Goal: Information Seeking & Learning: Find contact information

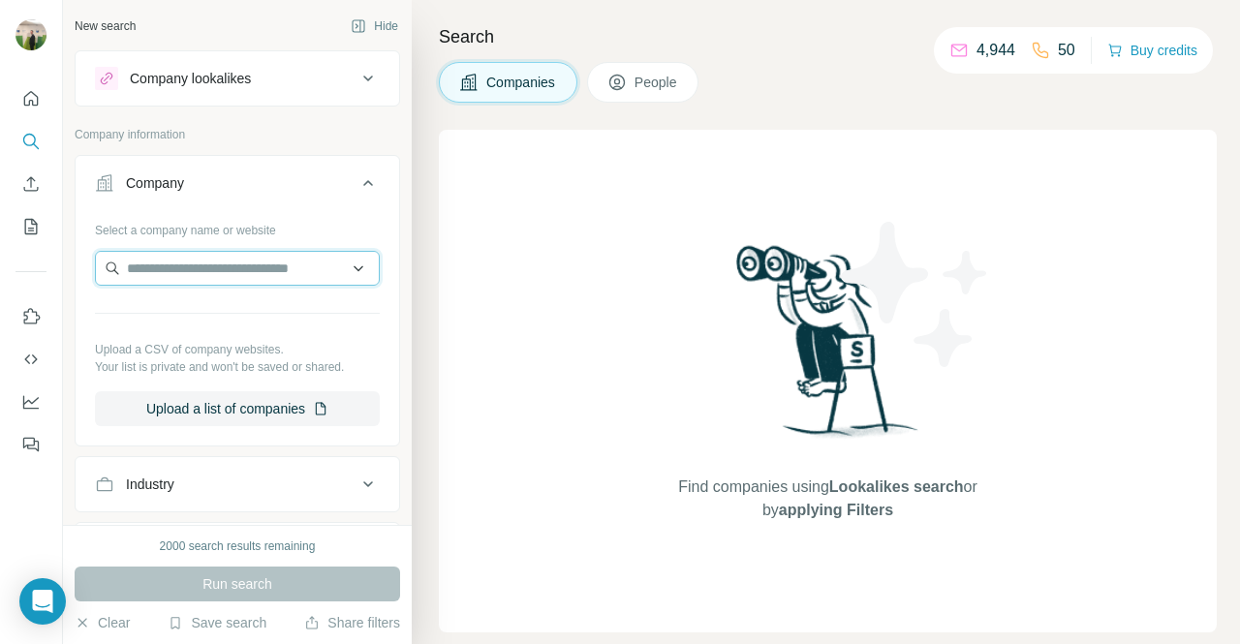
click at [283, 273] on input "text" at bounding box center [237, 268] width 285 height 35
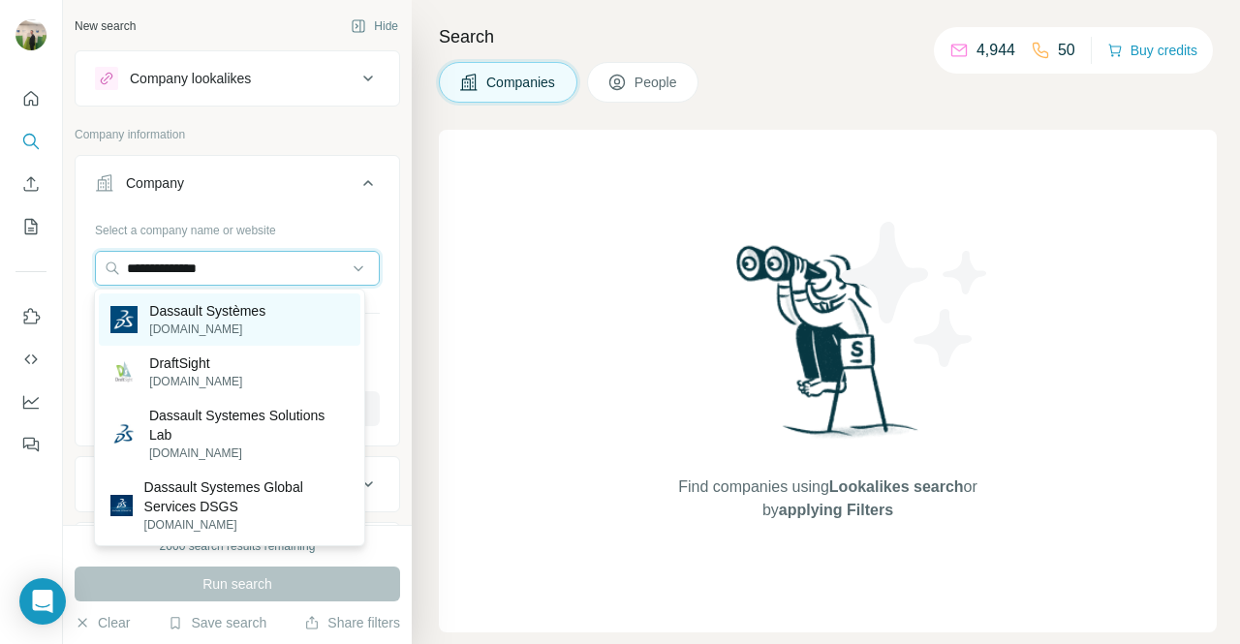
type input "**********"
click at [279, 309] on div "Dassault Systèmes [DOMAIN_NAME]" at bounding box center [229, 319] width 261 height 52
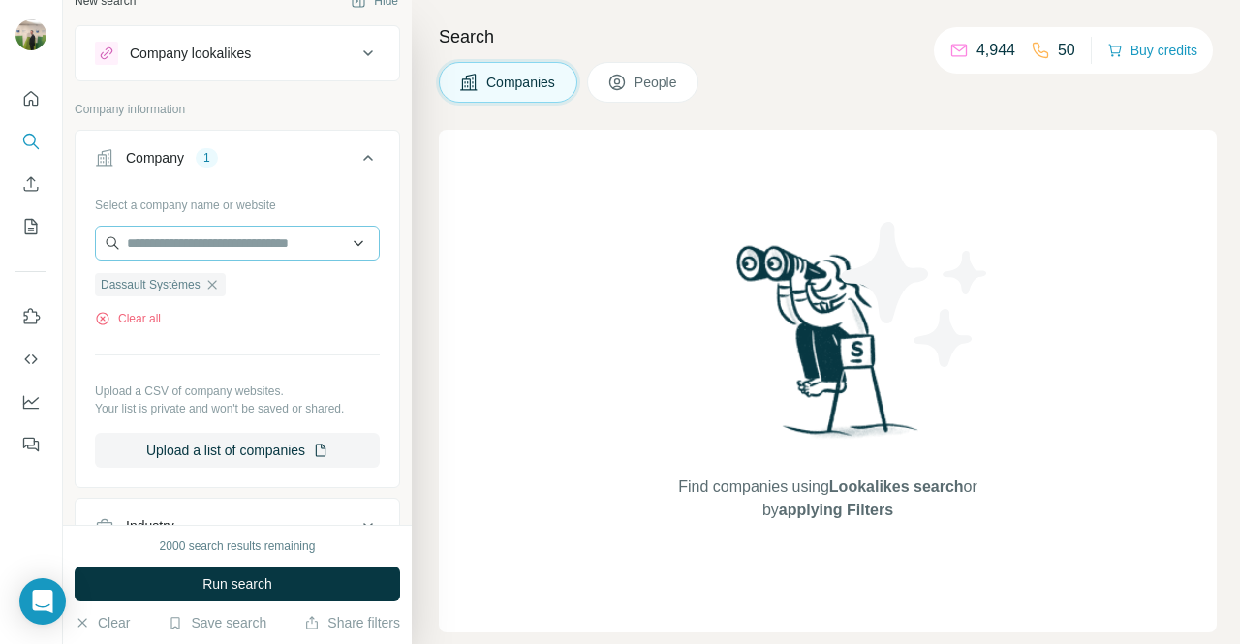
scroll to position [6, 0]
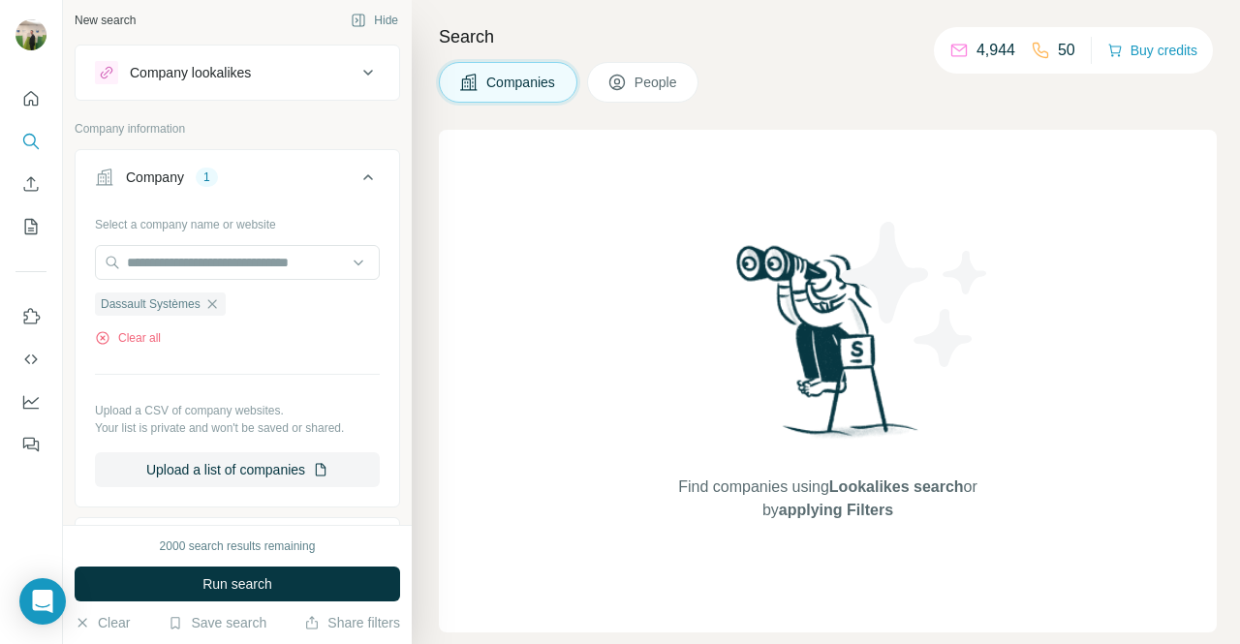
click at [668, 82] on span "People" at bounding box center [656, 82] width 45 height 19
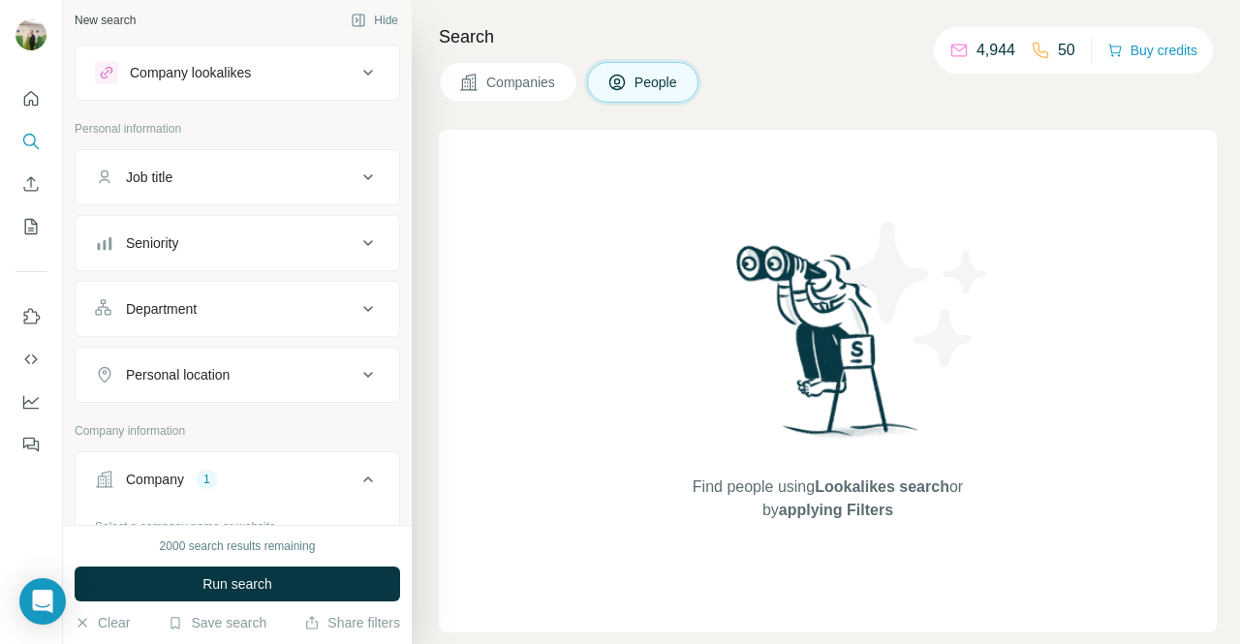
click at [277, 295] on button "Department" at bounding box center [237, 309] width 323 height 46
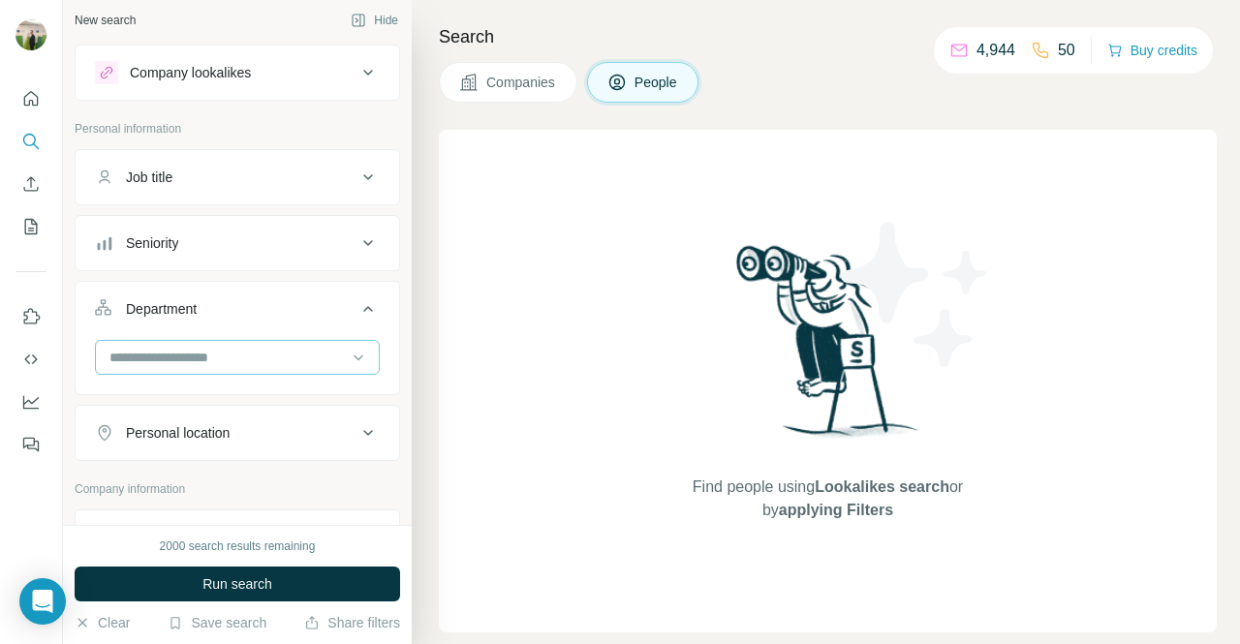
click at [264, 360] on input at bounding box center [226, 357] width 239 height 21
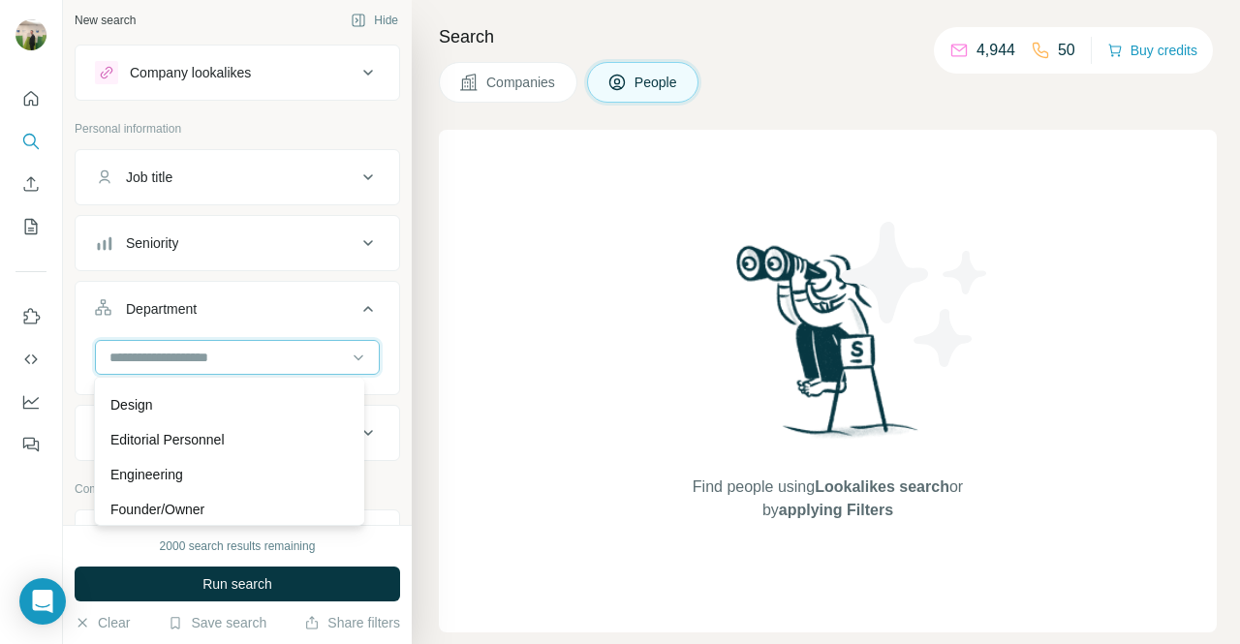
scroll to position [180, 0]
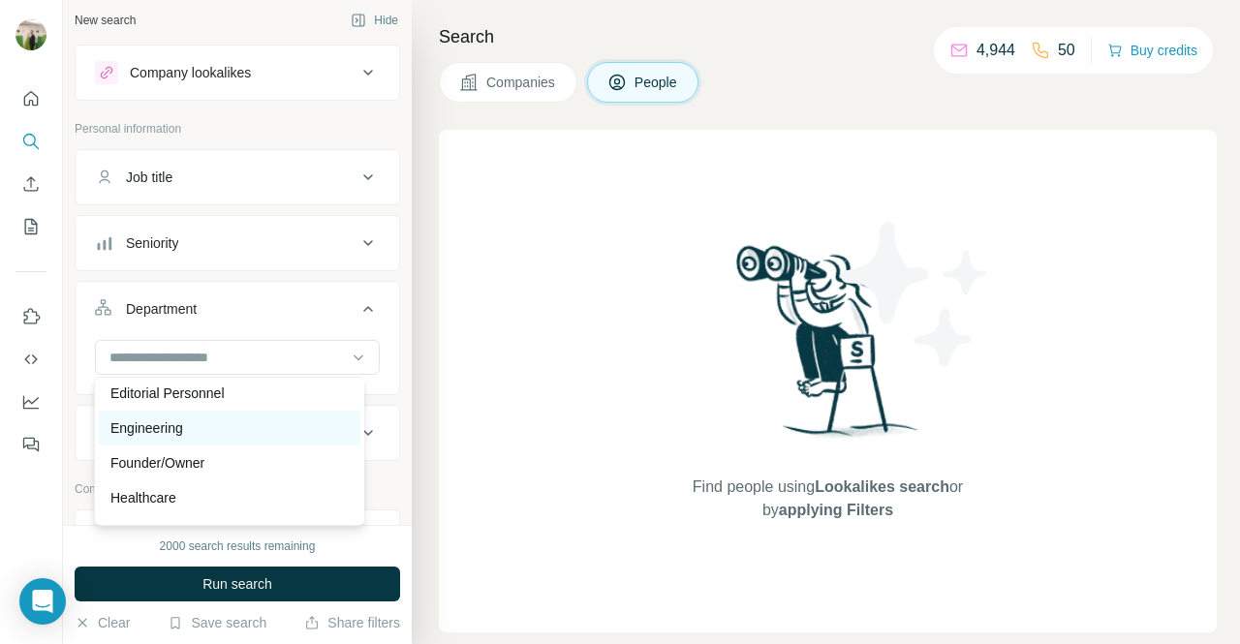
click at [278, 436] on div "Engineering" at bounding box center [228, 427] width 237 height 19
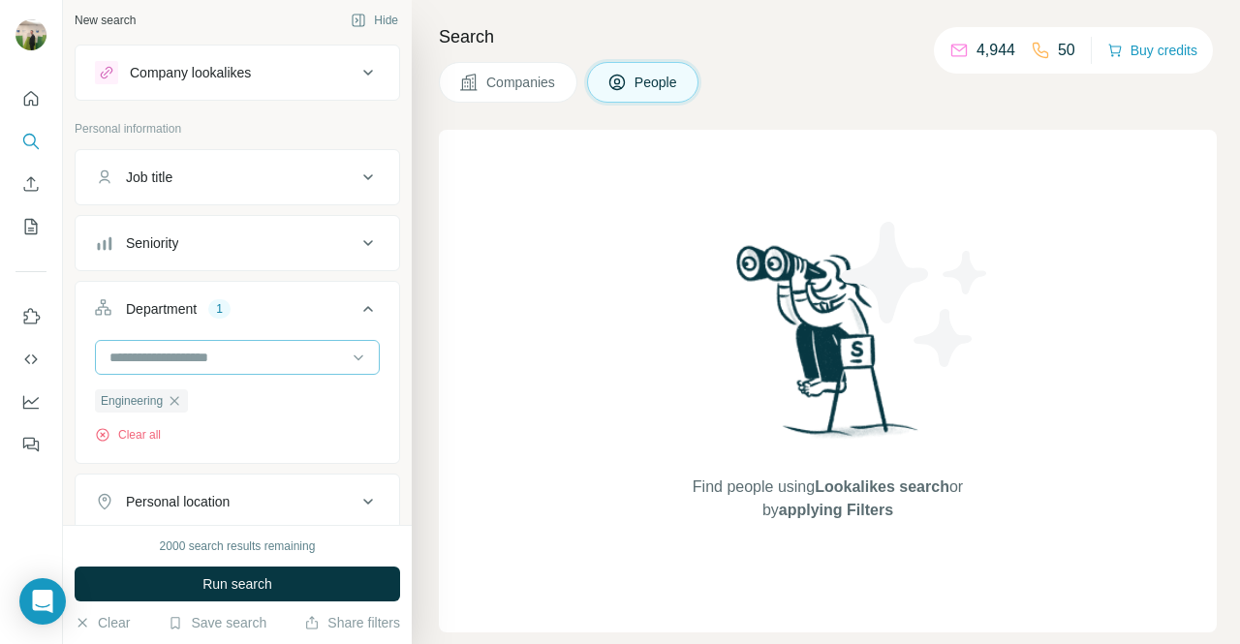
click at [279, 351] on input at bounding box center [226, 357] width 239 height 21
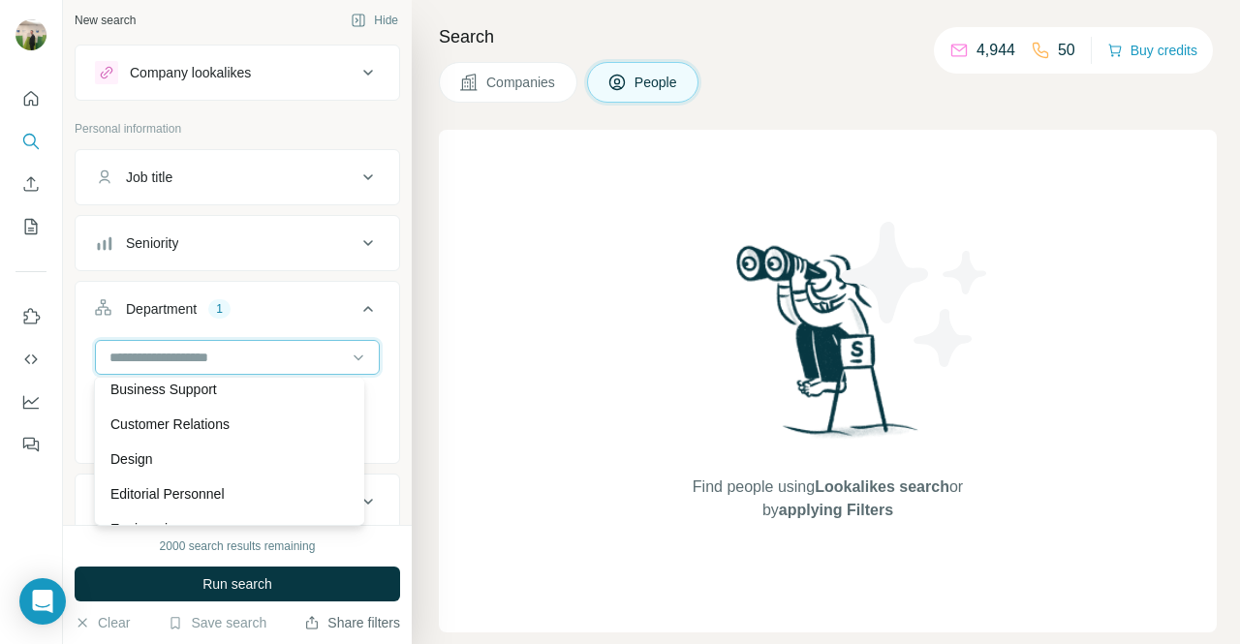
scroll to position [78, 0]
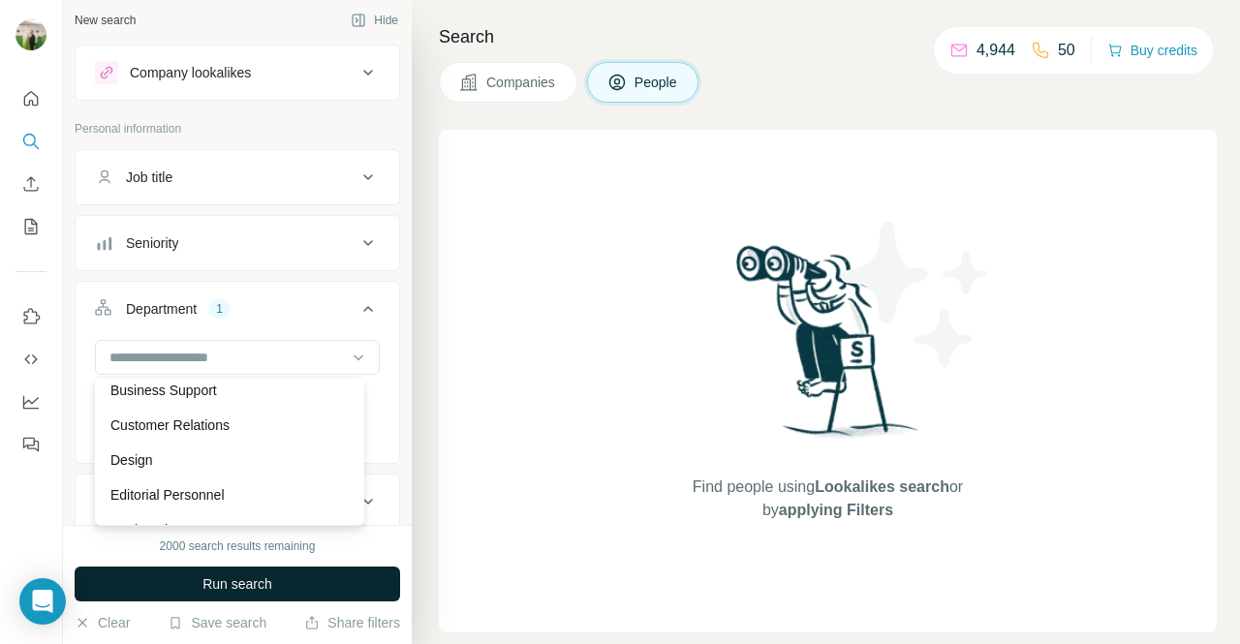
click at [342, 592] on button "Run search" at bounding box center [237, 584] width 325 height 35
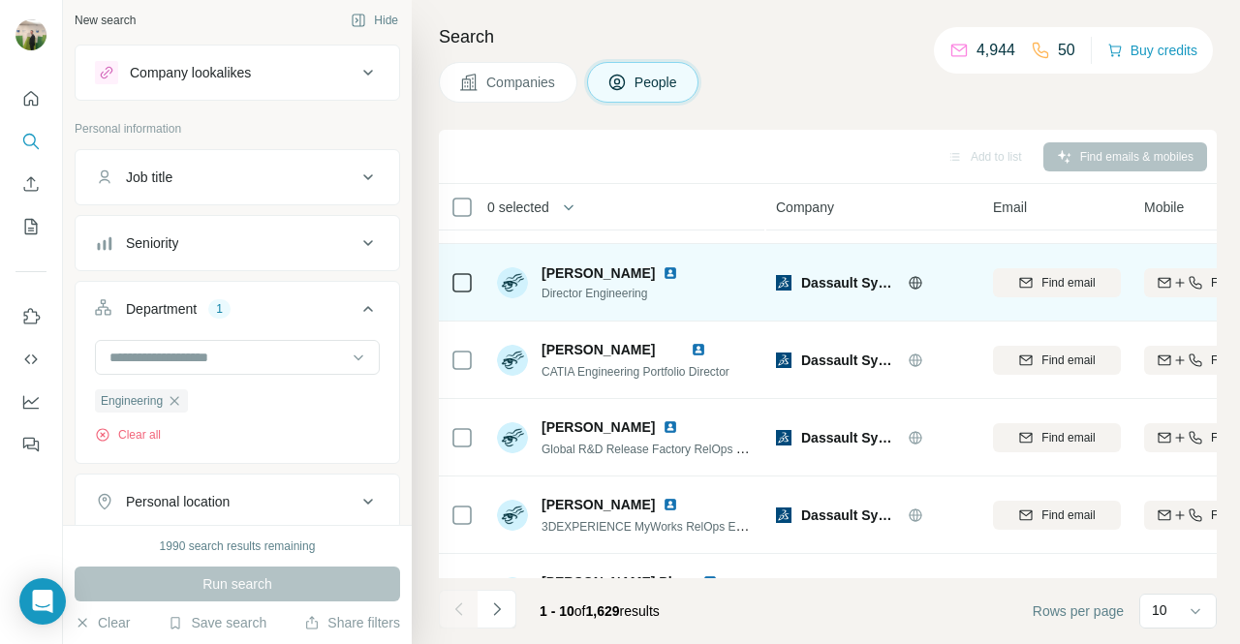
scroll to position [0, 0]
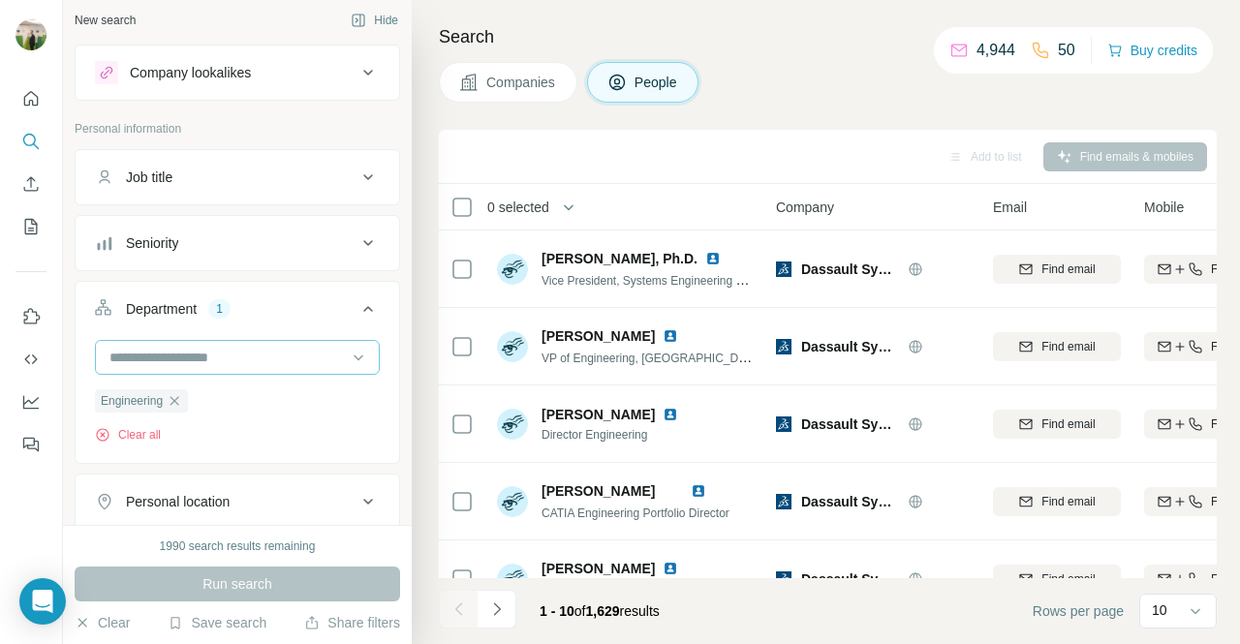
click at [157, 352] on input at bounding box center [226, 357] width 239 height 21
click at [235, 306] on div "Department 1" at bounding box center [225, 308] width 261 height 19
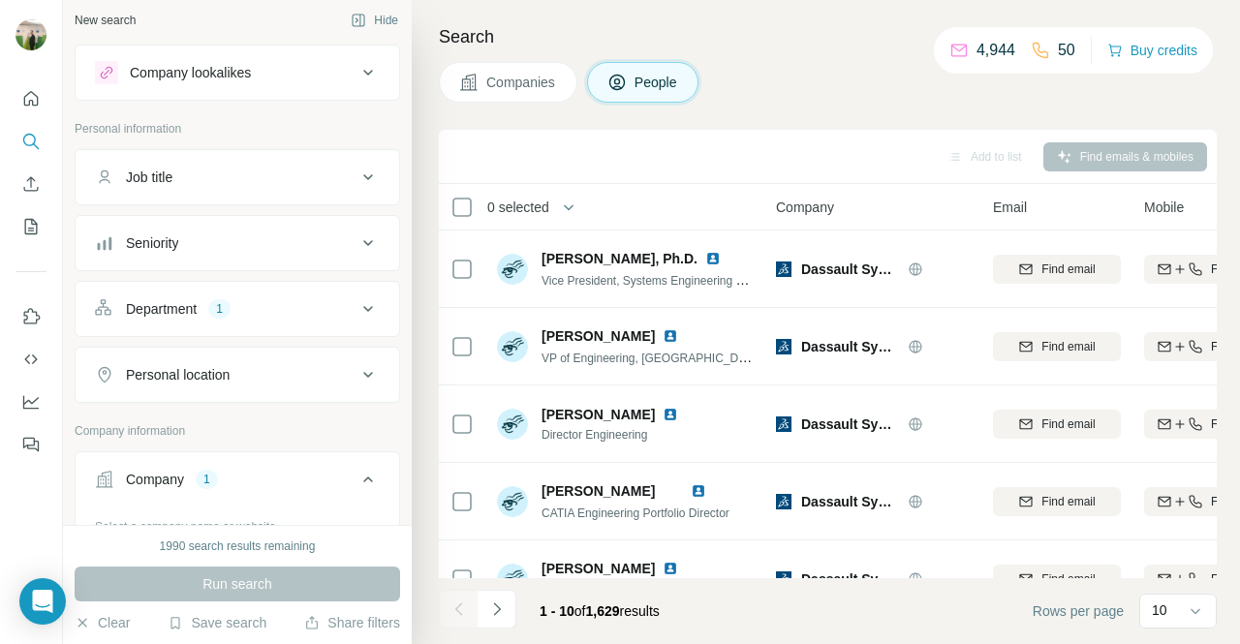
click at [291, 241] on div "Seniority" at bounding box center [225, 242] width 261 height 19
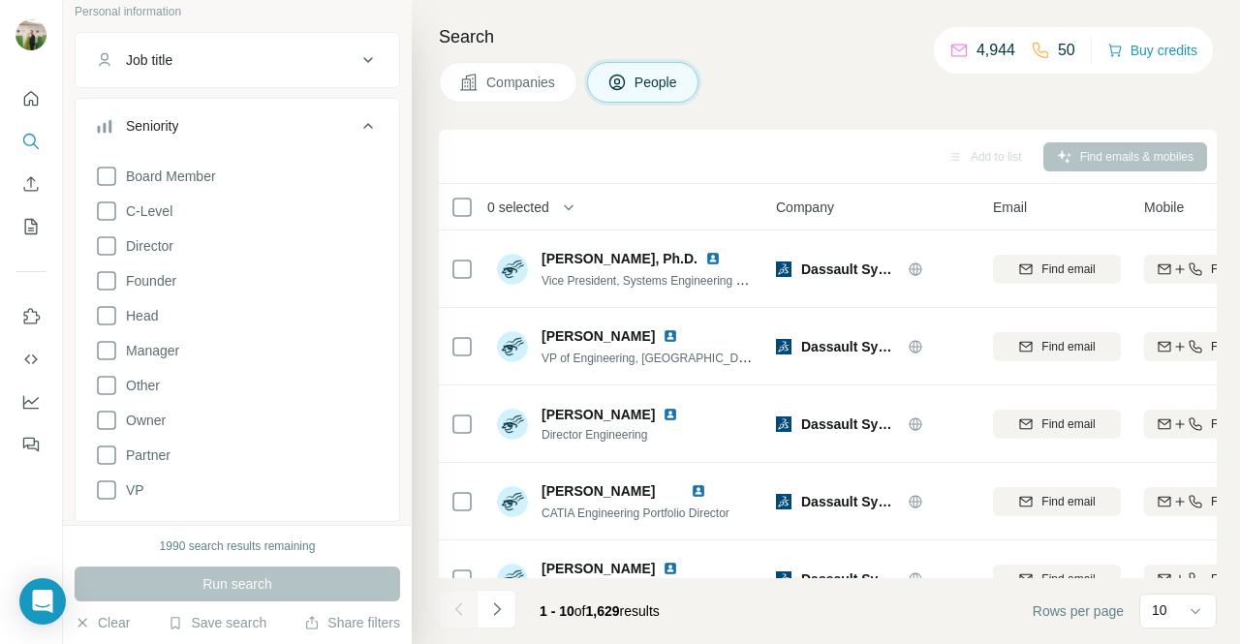
scroll to position [221, 0]
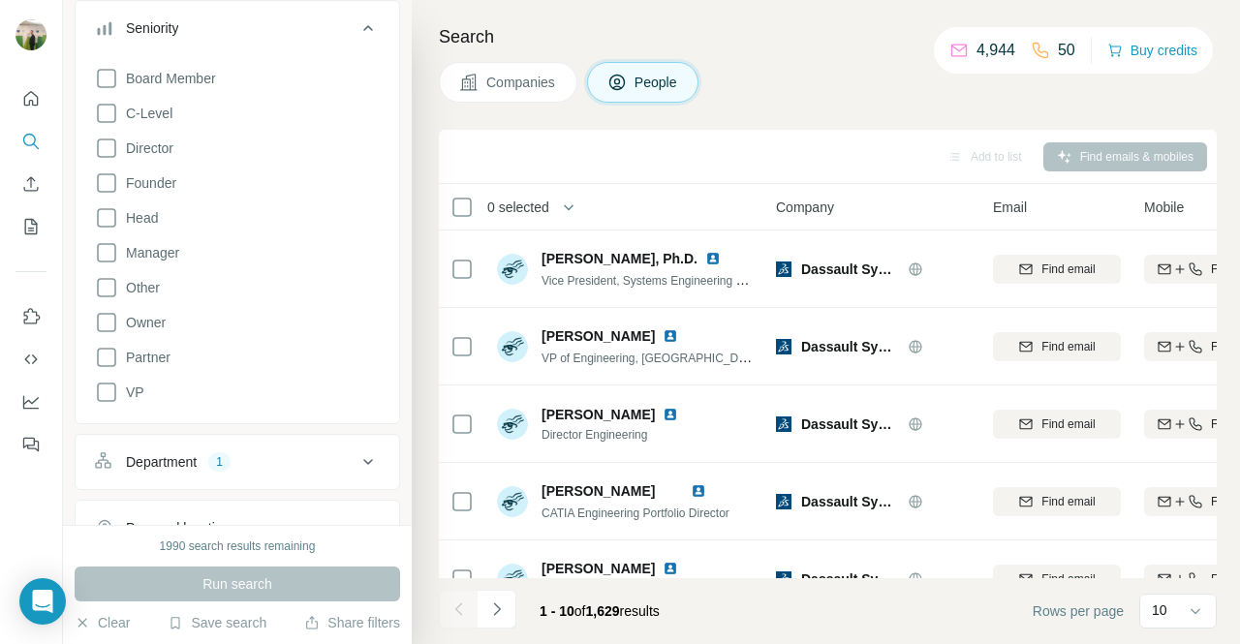
click at [128, 404] on div "Board Member C-Level Director Founder Head Manager Other Owner Partner VP" at bounding box center [237, 239] width 323 height 360
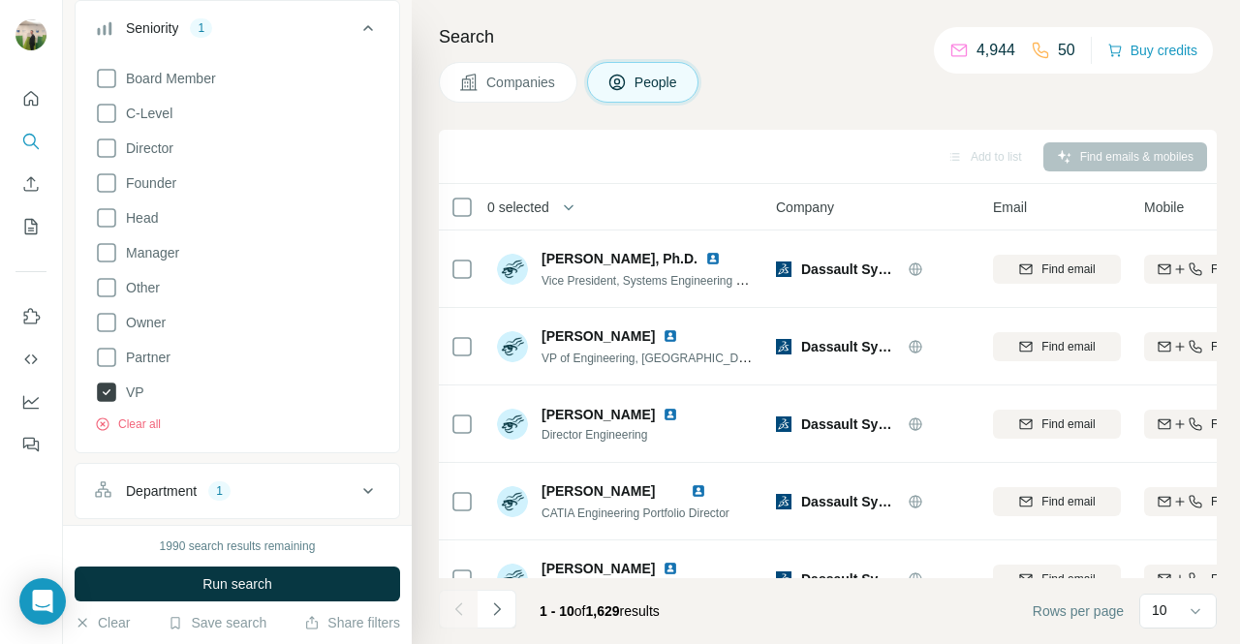
scroll to position [131, 0]
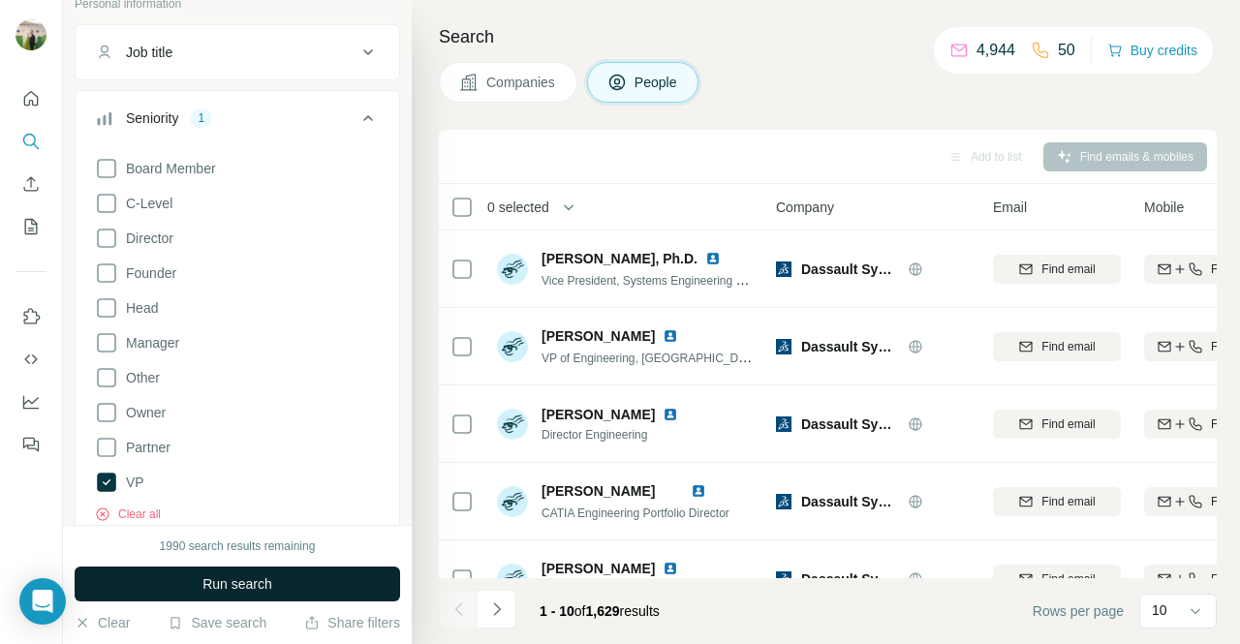
click at [304, 588] on button "Run search" at bounding box center [237, 584] width 325 height 35
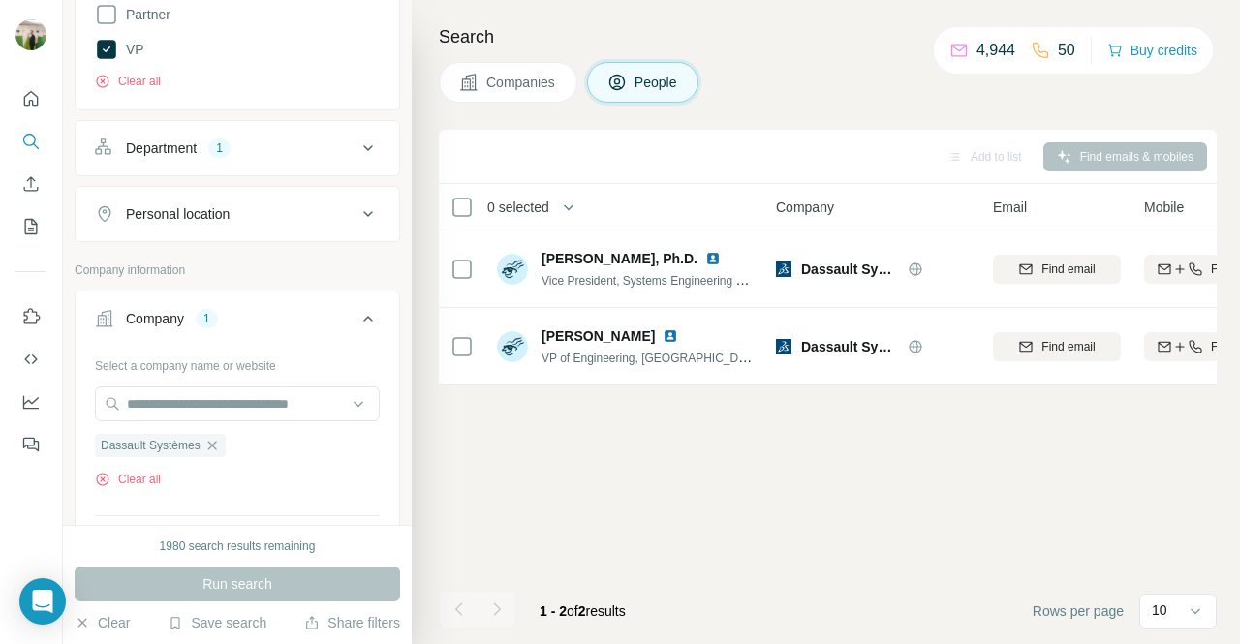
scroll to position [580, 0]
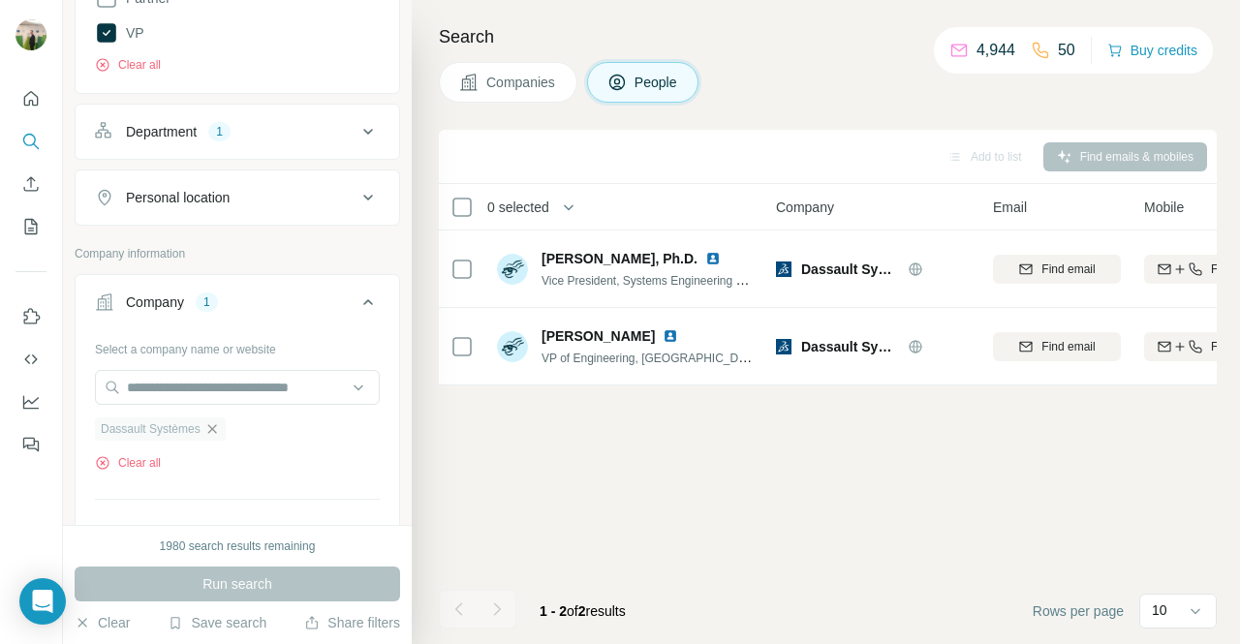
click at [218, 421] on icon "button" at bounding box center [211, 428] width 15 height 15
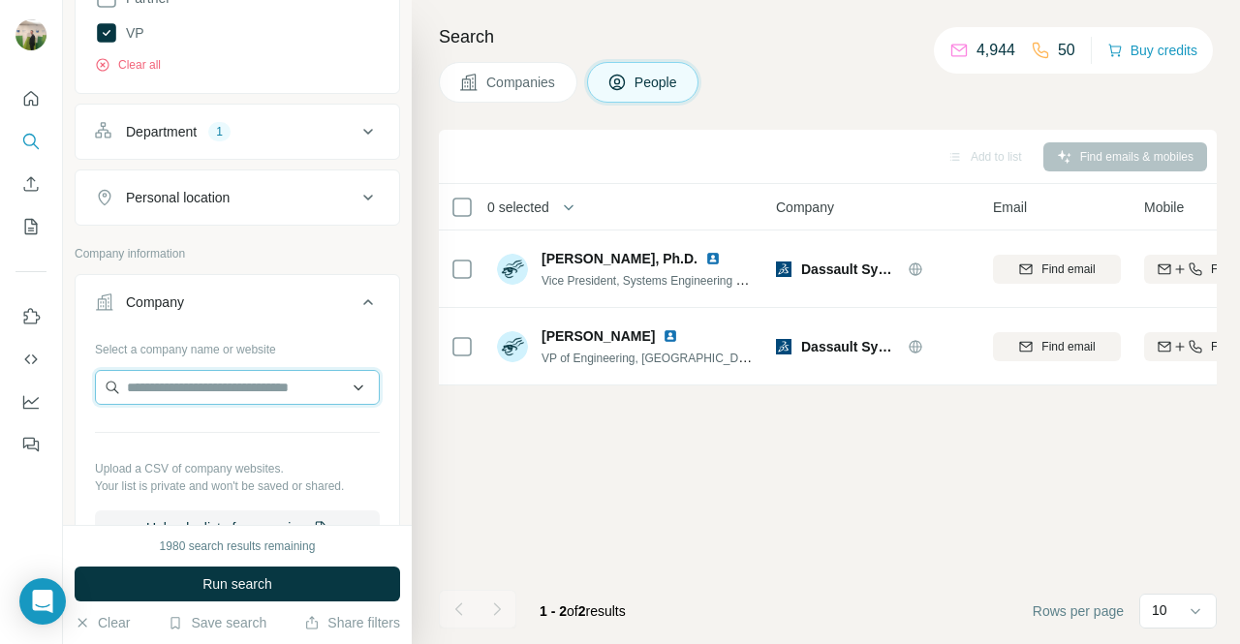
click at [217, 390] on input "text" at bounding box center [237, 387] width 285 height 35
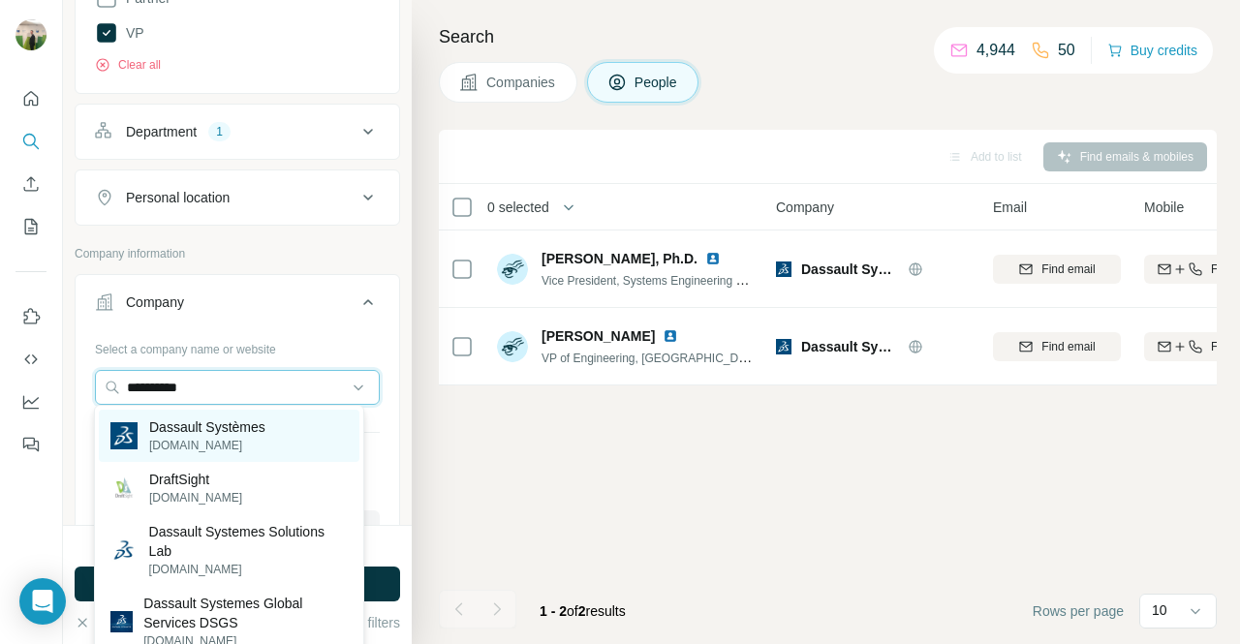
type input "**********"
click at [221, 437] on p "[DOMAIN_NAME]" at bounding box center [207, 445] width 116 height 17
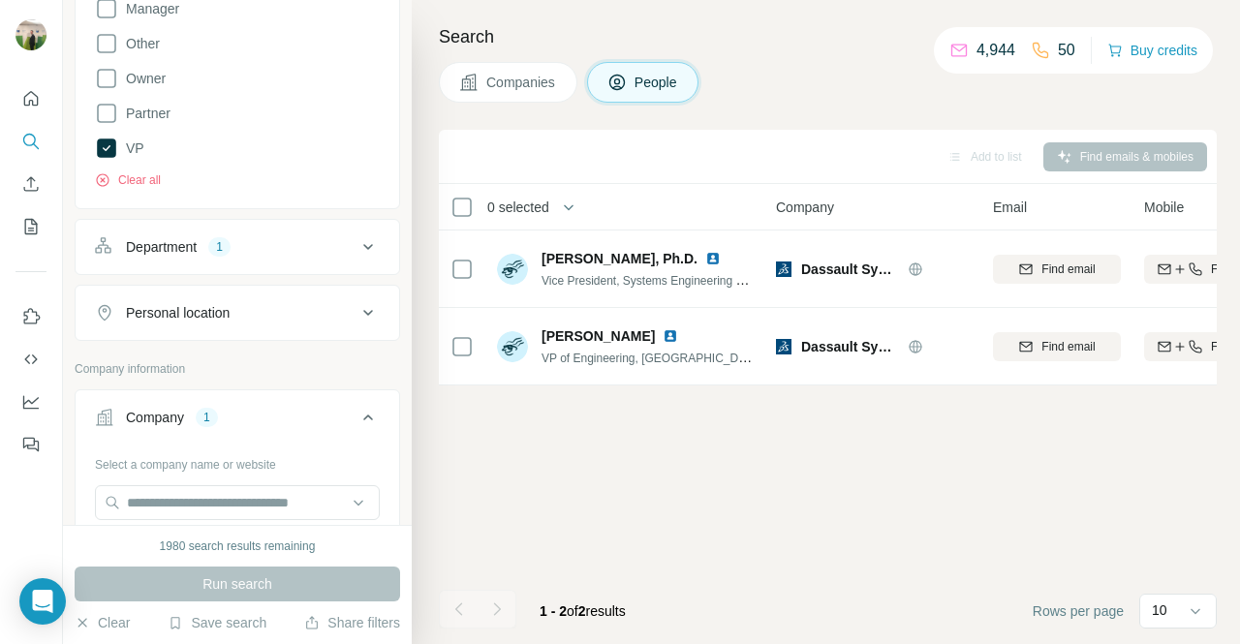
scroll to position [459, 0]
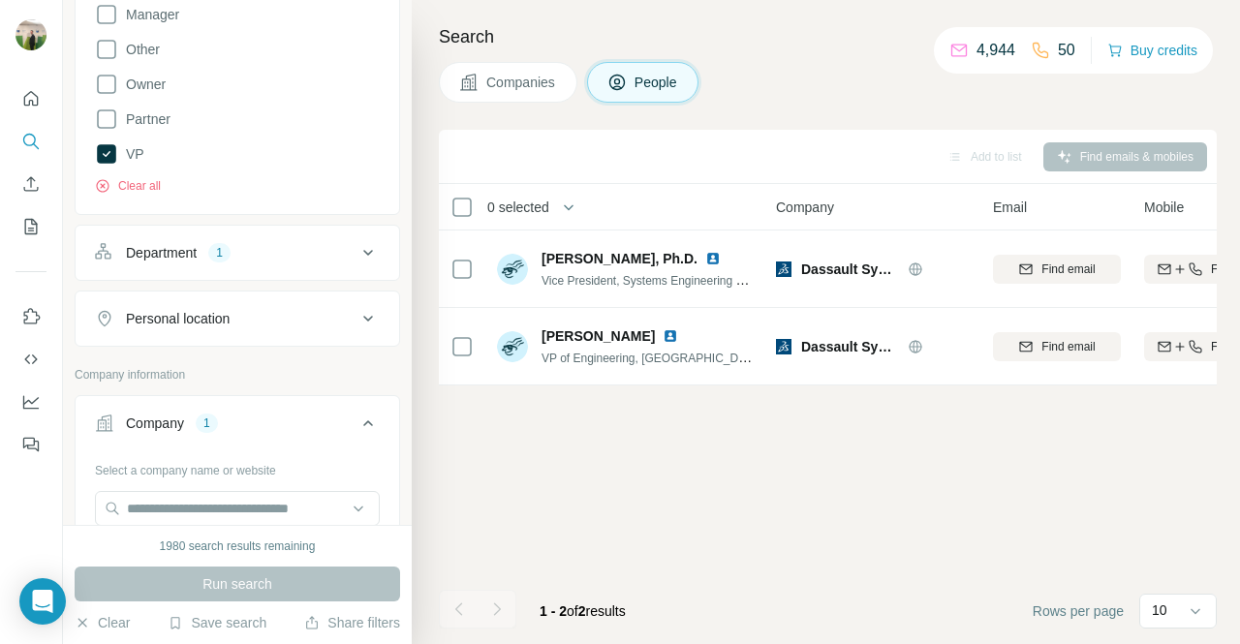
click at [275, 243] on div "Department 1" at bounding box center [225, 252] width 261 height 19
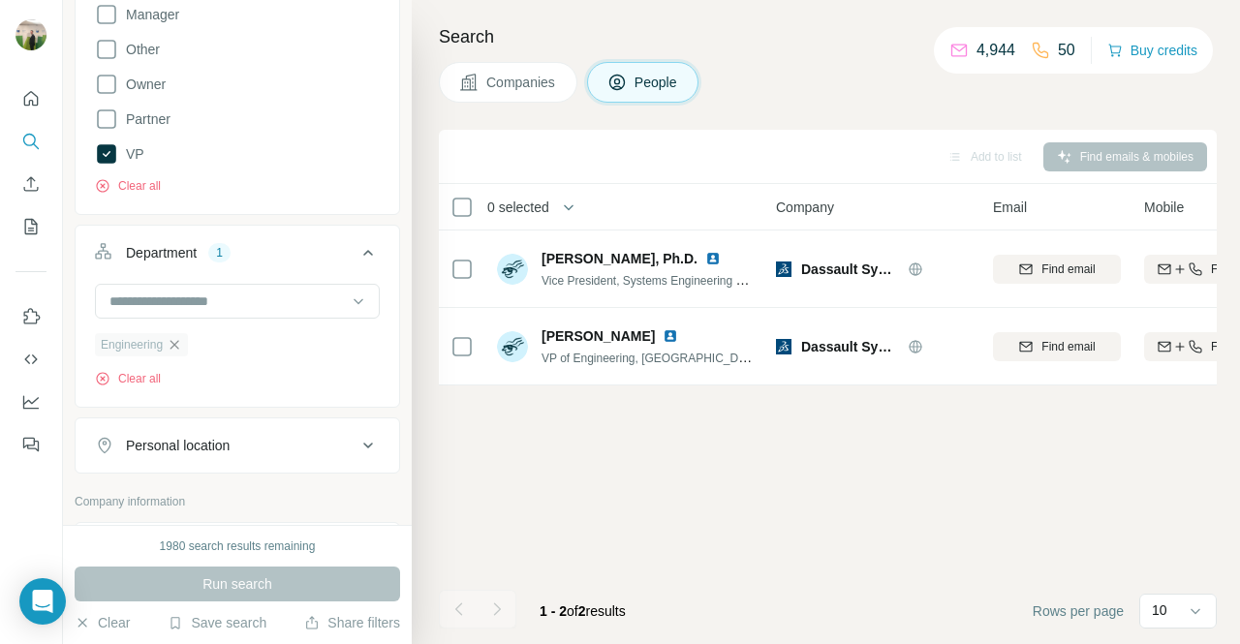
click at [177, 343] on icon "button" at bounding box center [174, 344] width 9 height 9
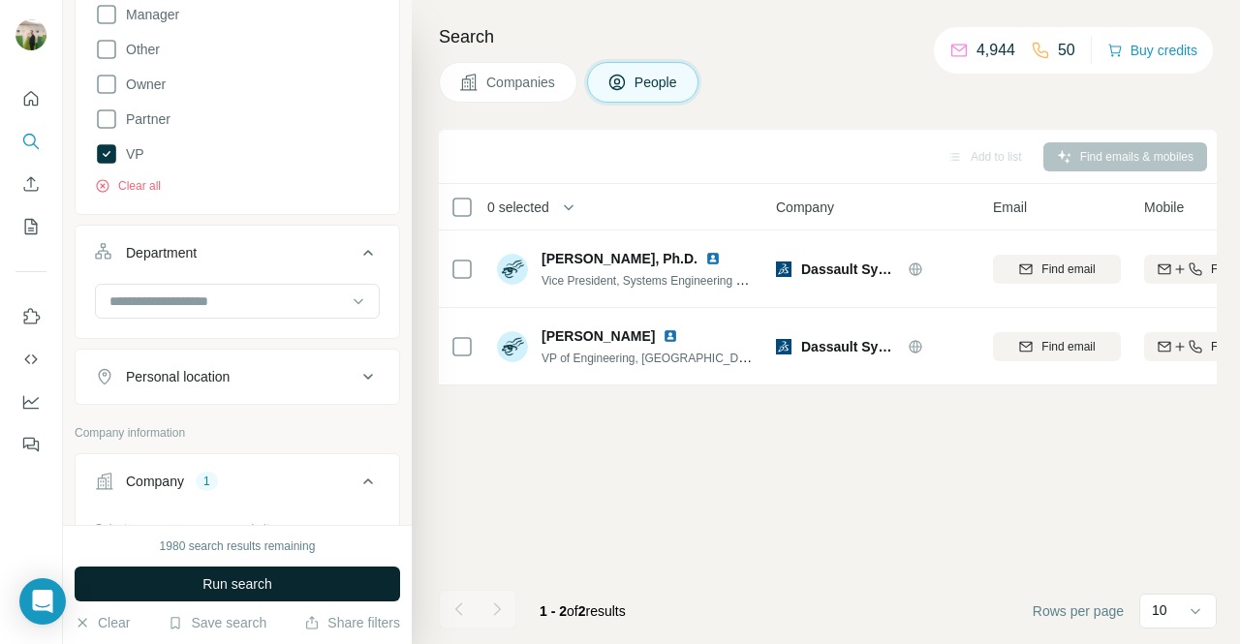
click at [292, 573] on button "Run search" at bounding box center [237, 584] width 325 height 35
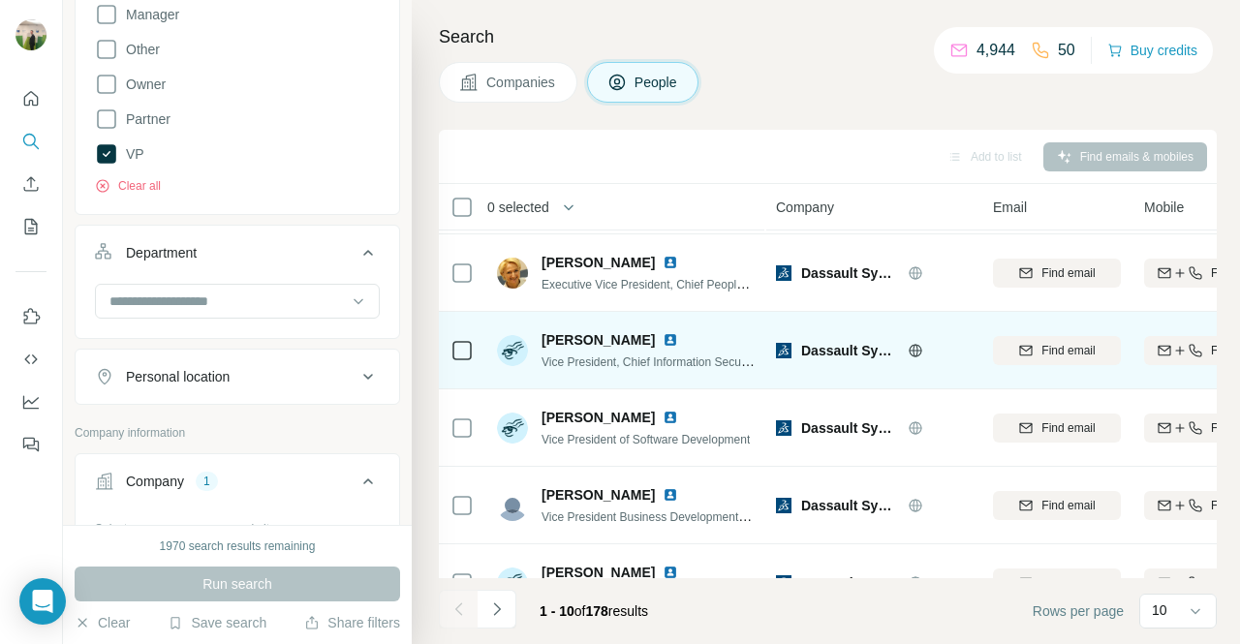
scroll to position [230, 0]
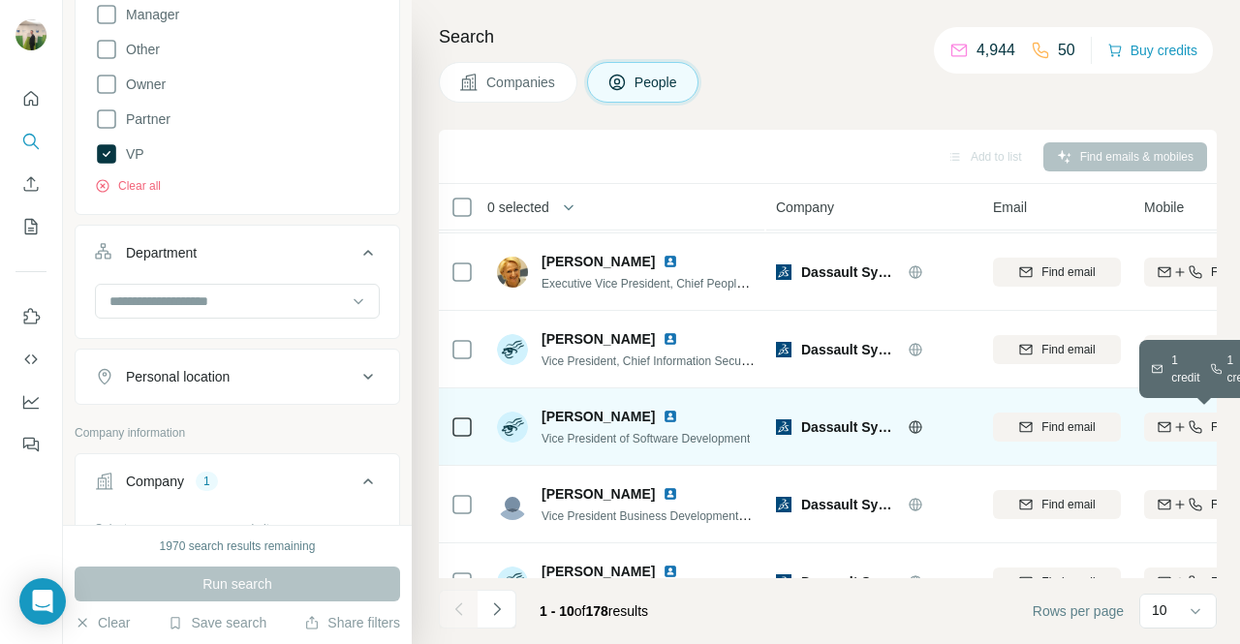
click at [1148, 421] on div "Find both" at bounding box center [1208, 426] width 128 height 17
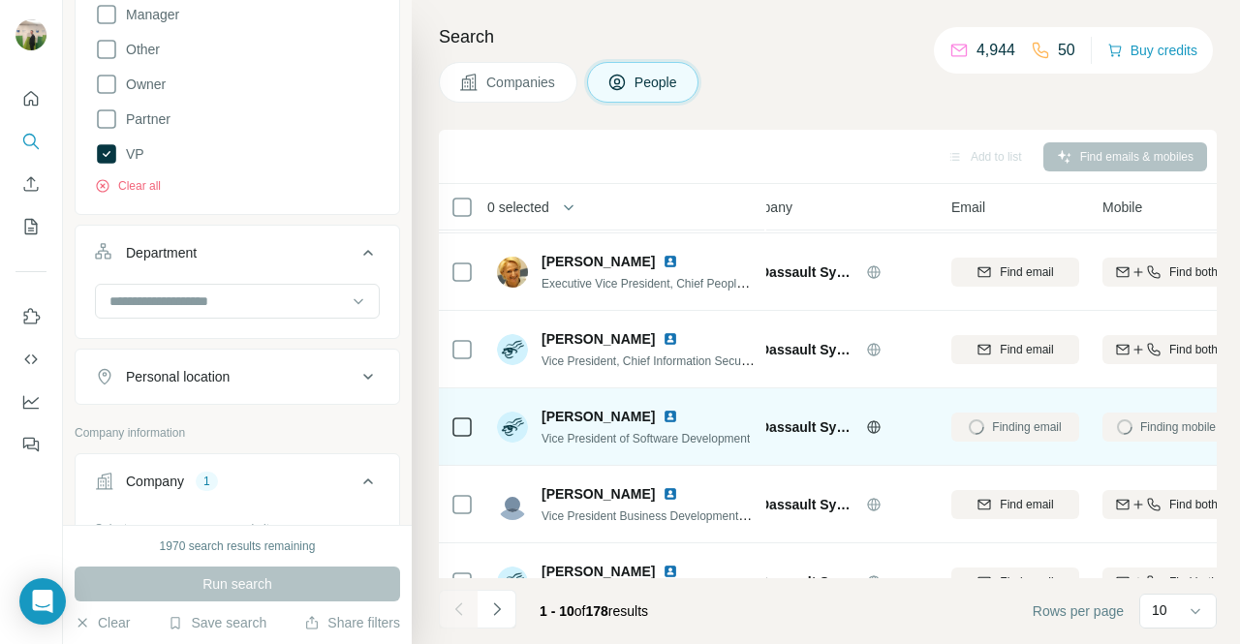
scroll to position [230, 52]
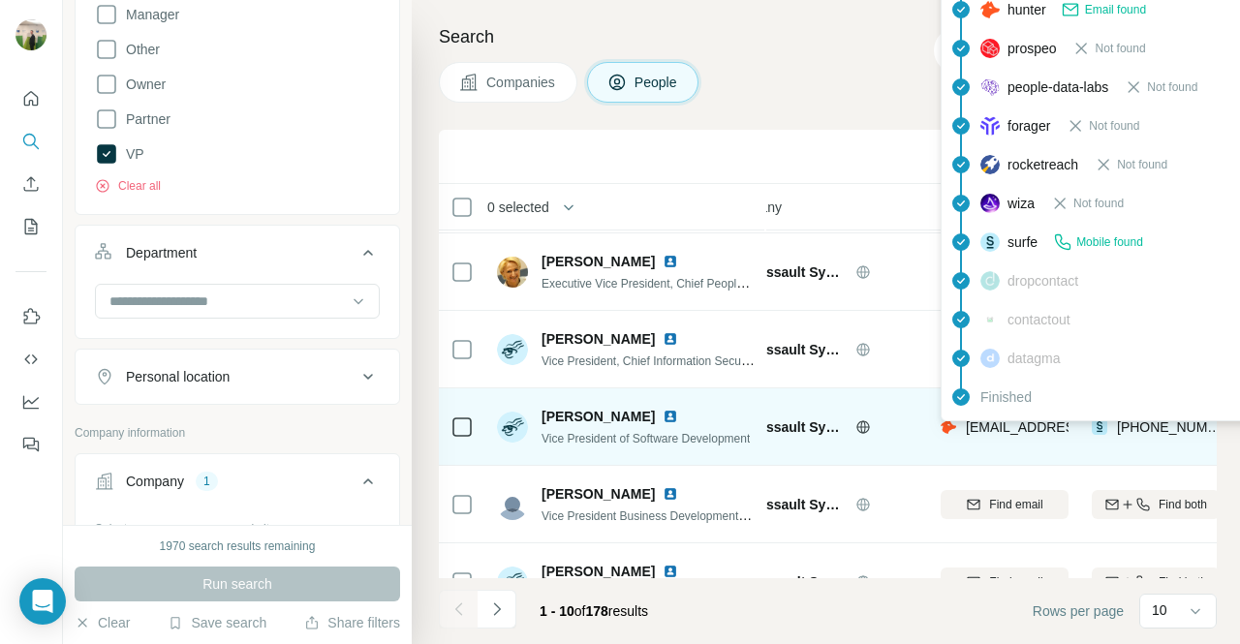
click at [1034, 437] on div "[EMAIL_ADDRESS][DOMAIN_NAME]" at bounding box center [1059, 428] width 239 height 23
copy span "[EMAIL_ADDRESS][DOMAIN_NAME]"
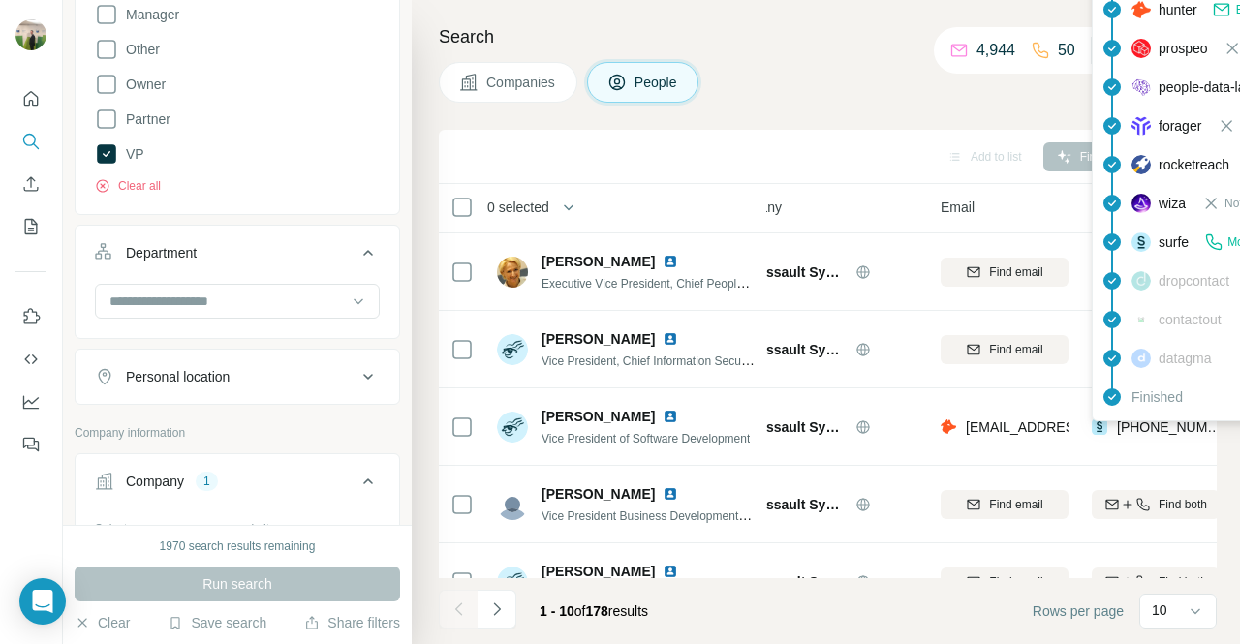
click at [1156, 425] on span "[PHONE_NUMBER]" at bounding box center [1178, 426] width 122 height 15
copy tr "[PHONE_NUMBER]"
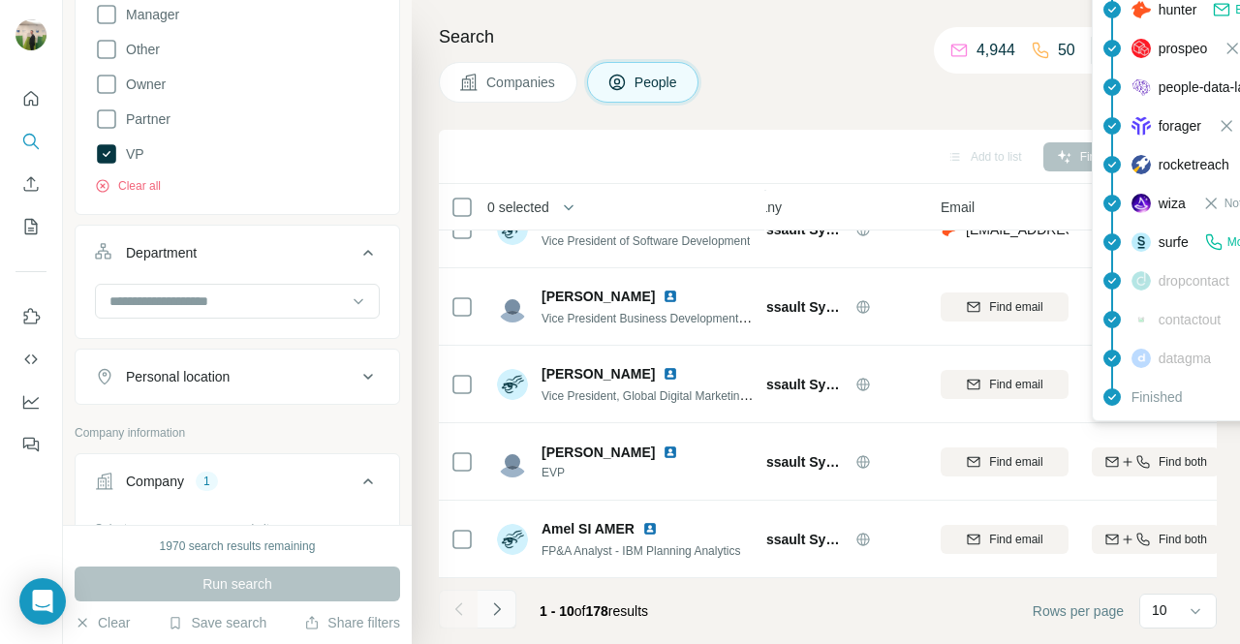
click at [498, 599] on icon "Navigate to next page" at bounding box center [496, 608] width 19 height 19
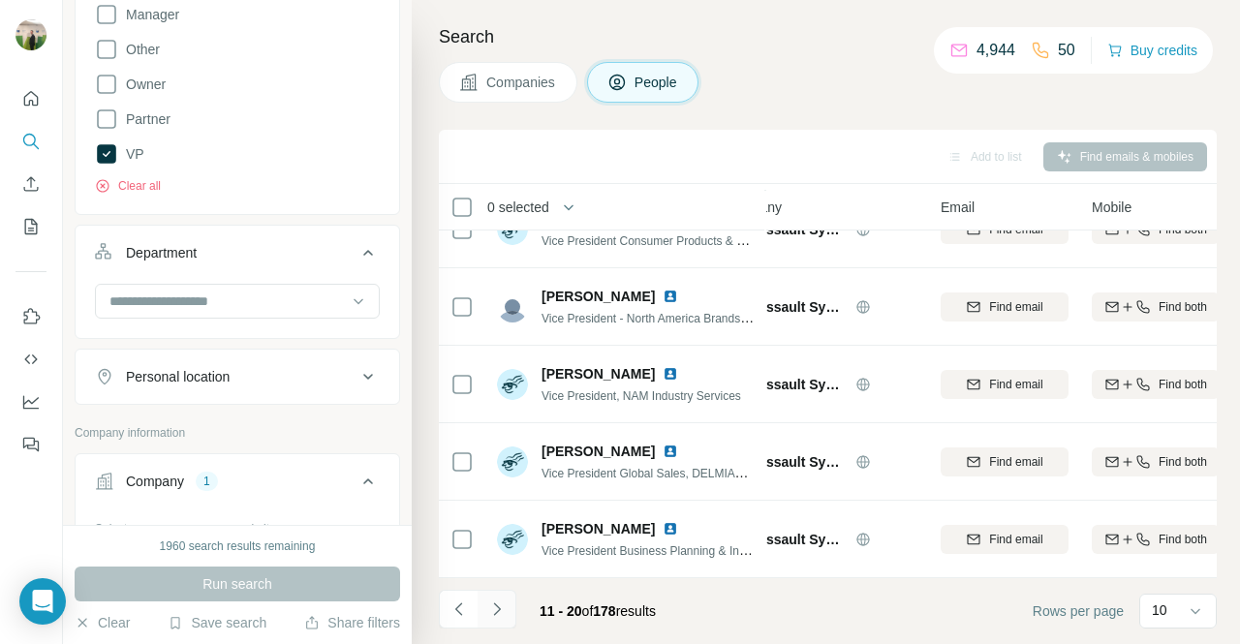
click at [498, 599] on icon "Navigate to next page" at bounding box center [496, 608] width 19 height 19
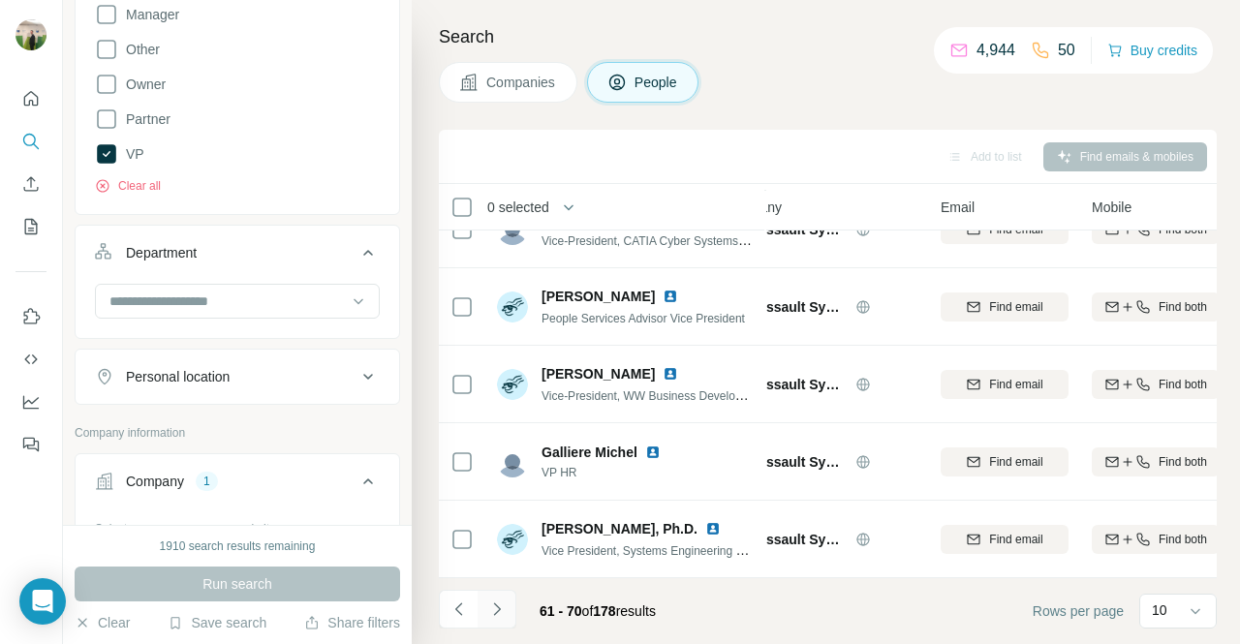
click at [498, 599] on icon "Navigate to next page" at bounding box center [496, 608] width 19 height 19
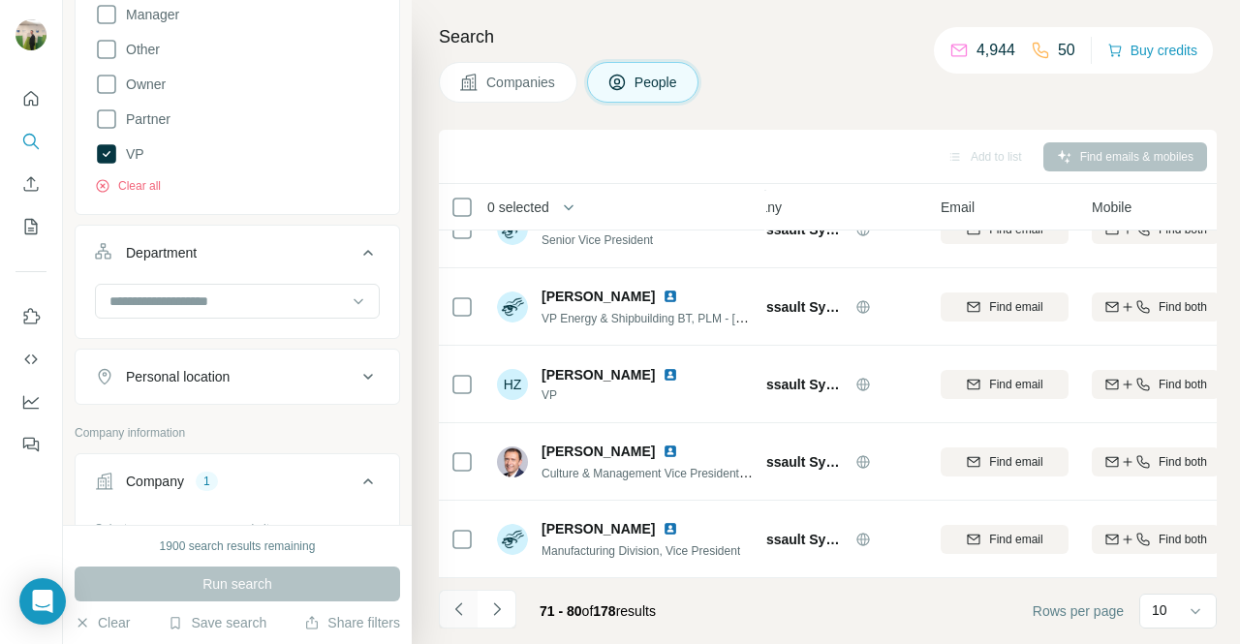
click at [461, 599] on icon "Navigate to previous page" at bounding box center [458, 608] width 19 height 19
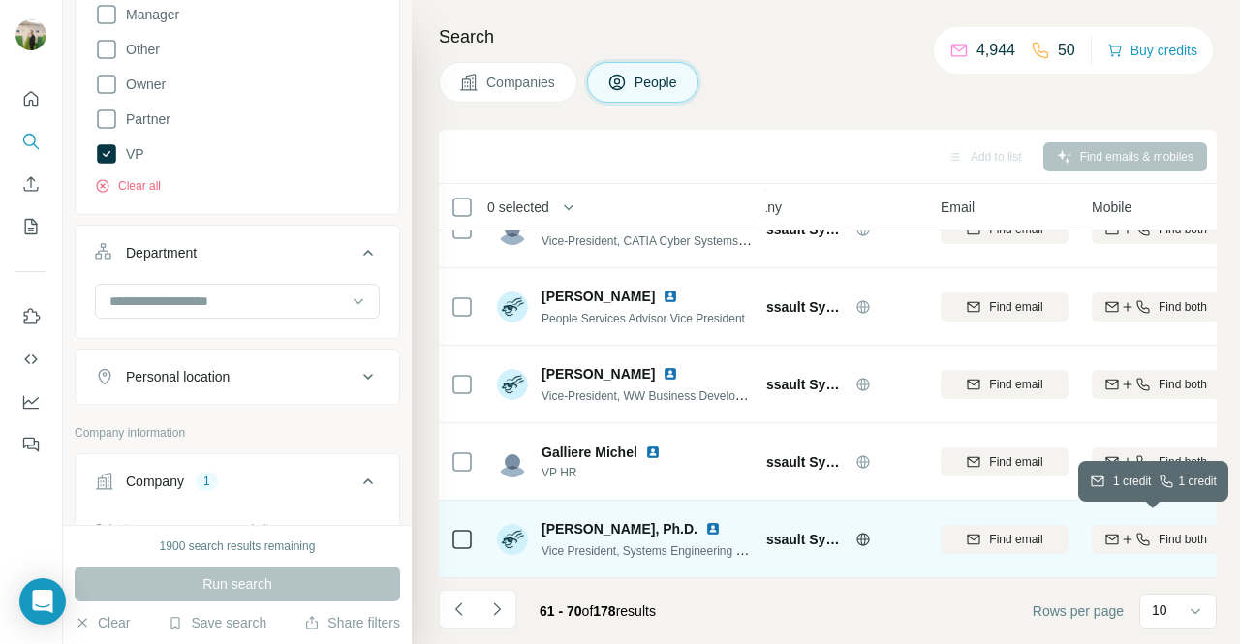
click at [1137, 532] on icon "button" at bounding box center [1142, 539] width 15 height 15
click at [617, 542] on span "Vice President, Systems Engineering Ecosystem" at bounding box center [666, 549] width 251 height 15
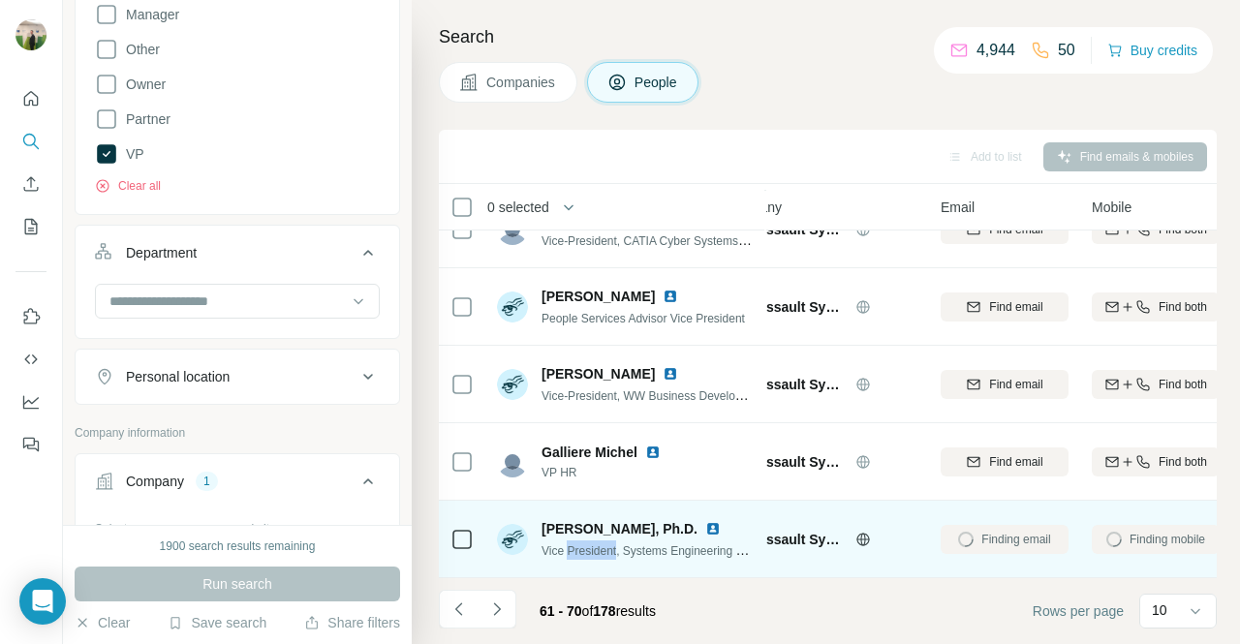
click at [617, 542] on span "Vice President, Systems Engineering Ecosystem" at bounding box center [666, 549] width 251 height 15
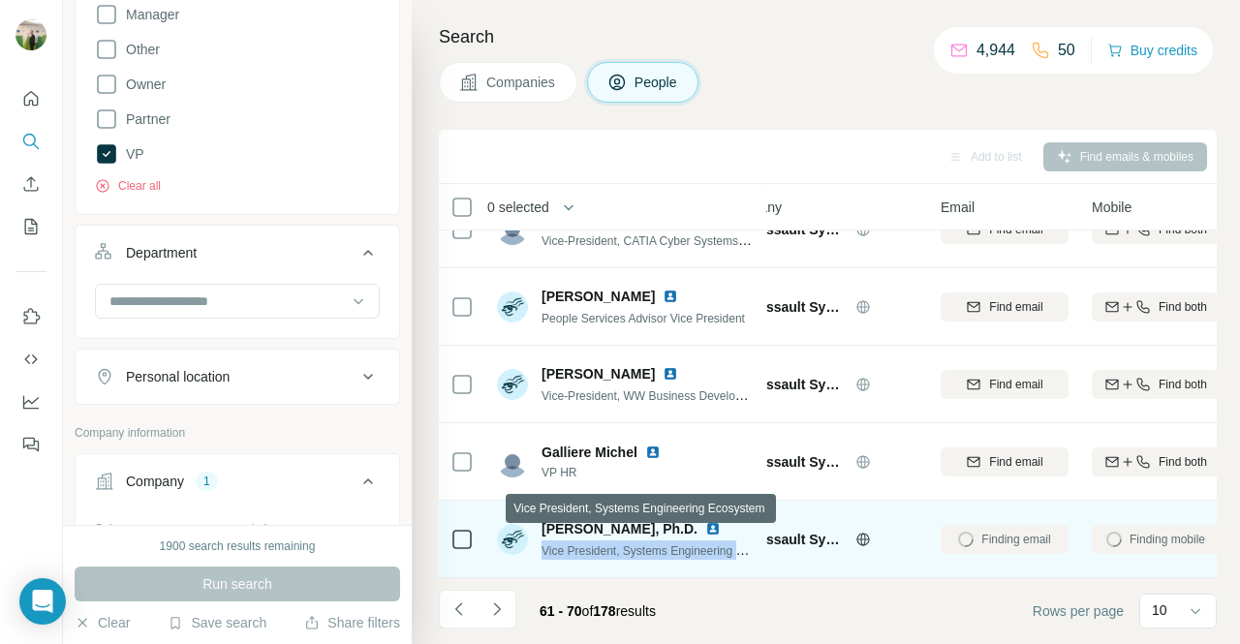
copy span "Vice President, Systems Engineering Ecosystem"
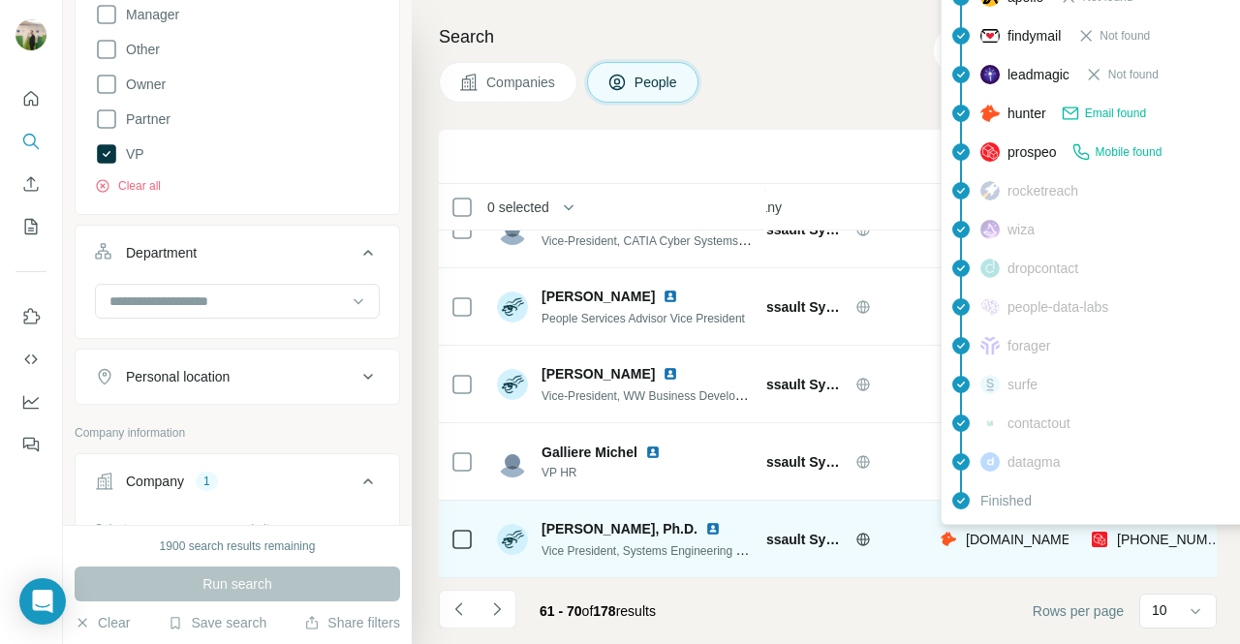
click at [1009, 536] on span "[DOMAIN_NAME][EMAIL_ADDRESS][DOMAIN_NAME]" at bounding box center [1135, 539] width 338 height 15
copy span "[DOMAIN_NAME][EMAIL_ADDRESS][DOMAIN_NAME]"
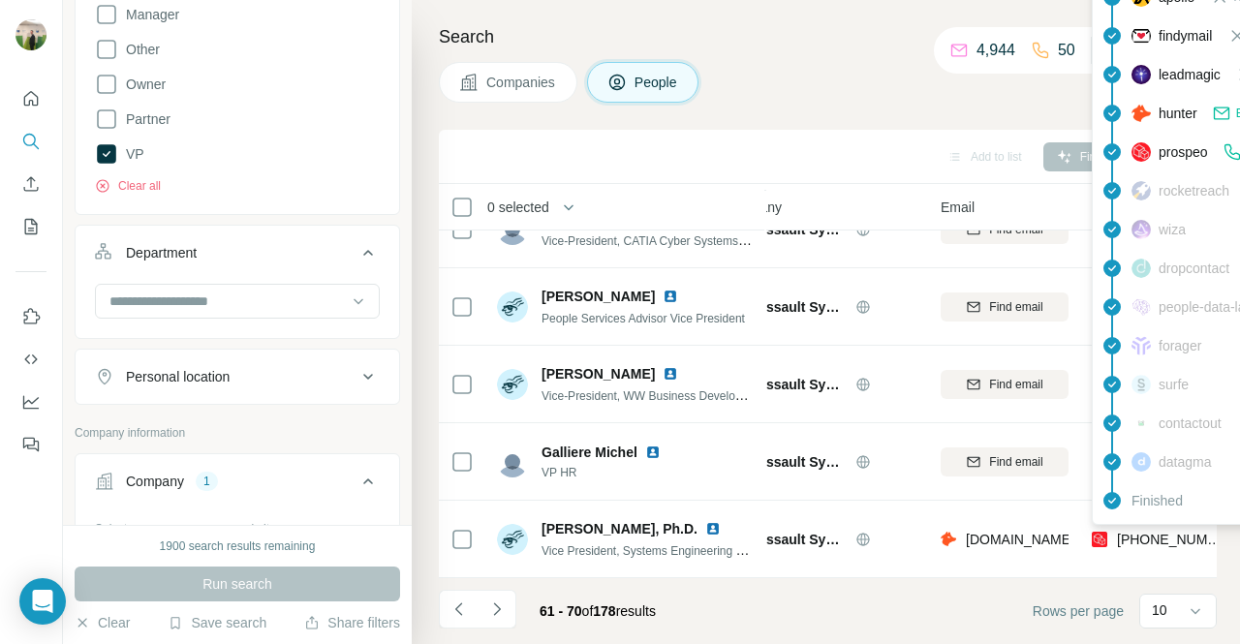
click at [1131, 532] on span "[PHONE_NUMBER]" at bounding box center [1178, 539] width 122 height 15
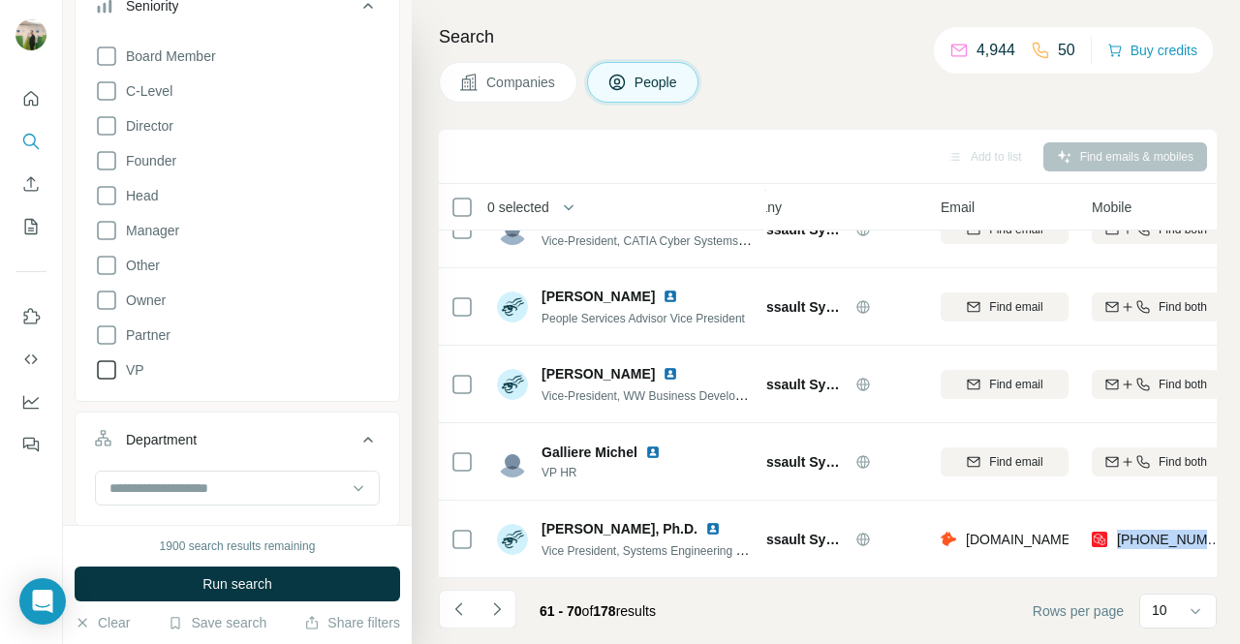
scroll to position [242, 0]
click at [109, 125] on icon at bounding box center [106, 126] width 23 height 23
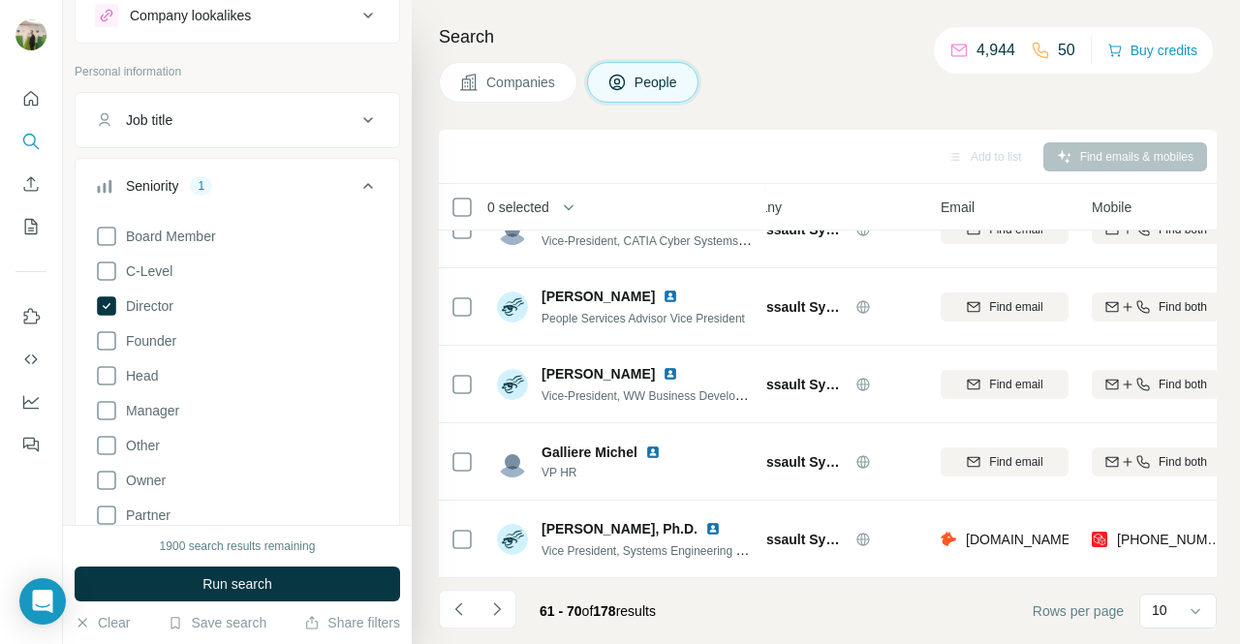
scroll to position [294, 0]
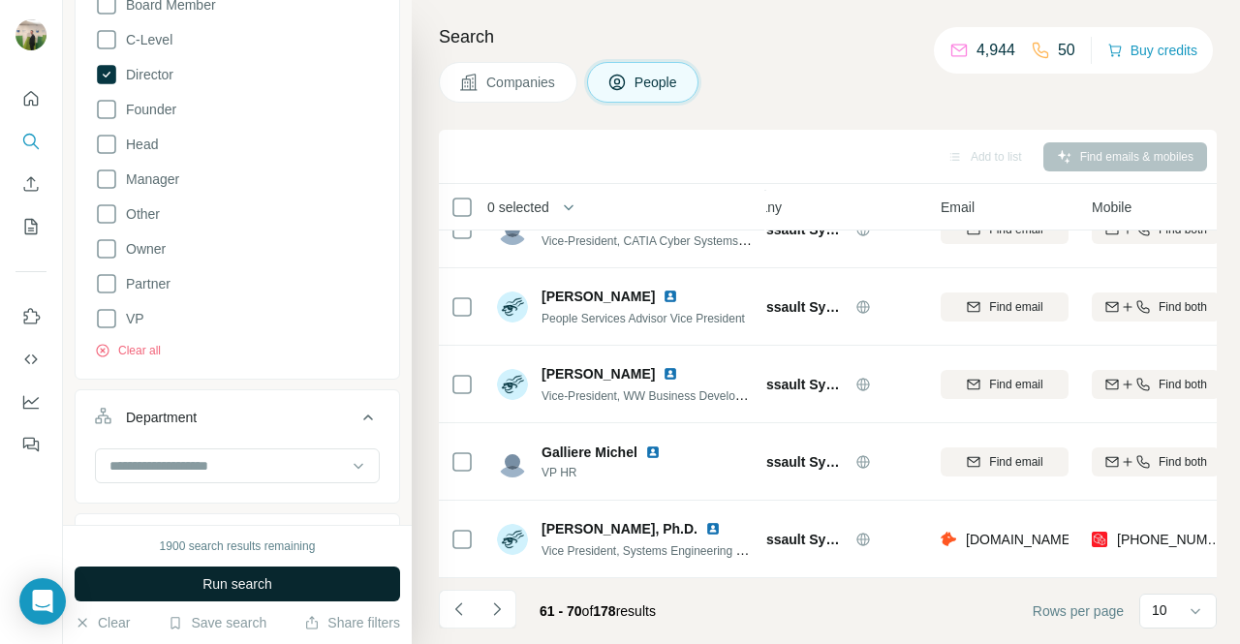
click at [289, 588] on button "Run search" at bounding box center [237, 584] width 325 height 35
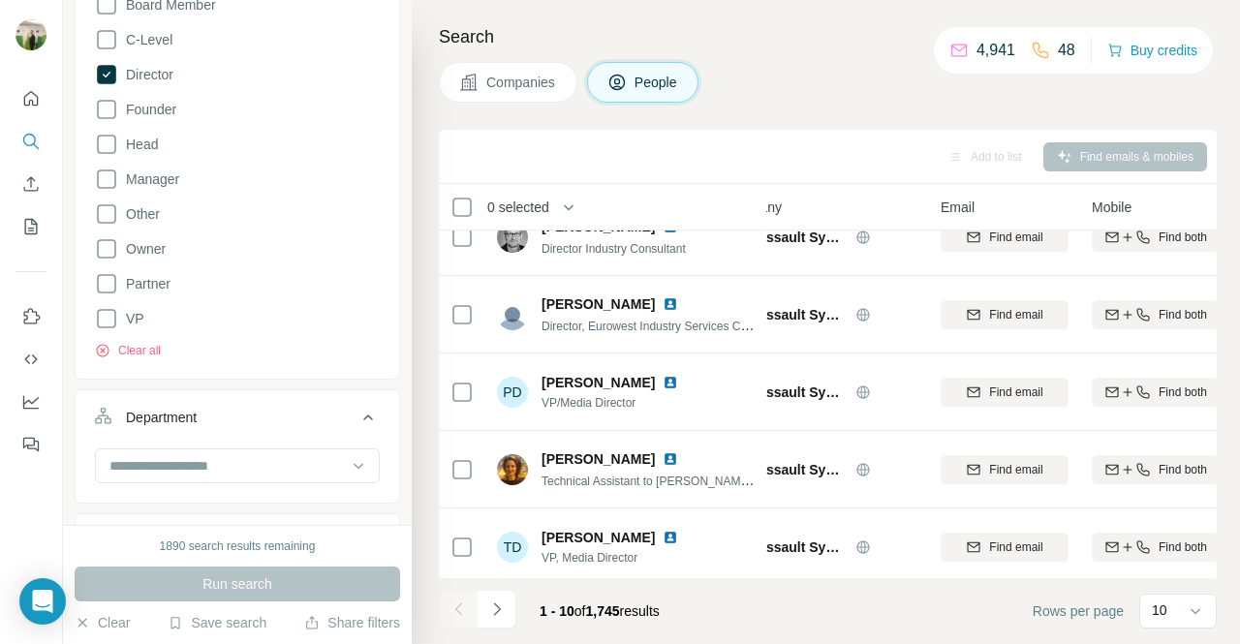
scroll to position [0, 52]
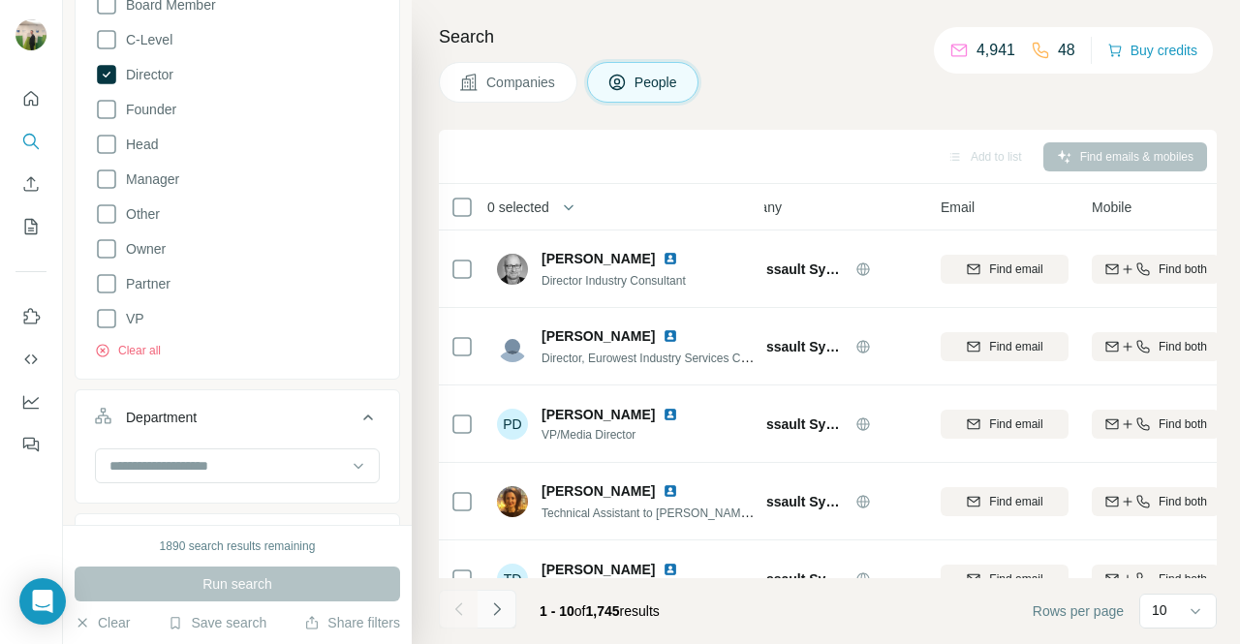
click at [513, 612] on button "Navigate to next page" at bounding box center [496, 609] width 39 height 39
click at [454, 599] on icon "Navigate to previous page" at bounding box center [458, 608] width 19 height 19
click at [454, 599] on div at bounding box center [458, 609] width 39 height 39
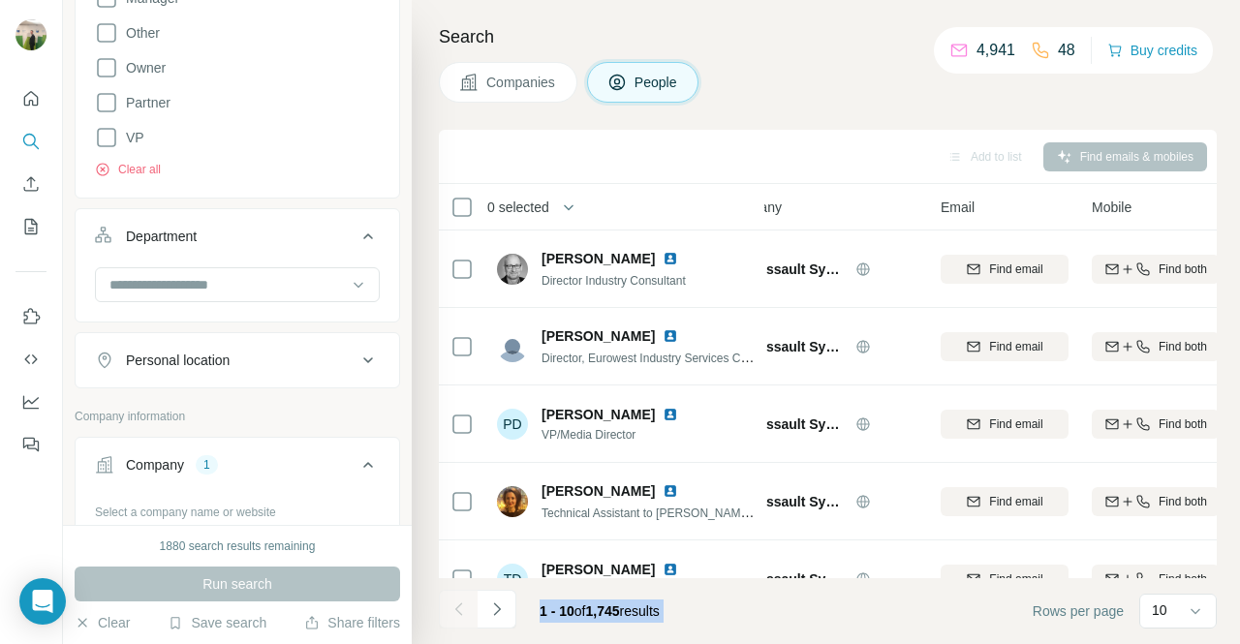
scroll to position [476, 0]
click at [279, 290] on input at bounding box center [226, 283] width 239 height 21
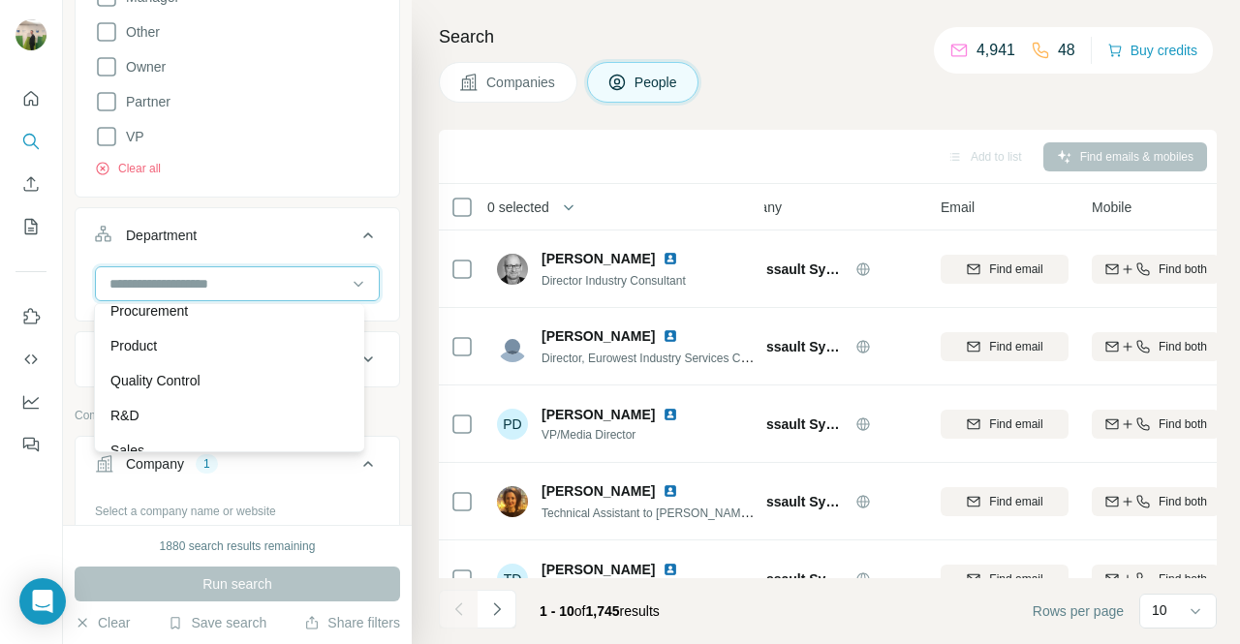
scroll to position [697, 0]
click at [298, 273] on input at bounding box center [226, 283] width 239 height 21
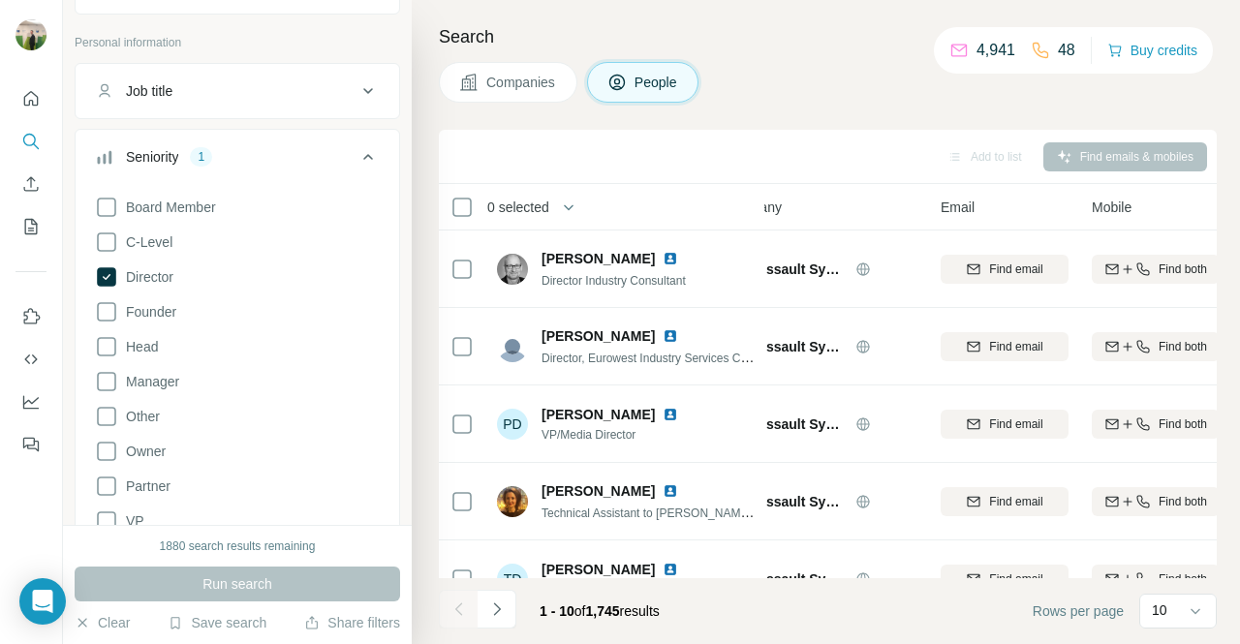
scroll to position [0, 0]
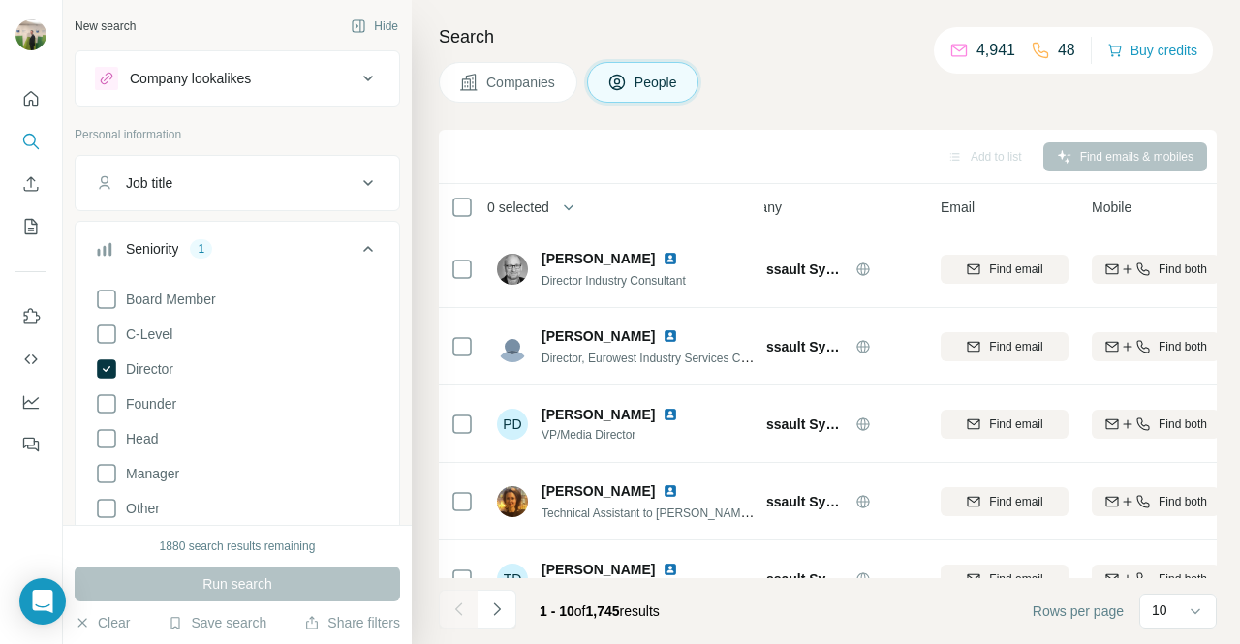
click at [277, 194] on button "Job title" at bounding box center [237, 183] width 323 height 46
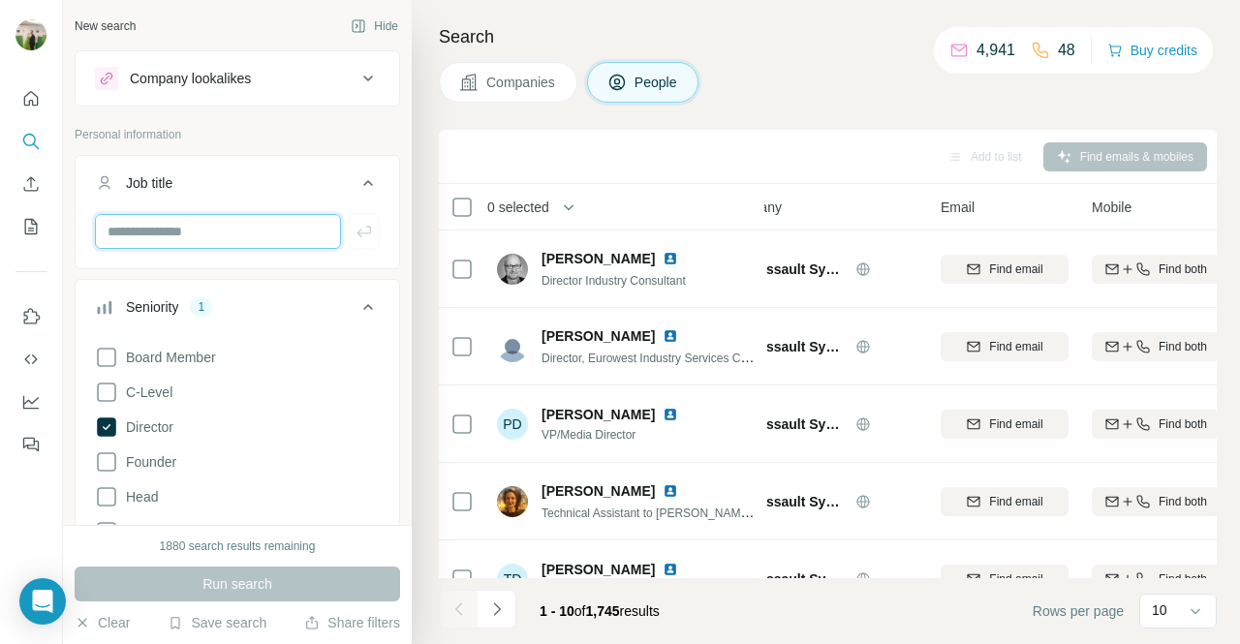
click at [263, 229] on input "text" at bounding box center [218, 231] width 246 height 35
click at [154, 220] on input "text" at bounding box center [218, 231] width 246 height 35
type input "*"
type input "*****"
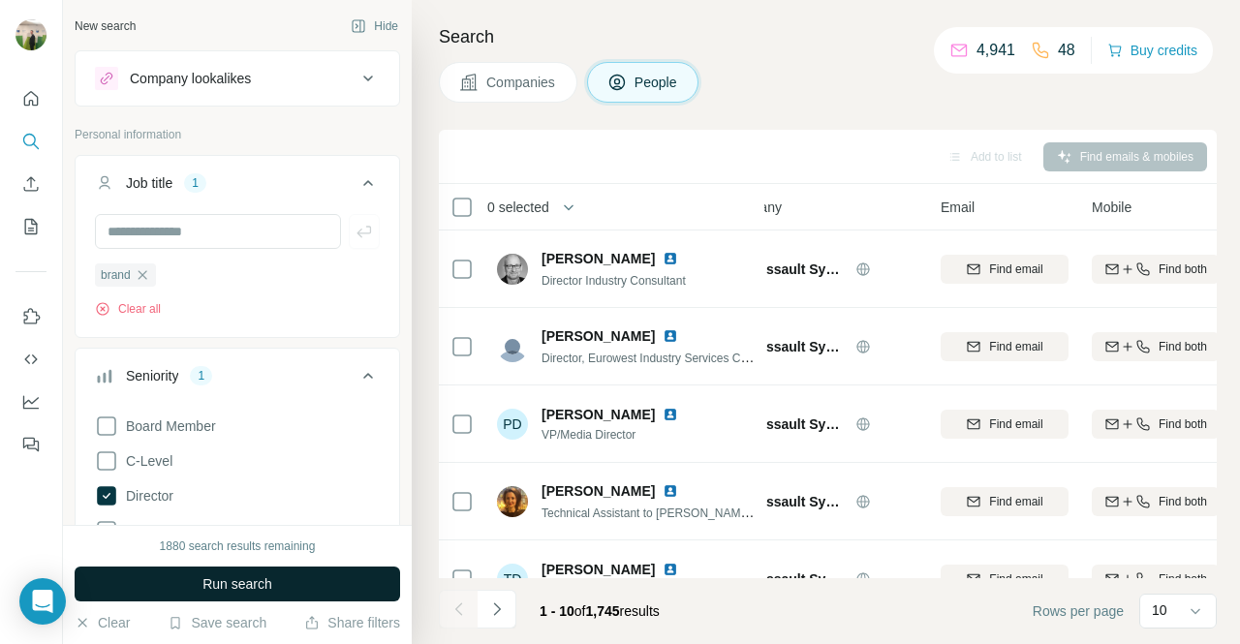
click at [286, 585] on button "Run search" at bounding box center [237, 584] width 325 height 35
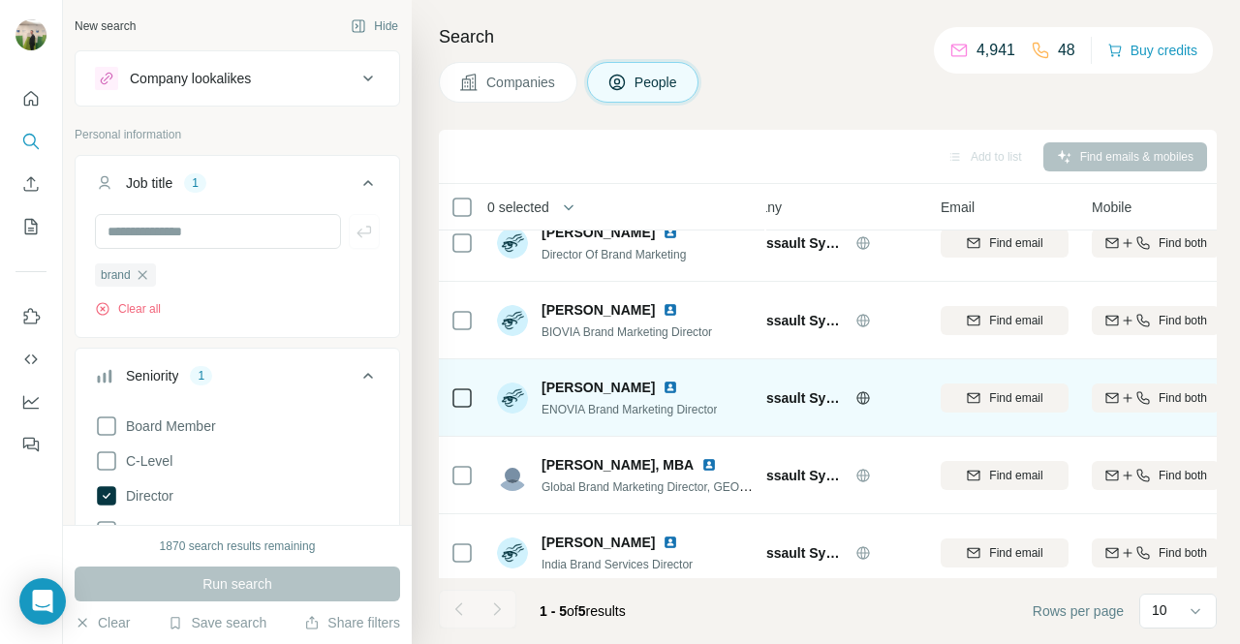
scroll to position [0, 52]
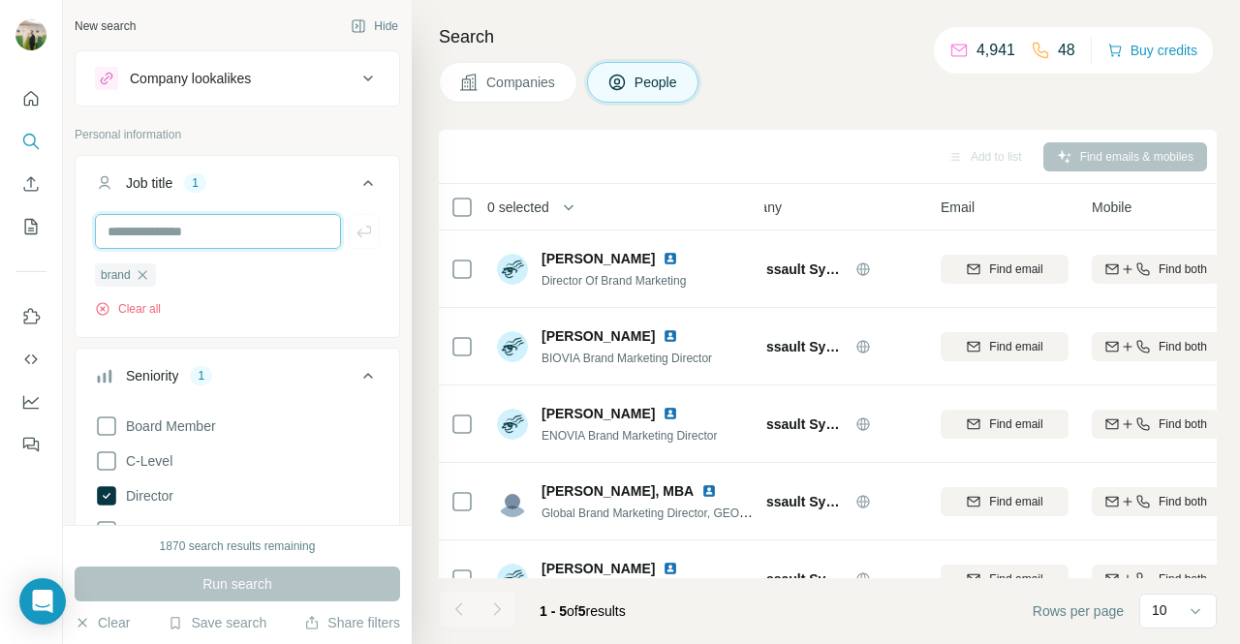
click at [240, 230] on input "text" at bounding box center [218, 231] width 246 height 35
click at [140, 268] on icon "button" at bounding box center [142, 274] width 15 height 15
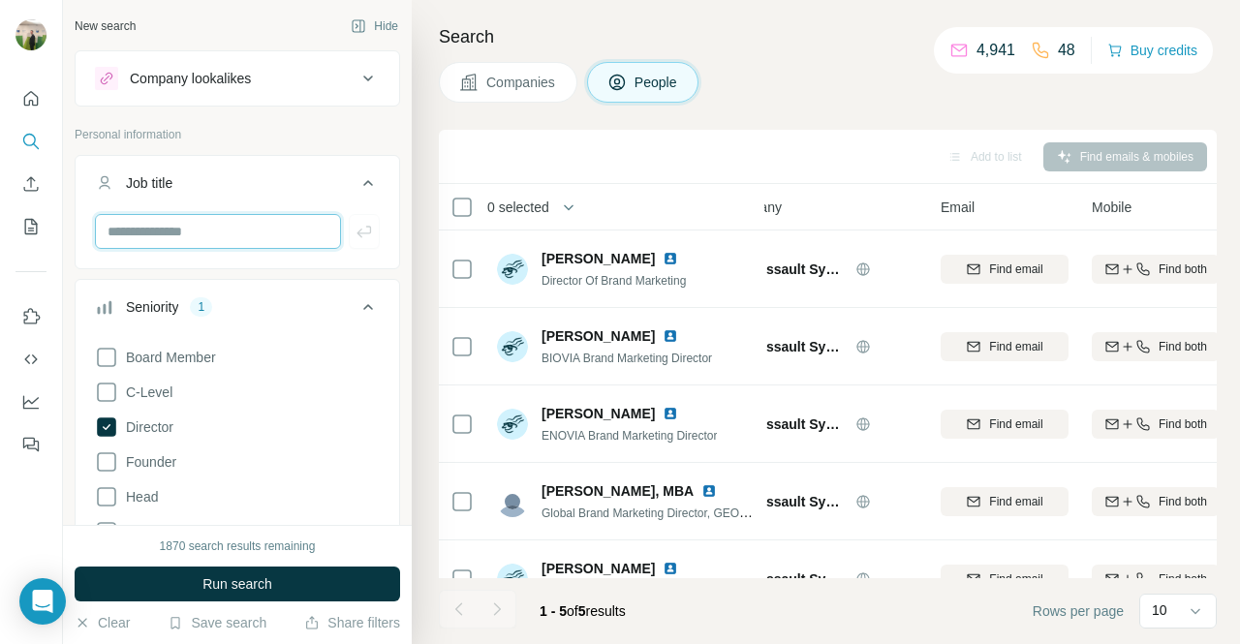
click at [180, 217] on input "text" at bounding box center [218, 231] width 246 height 35
type input "**********"
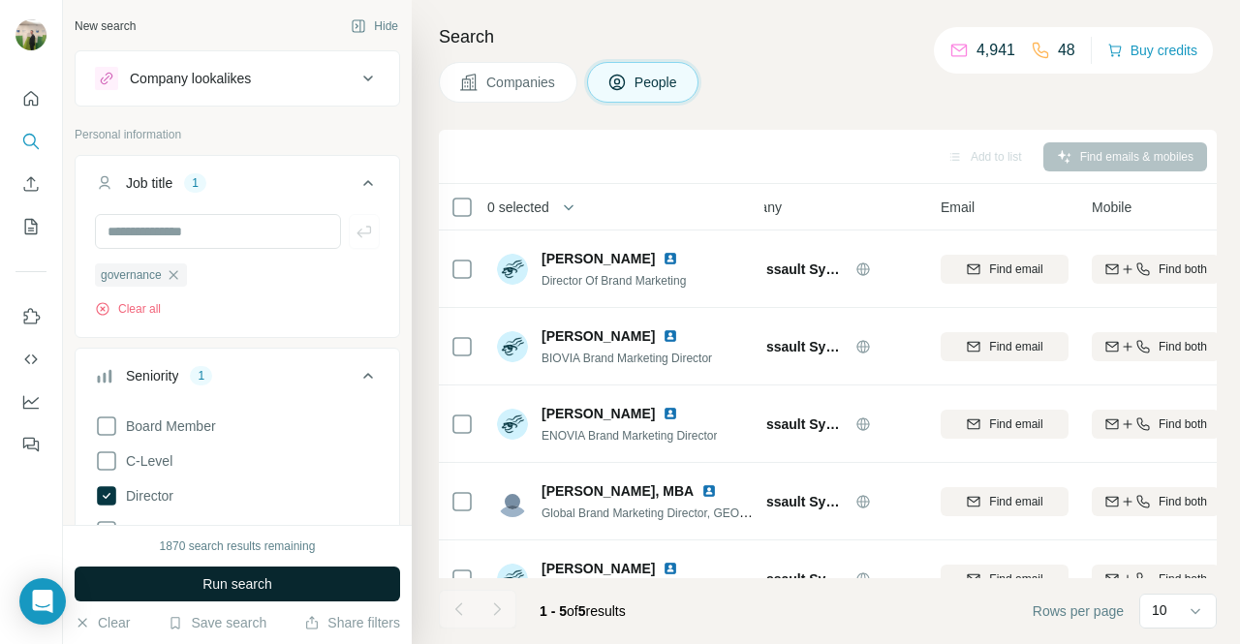
click at [291, 591] on button "Run search" at bounding box center [237, 584] width 325 height 35
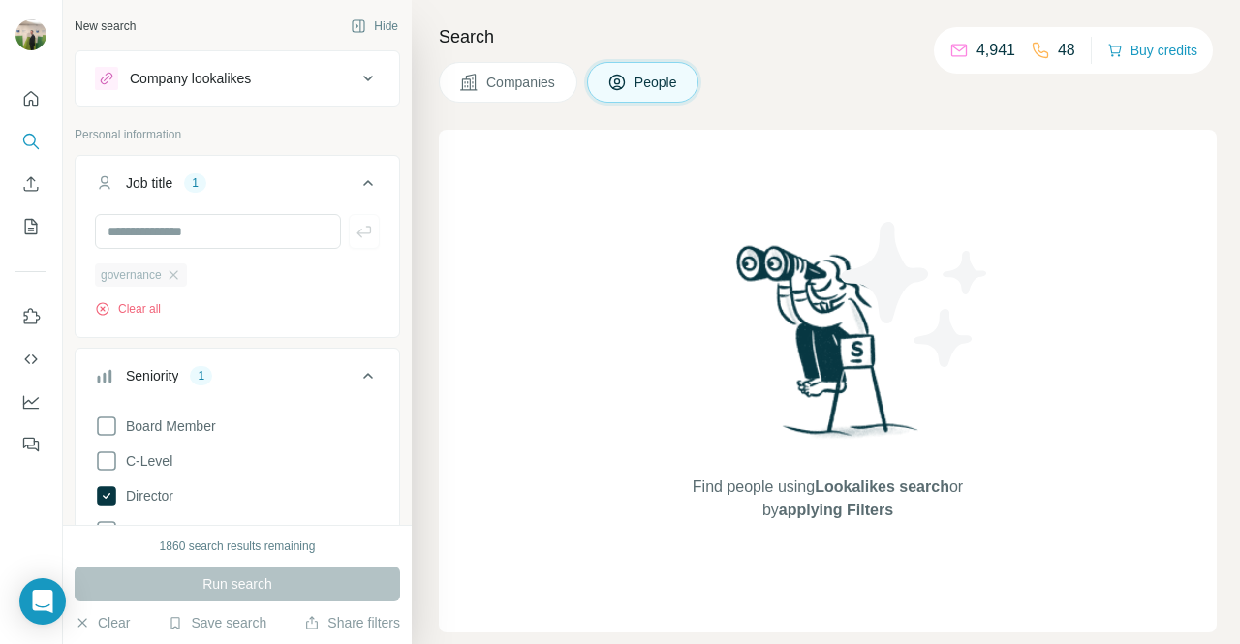
click at [167, 276] on div "governance" at bounding box center [141, 274] width 92 height 23
click at [181, 270] on icon "button" at bounding box center [173, 274] width 15 height 15
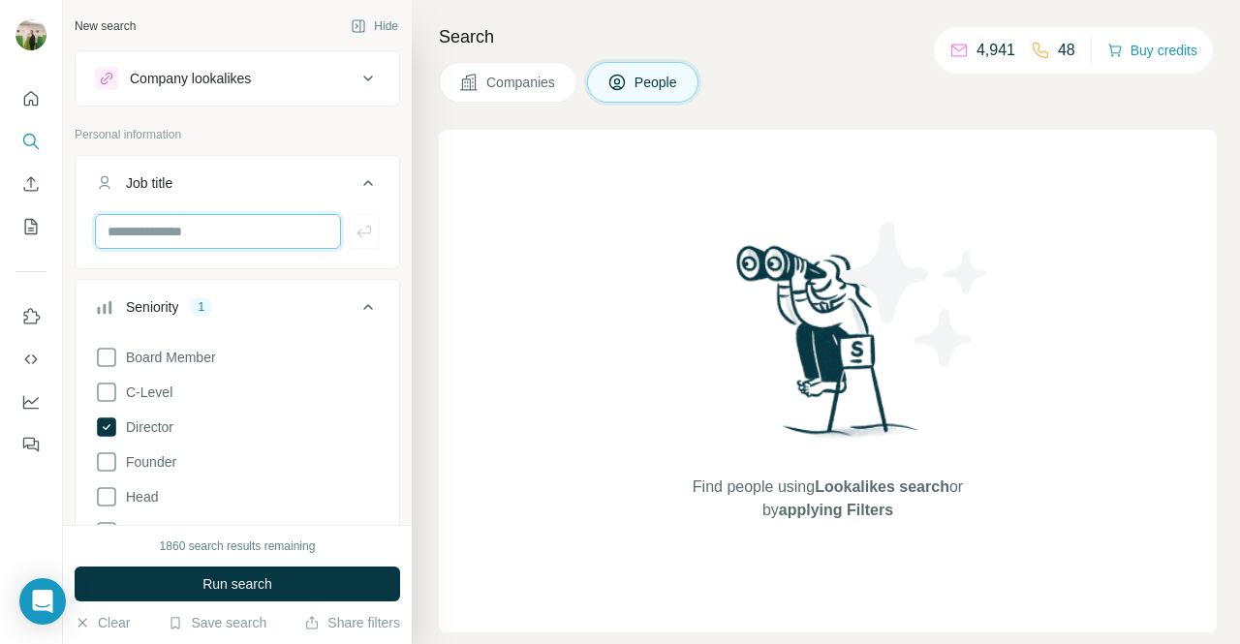
click at [190, 242] on input "text" at bounding box center [218, 231] width 246 height 35
type input "**********"
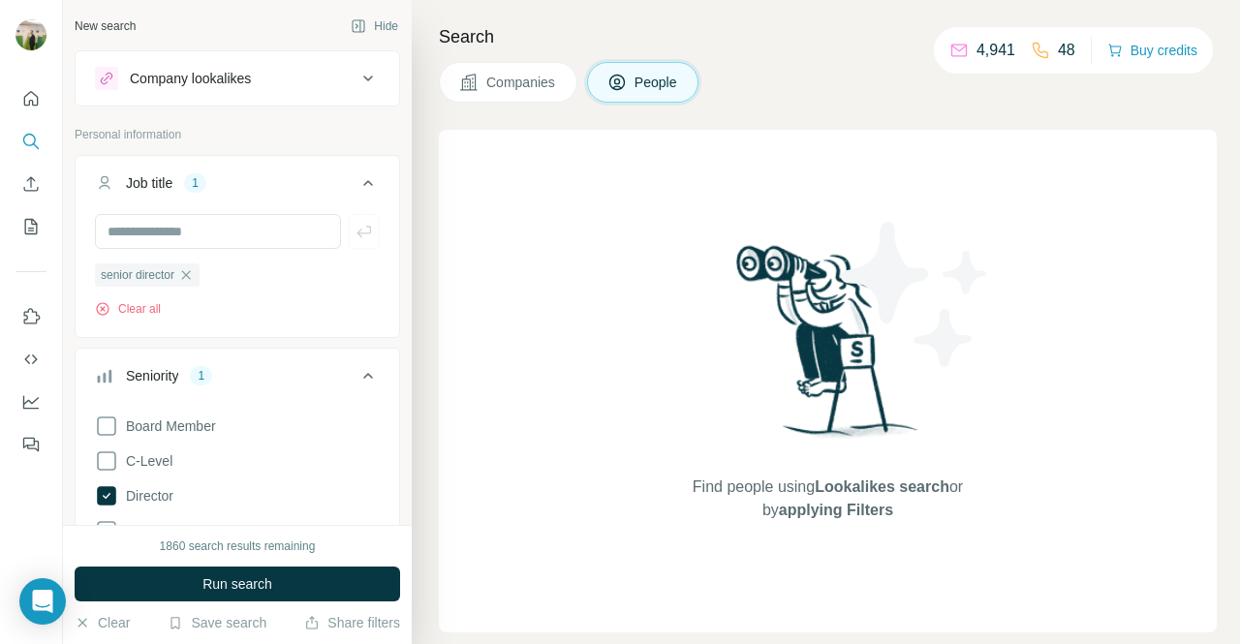
click at [347, 561] on div "1860 search results remaining Run search Clear Save search Share filters" at bounding box center [237, 584] width 349 height 119
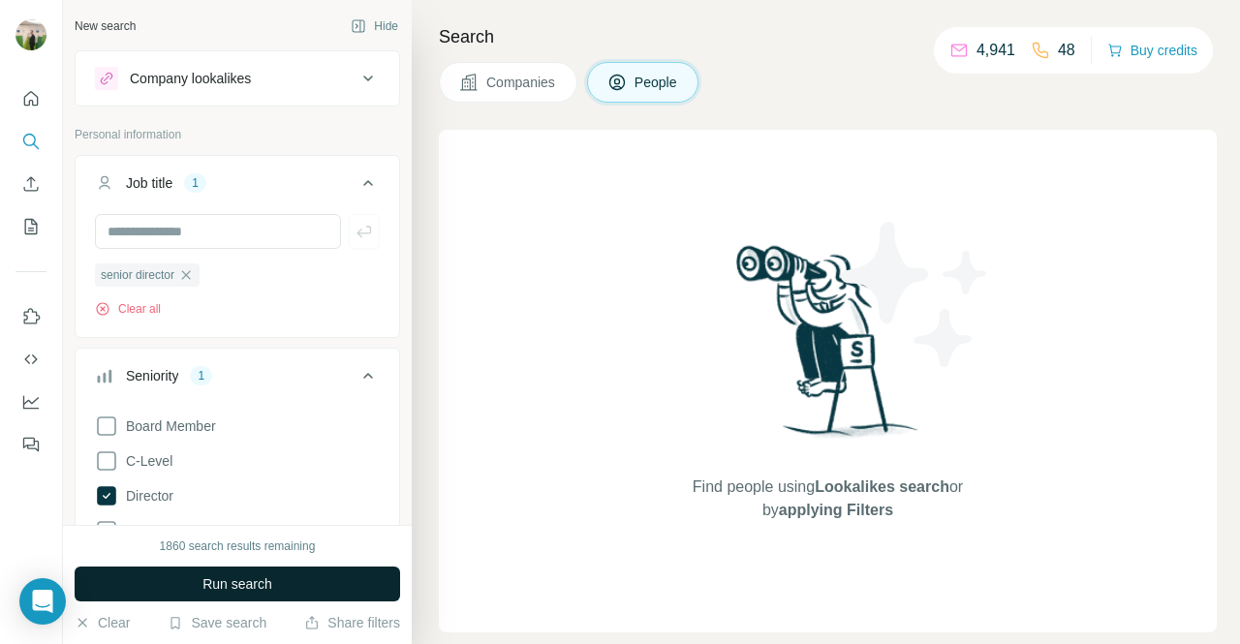
click at [334, 573] on button "Run search" at bounding box center [237, 584] width 325 height 35
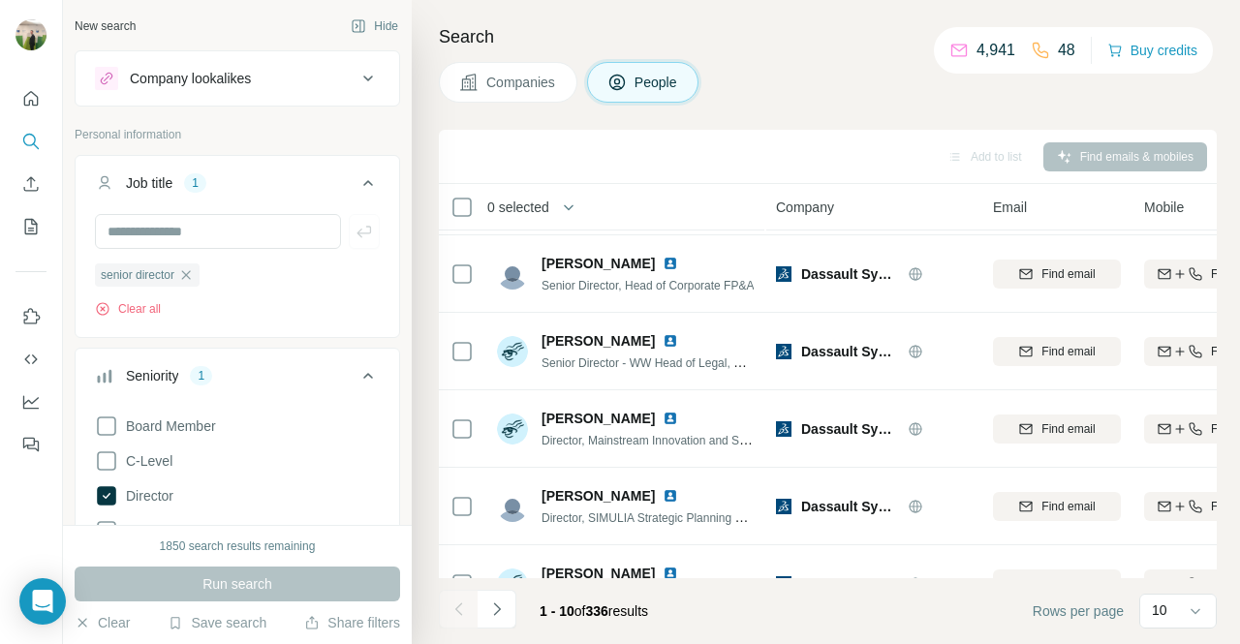
scroll to position [436, 0]
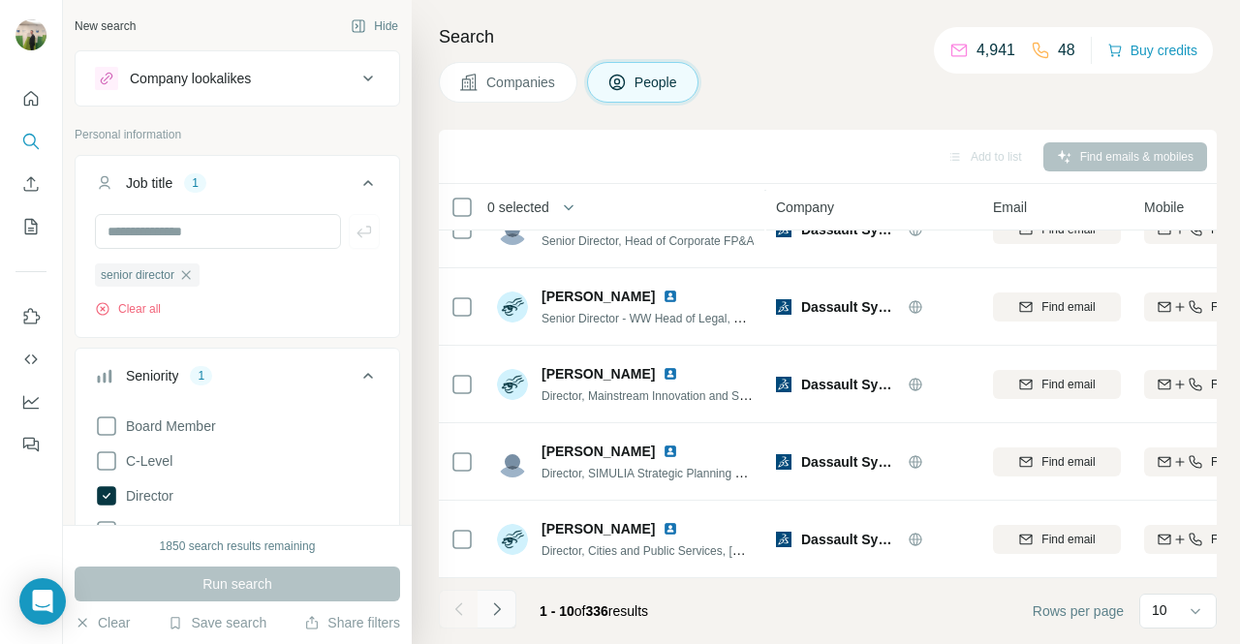
click at [504, 625] on button "Navigate to next page" at bounding box center [496, 609] width 39 height 39
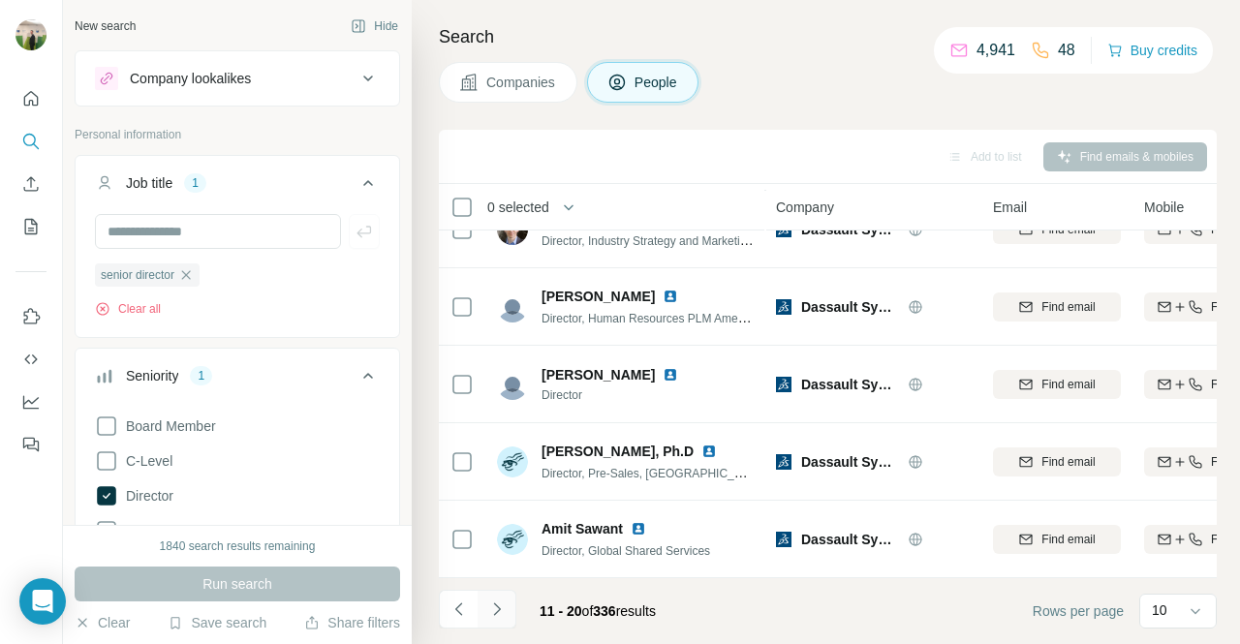
click at [506, 619] on icon "Navigate to next page" at bounding box center [496, 608] width 19 height 19
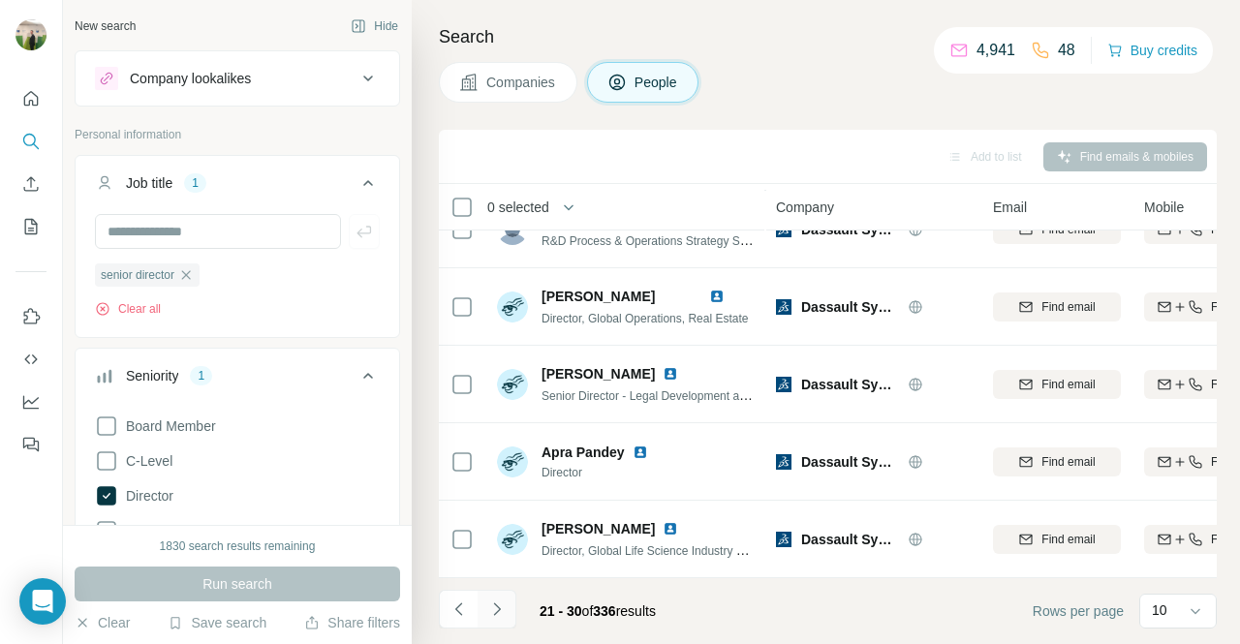
click at [506, 619] on icon "Navigate to next page" at bounding box center [496, 608] width 19 height 19
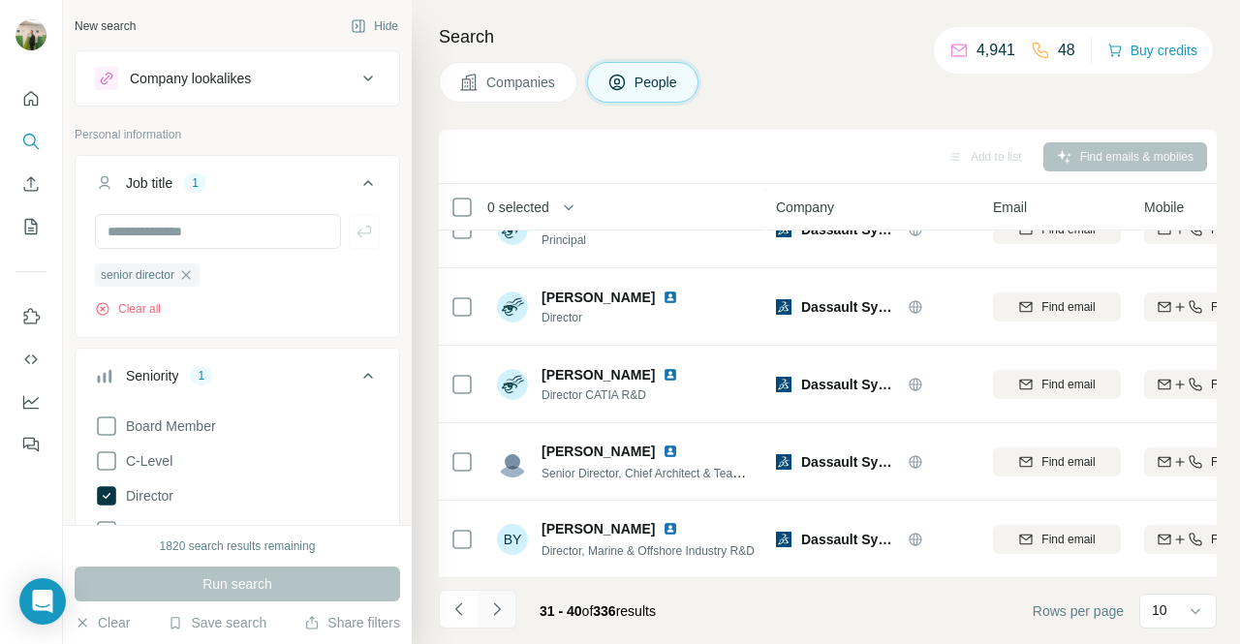
click at [506, 619] on icon "Navigate to next page" at bounding box center [496, 608] width 19 height 19
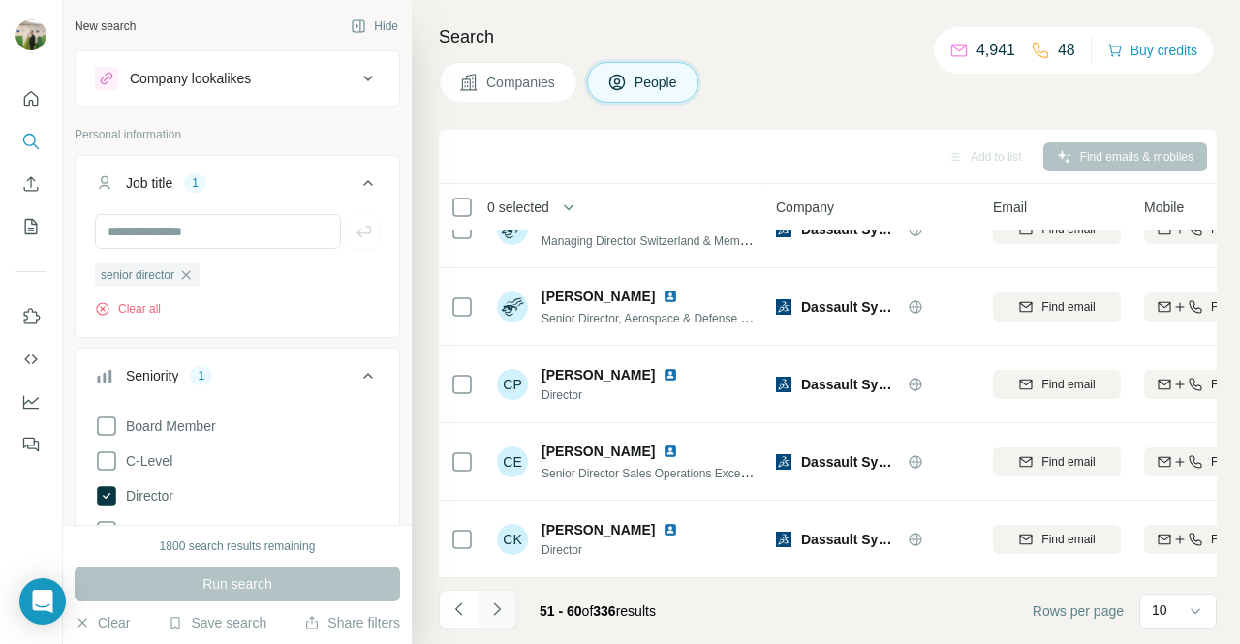
click at [506, 619] on icon "Navigate to next page" at bounding box center [496, 608] width 19 height 19
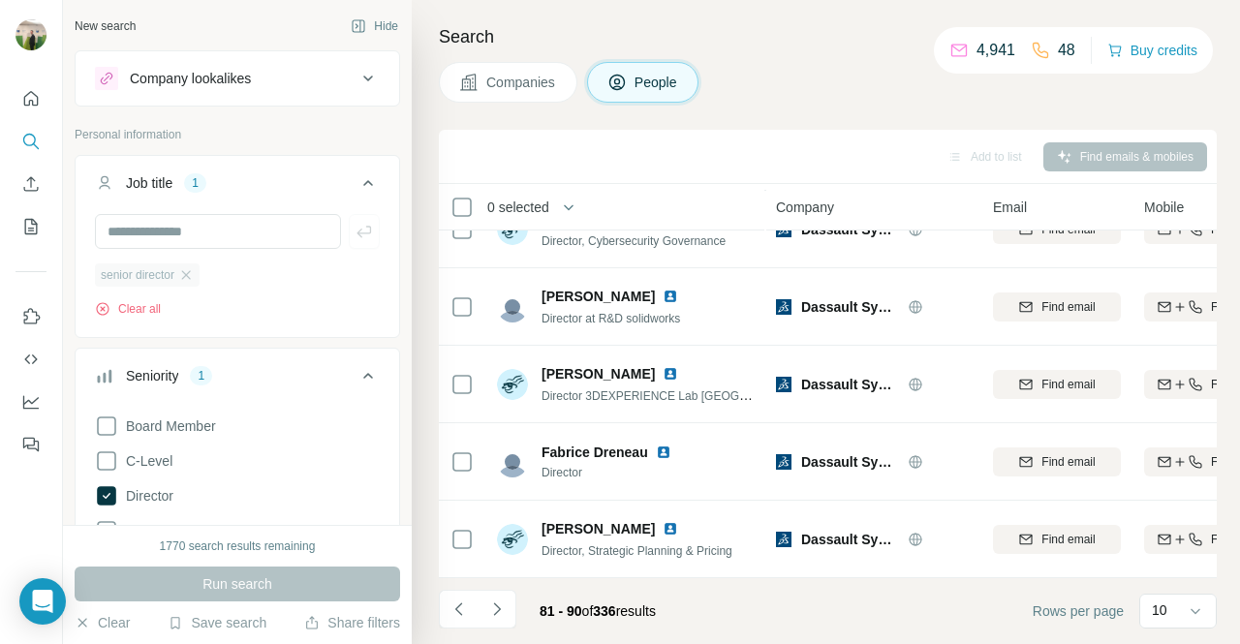
click at [199, 281] on div "senior director" at bounding box center [147, 274] width 105 height 23
click at [199, 238] on input "text" at bounding box center [218, 231] width 246 height 35
type input "*****"
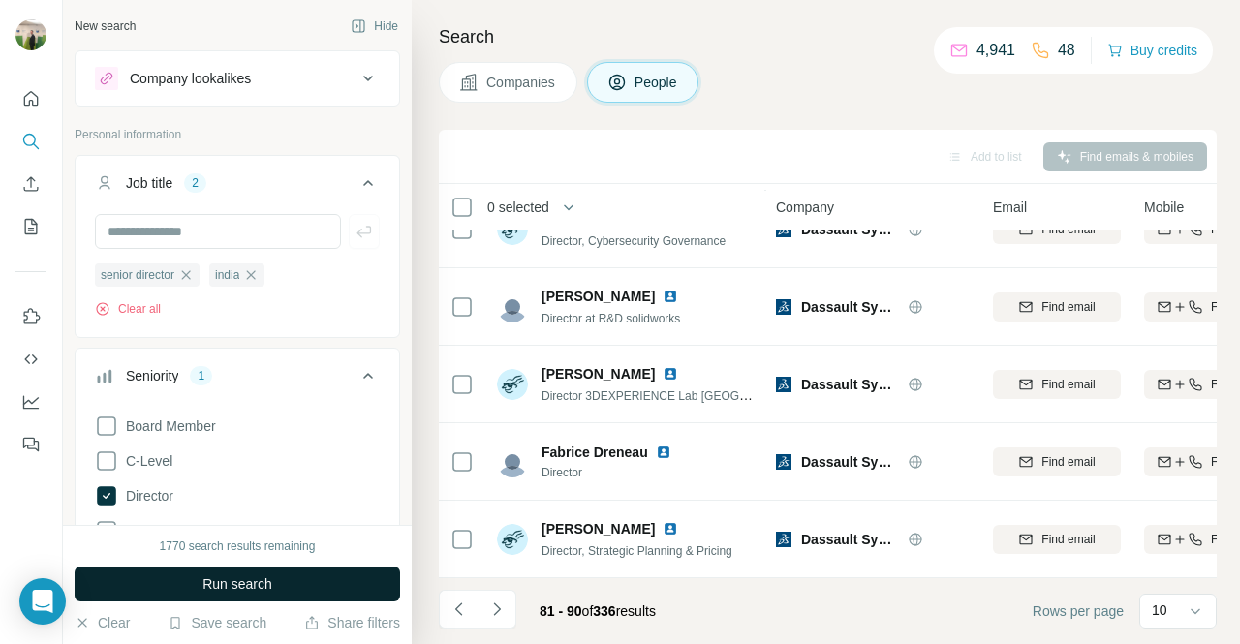
click at [250, 584] on span "Run search" at bounding box center [237, 583] width 70 height 19
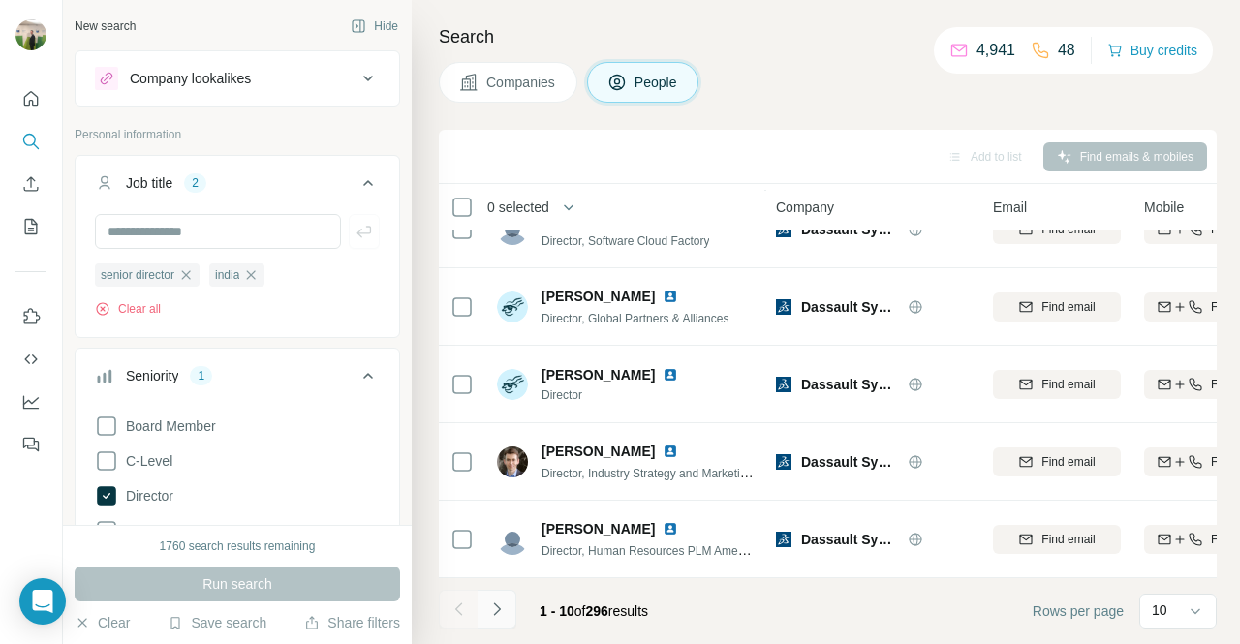
click at [507, 606] on button "Navigate to next page" at bounding box center [496, 609] width 39 height 39
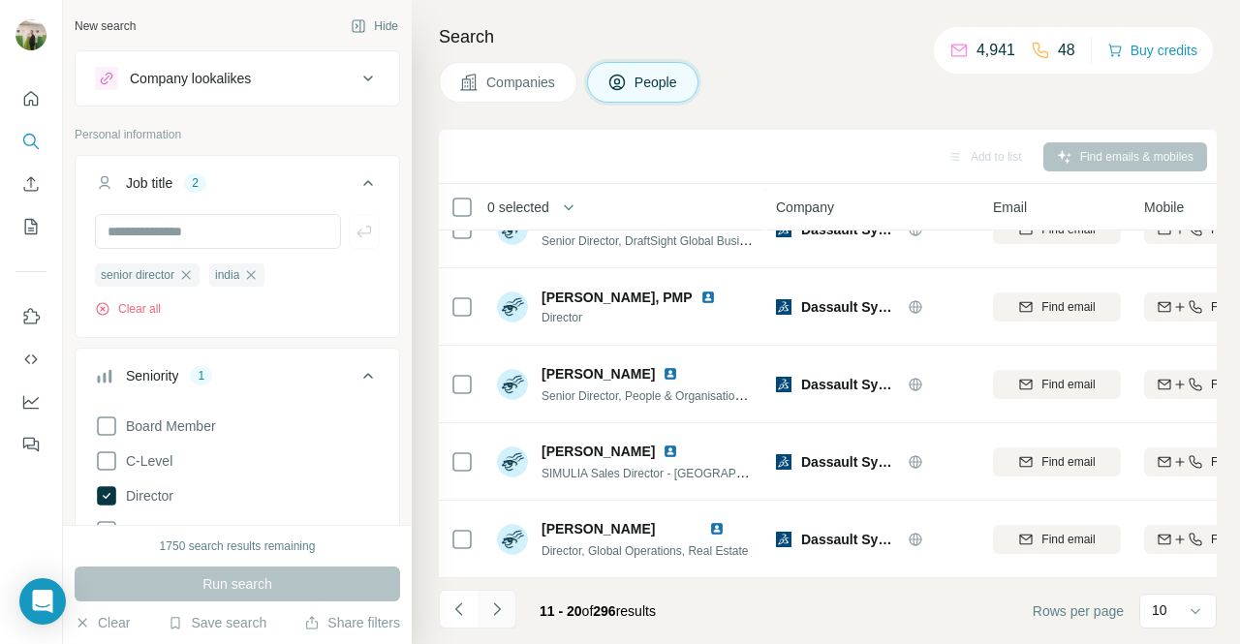
click at [492, 609] on icon "Navigate to next page" at bounding box center [496, 608] width 19 height 19
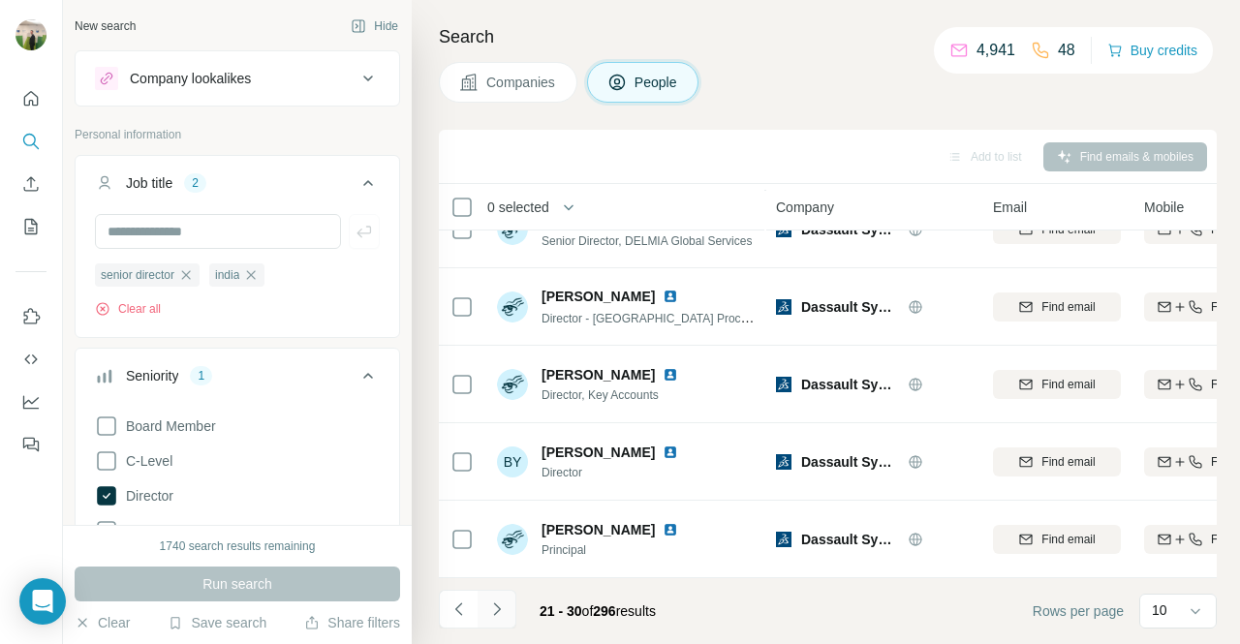
click at [499, 607] on icon "Navigate to next page" at bounding box center [496, 608] width 19 height 19
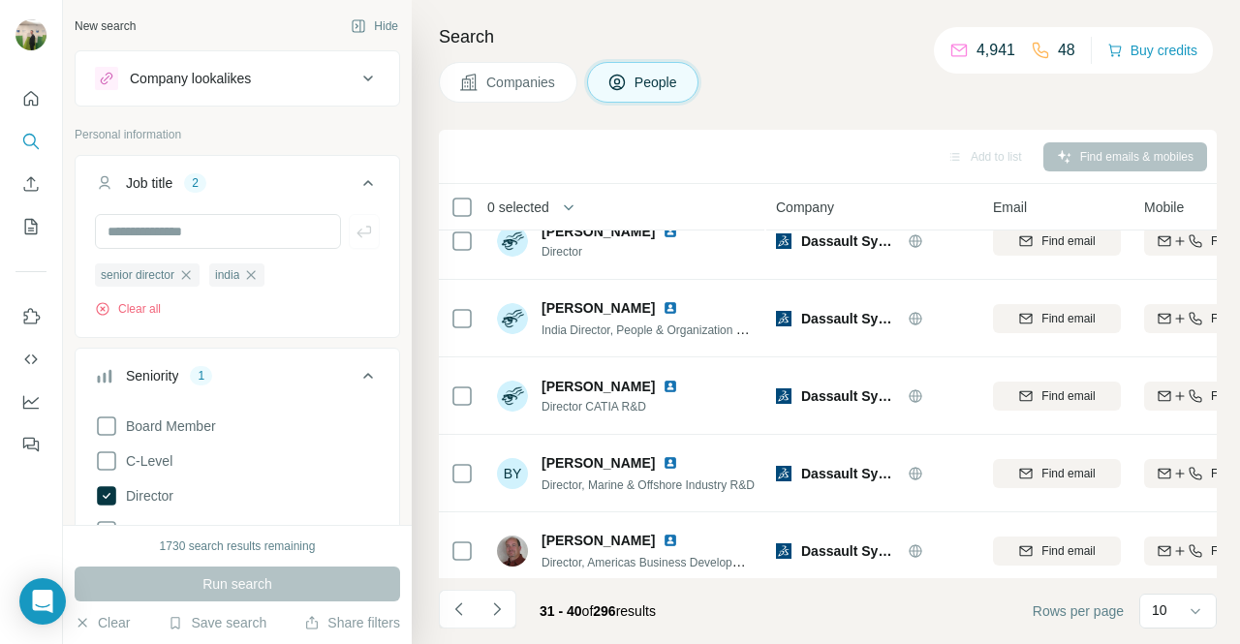
scroll to position [27, 0]
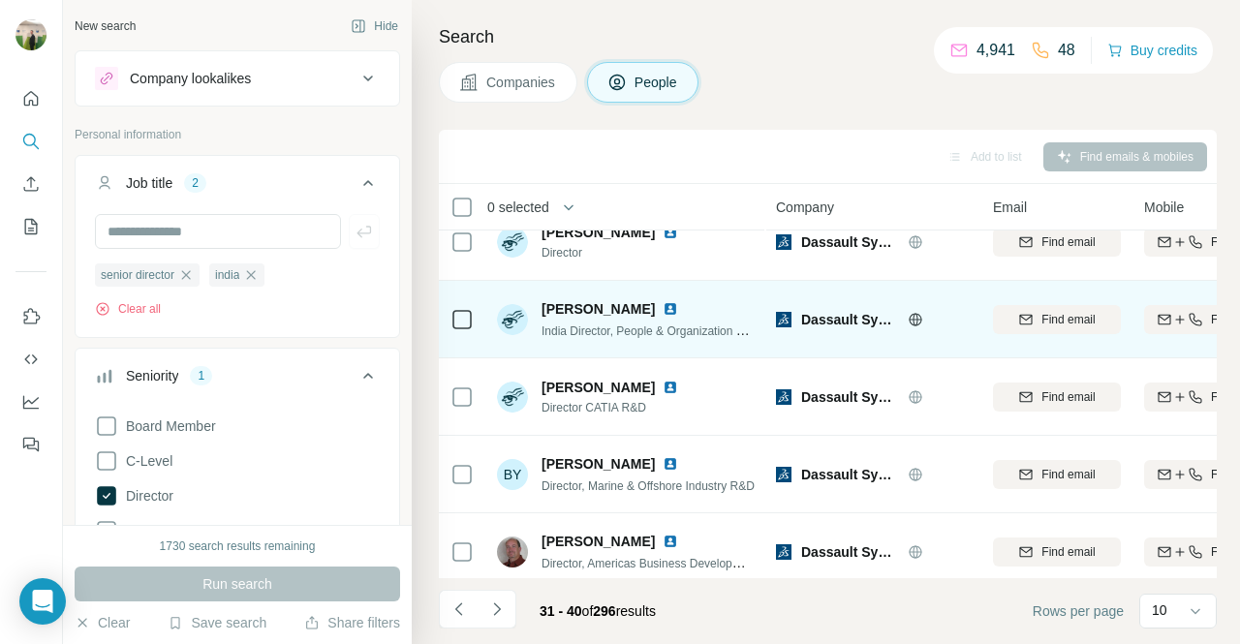
click at [1182, 321] on icon "button" at bounding box center [1179, 319] width 15 height 15
click at [612, 307] on span "[PERSON_NAME]" at bounding box center [597, 308] width 113 height 19
copy span "[PERSON_NAME]"
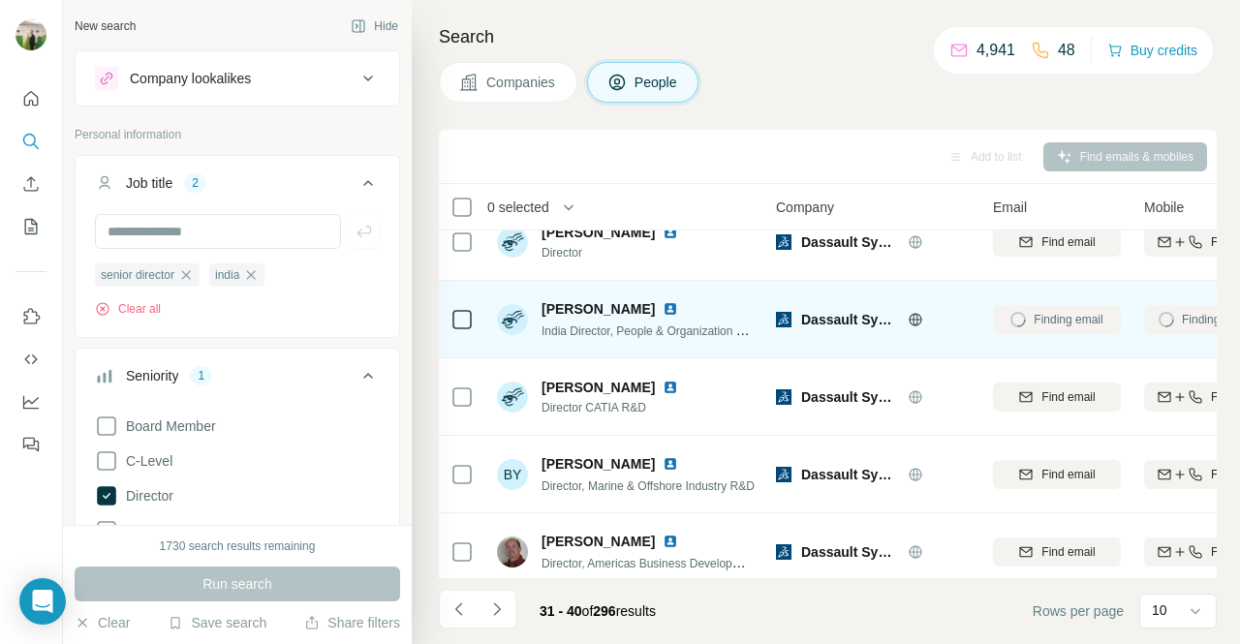
click at [654, 328] on span "India Director, People & Organization Partner" at bounding box center [657, 329] width 232 height 15
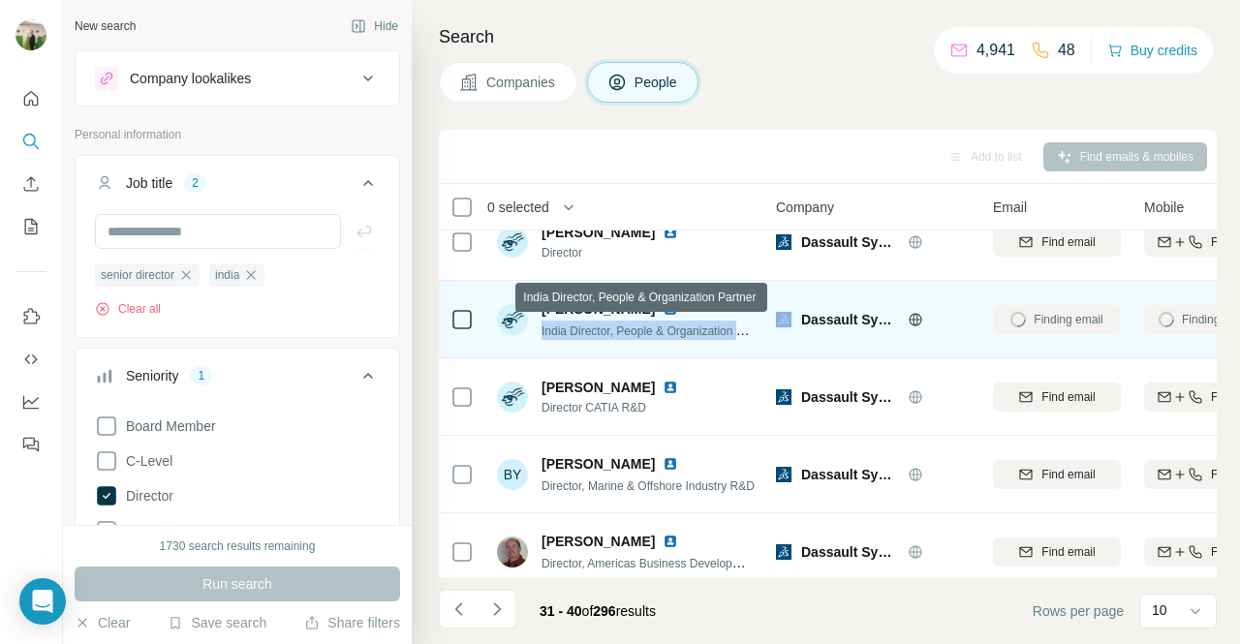
click at [654, 328] on span "India Director, People & Organization Partner" at bounding box center [657, 329] width 232 height 15
copy span "India Director, People & Organization Partner"
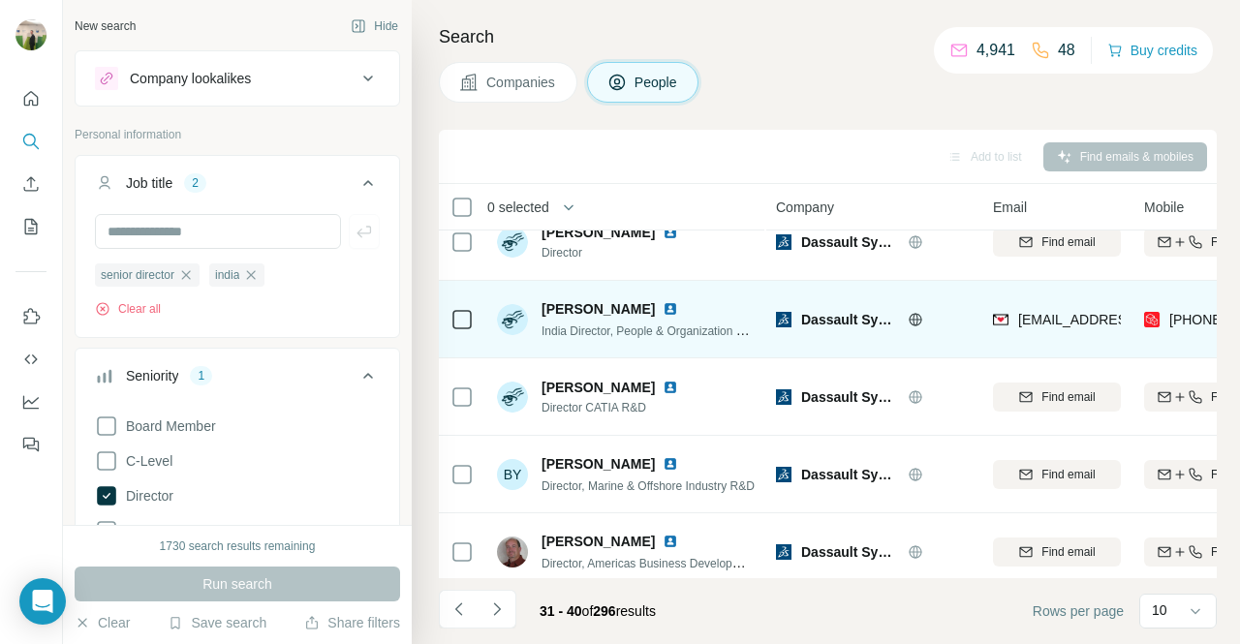
click at [1058, 303] on div "[EMAIL_ADDRESS][DOMAIN_NAME]" at bounding box center [1057, 318] width 128 height 53
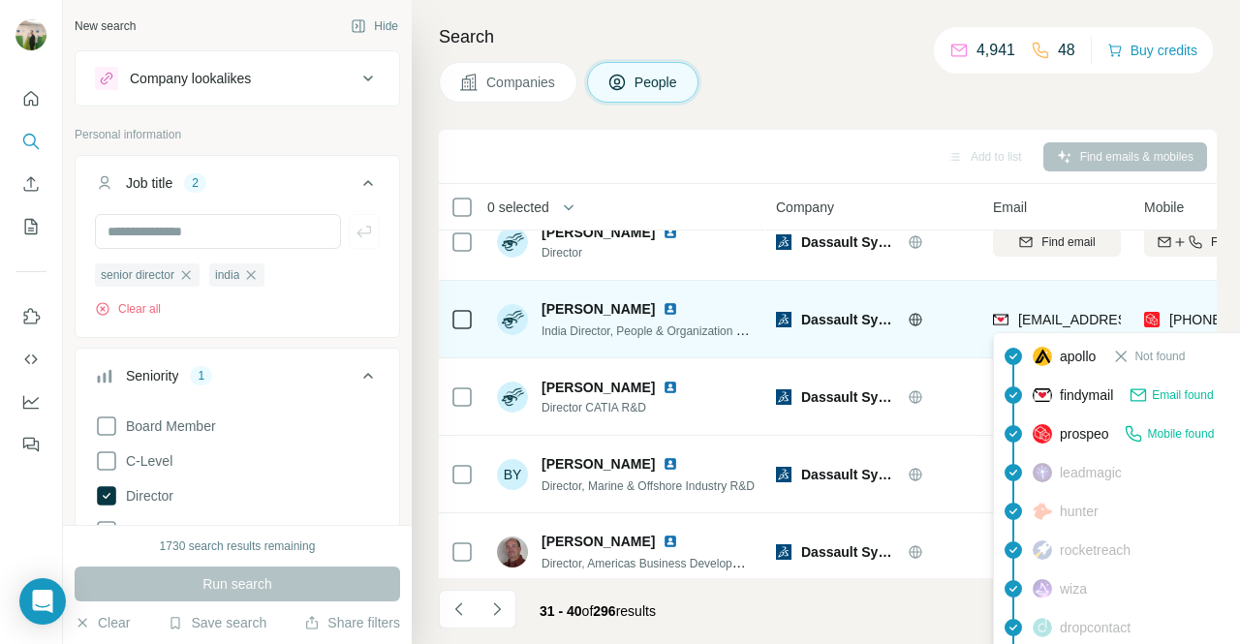
click at [1051, 315] on span "[EMAIL_ADDRESS][DOMAIN_NAME]" at bounding box center [1133, 319] width 230 height 15
copy span "[EMAIL_ADDRESS][DOMAIN_NAME]"
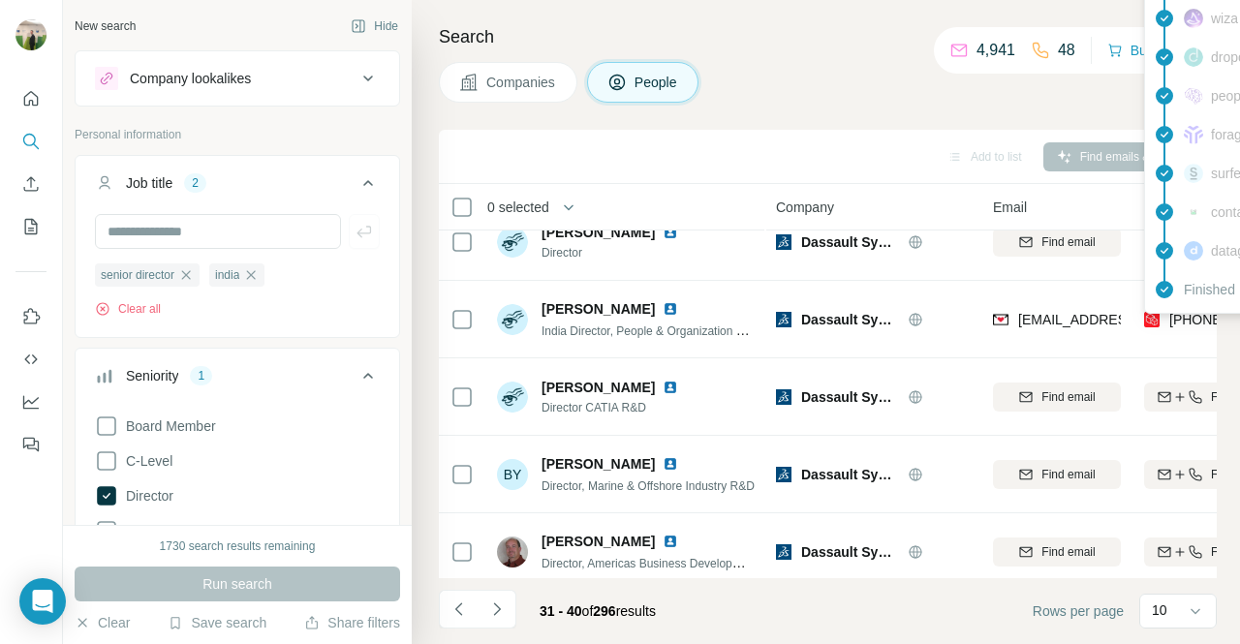
click at [1186, 320] on span "[PHONE_NUMBER]" at bounding box center [1230, 319] width 122 height 15
copy tr "[PHONE_NUMBER]"
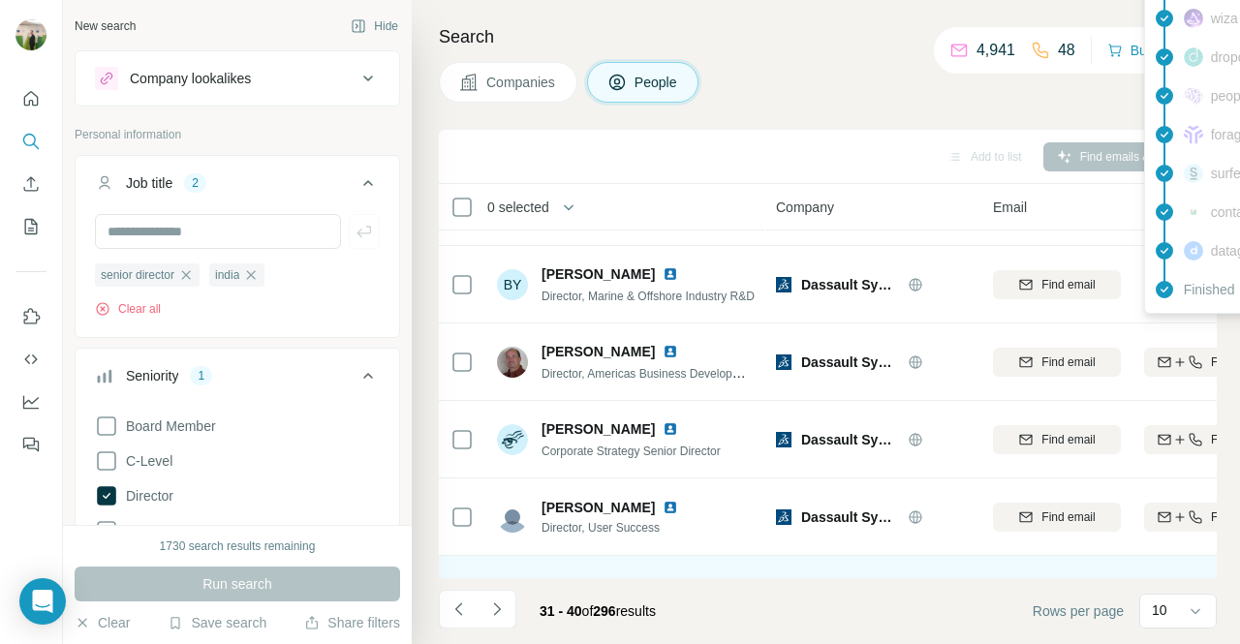
scroll to position [436, 0]
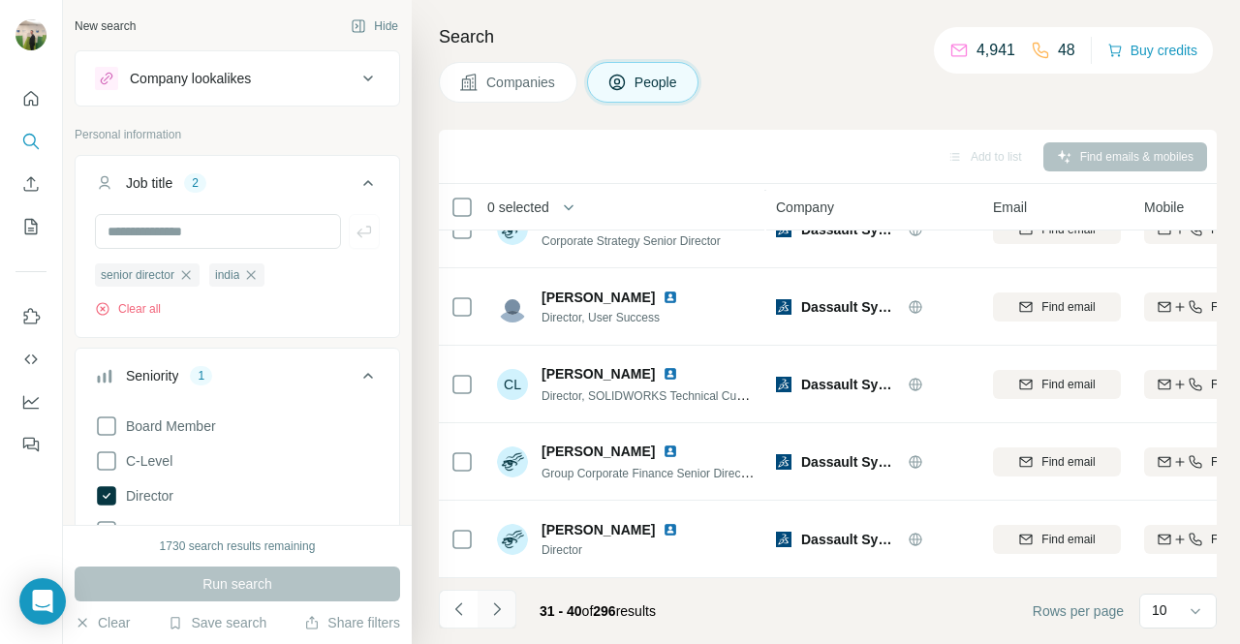
click at [487, 618] on icon "Navigate to next page" at bounding box center [496, 608] width 19 height 19
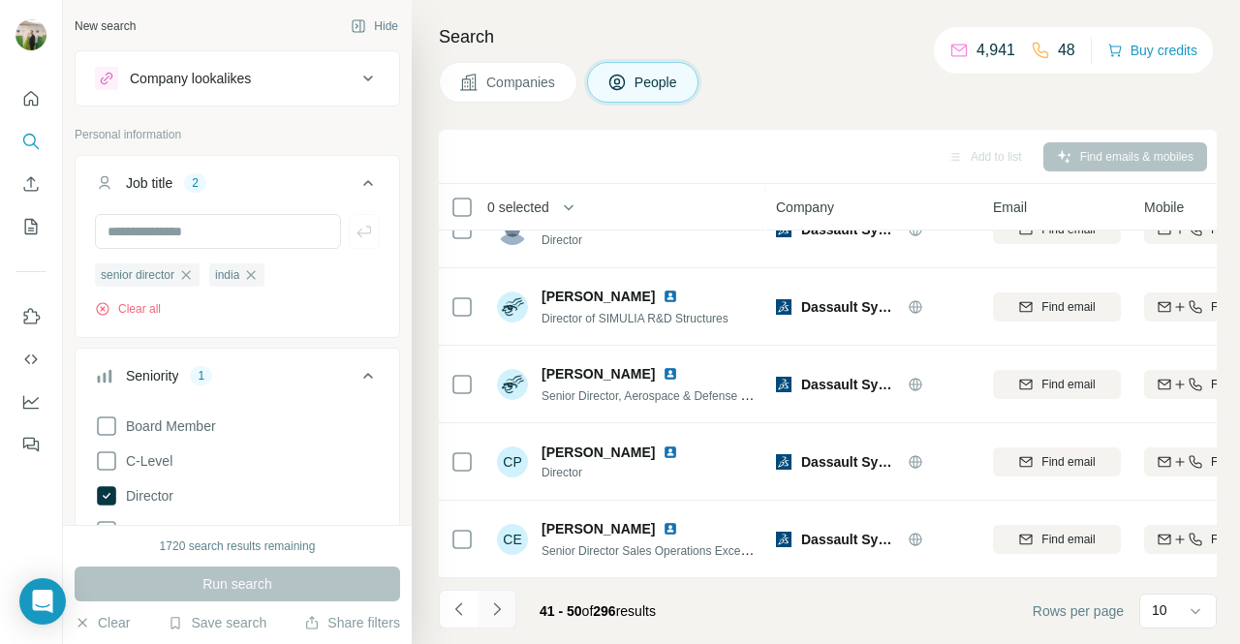
click at [488, 615] on icon "Navigate to next page" at bounding box center [496, 608] width 19 height 19
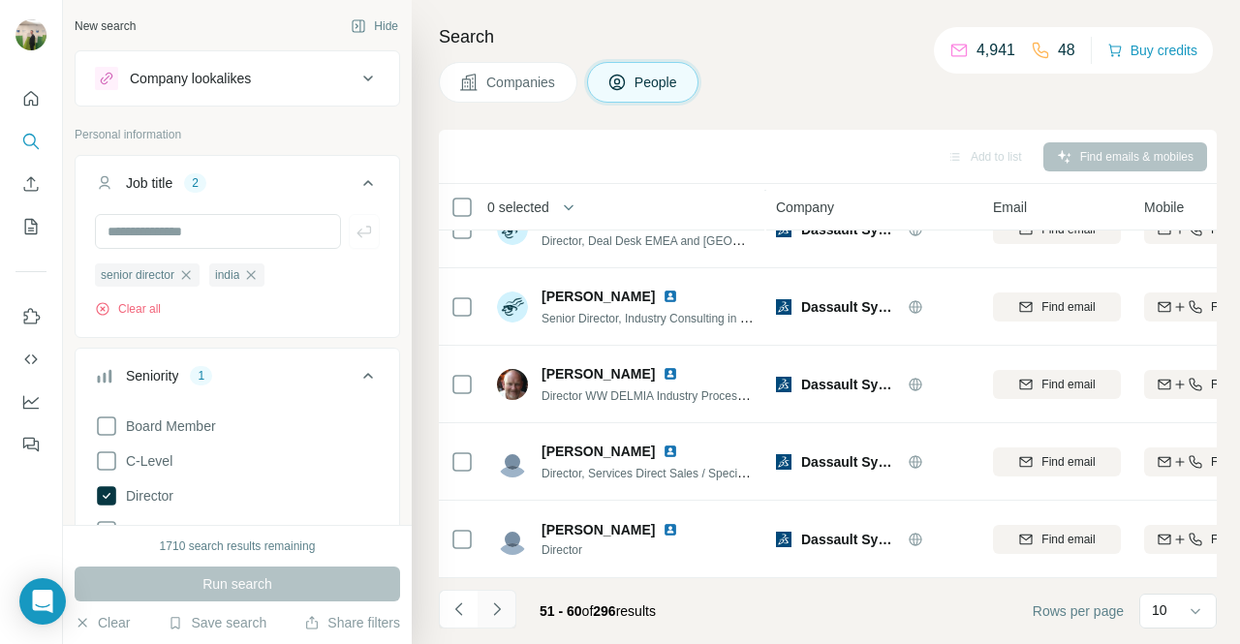
click at [488, 615] on icon "Navigate to next page" at bounding box center [496, 608] width 19 height 19
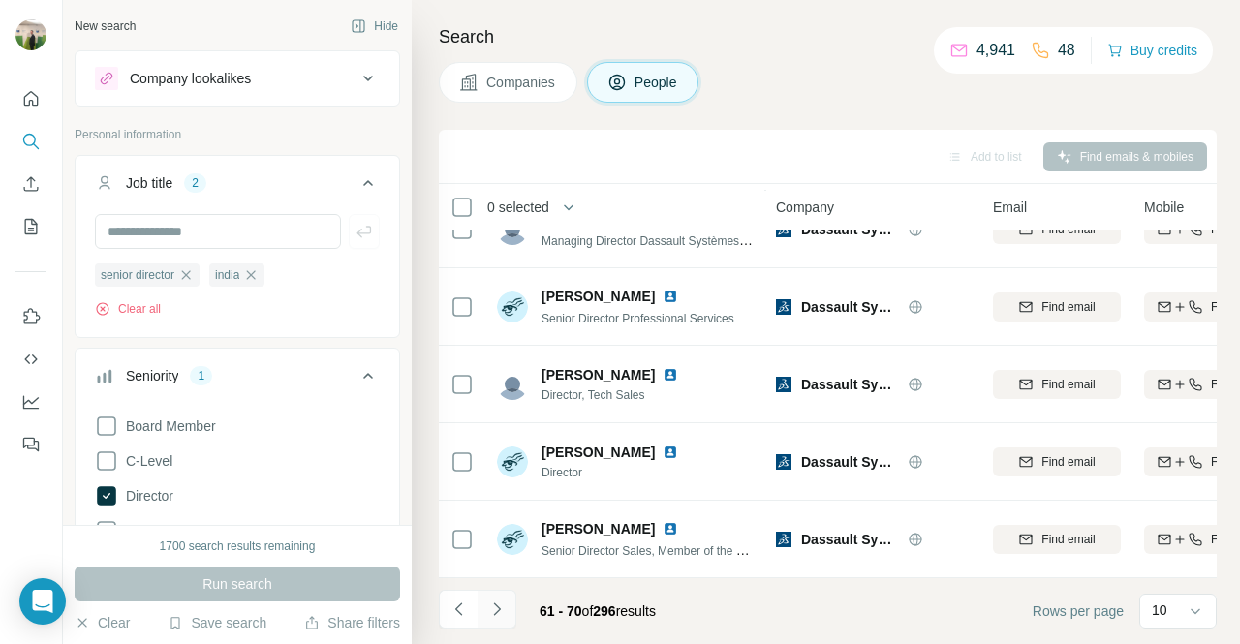
click at [488, 615] on icon "Navigate to next page" at bounding box center [496, 608] width 19 height 19
click at [504, 629] on li at bounding box center [496, 611] width 39 height 43
click at [505, 614] on icon "Navigate to next page" at bounding box center [496, 608] width 19 height 19
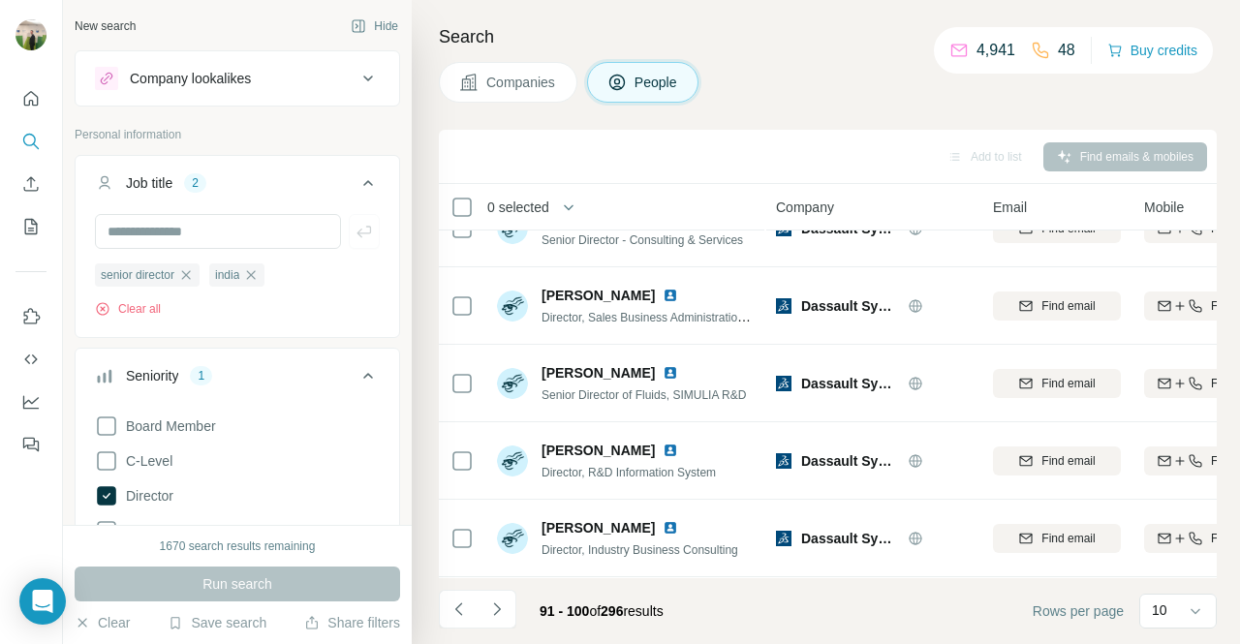
scroll to position [40, 0]
click at [256, 272] on icon "button" at bounding box center [251, 274] width 9 height 9
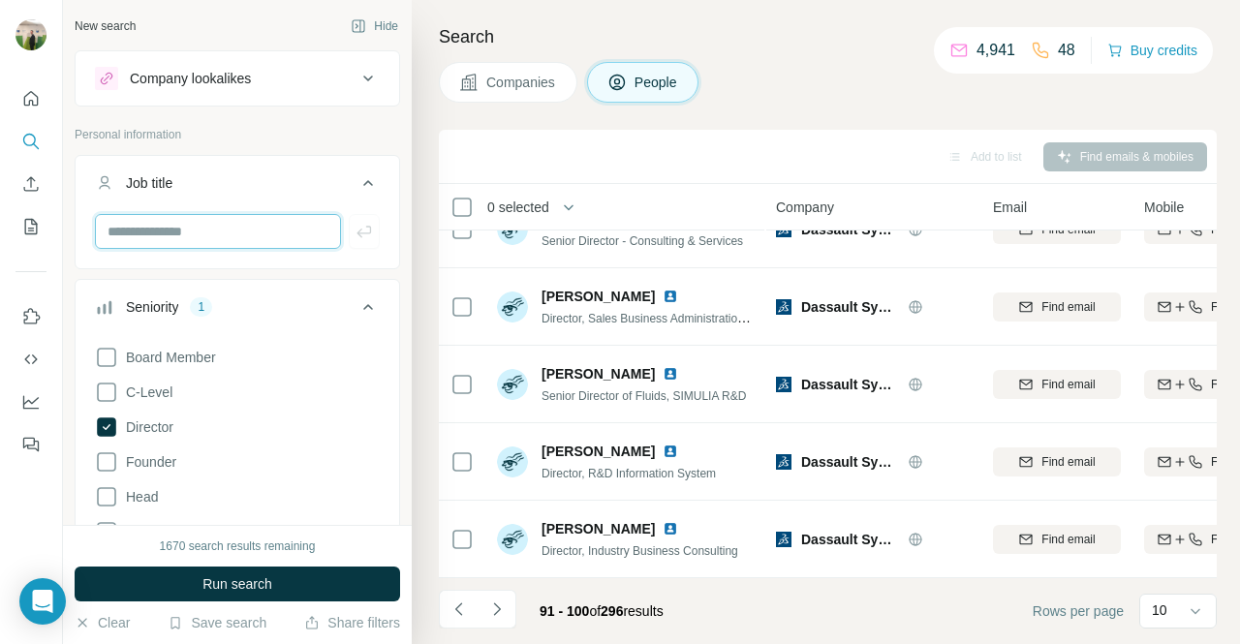
click at [230, 235] on input "text" at bounding box center [218, 231] width 246 height 35
type input "**********"
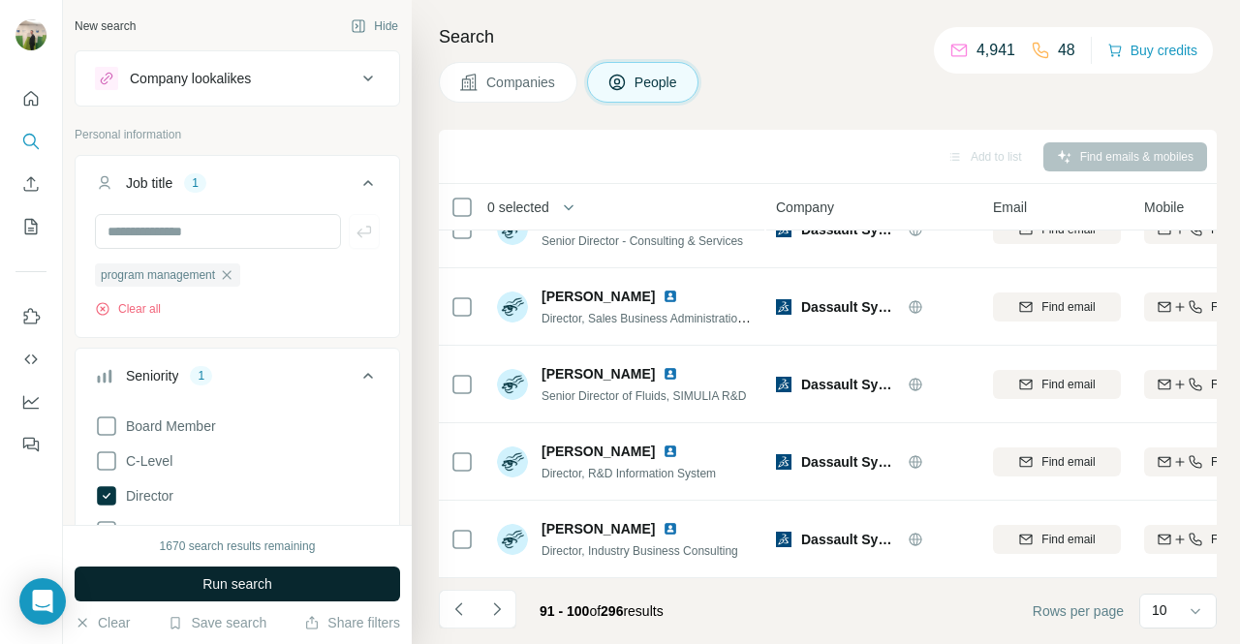
click at [258, 580] on span "Run search" at bounding box center [237, 583] width 70 height 19
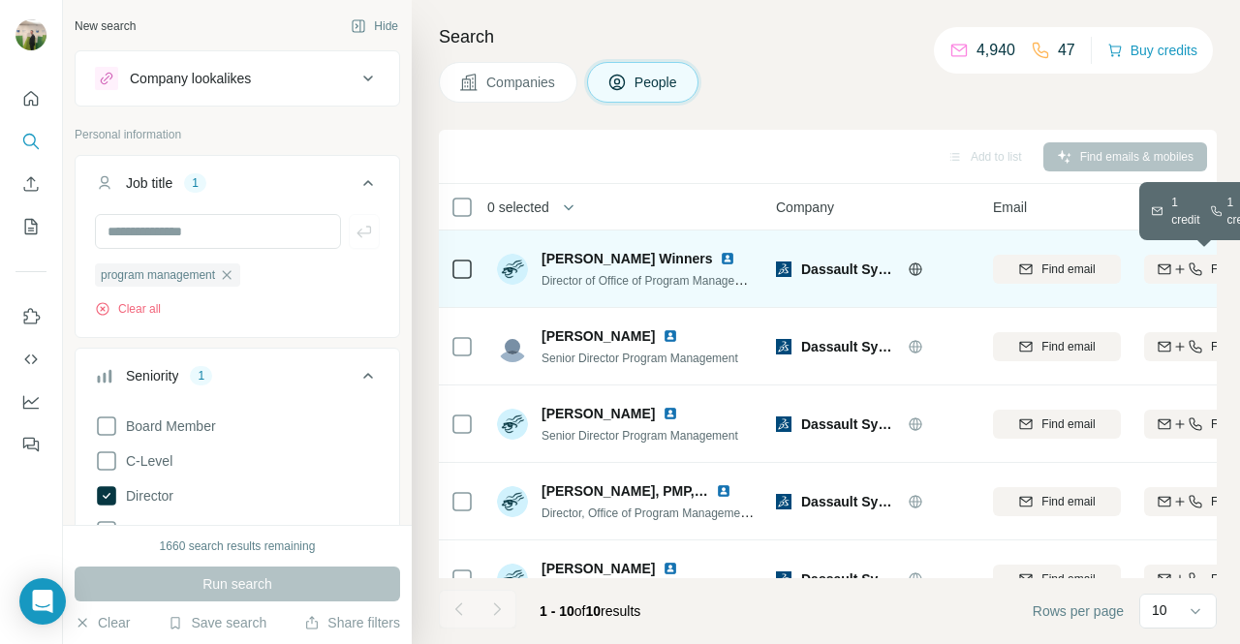
click at [1172, 264] on icon "button" at bounding box center [1179, 268] width 15 height 15
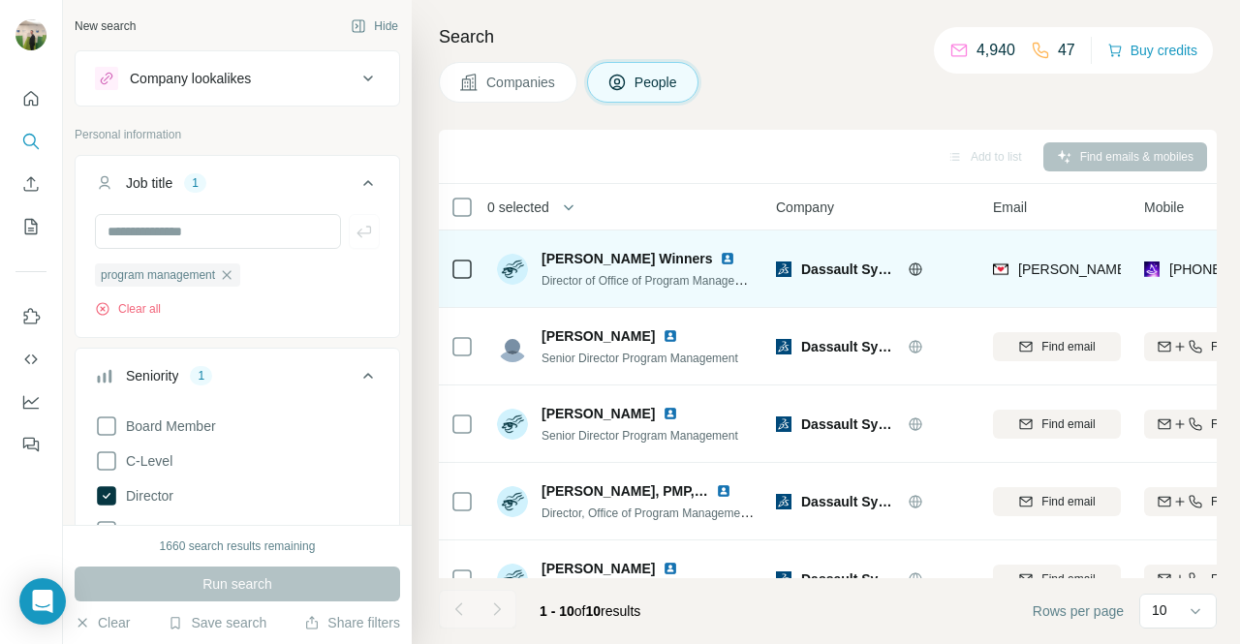
click at [568, 258] on span "[PERSON_NAME] Winners" at bounding box center [626, 258] width 170 height 19
copy span "[PERSON_NAME] Winners"
click at [715, 275] on span "Director of Office of Program Management" at bounding box center [650, 279] width 219 height 15
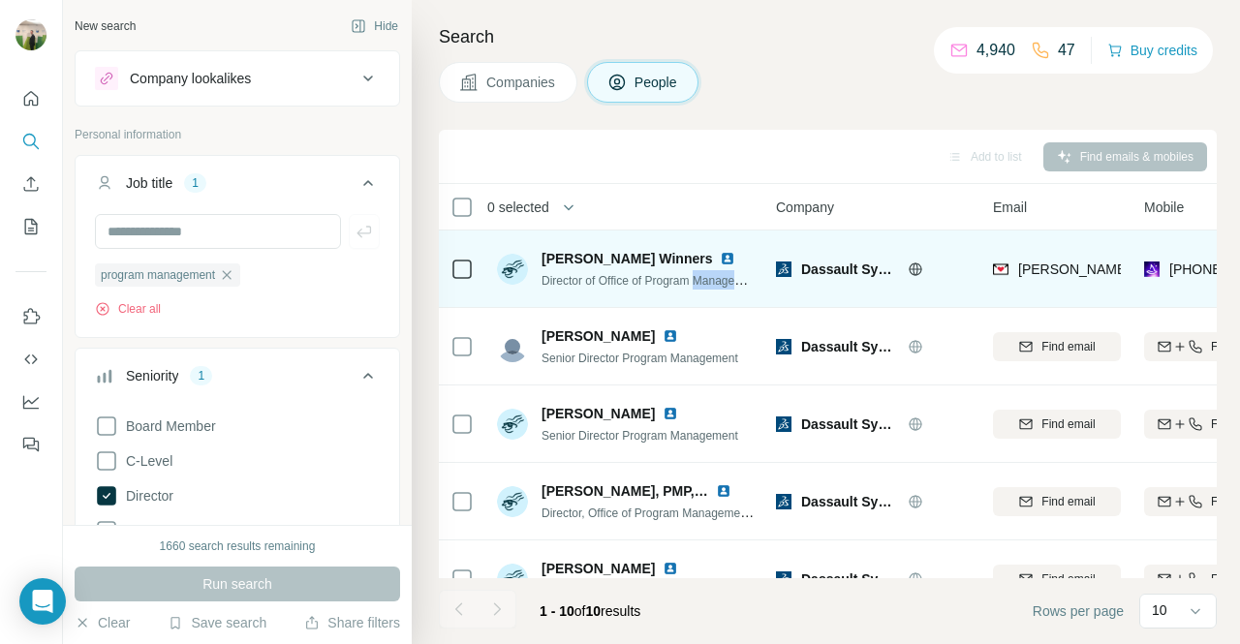
click at [715, 275] on span "Director of Office of Program Management" at bounding box center [650, 279] width 219 height 15
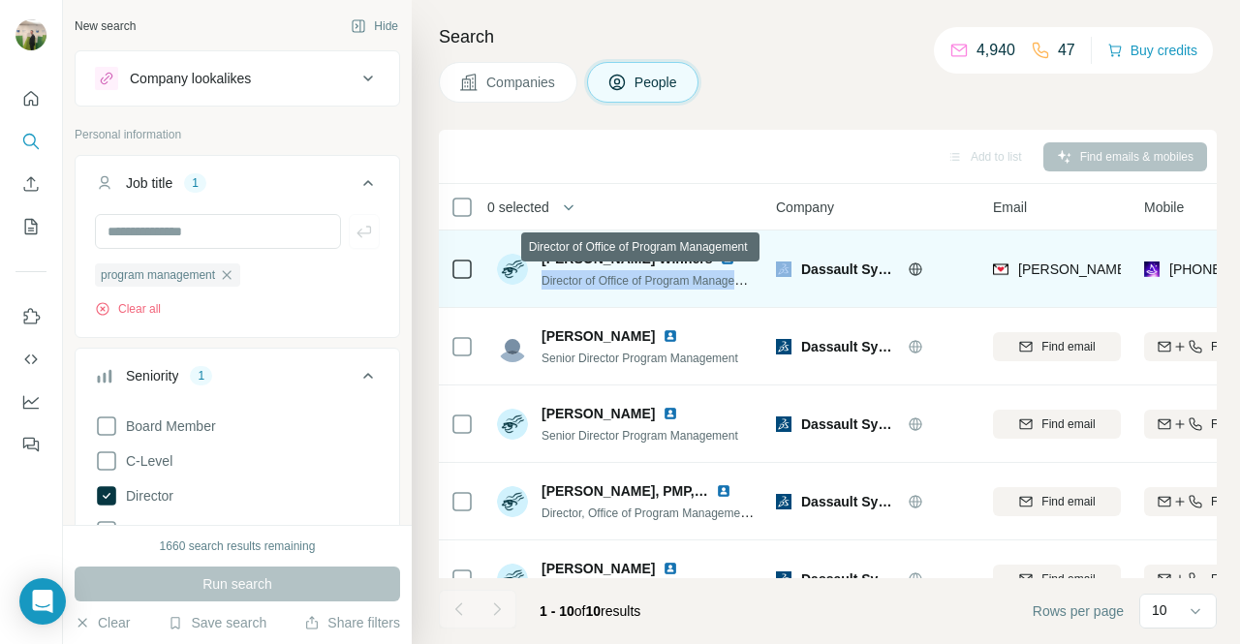
copy span "Director of Office of Program Management"
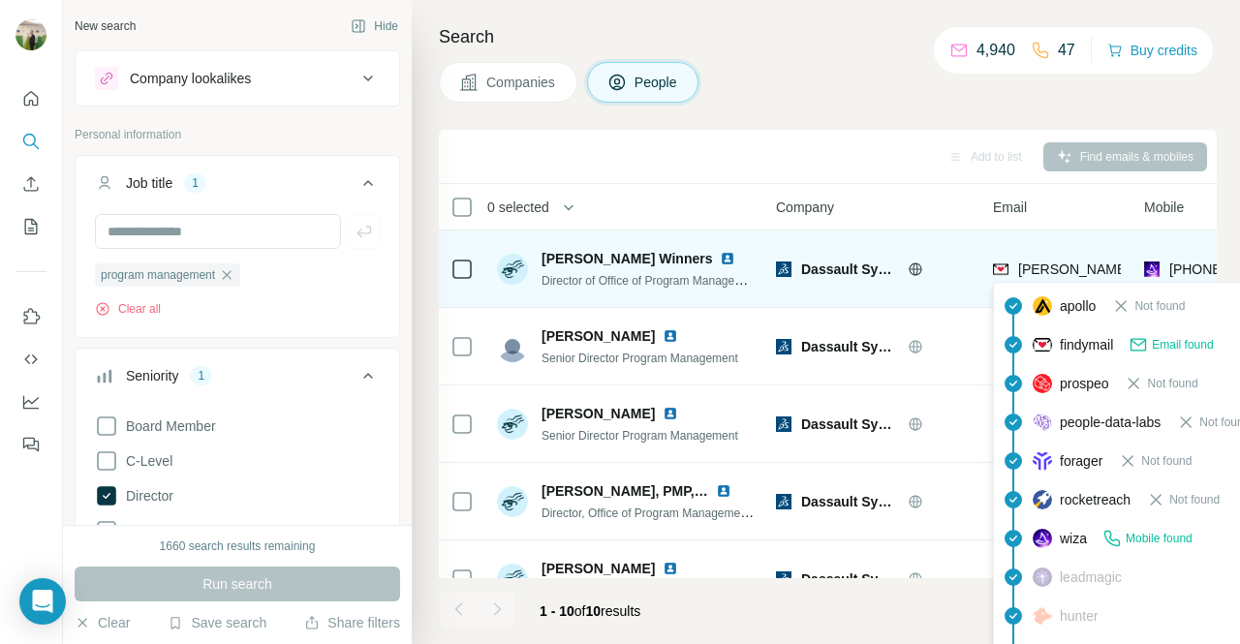
click at [1074, 267] on span "[PERSON_NAME][DOMAIN_NAME][EMAIL_ADDRESS][DOMAIN_NAME]" at bounding box center [1242, 268] width 449 height 15
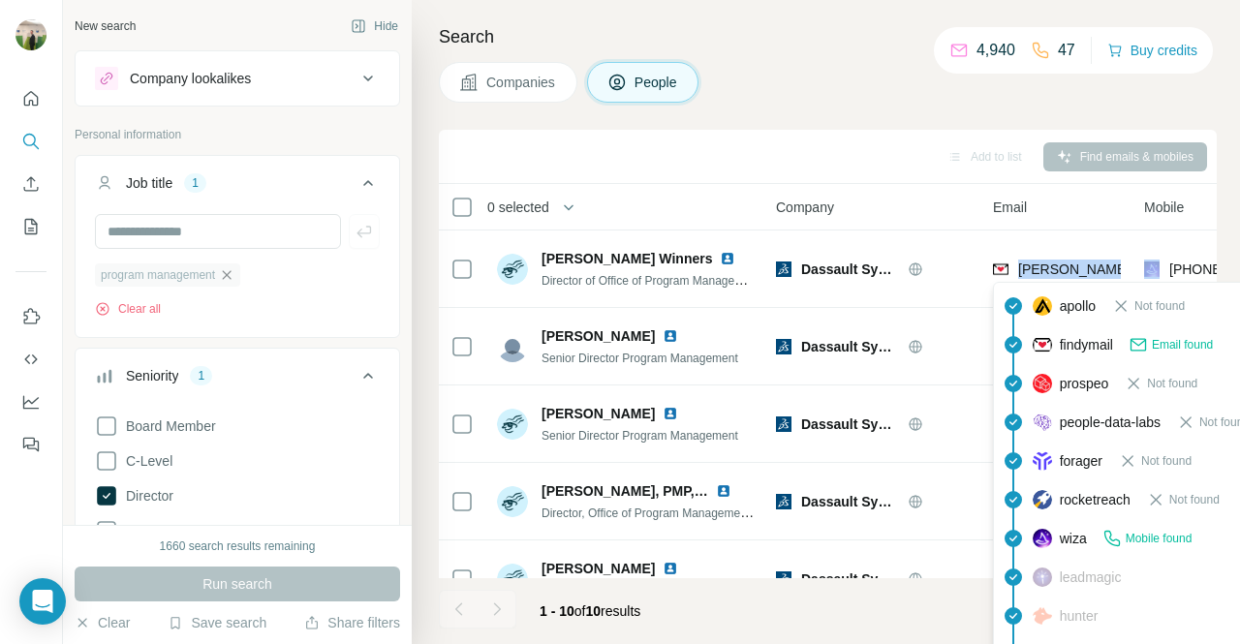
click at [231, 272] on icon "button" at bounding box center [227, 274] width 9 height 9
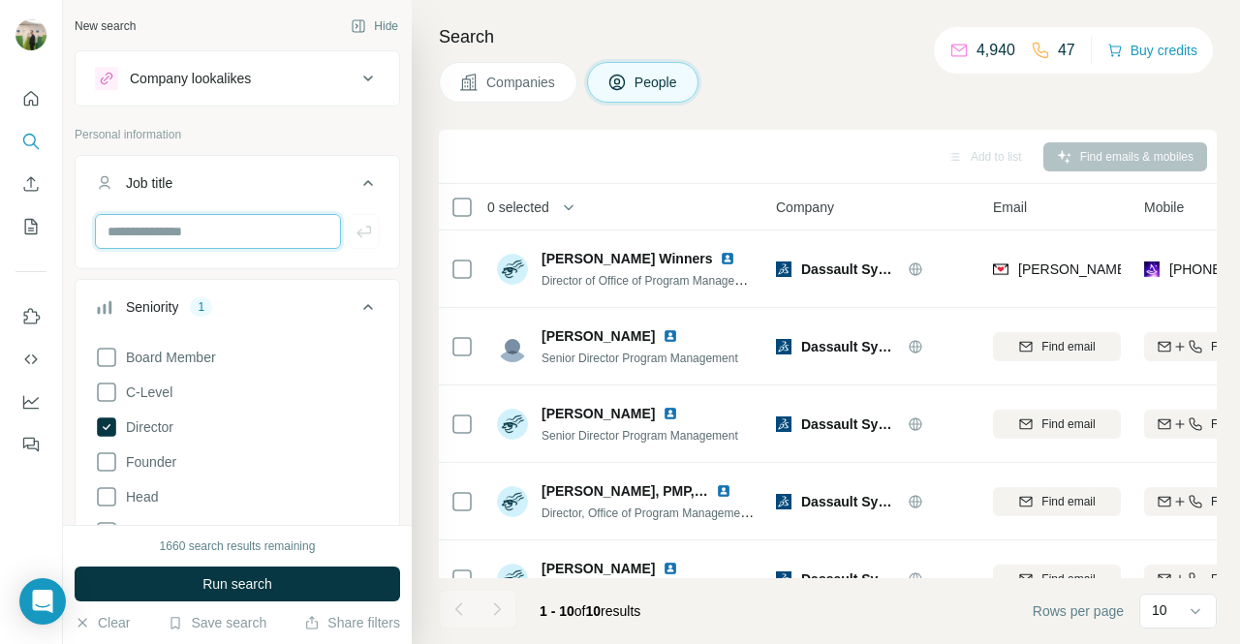
click at [211, 226] on input "text" at bounding box center [218, 231] width 246 height 35
type input "**********"
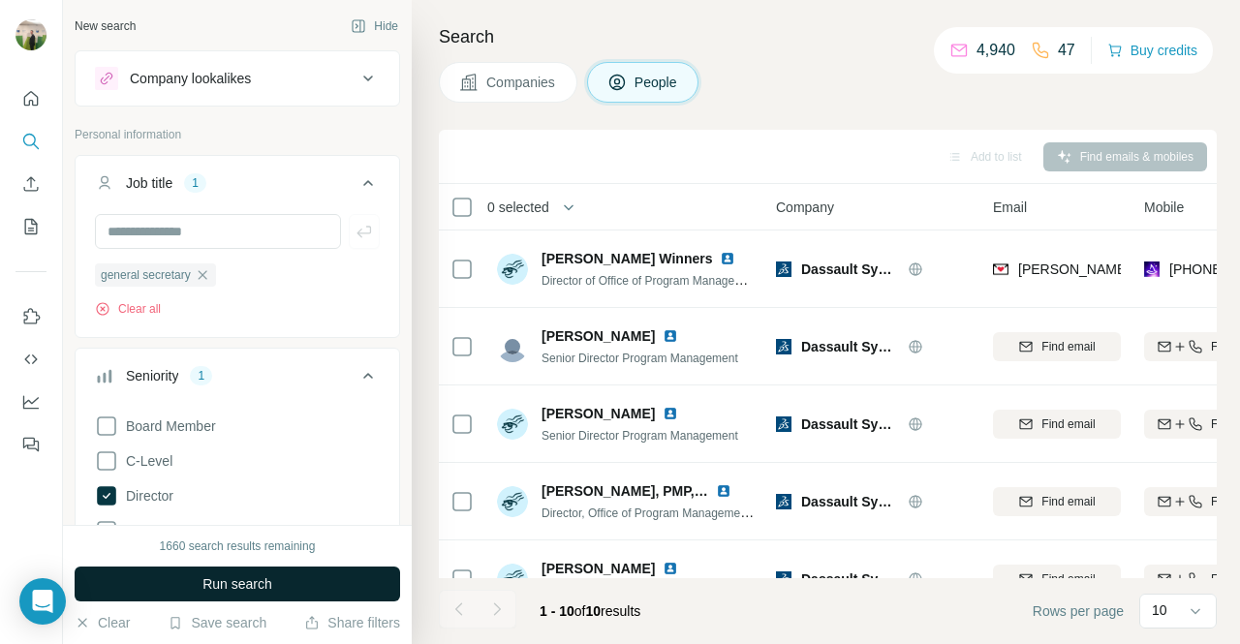
click at [267, 589] on span "Run search" at bounding box center [237, 583] width 70 height 19
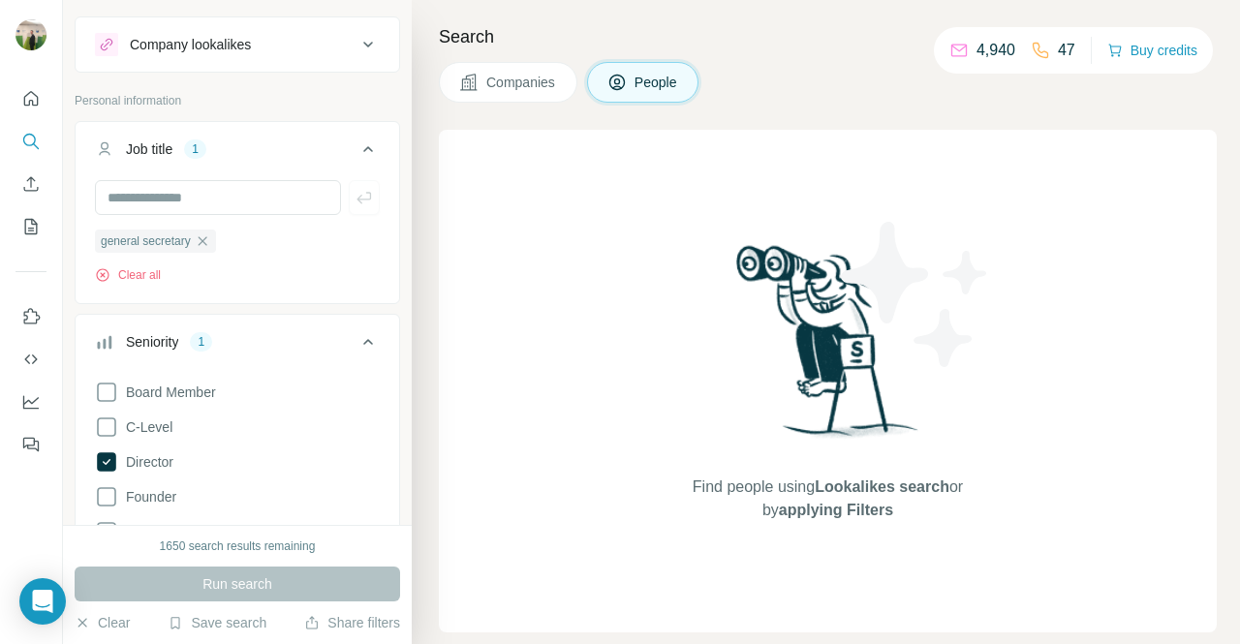
scroll to position [35, 0]
click at [186, 468] on div "Board Member C-Level Director Founder Head Manager Other Owner Partner VP Clear…" at bounding box center [237, 559] width 285 height 374
click at [158, 460] on span "Director" at bounding box center [145, 460] width 55 height 19
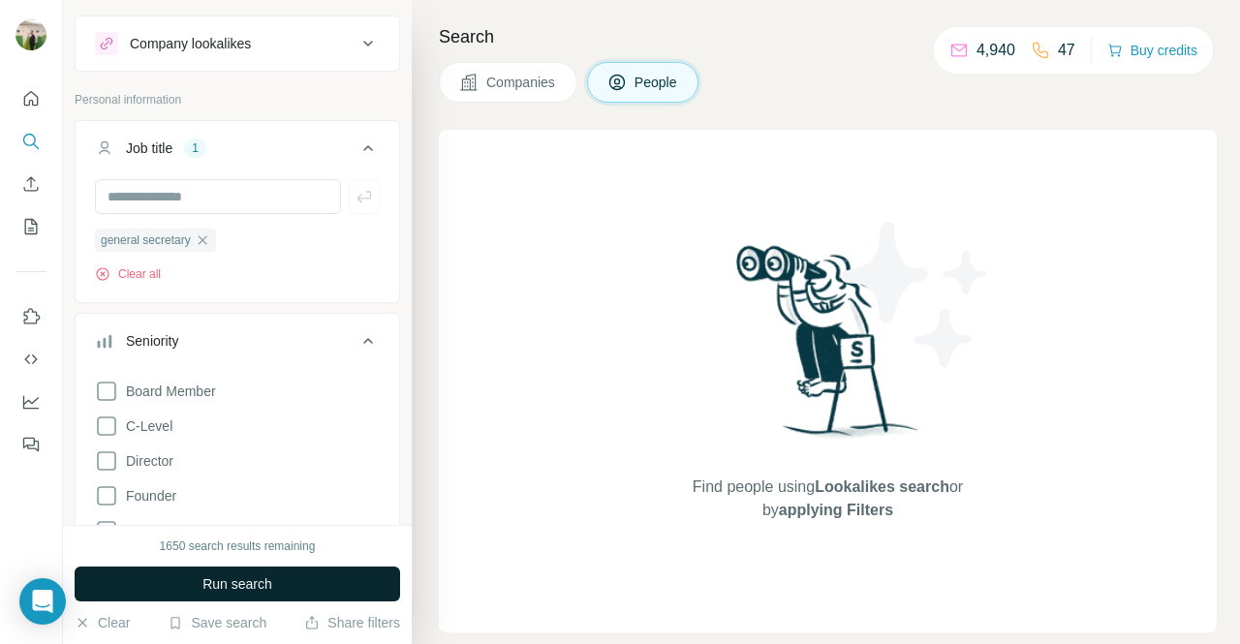
click at [261, 577] on span "Run search" at bounding box center [237, 583] width 70 height 19
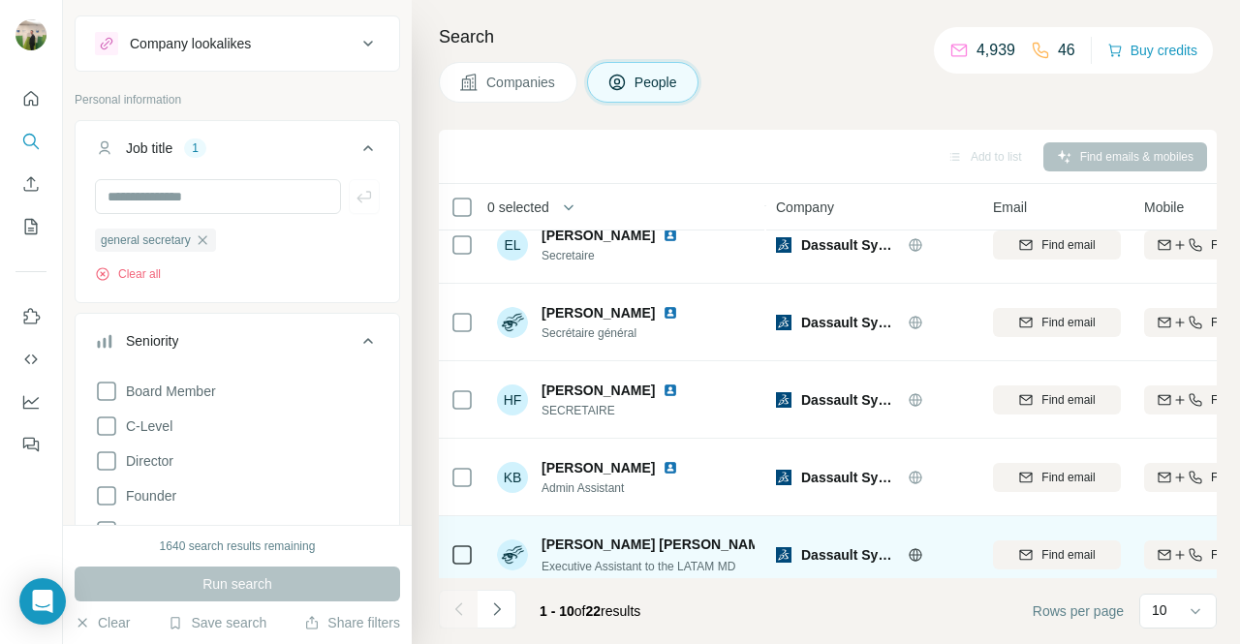
scroll to position [411, 0]
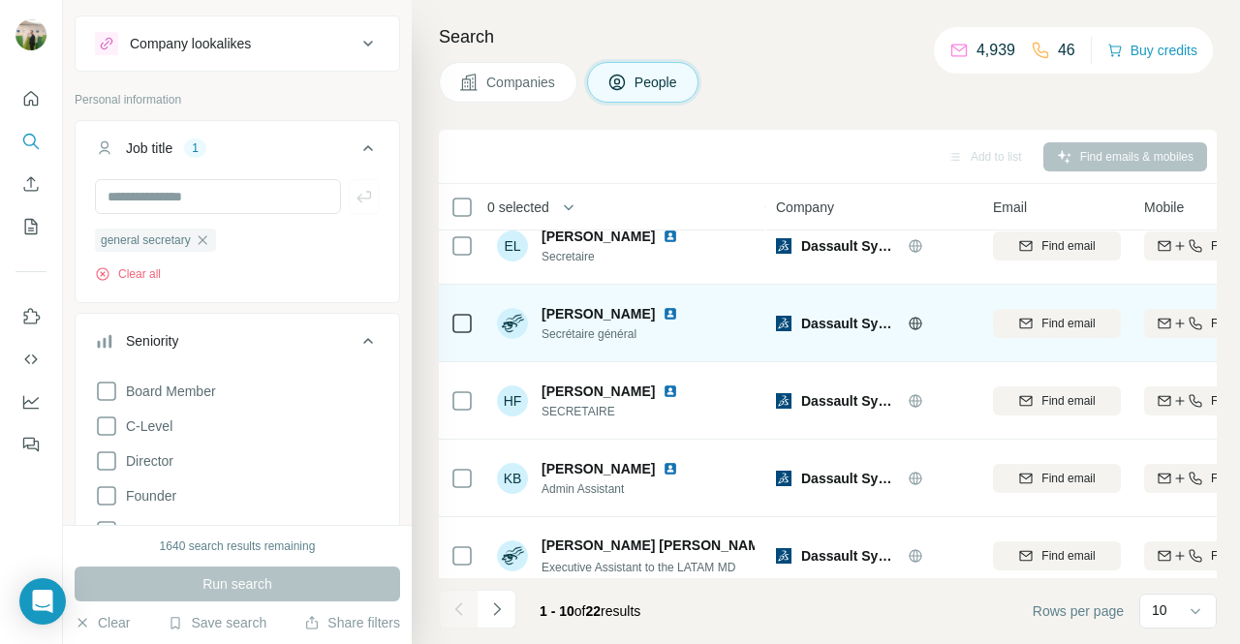
click at [1189, 334] on button "Find both" at bounding box center [1208, 323] width 128 height 29
click at [589, 310] on span "[PERSON_NAME]" at bounding box center [597, 313] width 113 height 19
click at [616, 336] on span "Secrétaire général" at bounding box center [621, 333] width 160 height 17
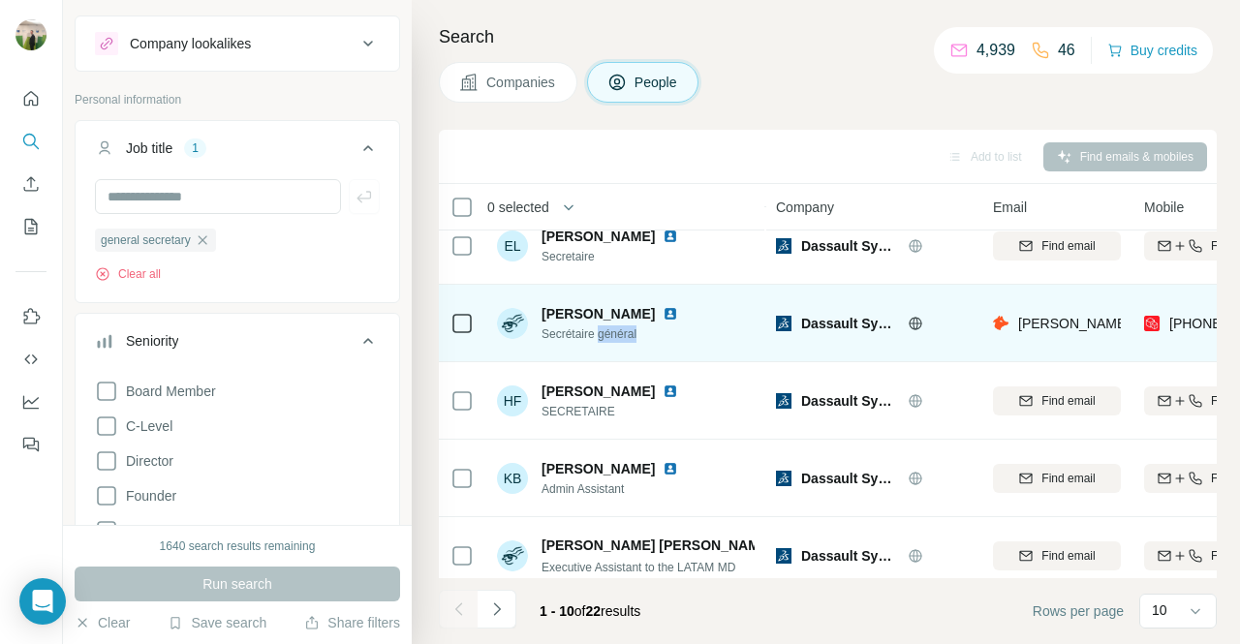
click at [616, 336] on span "Secrétaire général" at bounding box center [621, 333] width 160 height 17
click at [1064, 312] on div "[PERSON_NAME][EMAIL_ADDRESS][PERSON_NAME][DOMAIN_NAME]" at bounding box center [1057, 322] width 128 height 53
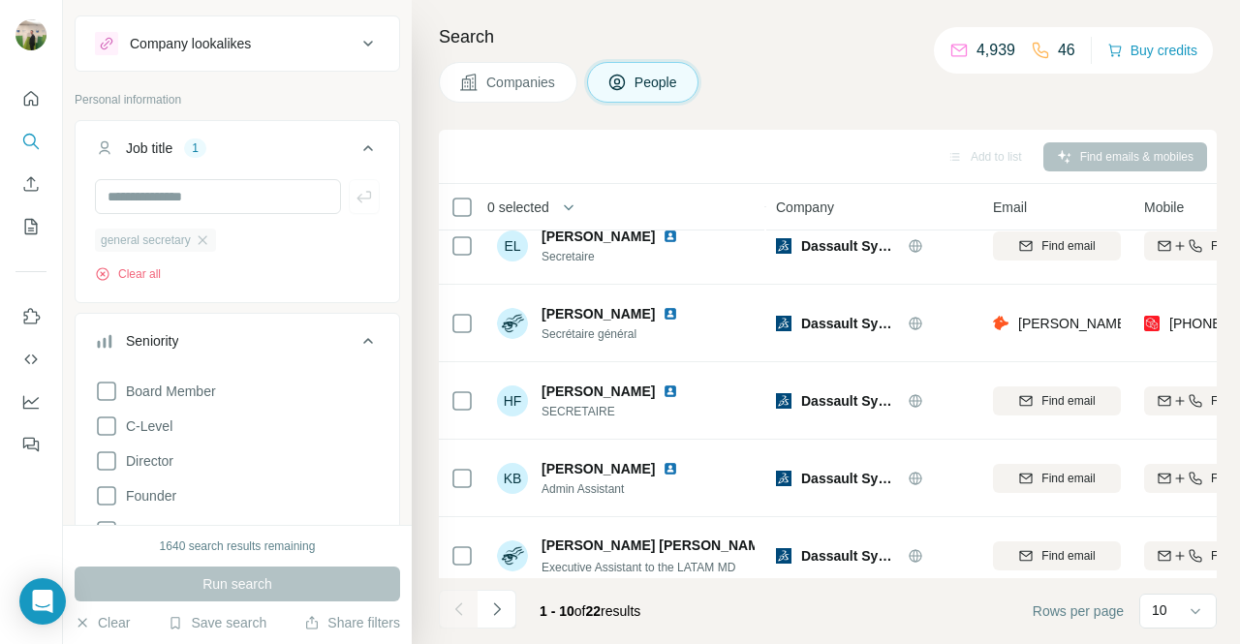
click at [216, 234] on div "general secretary" at bounding box center [155, 240] width 121 height 23
click at [210, 232] on icon "button" at bounding box center [202, 239] width 15 height 15
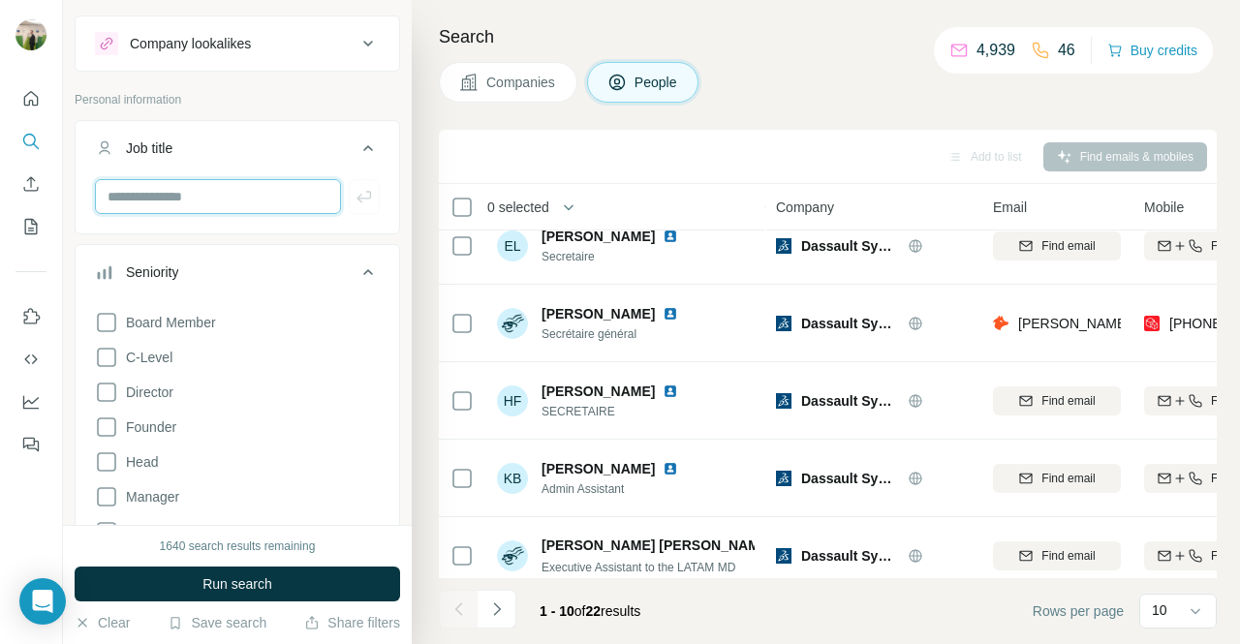
click at [210, 202] on input "text" at bounding box center [218, 196] width 246 height 35
type input "**********"
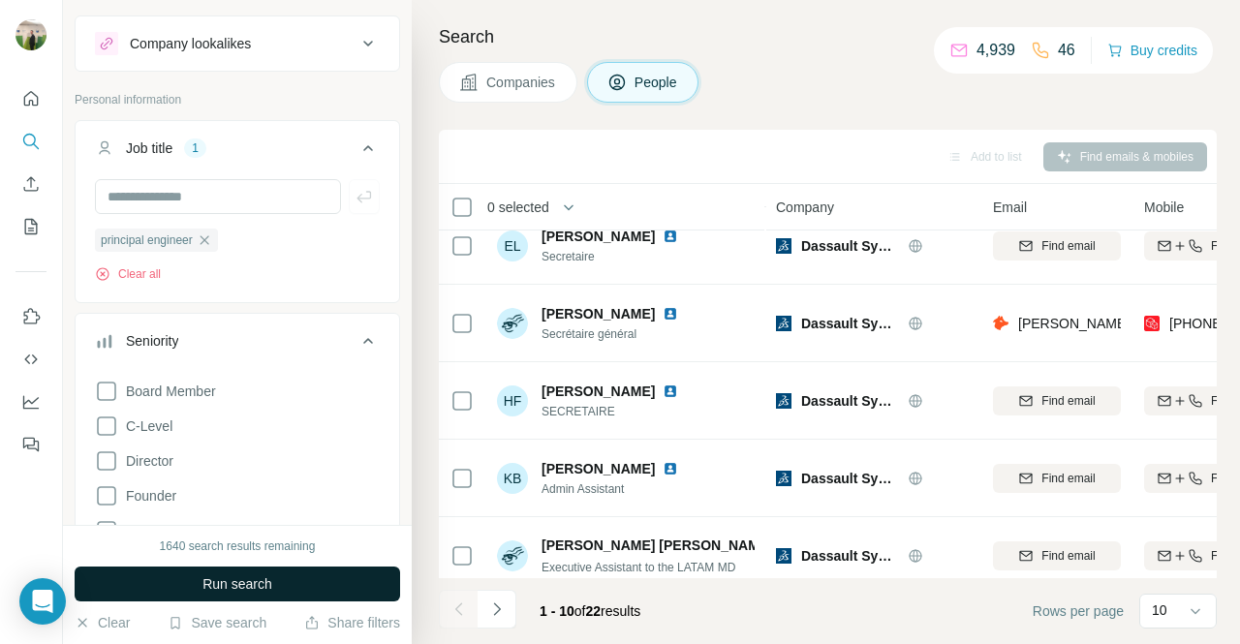
click at [238, 572] on button "Run search" at bounding box center [237, 584] width 325 height 35
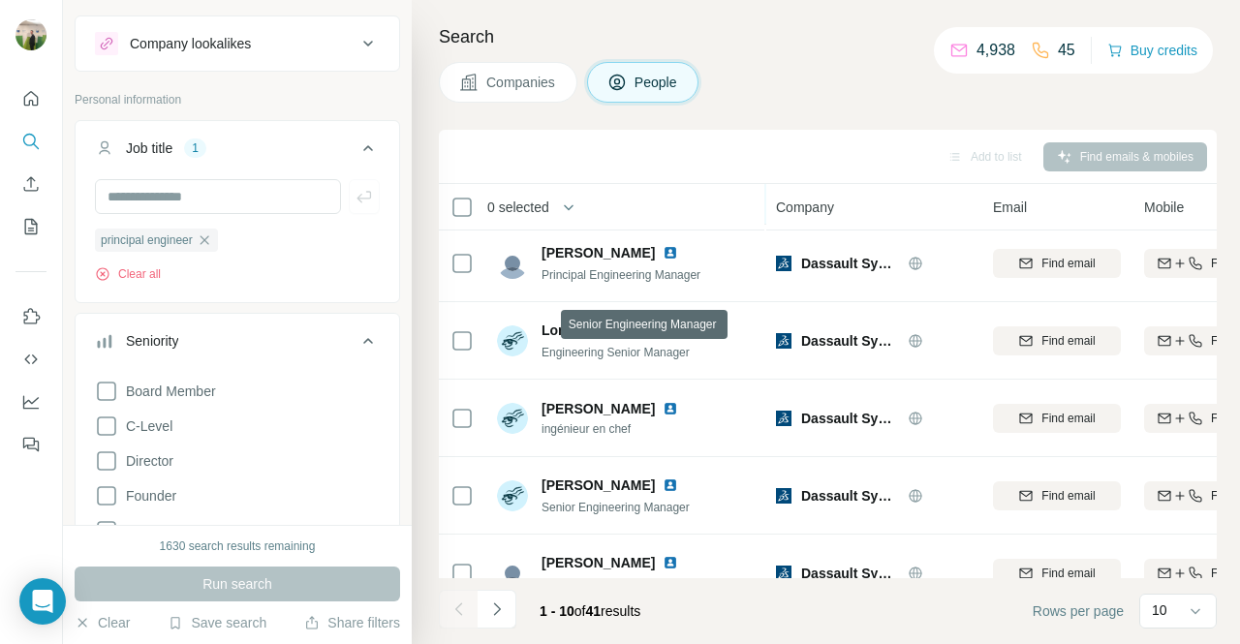
scroll to position [436, 48]
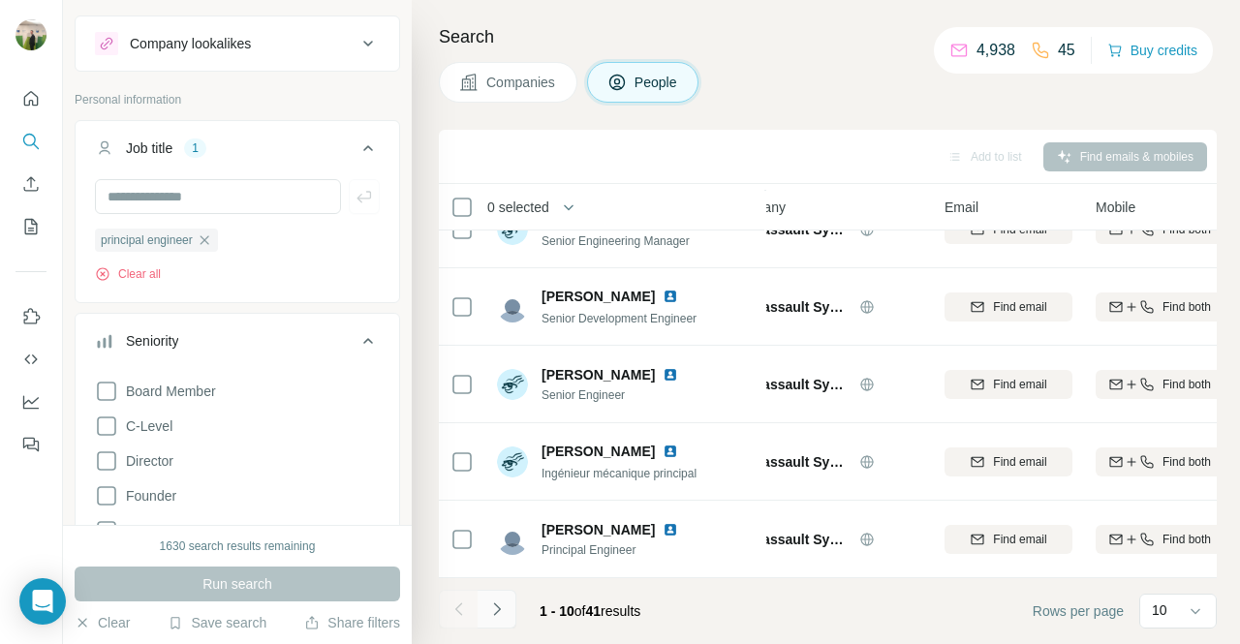
click at [504, 601] on icon "Navigate to next page" at bounding box center [496, 608] width 19 height 19
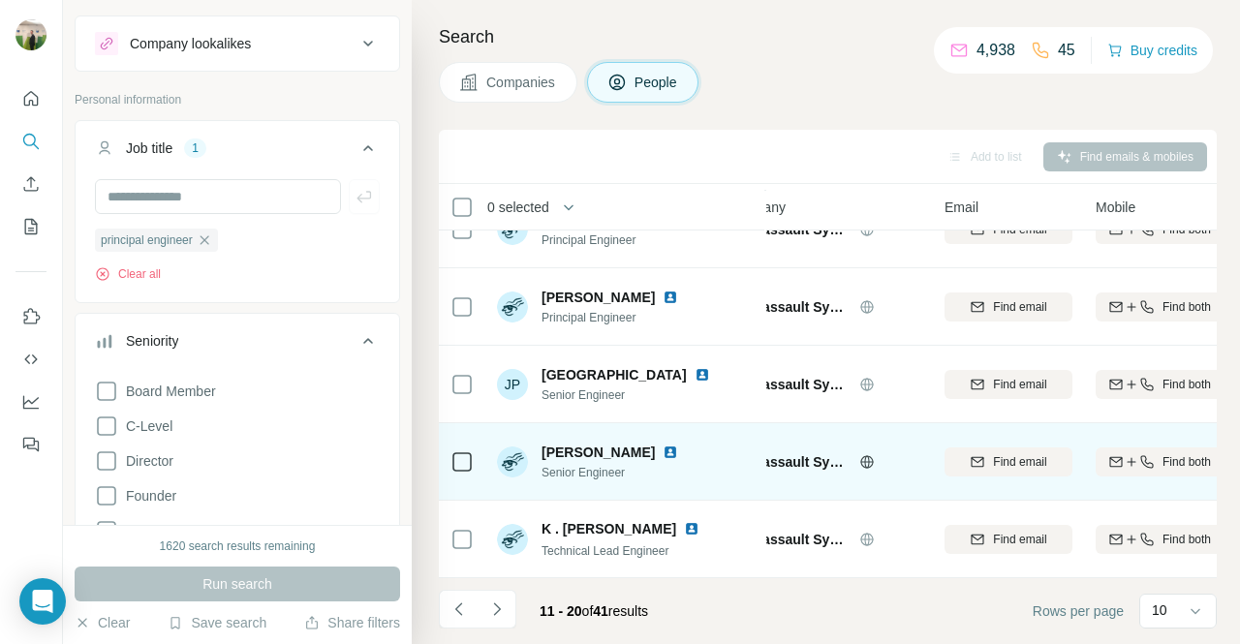
scroll to position [386, 33]
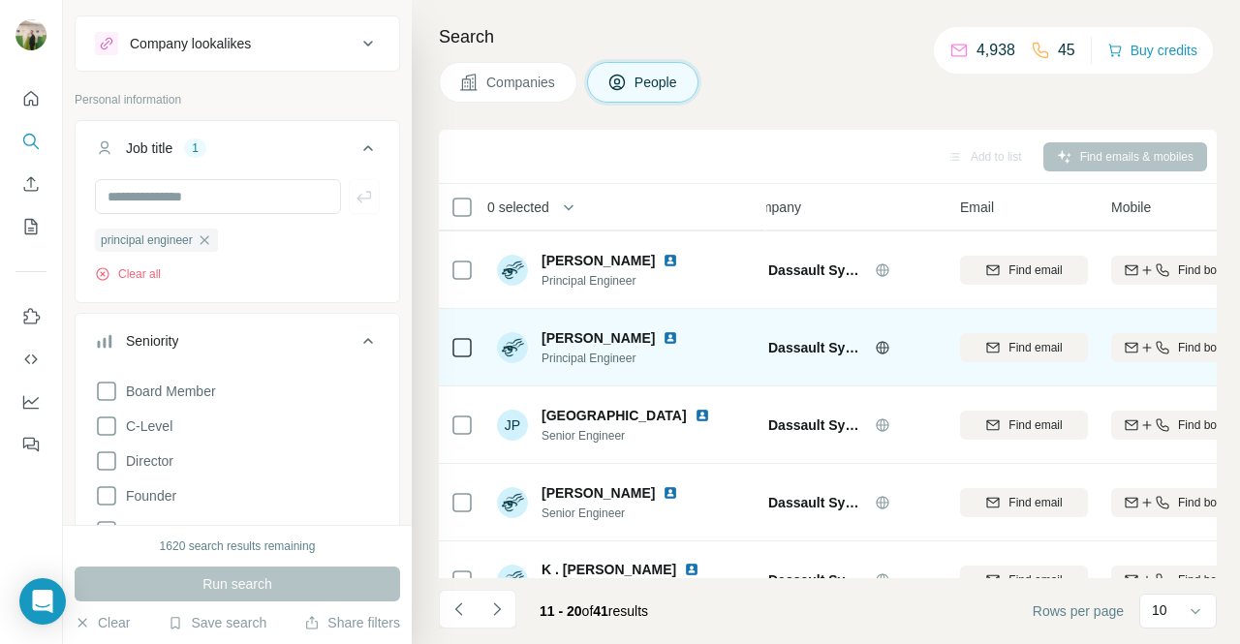
click at [1173, 362] on div "Find both" at bounding box center [1175, 347] width 128 height 53
click at [1178, 350] on span "Find both" at bounding box center [1202, 347] width 48 height 17
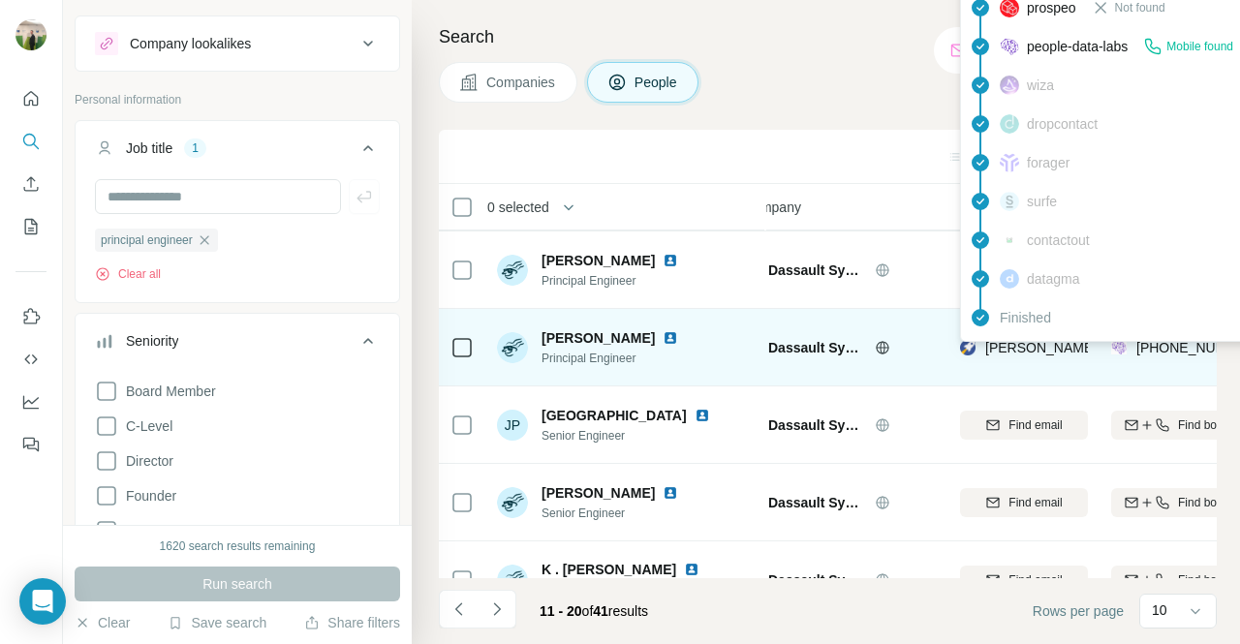
click at [1034, 347] on span "[PERSON_NAME][EMAIL_ADDRESS][PERSON_NAME][DOMAIN_NAME]" at bounding box center [1211, 347] width 453 height 15
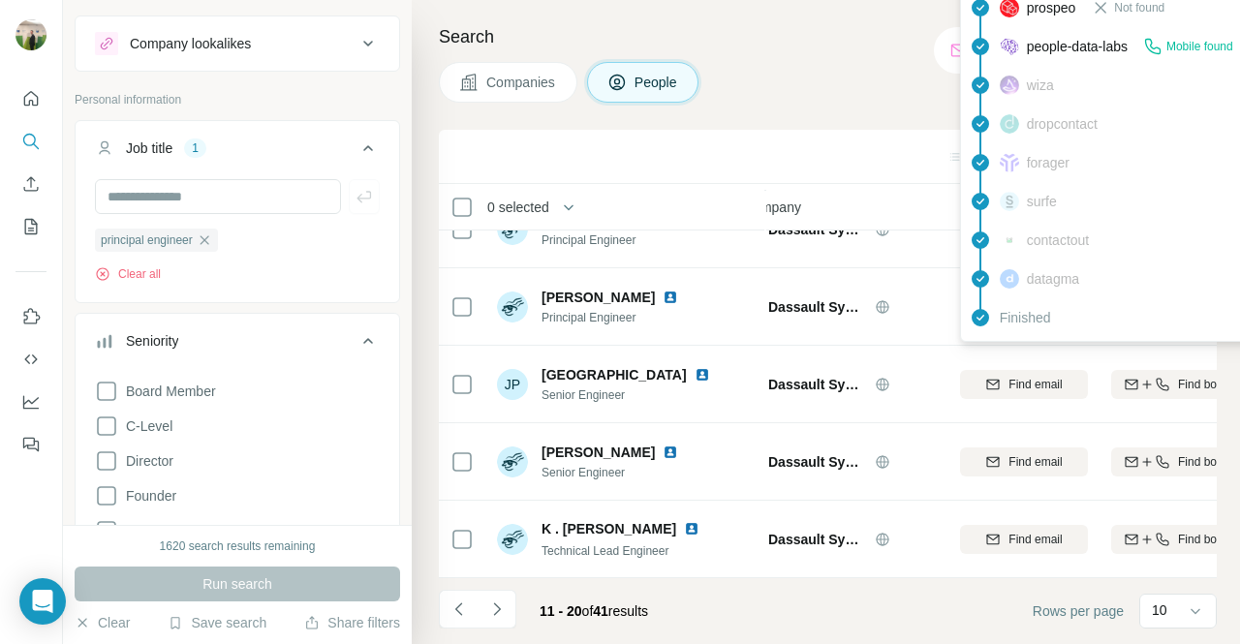
scroll to position [436, 33]
click at [504, 613] on icon "Navigate to next page" at bounding box center [496, 608] width 19 height 19
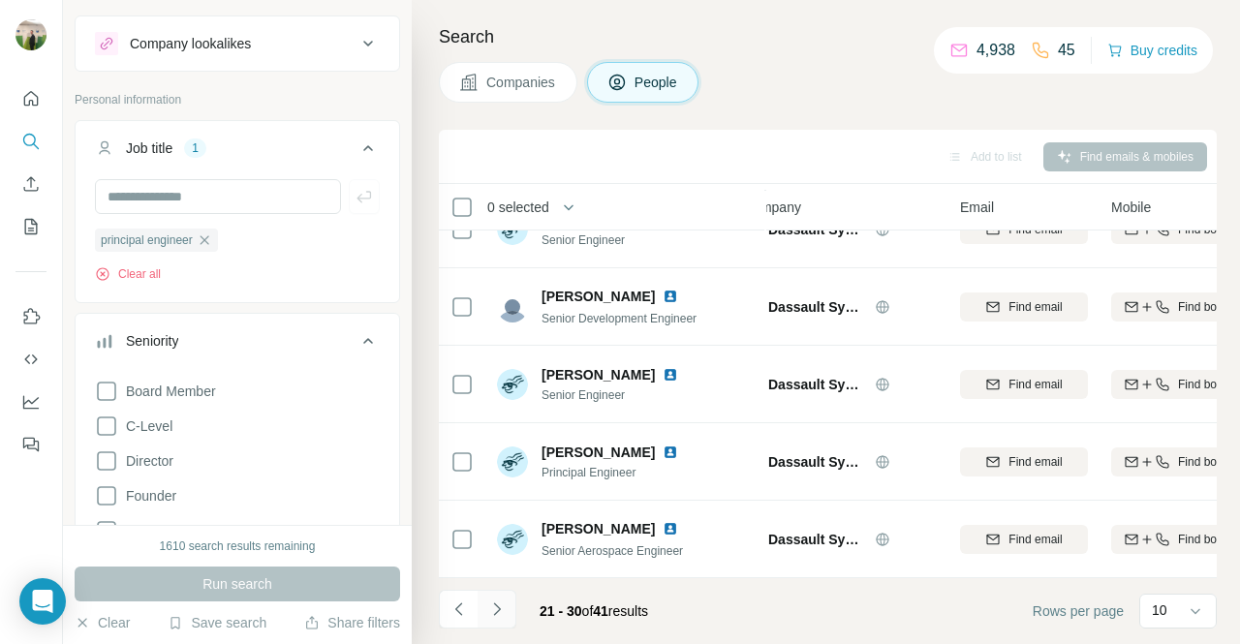
click at [504, 597] on button "Navigate to next page" at bounding box center [496, 609] width 39 height 39
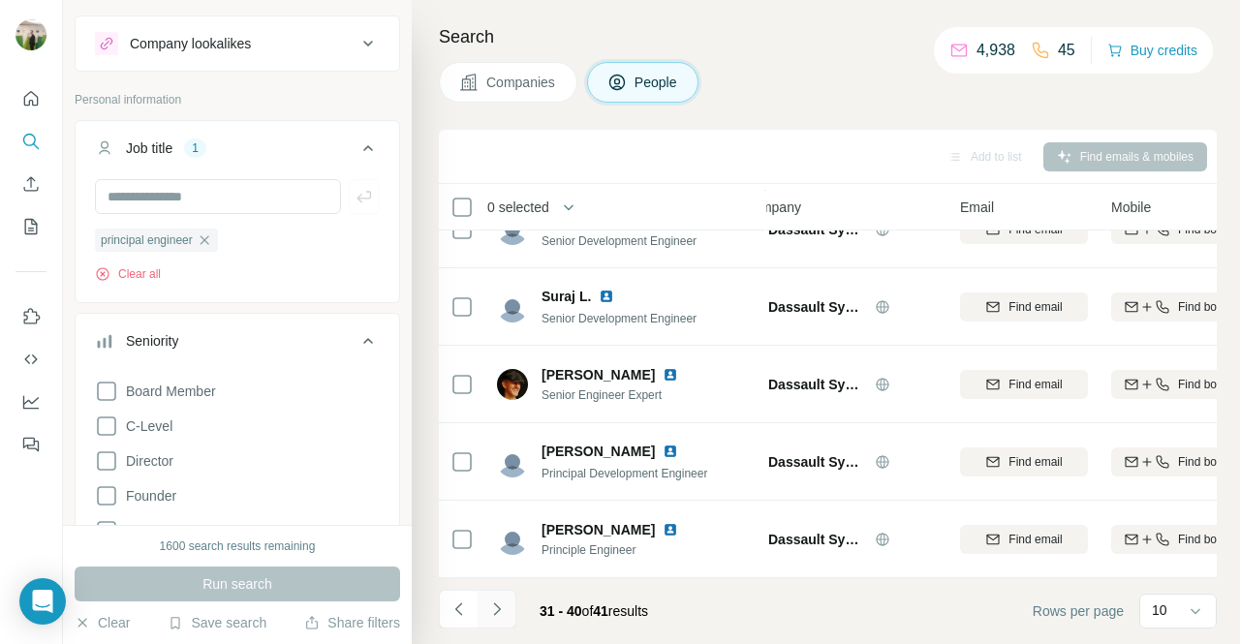
click at [500, 611] on icon "Navigate to next page" at bounding box center [496, 608] width 19 height 19
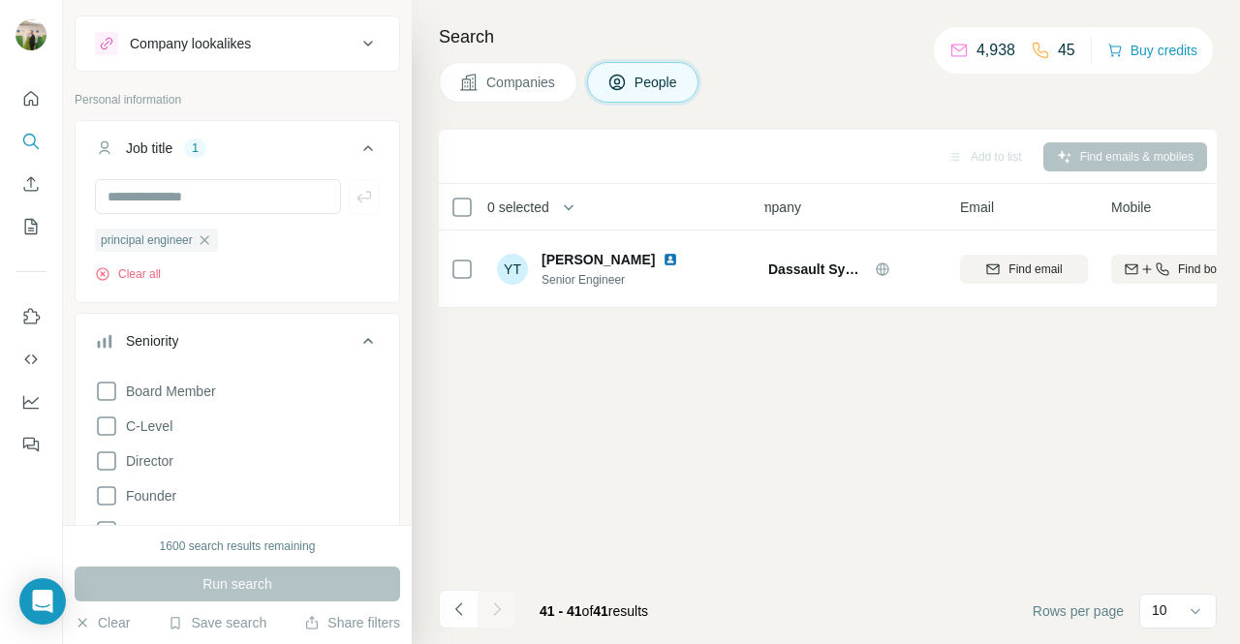
scroll to position [0, 33]
click at [473, 617] on button "Navigate to previous page" at bounding box center [458, 609] width 39 height 39
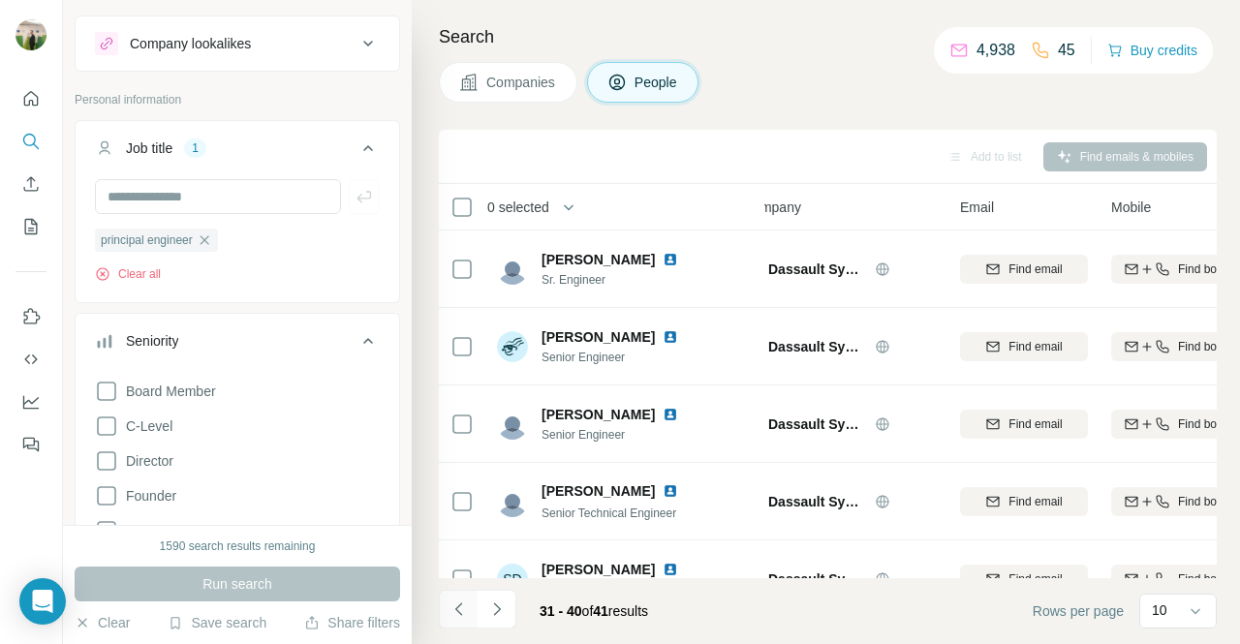
click at [473, 617] on button "Navigate to previous page" at bounding box center [458, 609] width 39 height 39
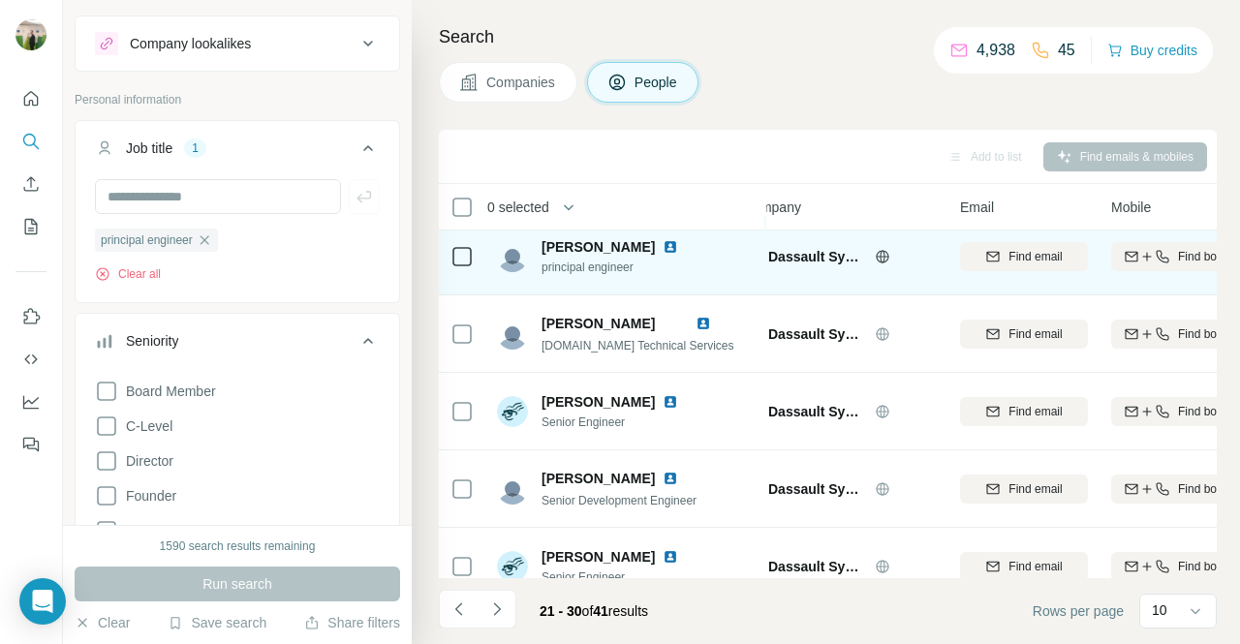
scroll to position [244, 33]
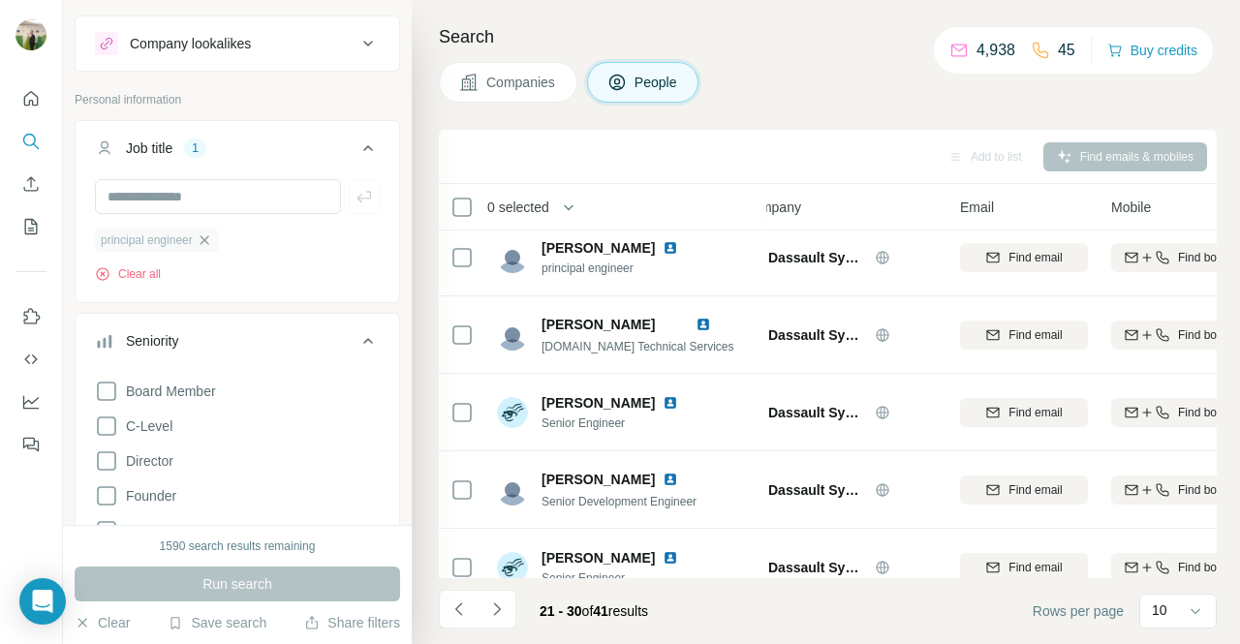
click at [205, 237] on icon "button" at bounding box center [204, 239] width 15 height 15
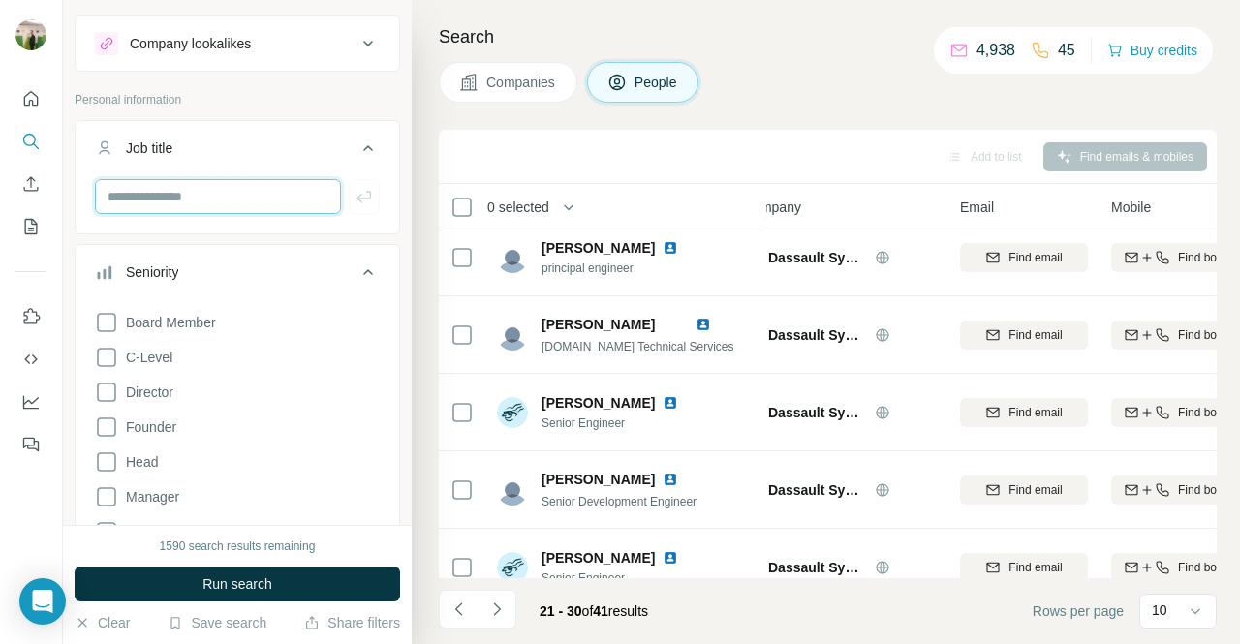
click at [239, 195] on input "text" at bounding box center [218, 196] width 246 height 35
type input "**********"
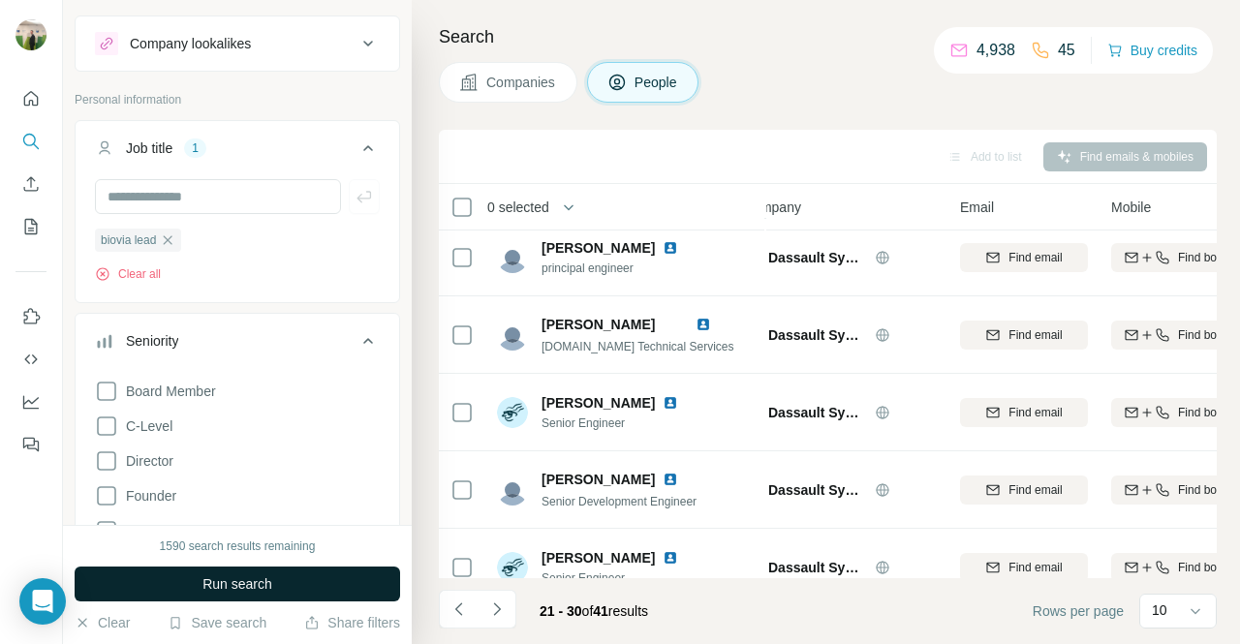
click at [237, 589] on span "Run search" at bounding box center [237, 583] width 70 height 19
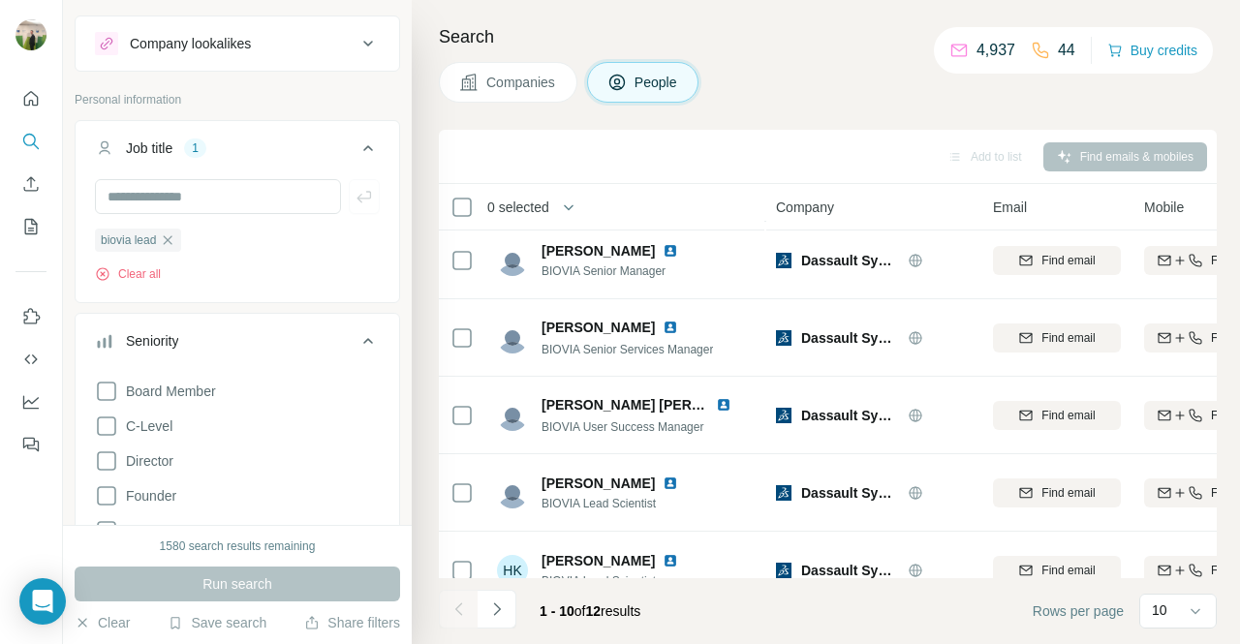
scroll to position [397, 0]
click at [512, 599] on button "Navigate to next page" at bounding box center [496, 609] width 39 height 39
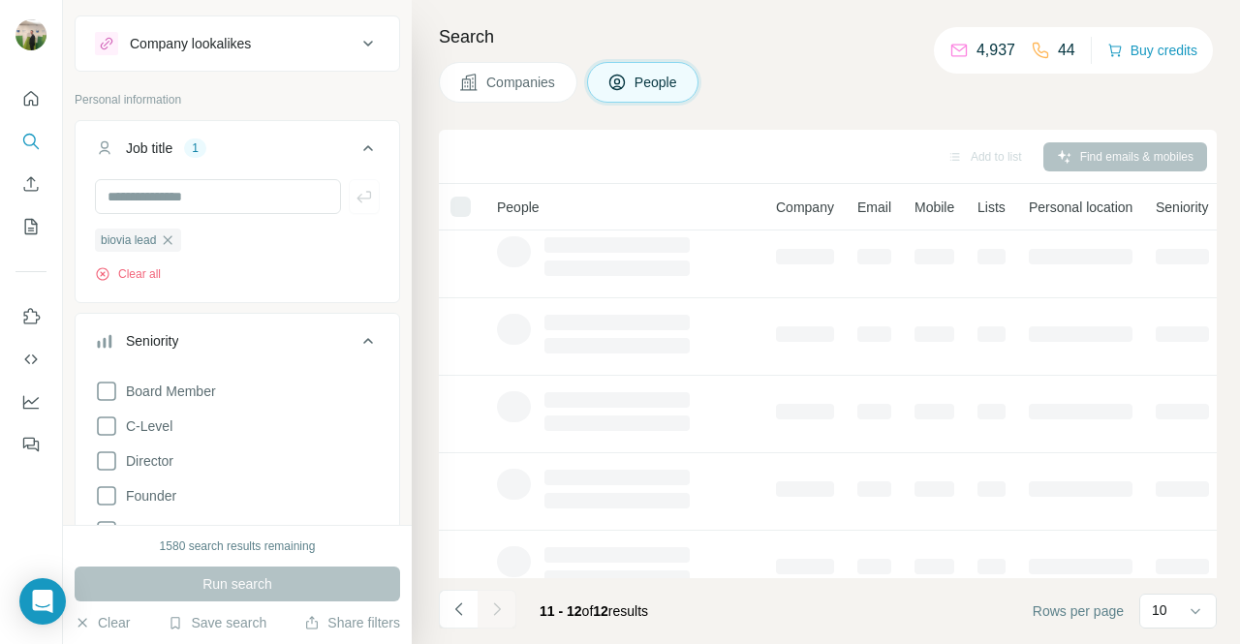
scroll to position [0, 0]
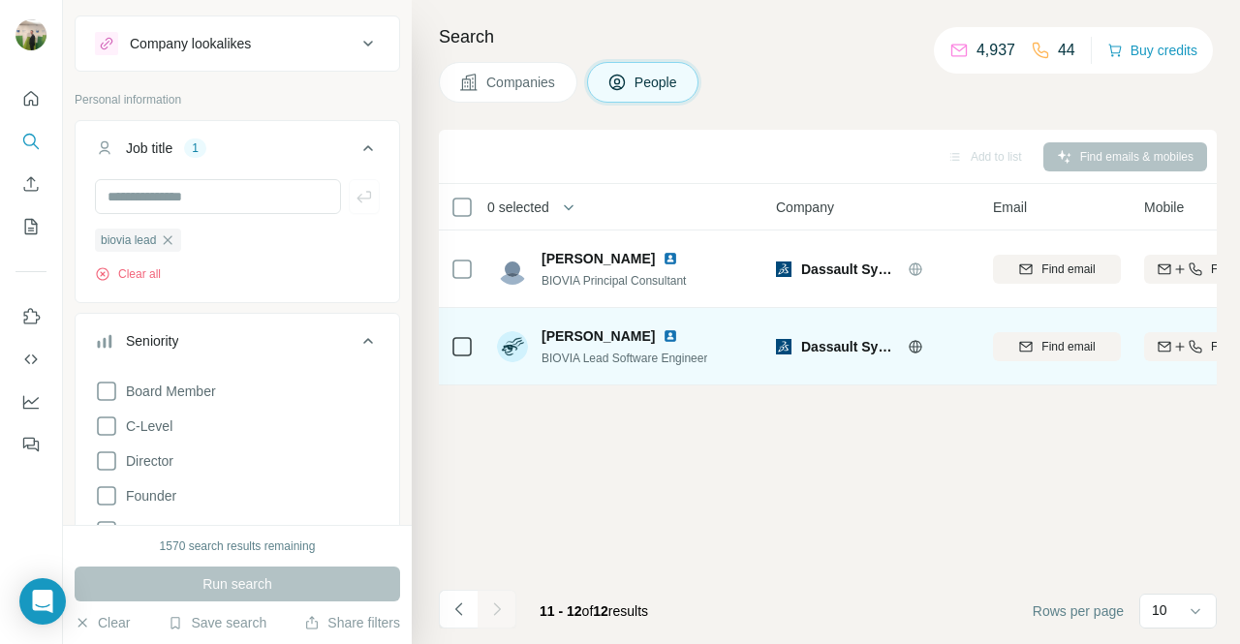
click at [1163, 336] on button "Find both" at bounding box center [1208, 346] width 128 height 29
click at [608, 342] on span "[PERSON_NAME]" at bounding box center [597, 335] width 113 height 19
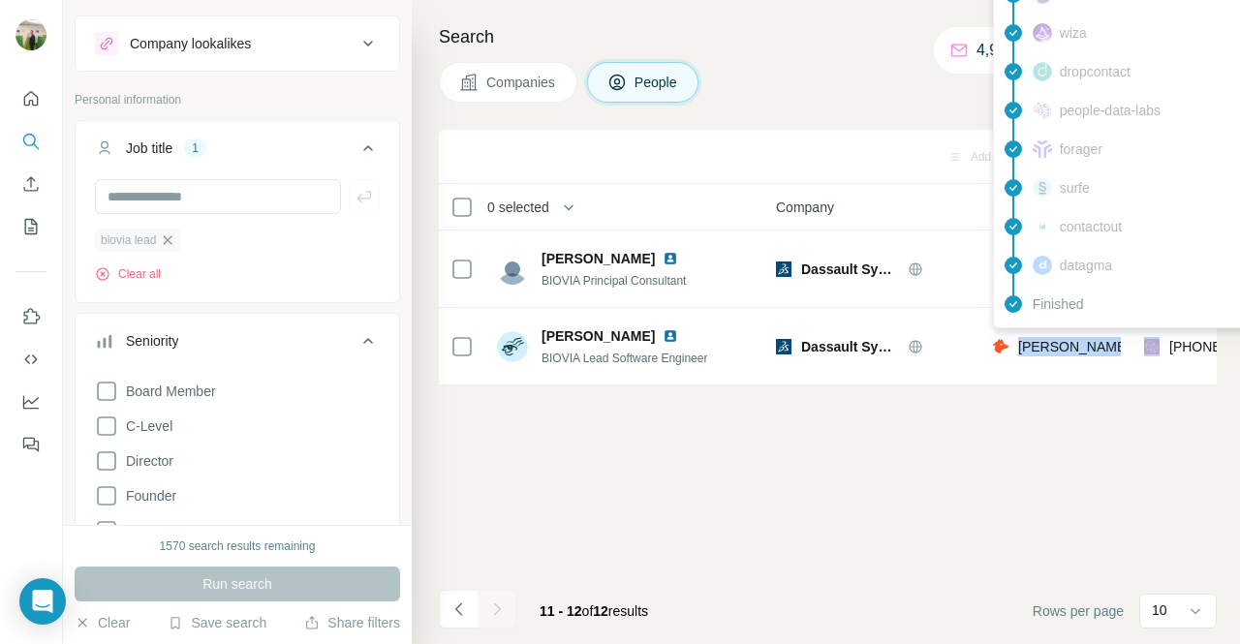
click at [175, 232] on icon "button" at bounding box center [167, 239] width 15 height 15
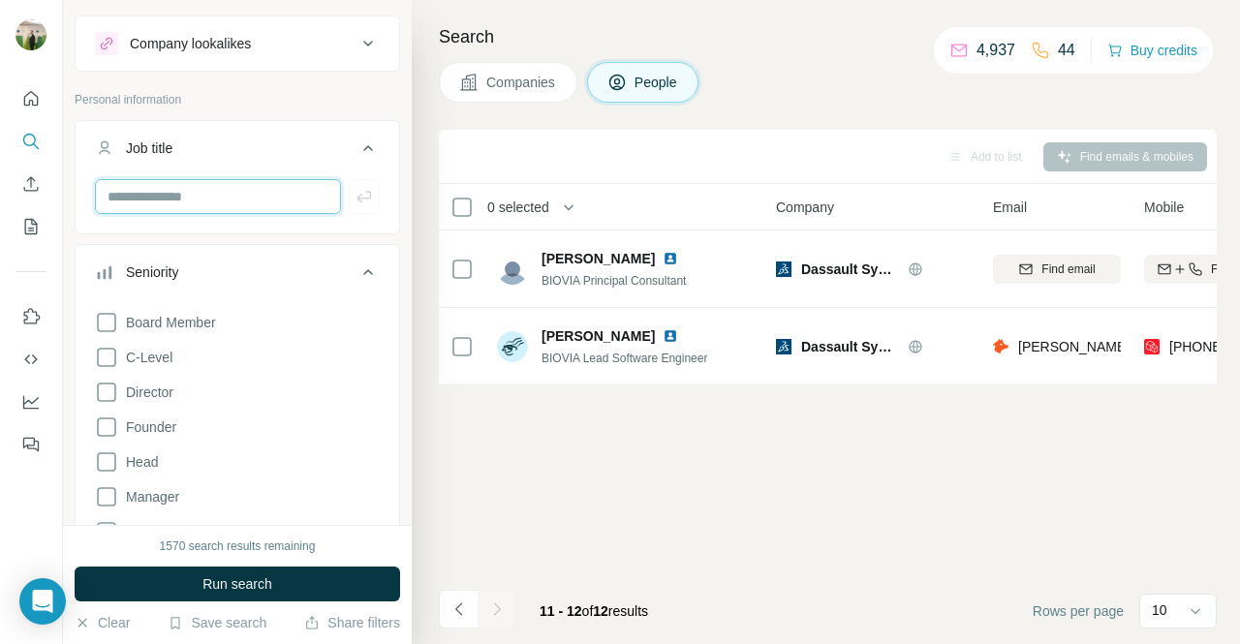
click at [192, 187] on input "text" at bounding box center [218, 196] width 246 height 35
type input "**********"
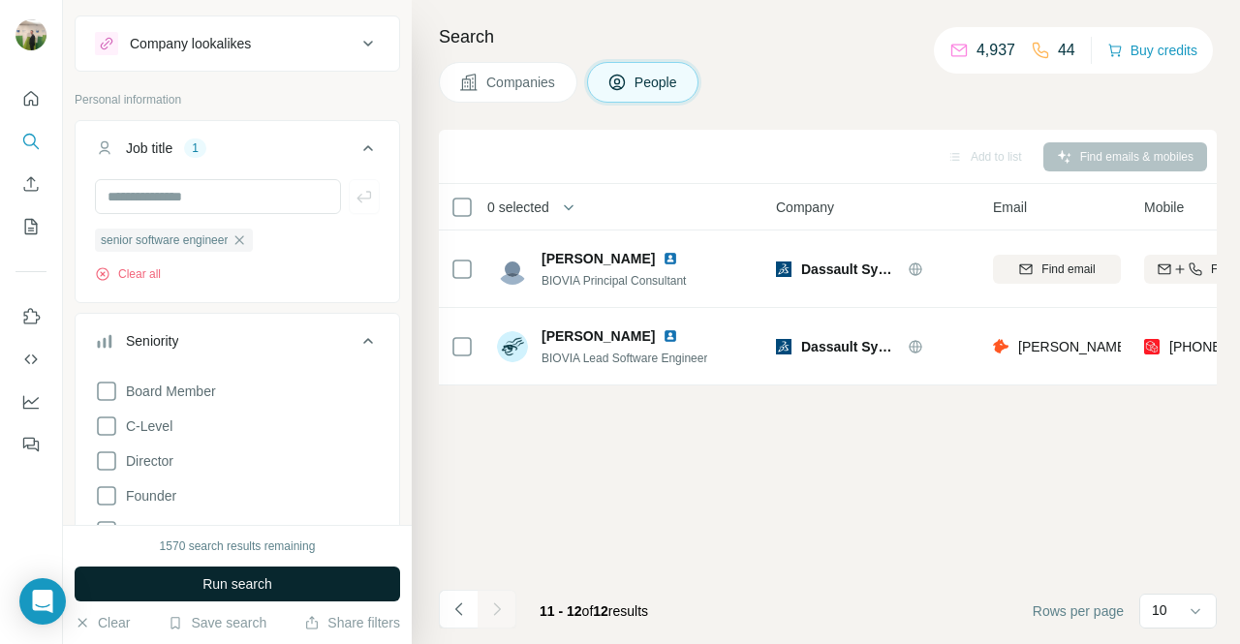
click at [227, 572] on button "Run search" at bounding box center [237, 584] width 325 height 35
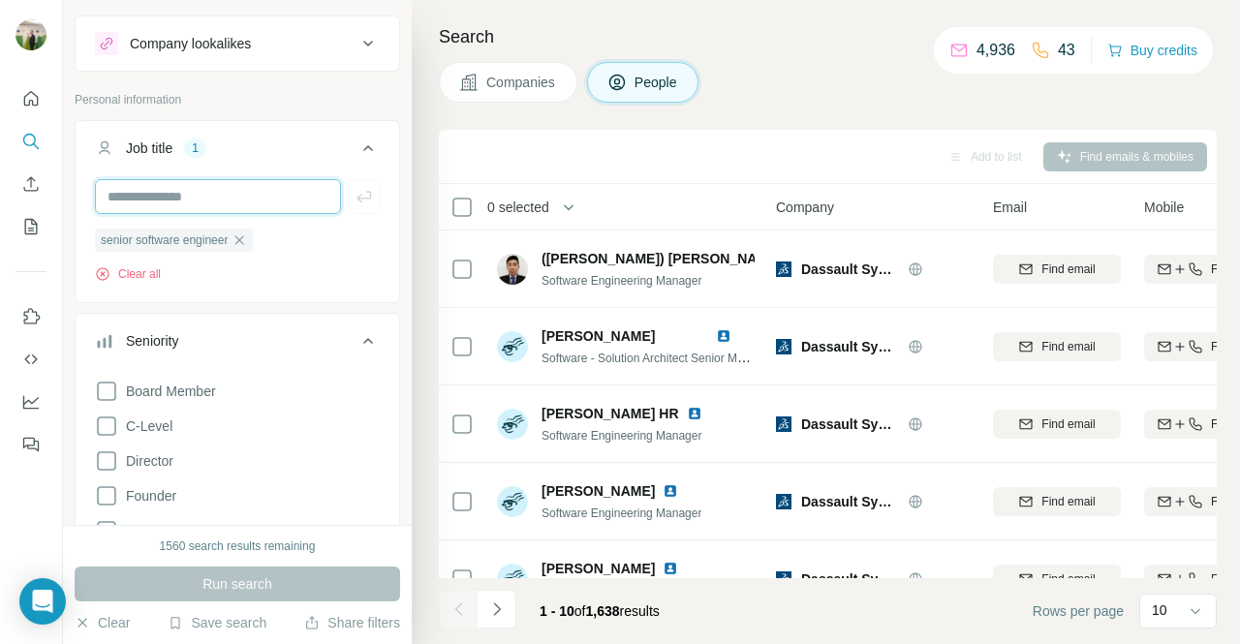
click at [238, 200] on input "text" at bounding box center [218, 196] width 246 height 35
click at [156, 245] on span "senior software engineer" at bounding box center [164, 239] width 127 height 17
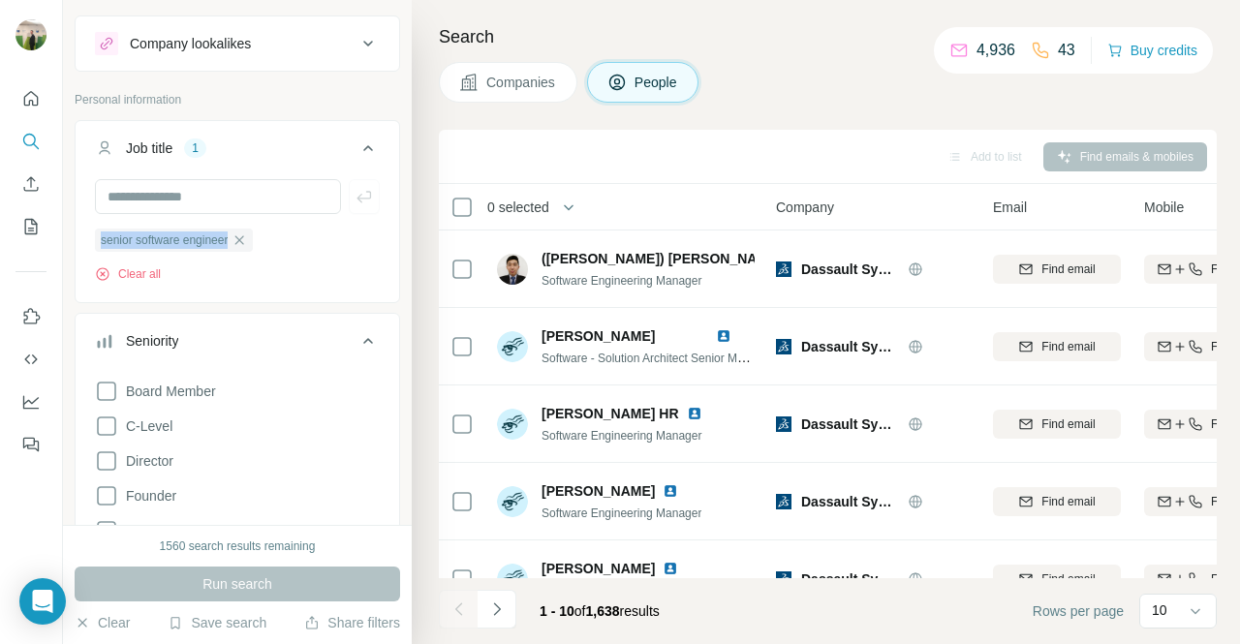
click at [244, 243] on icon "button" at bounding box center [239, 239] width 9 height 9
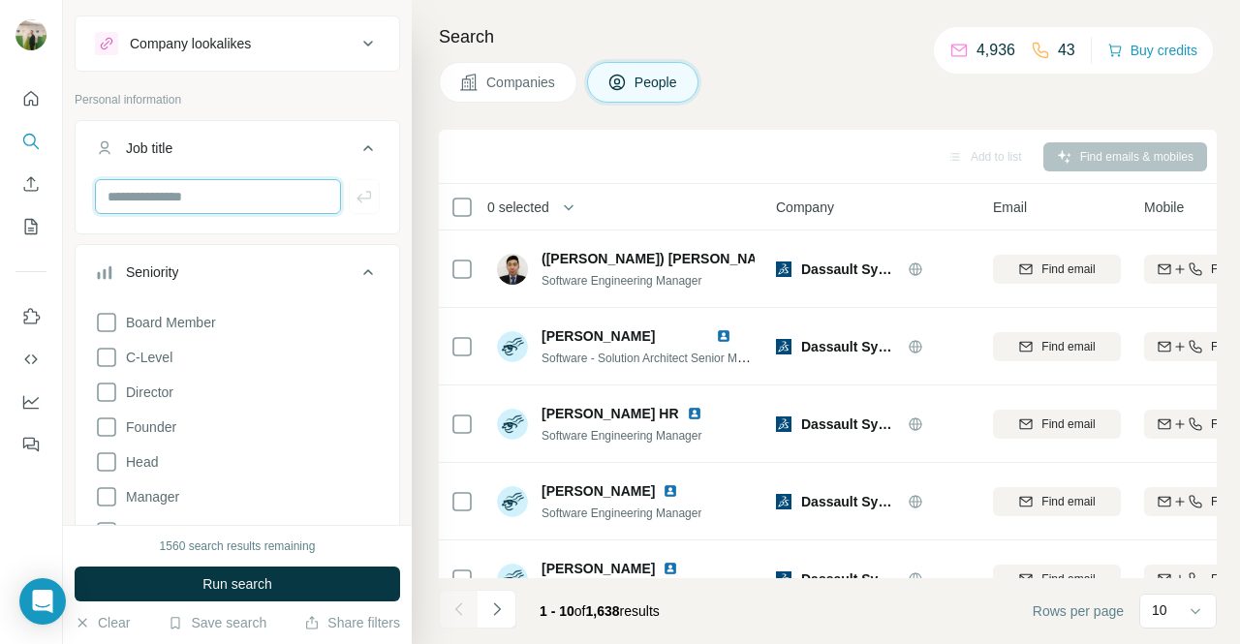
click at [258, 206] on input "text" at bounding box center [218, 196] width 246 height 35
paste input "**********"
type input "**********"
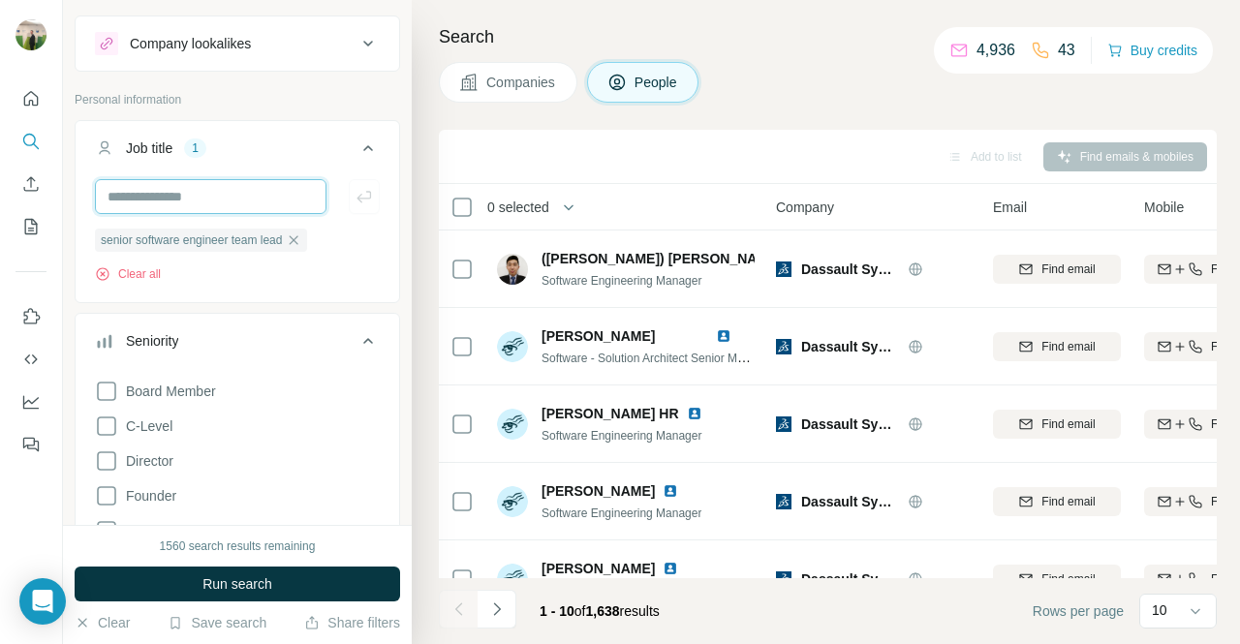
scroll to position [0, 0]
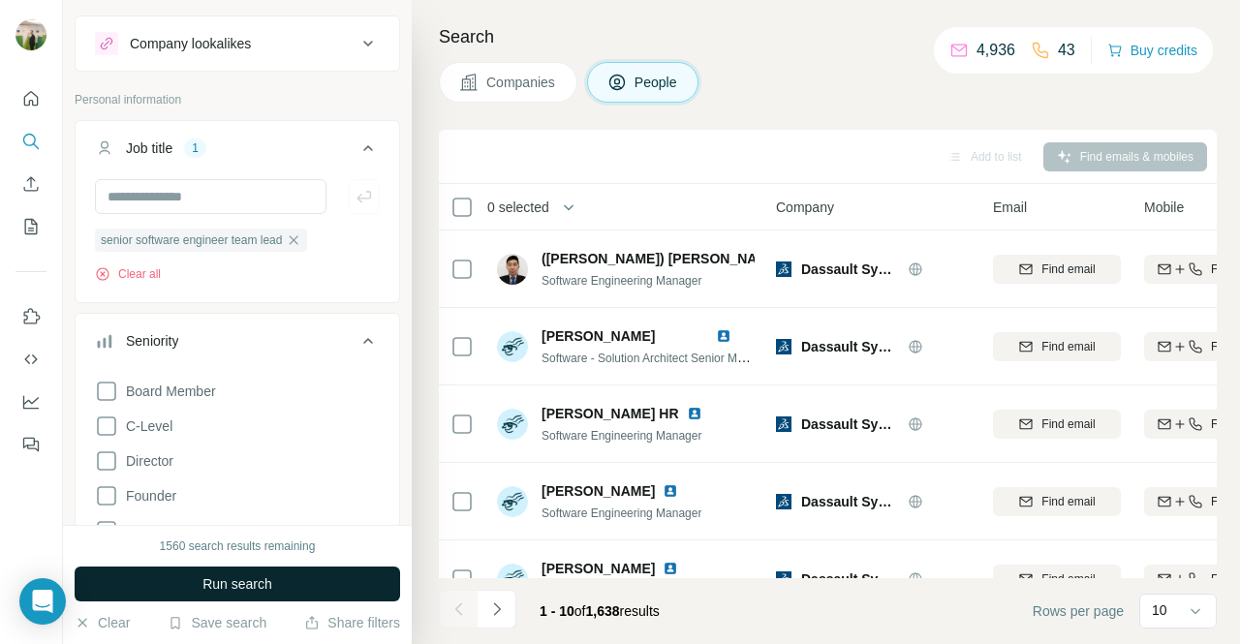
click at [244, 596] on button "Run search" at bounding box center [237, 584] width 325 height 35
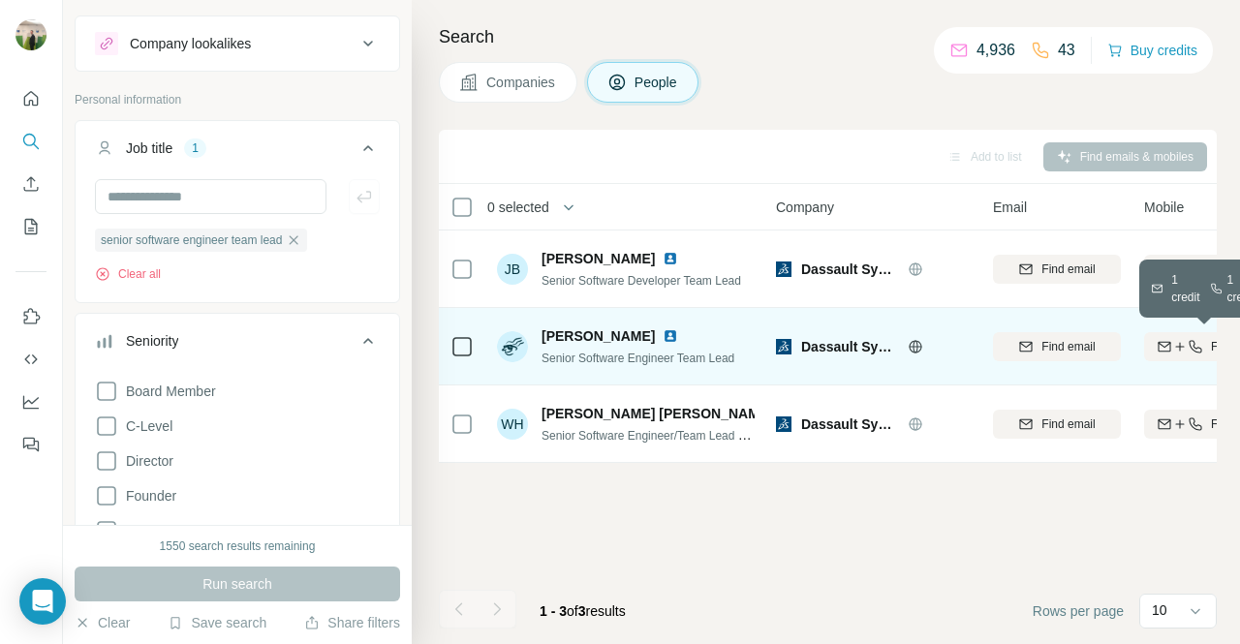
click at [1181, 346] on icon "button" at bounding box center [1179, 346] width 15 height 15
click at [591, 337] on span "[PERSON_NAME]" at bounding box center [597, 335] width 113 height 19
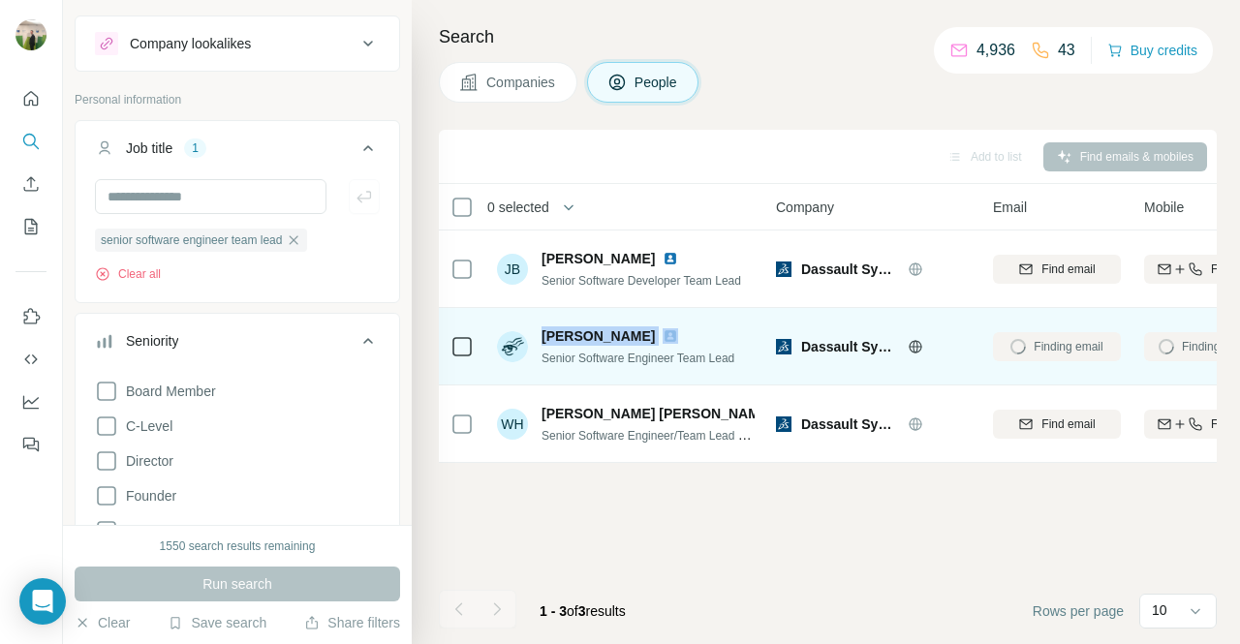
click at [591, 337] on span "[PERSON_NAME]" at bounding box center [597, 335] width 113 height 19
click at [695, 352] on span "Senior Software Engineer Team Lead" at bounding box center [637, 359] width 193 height 14
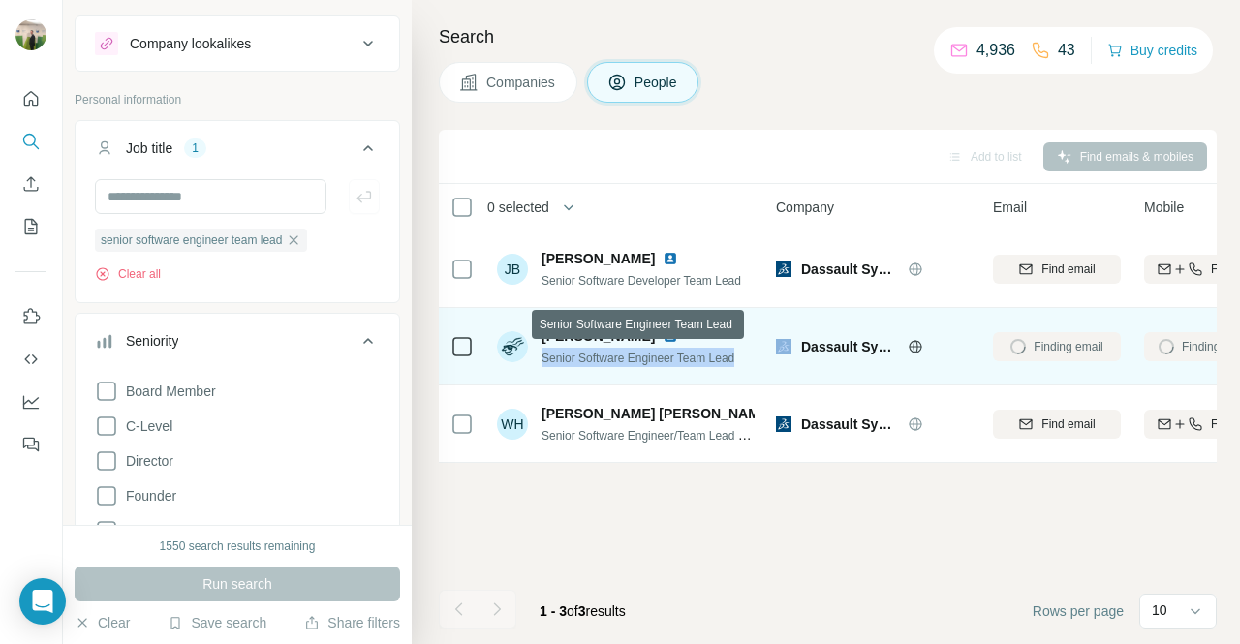
click at [695, 352] on span "Senior Software Engineer Team Lead" at bounding box center [637, 359] width 193 height 14
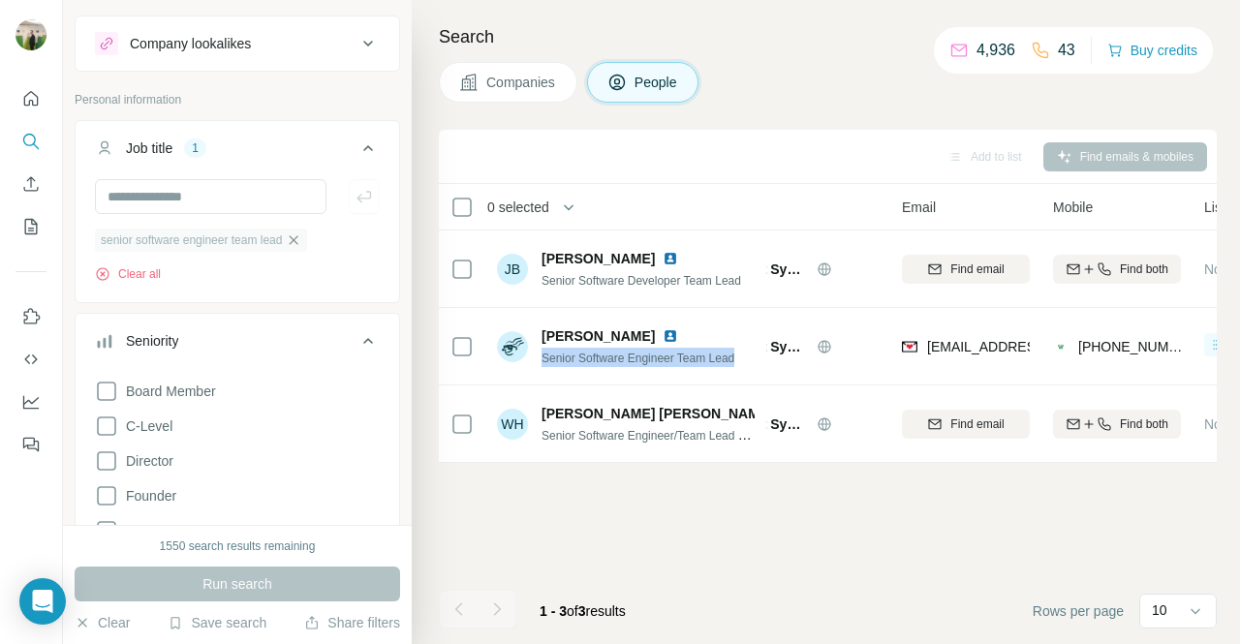
click at [301, 246] on icon "button" at bounding box center [293, 239] width 15 height 15
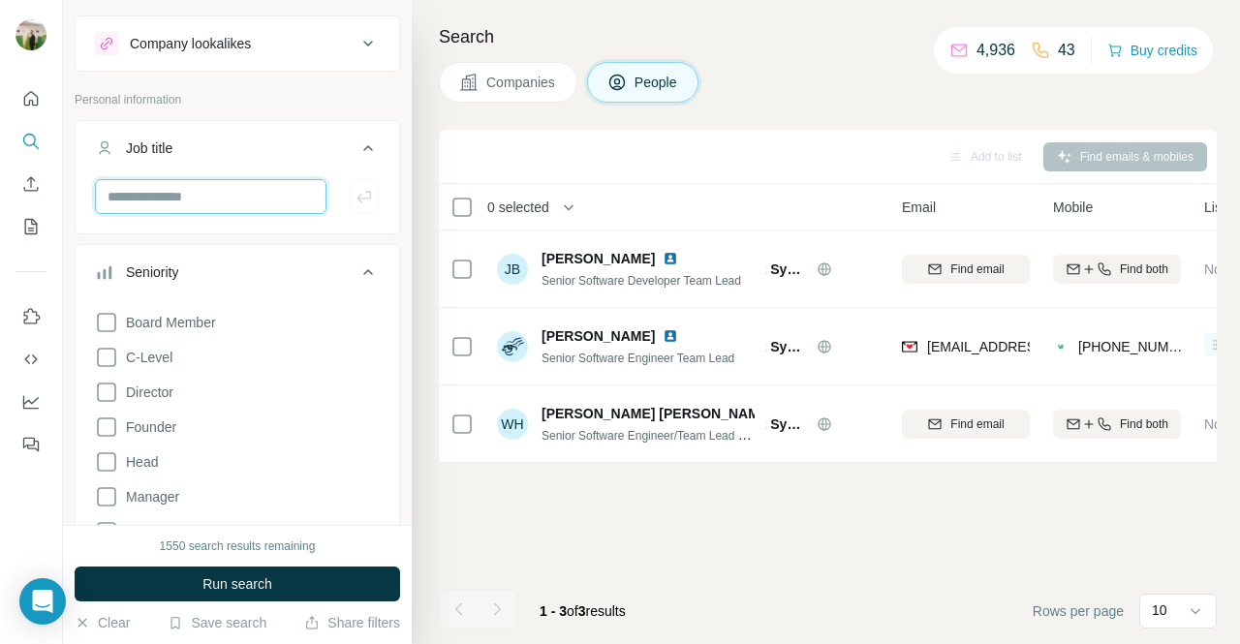
click at [291, 199] on input "text" at bounding box center [210, 196] width 231 height 35
type input "**********"
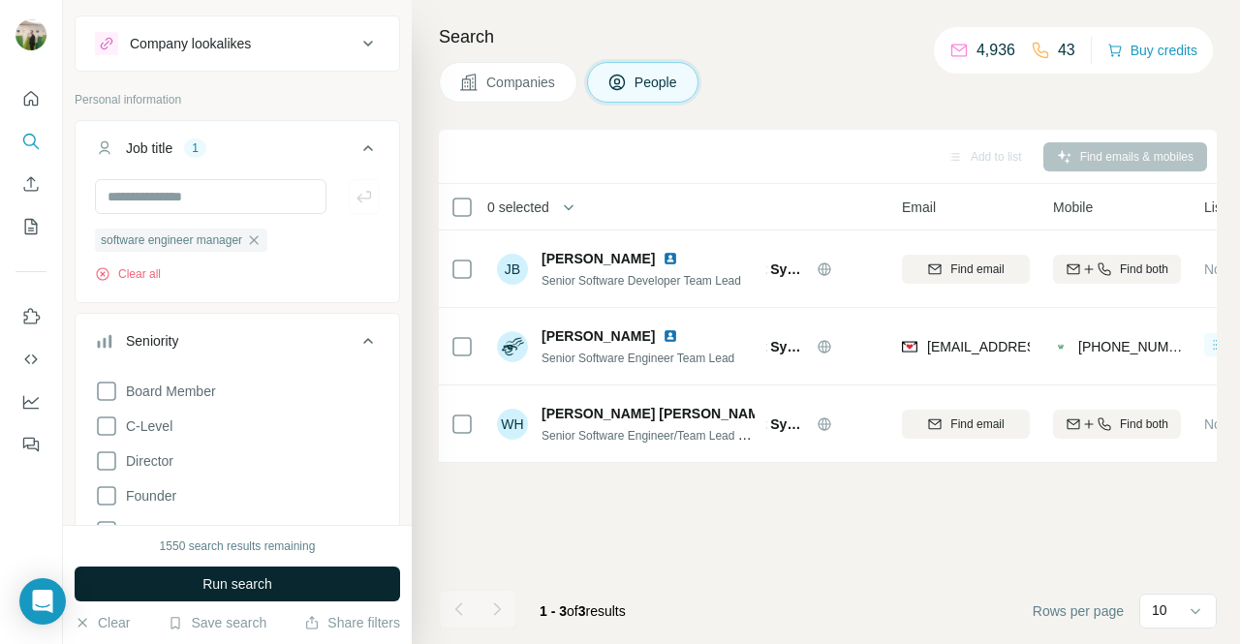
click at [252, 586] on span "Run search" at bounding box center [237, 583] width 70 height 19
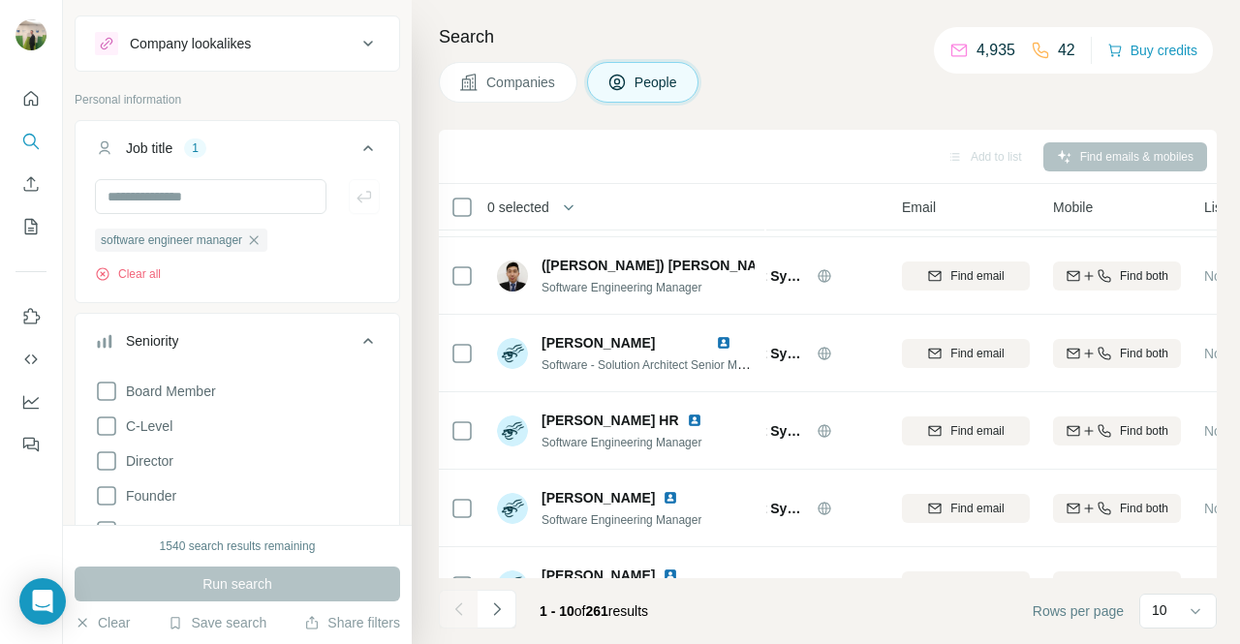
scroll to position [436, 91]
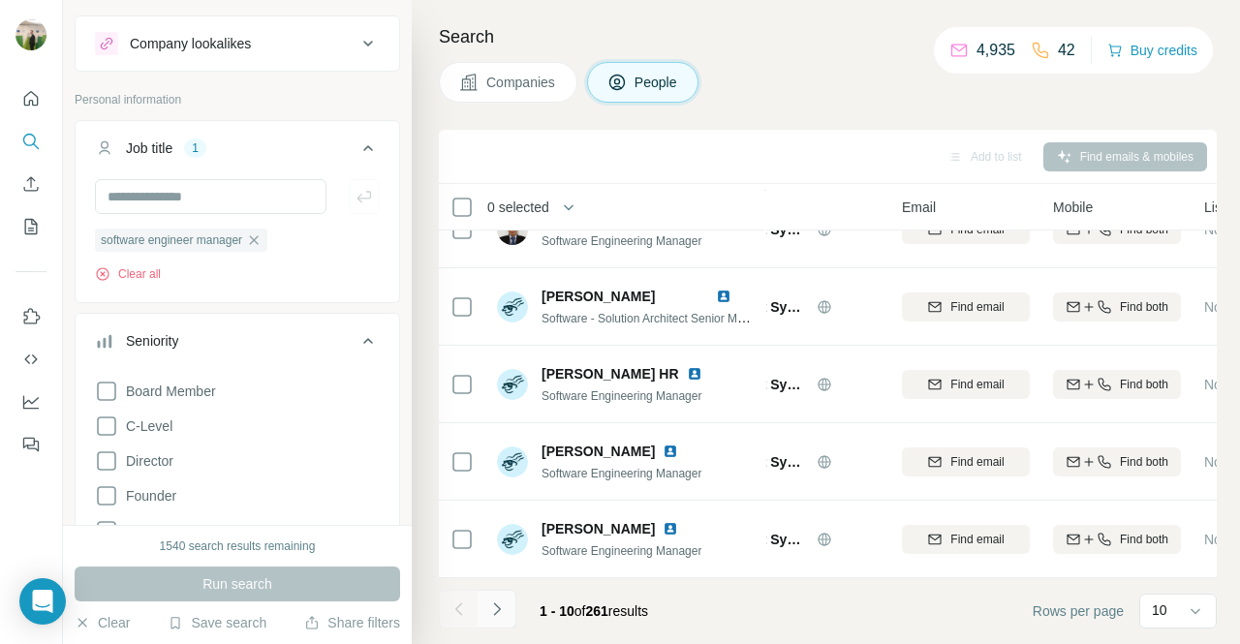
click at [501, 603] on icon "Navigate to next page" at bounding box center [496, 608] width 19 height 19
click at [494, 630] on li at bounding box center [496, 611] width 39 height 43
click at [496, 620] on button "Navigate to next page" at bounding box center [496, 609] width 39 height 39
click at [511, 613] on button "Navigate to next page" at bounding box center [496, 609] width 39 height 39
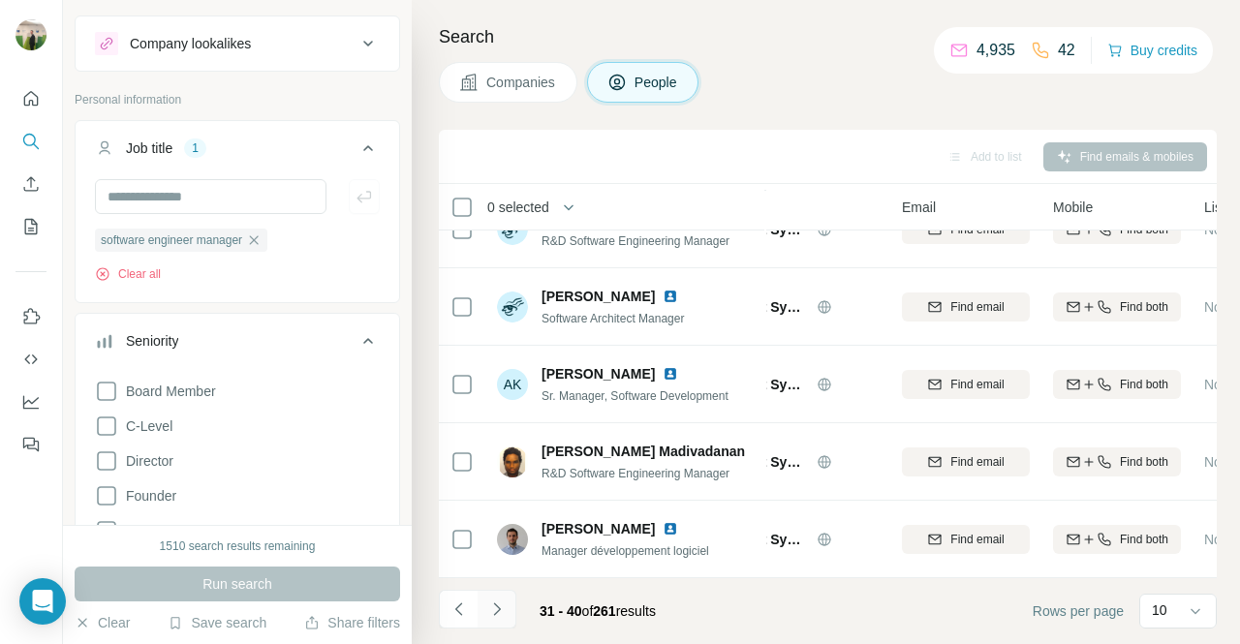
click at [506, 617] on icon "Navigate to next page" at bounding box center [496, 608] width 19 height 19
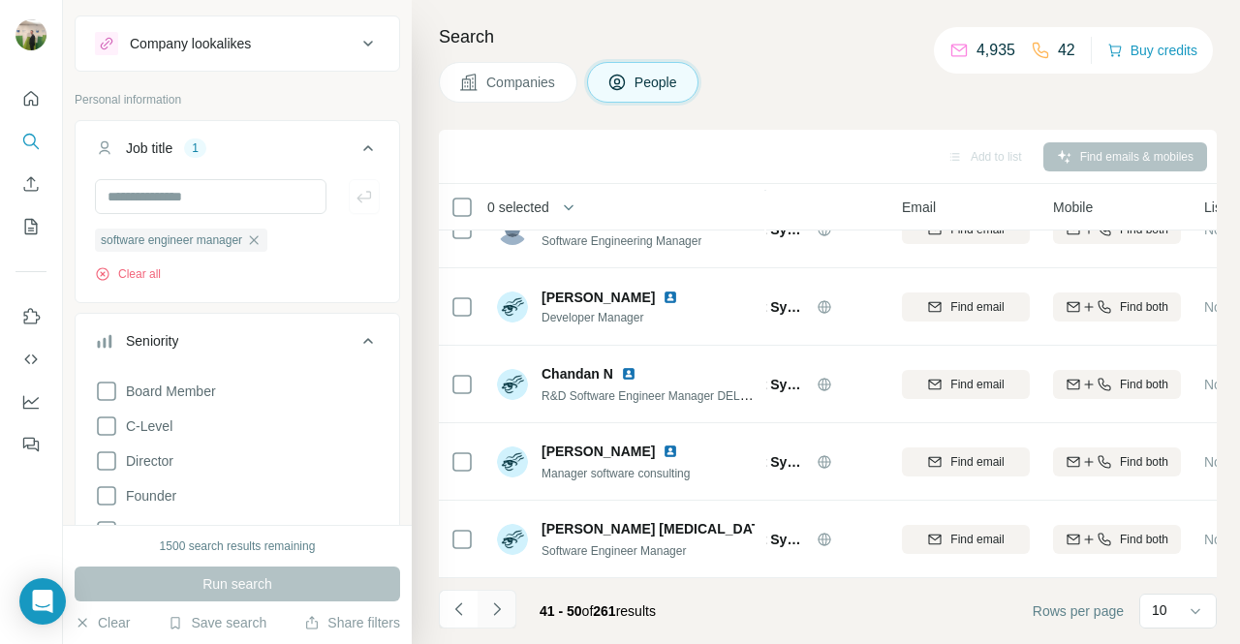
click at [506, 617] on icon "Navigate to next page" at bounding box center [496, 608] width 19 height 19
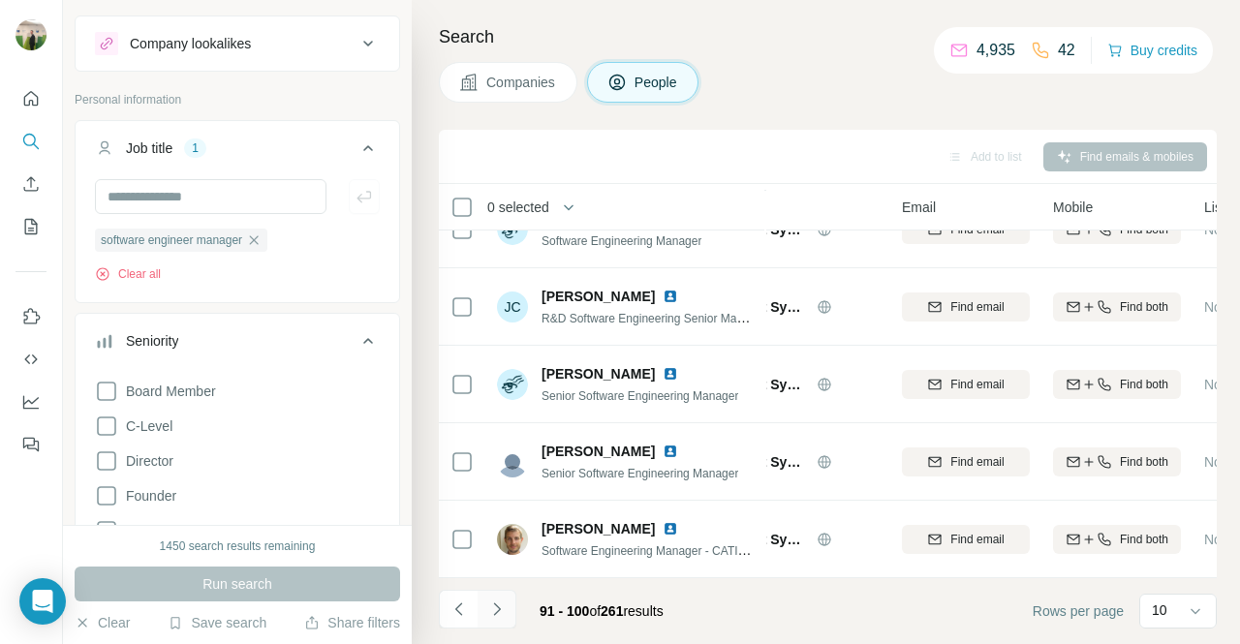
click at [506, 616] on icon "Navigate to next page" at bounding box center [496, 608] width 19 height 19
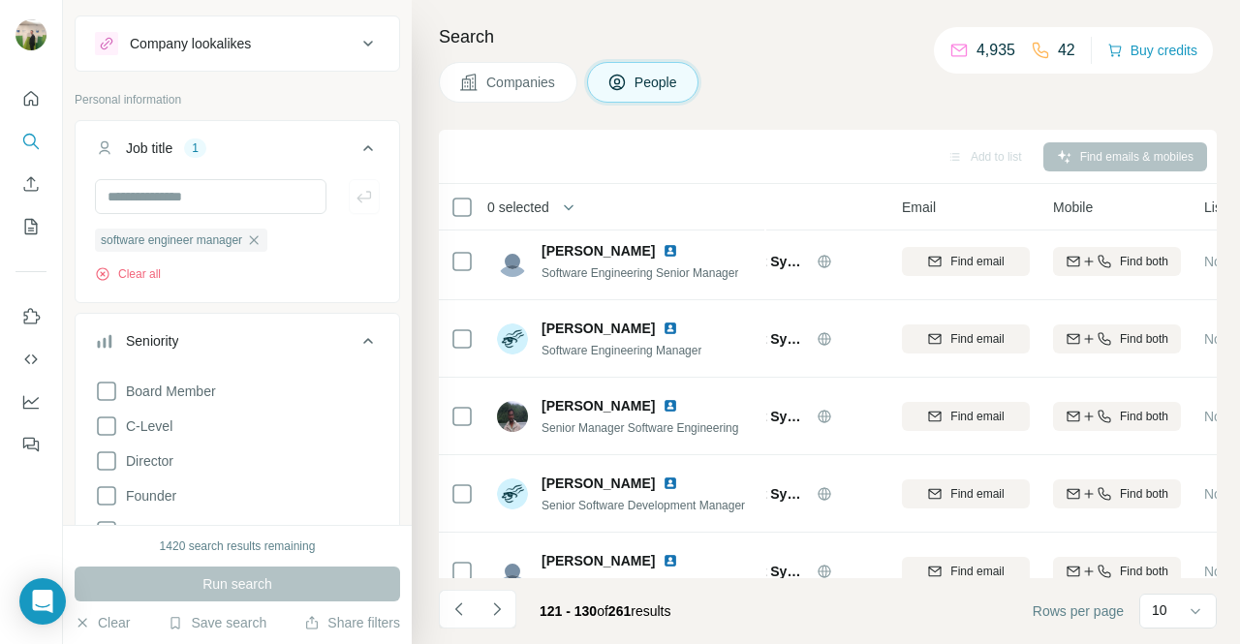
scroll to position [0, 91]
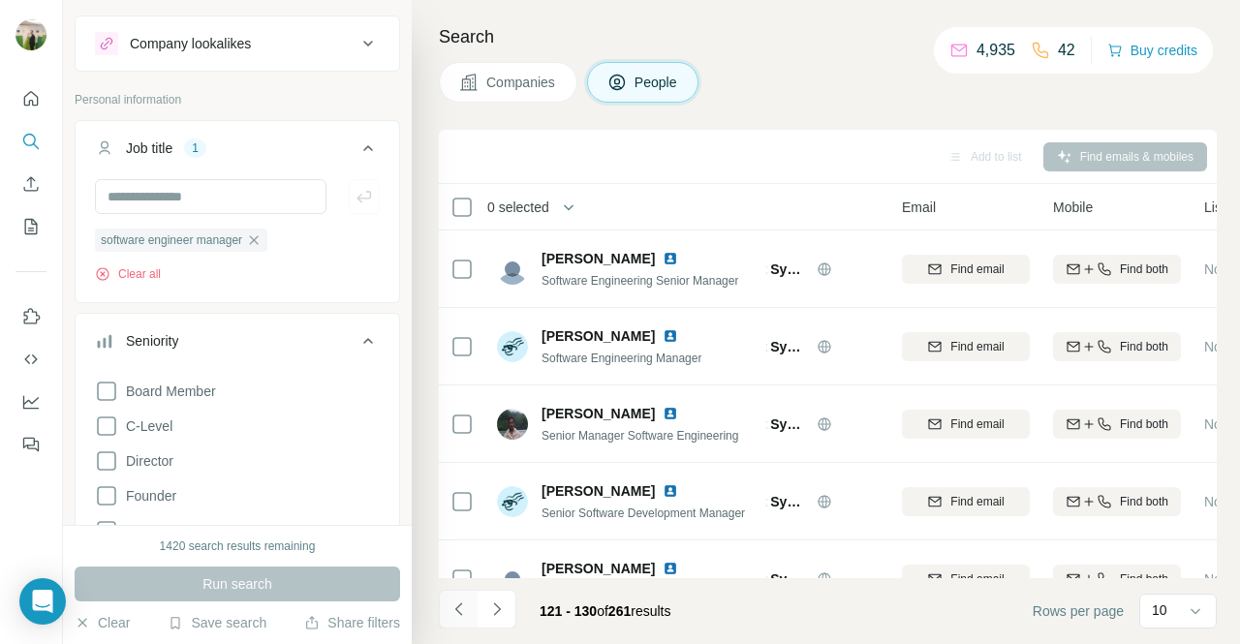
click at [458, 607] on icon "Navigate to previous page" at bounding box center [458, 608] width 19 height 19
click at [460, 601] on icon "Navigate to previous page" at bounding box center [458, 608] width 19 height 19
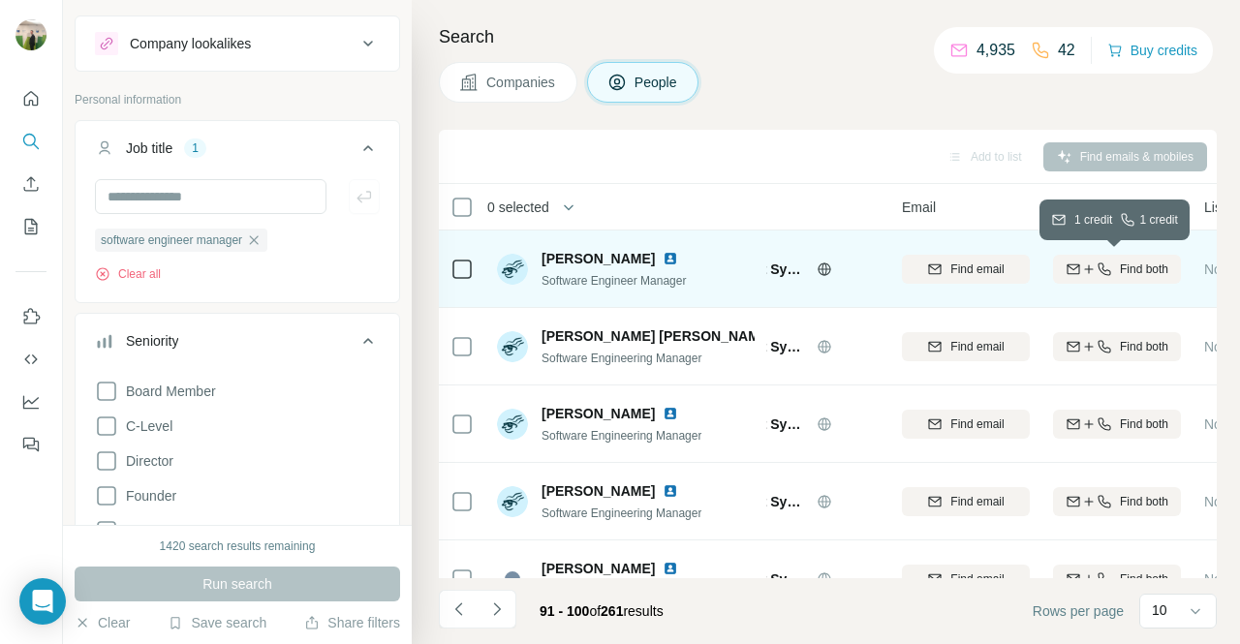
click at [1101, 272] on icon "button" at bounding box center [1103, 268] width 13 height 13
click at [606, 263] on span "[PERSON_NAME]" at bounding box center [597, 258] width 113 height 19
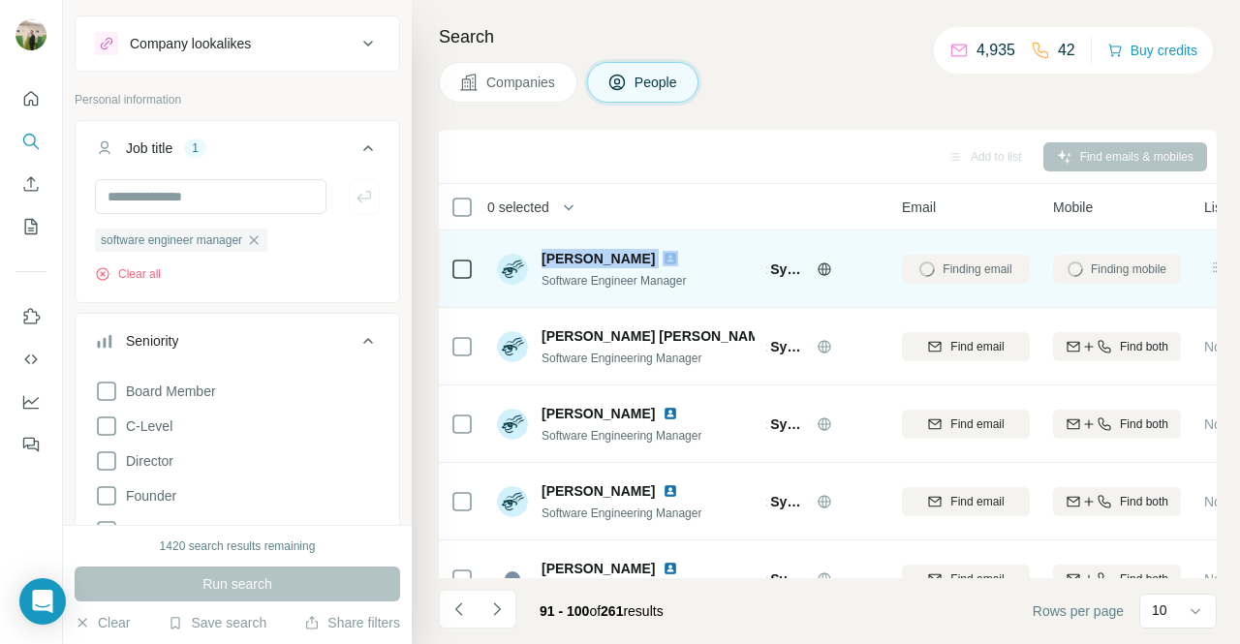
click at [606, 263] on span "[PERSON_NAME]" at bounding box center [597, 258] width 113 height 19
click at [637, 286] on div "Software Engineer Manager" at bounding box center [621, 279] width 160 height 19
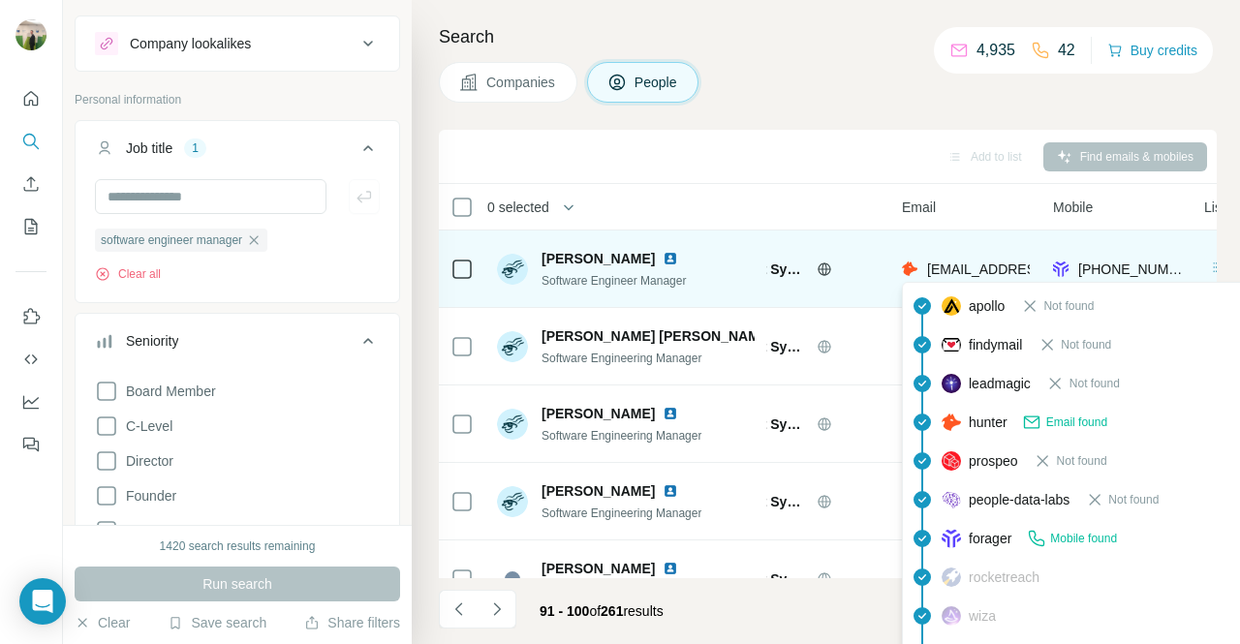
click at [984, 270] on span "[EMAIL_ADDRESS][DOMAIN_NAME]" at bounding box center [1042, 268] width 230 height 15
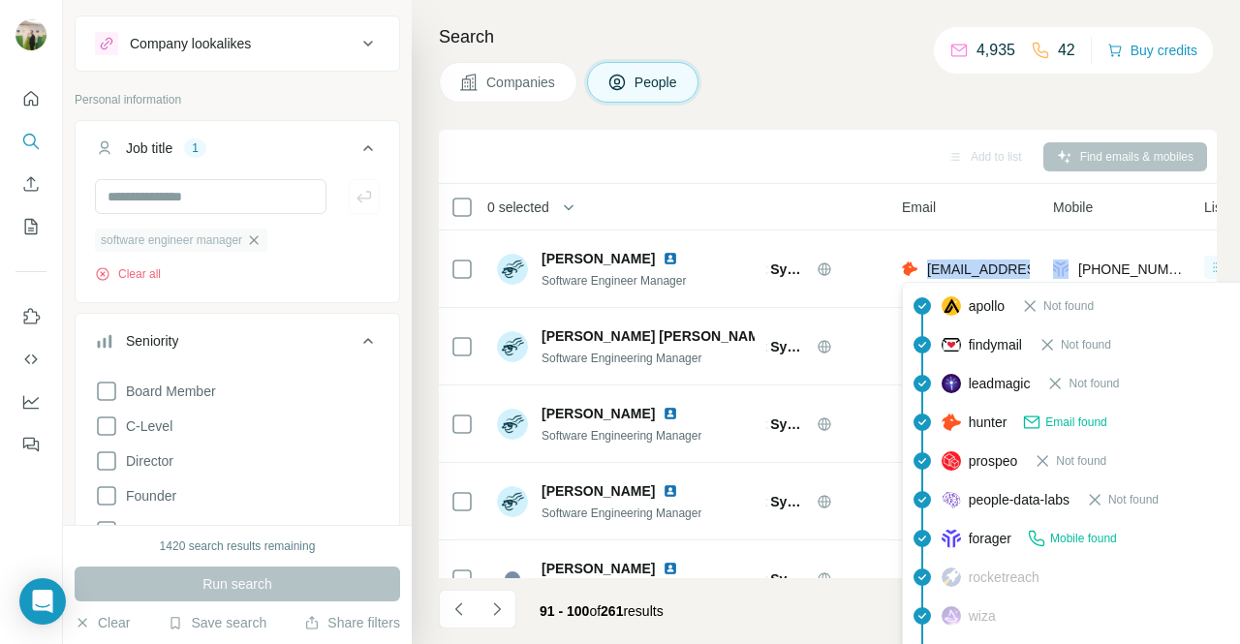
click at [261, 232] on icon "button" at bounding box center [253, 239] width 15 height 15
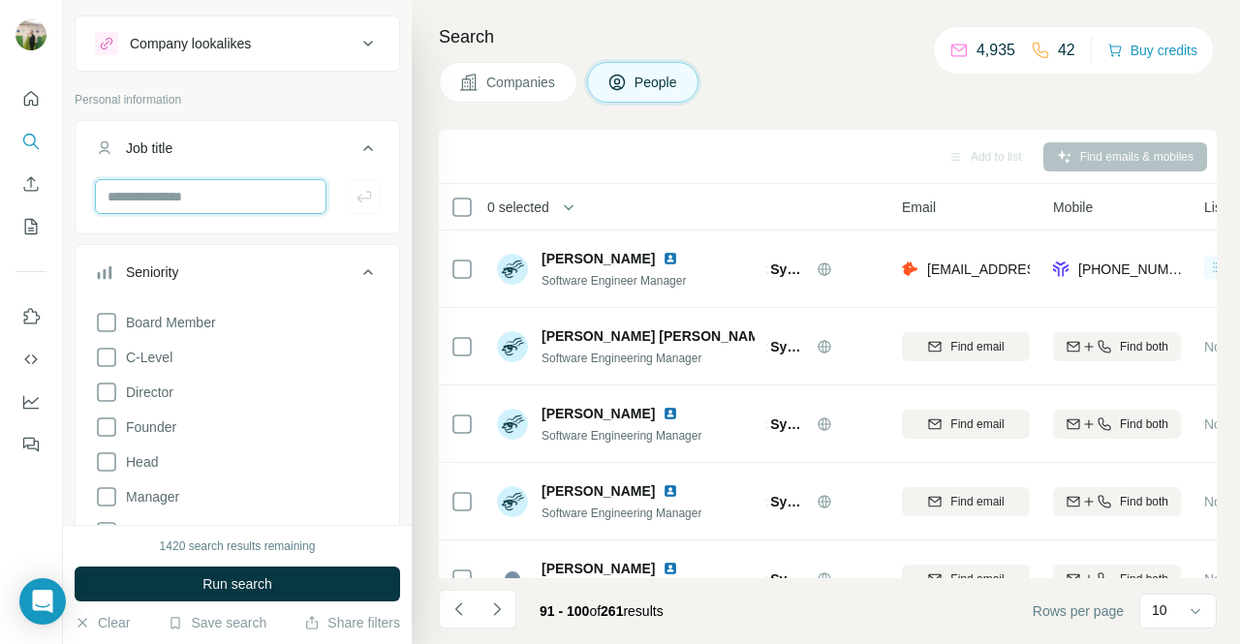
click at [267, 196] on input "text" at bounding box center [210, 196] width 231 height 35
type input "**********"
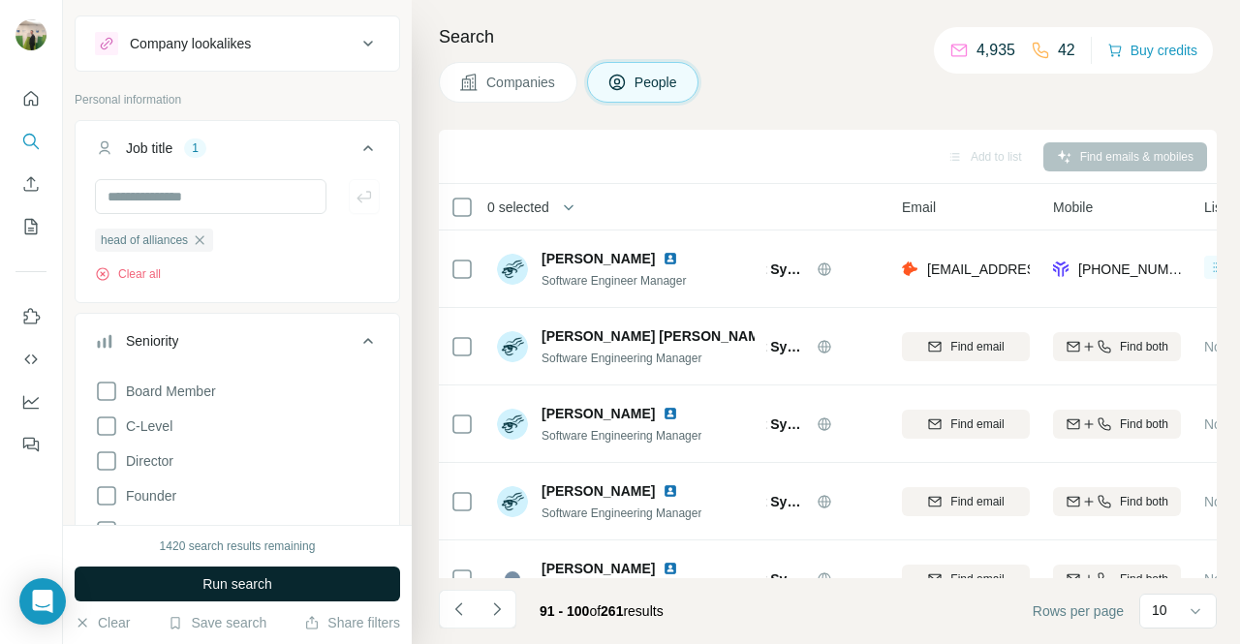
click at [239, 580] on span "Run search" at bounding box center [237, 583] width 70 height 19
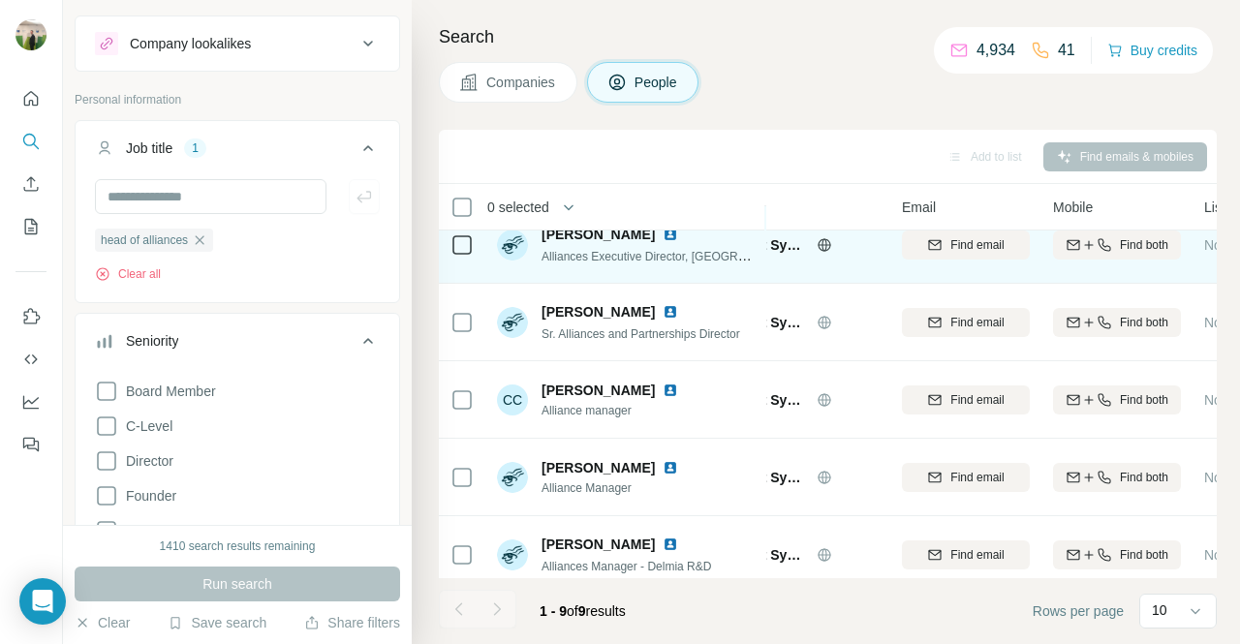
scroll to position [358, 91]
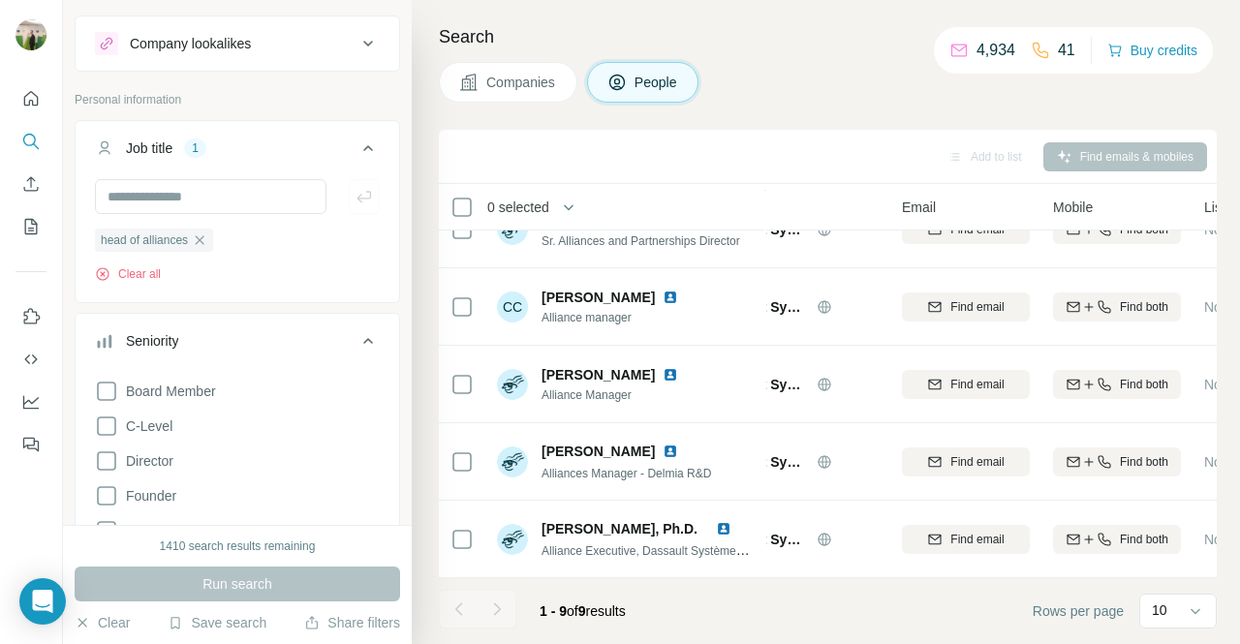
click at [435, 610] on div "Search Companies People Add to list Find emails & mobiles 0 selected People Com…" at bounding box center [826, 322] width 828 height 644
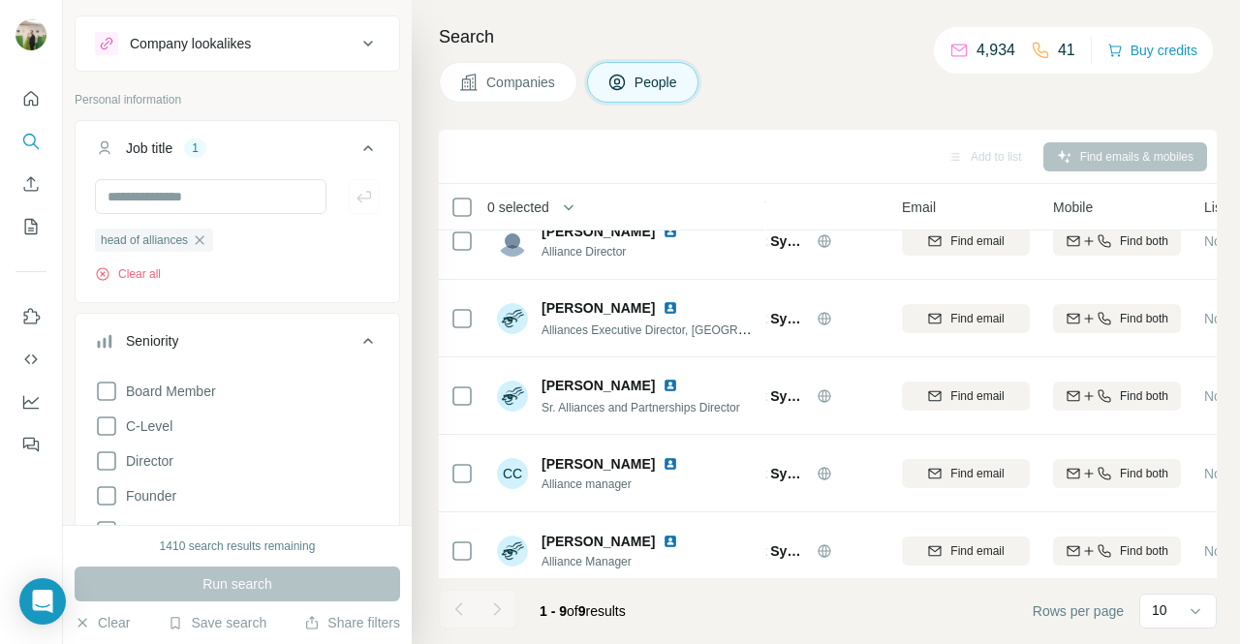
scroll to position [167, 91]
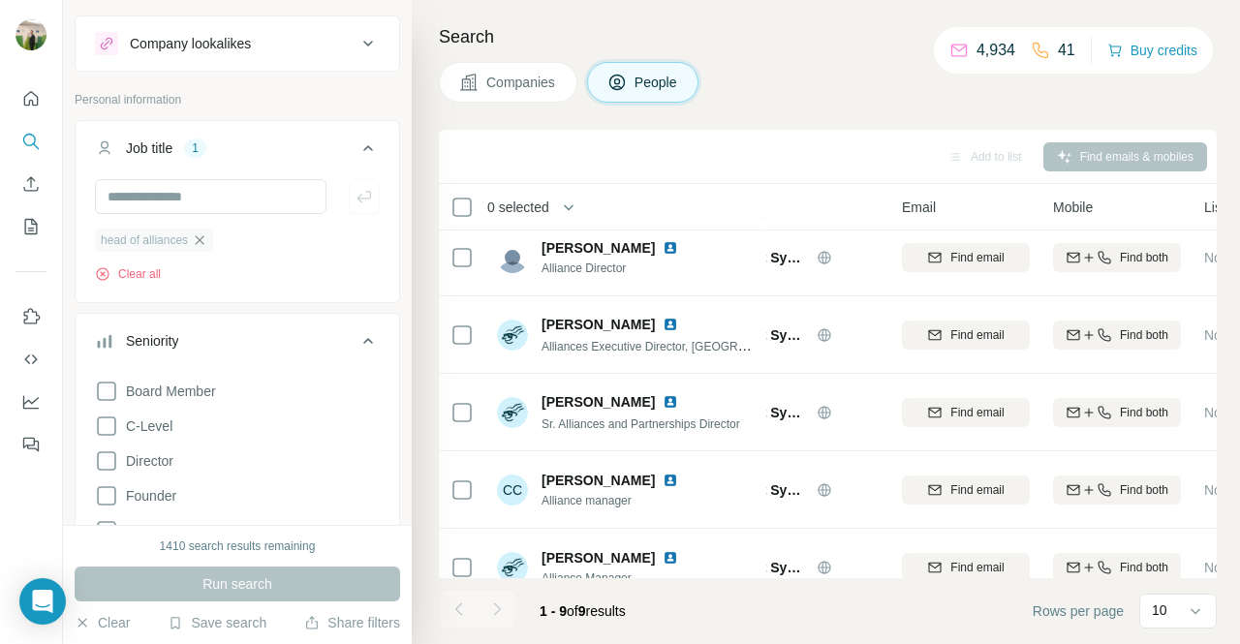
click at [207, 239] on icon "button" at bounding box center [199, 239] width 15 height 15
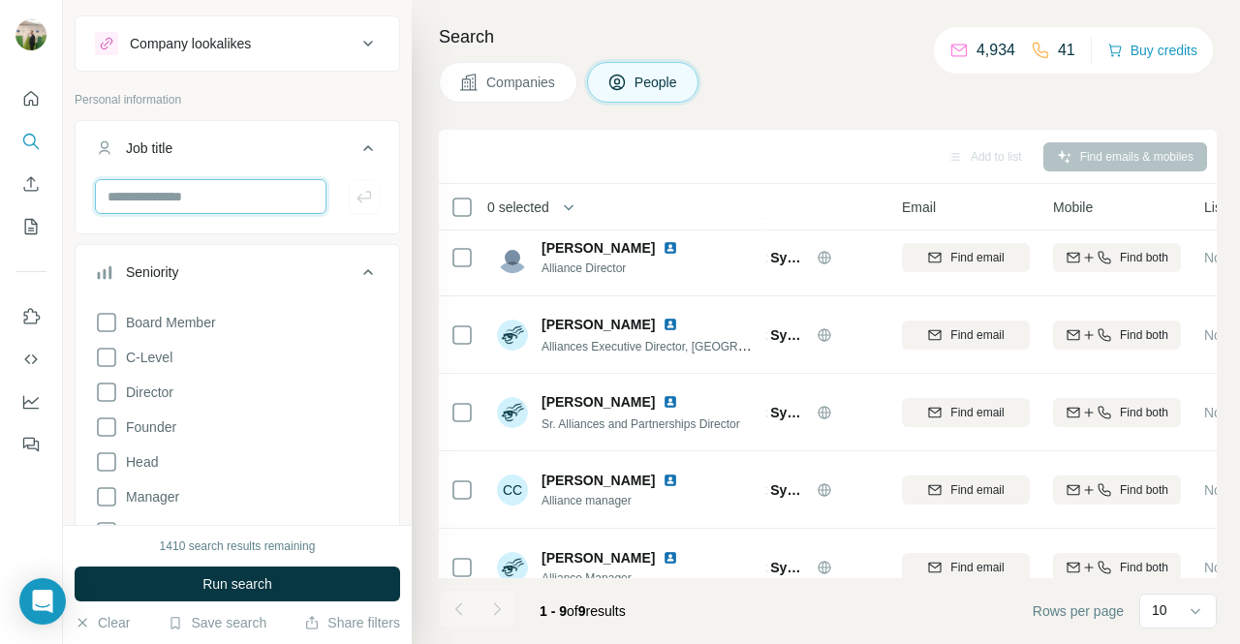
click at [211, 204] on input "text" at bounding box center [210, 196] width 231 height 35
type input "*******"
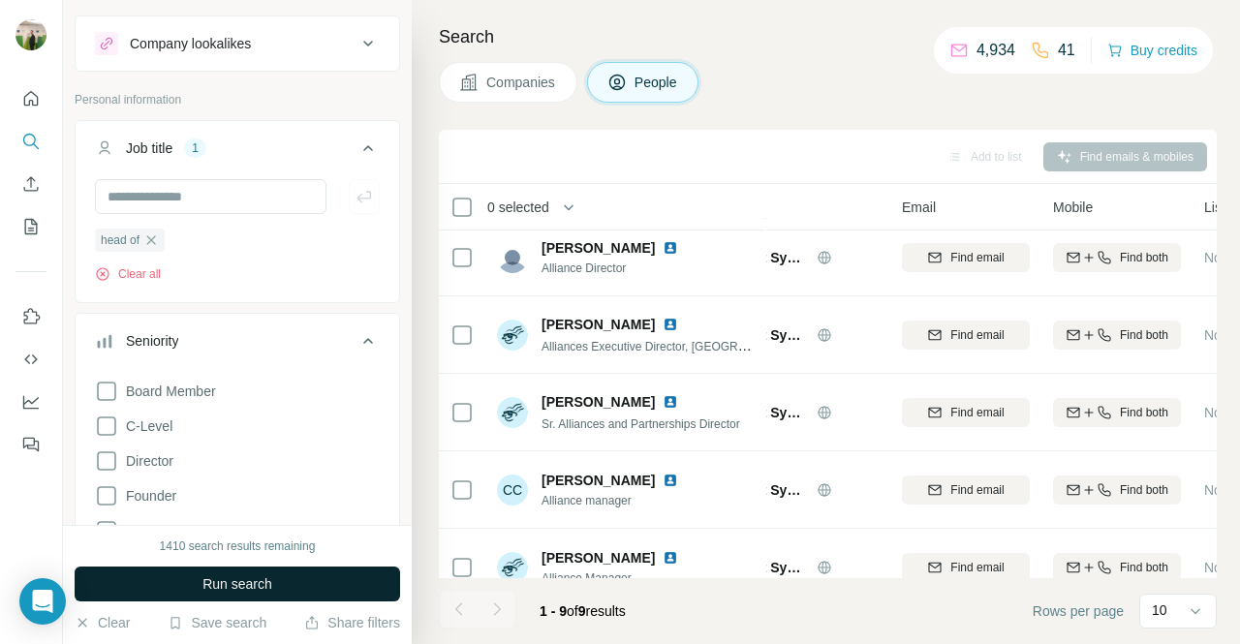
click at [302, 593] on button "Run search" at bounding box center [237, 584] width 325 height 35
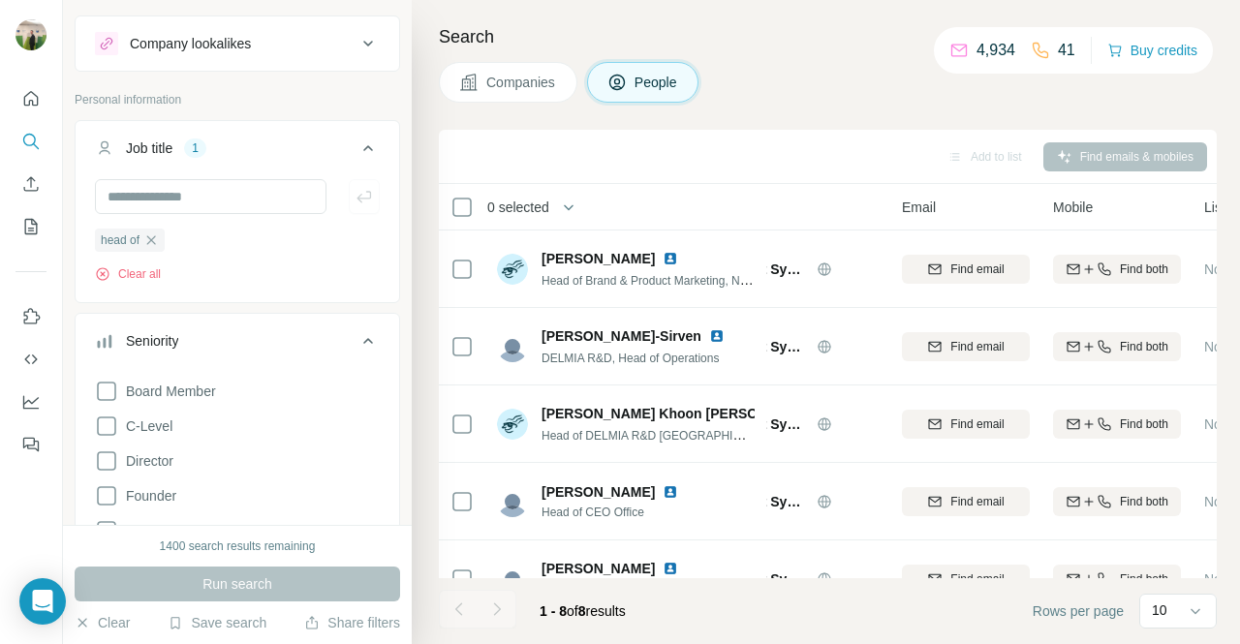
scroll to position [281, 91]
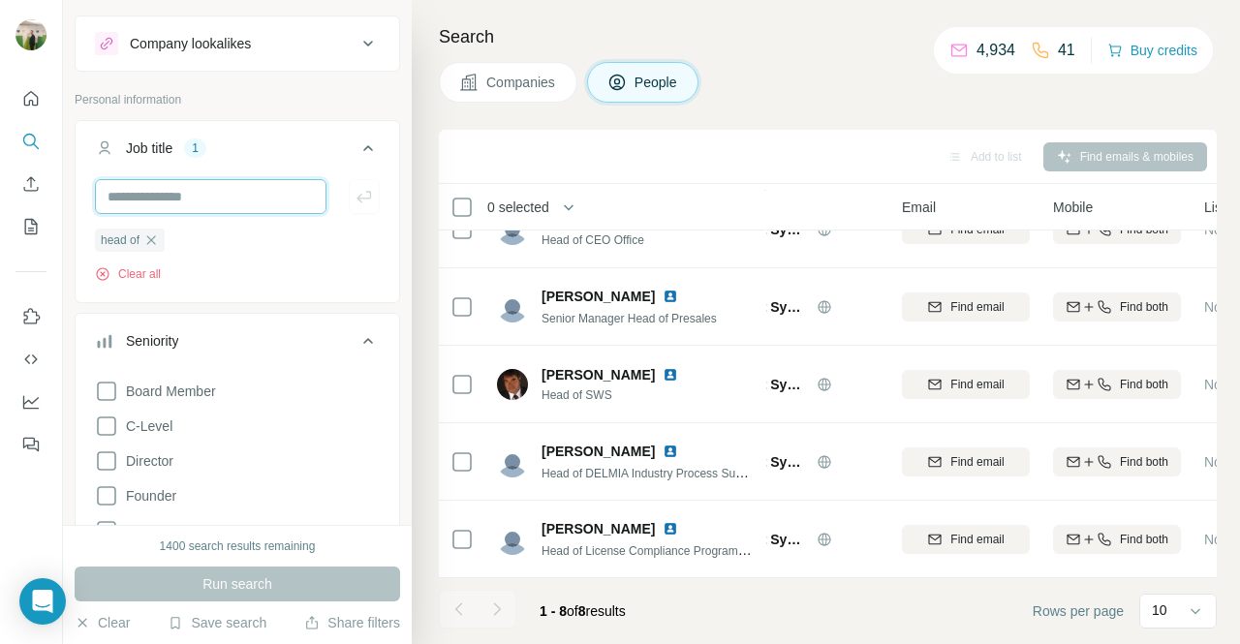
click at [199, 183] on input "text" at bounding box center [210, 196] width 231 height 35
click at [161, 229] on div "head of" at bounding box center [130, 240] width 70 height 23
click at [158, 232] on icon "button" at bounding box center [150, 239] width 15 height 15
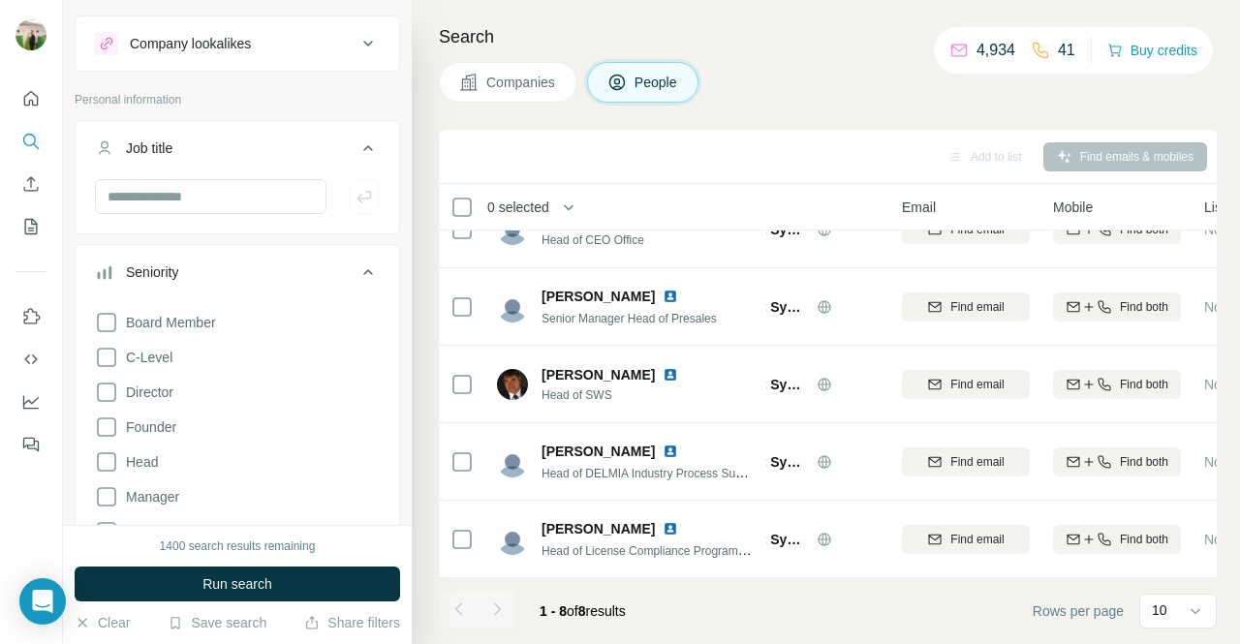
click at [158, 228] on div at bounding box center [237, 204] width 323 height 50
click at [213, 187] on input "text" at bounding box center [210, 196] width 231 height 35
type input "**********"
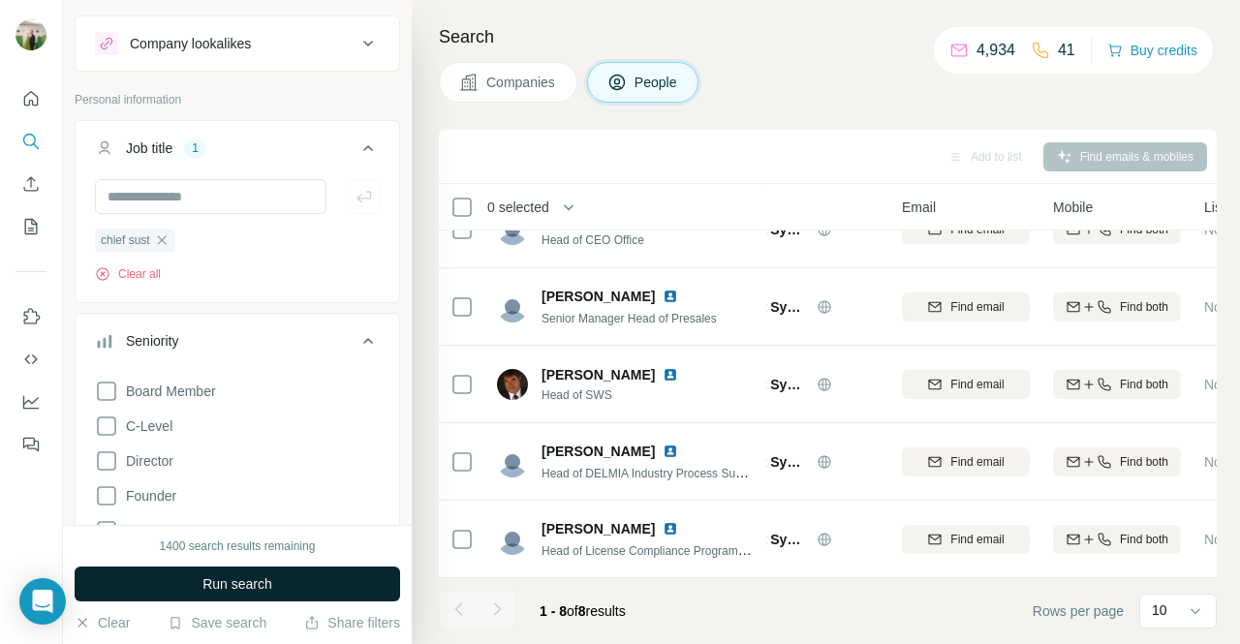
click at [232, 578] on span "Run search" at bounding box center [237, 583] width 70 height 19
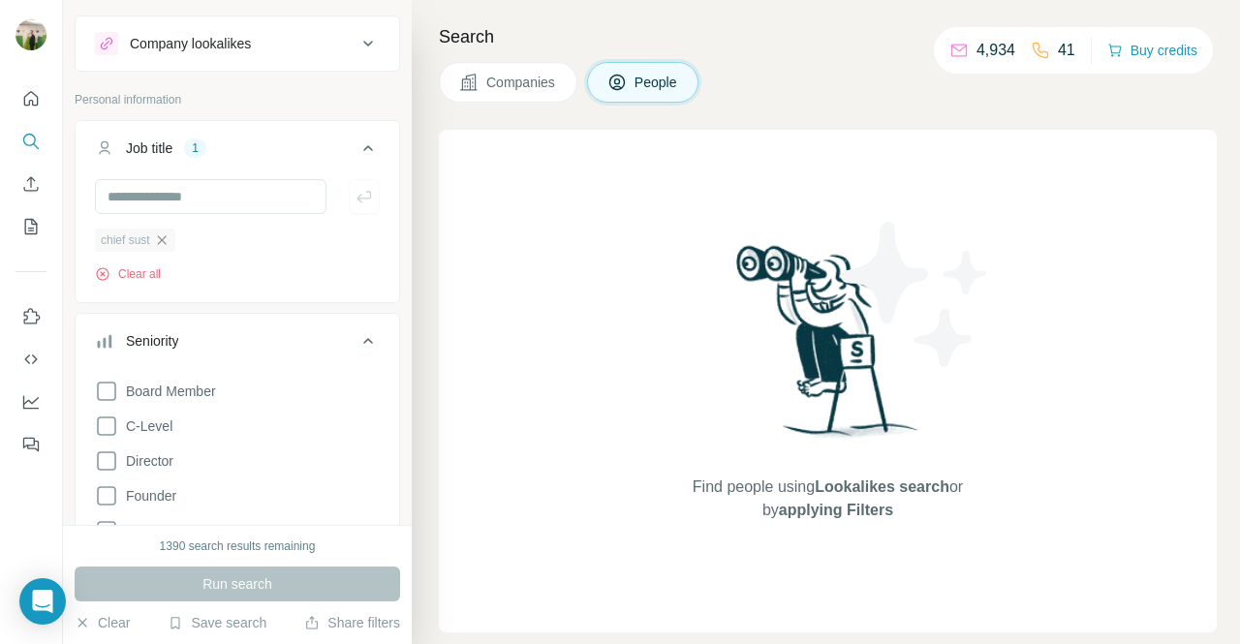
click at [167, 244] on icon "button" at bounding box center [161, 239] width 15 height 15
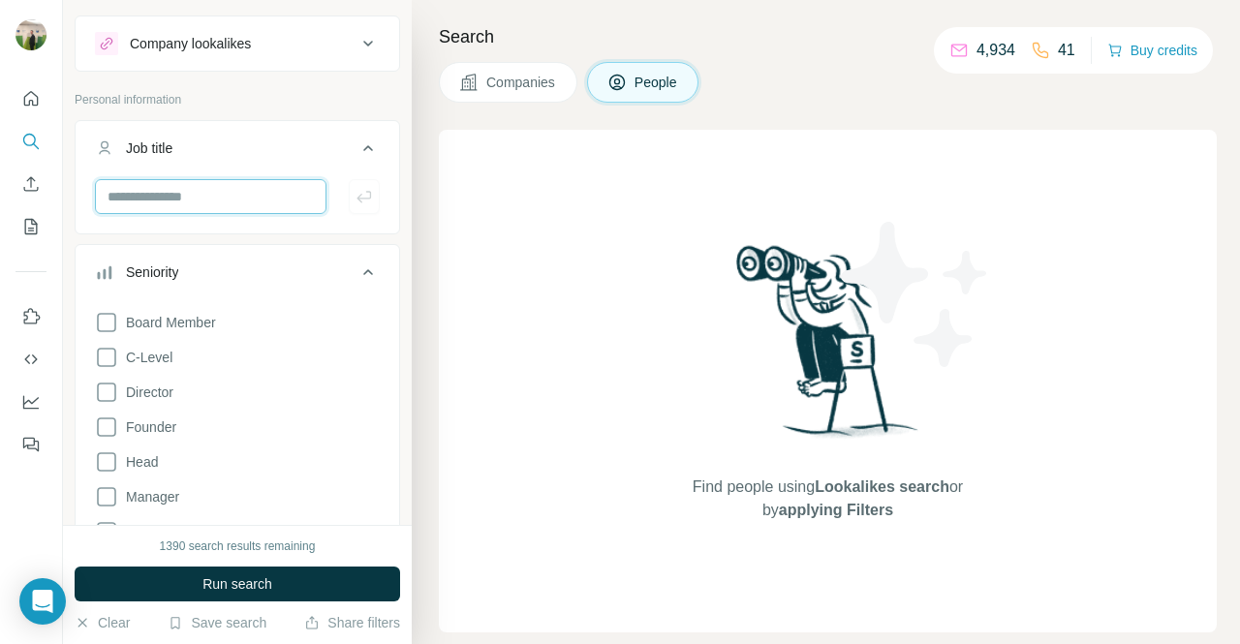
click at [208, 199] on input "text" at bounding box center [210, 196] width 231 height 35
type input "*****"
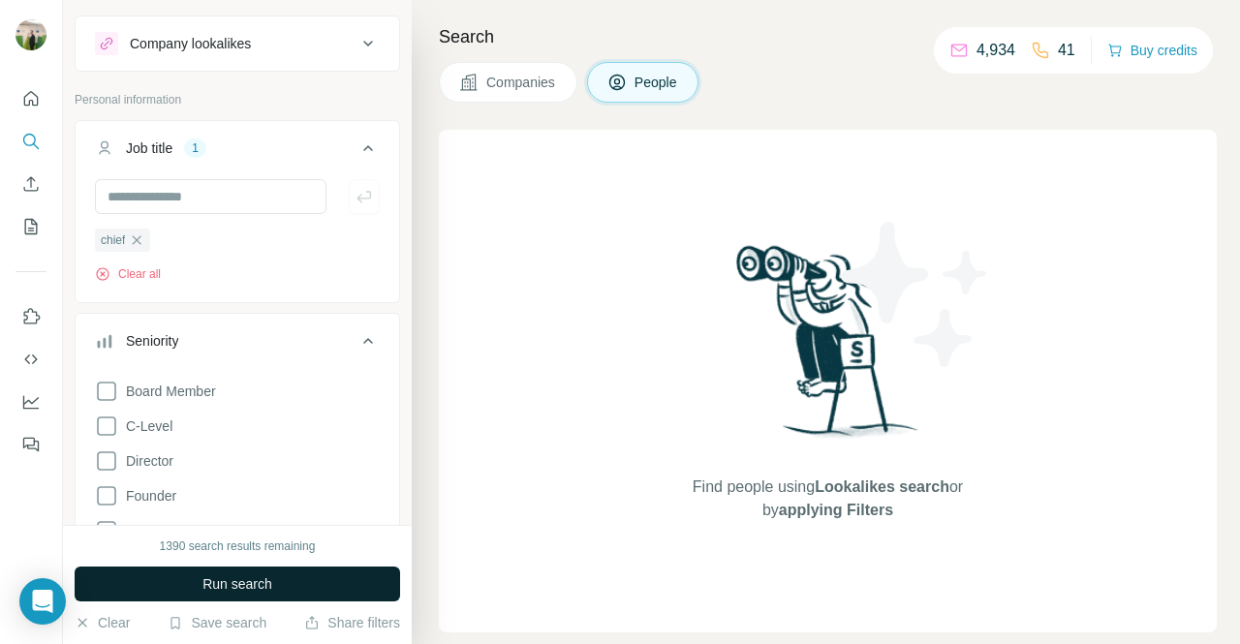
click at [214, 587] on span "Run search" at bounding box center [237, 583] width 70 height 19
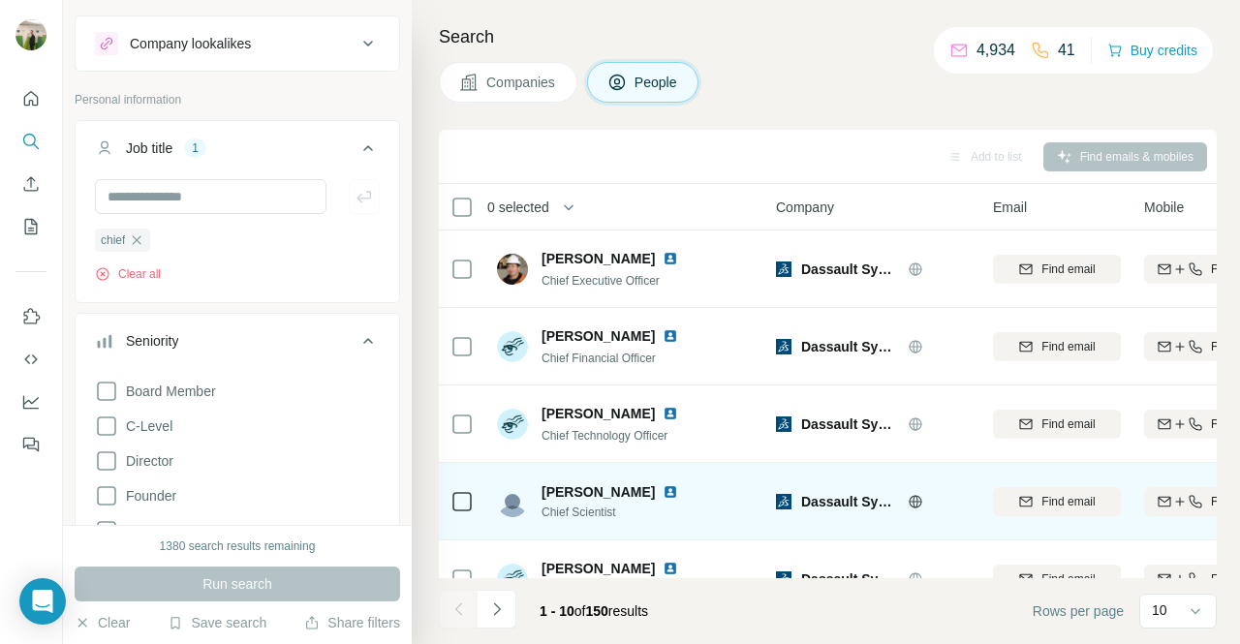
scroll to position [436, 0]
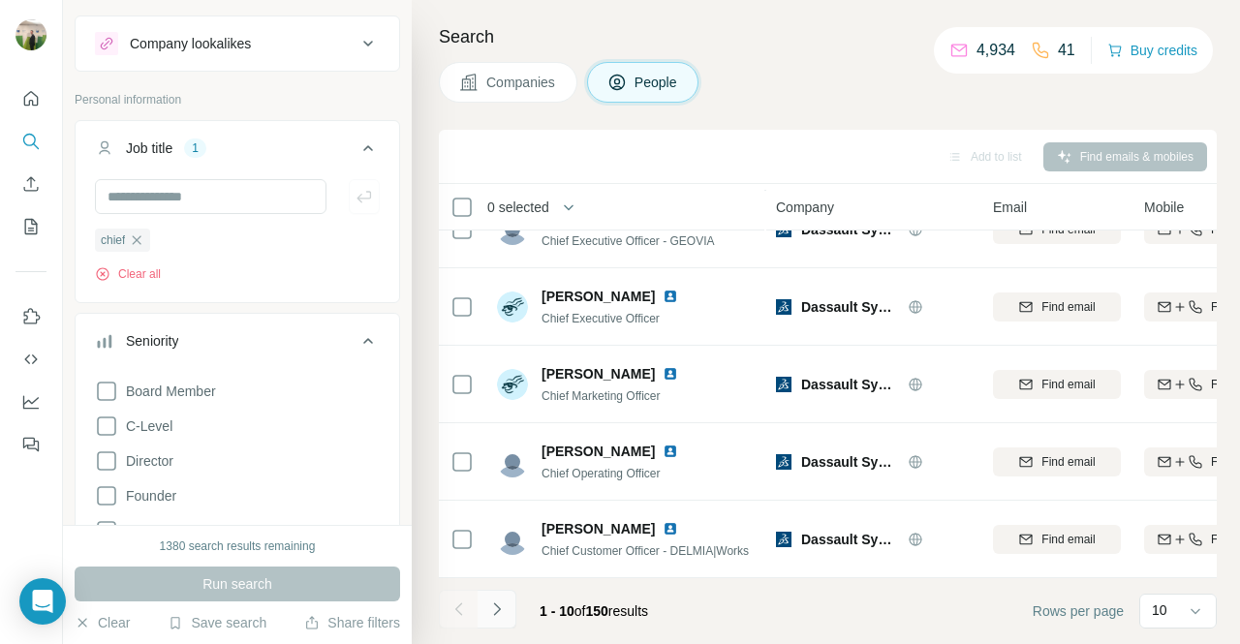
click at [496, 607] on icon "Navigate to next page" at bounding box center [496, 608] width 7 height 13
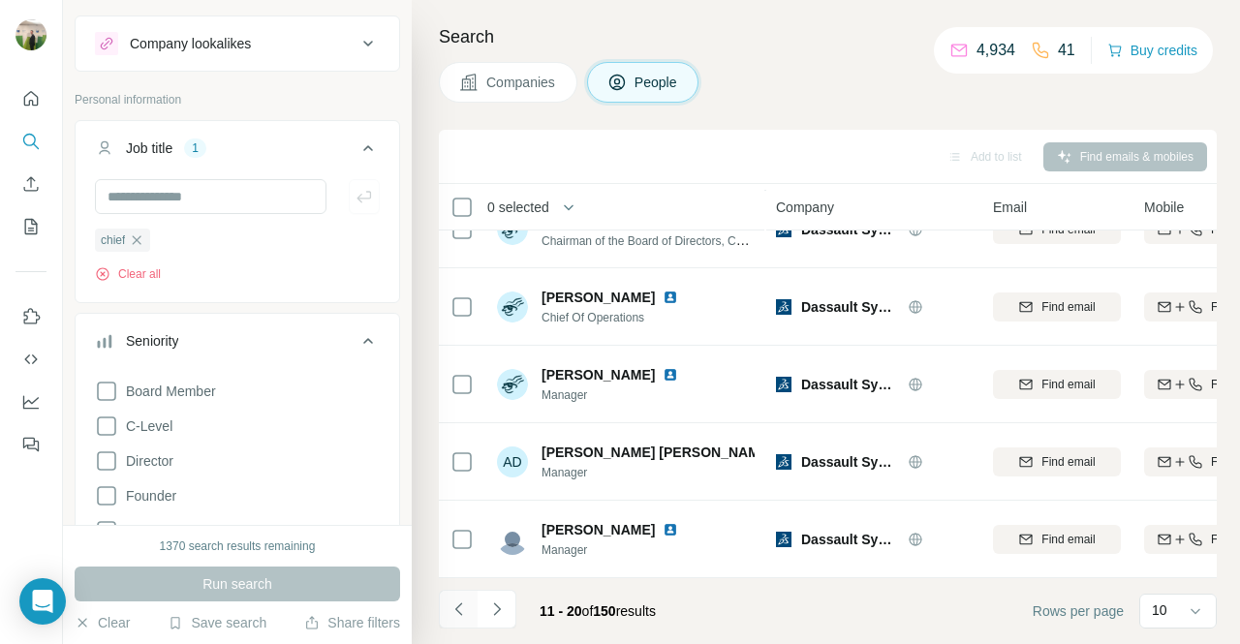
click at [476, 615] on button "Navigate to previous page" at bounding box center [458, 609] width 39 height 39
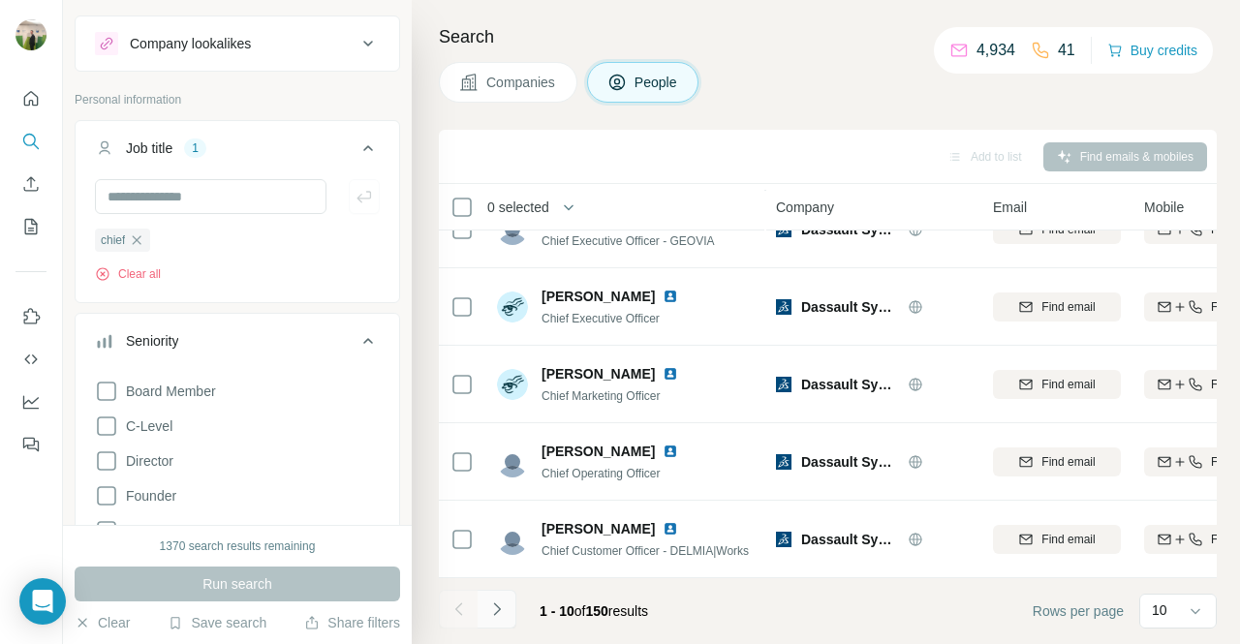
click at [487, 614] on icon "Navigate to next page" at bounding box center [496, 608] width 19 height 19
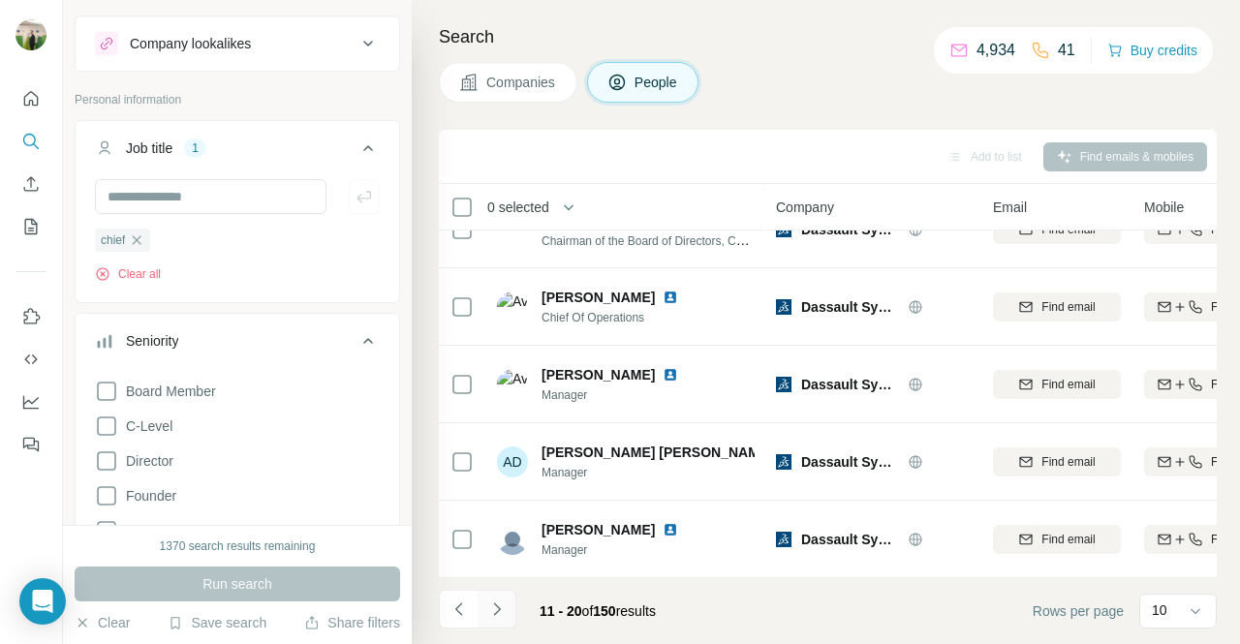
click at [487, 614] on icon "Navigate to next page" at bounding box center [496, 608] width 19 height 19
click at [486, 614] on div at bounding box center [496, 609] width 39 height 39
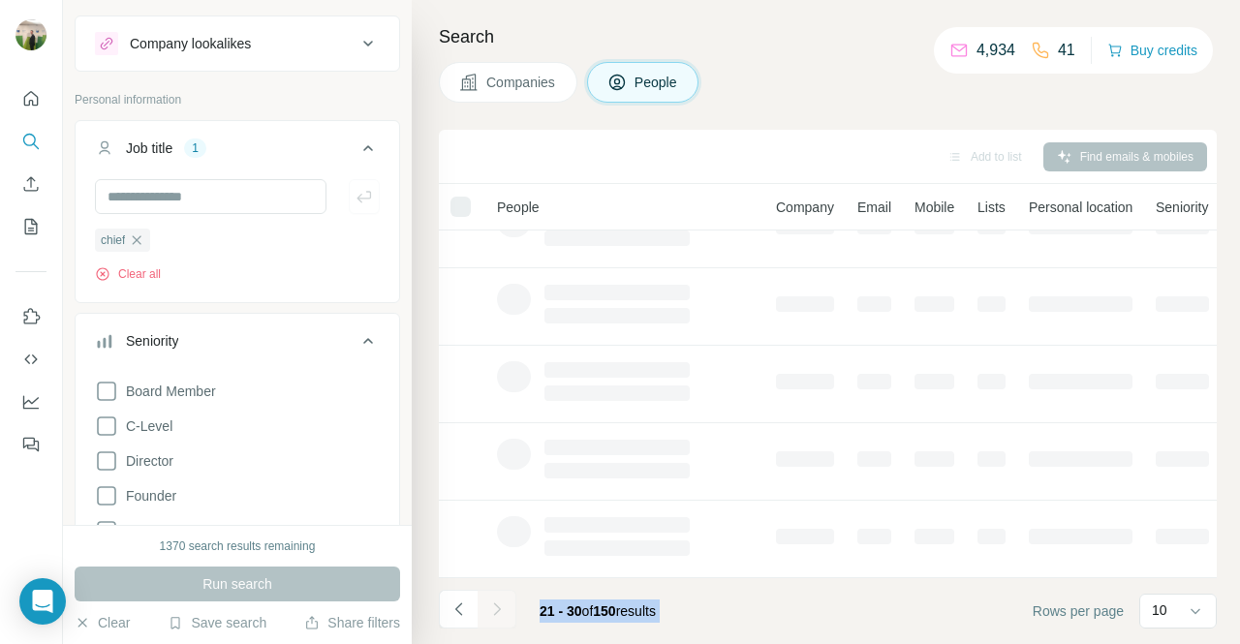
click at [486, 614] on div at bounding box center [496, 609] width 39 height 39
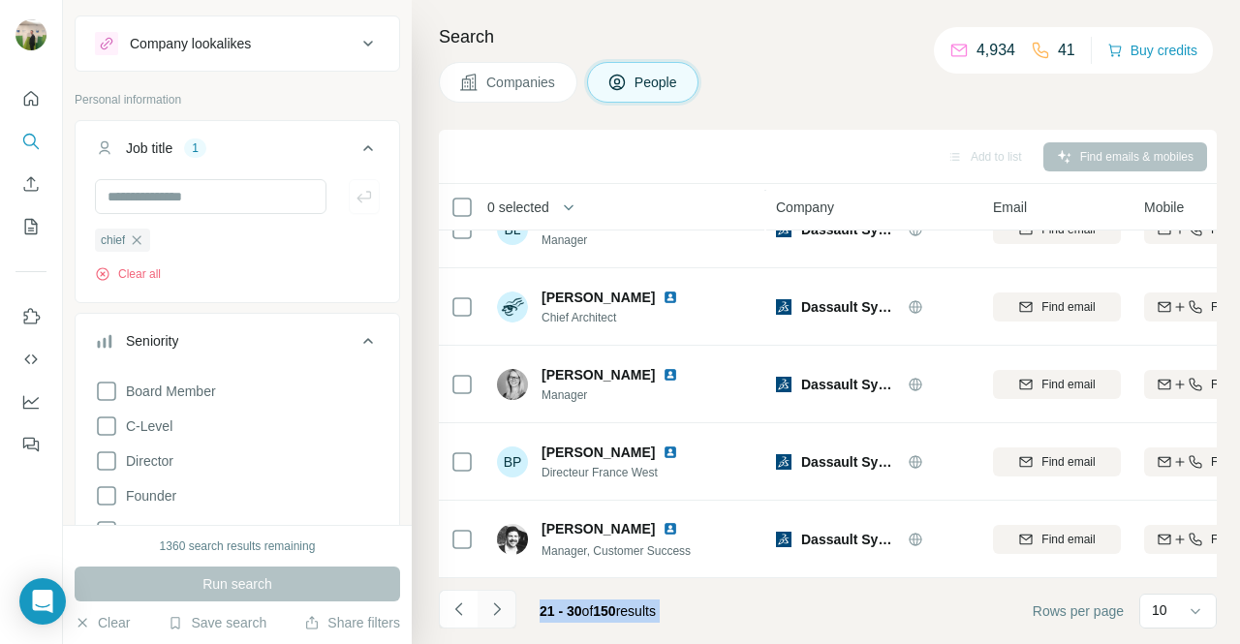
click at [487, 614] on icon "Navigate to next page" at bounding box center [496, 608] width 19 height 19
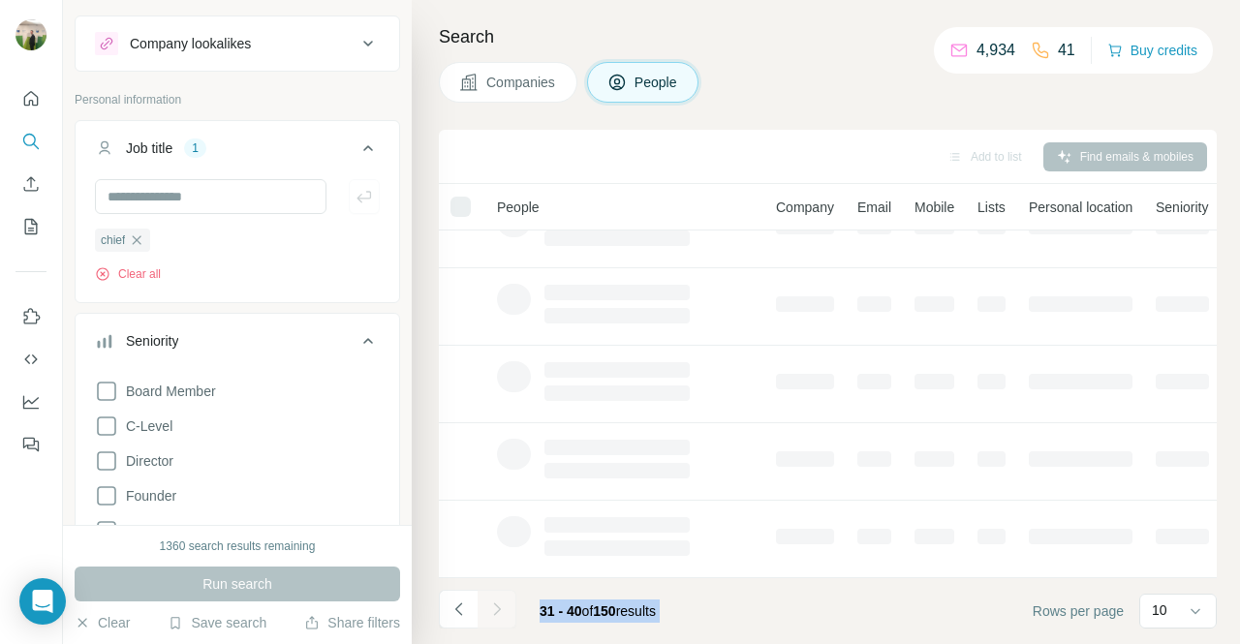
click at [486, 614] on div at bounding box center [496, 609] width 39 height 39
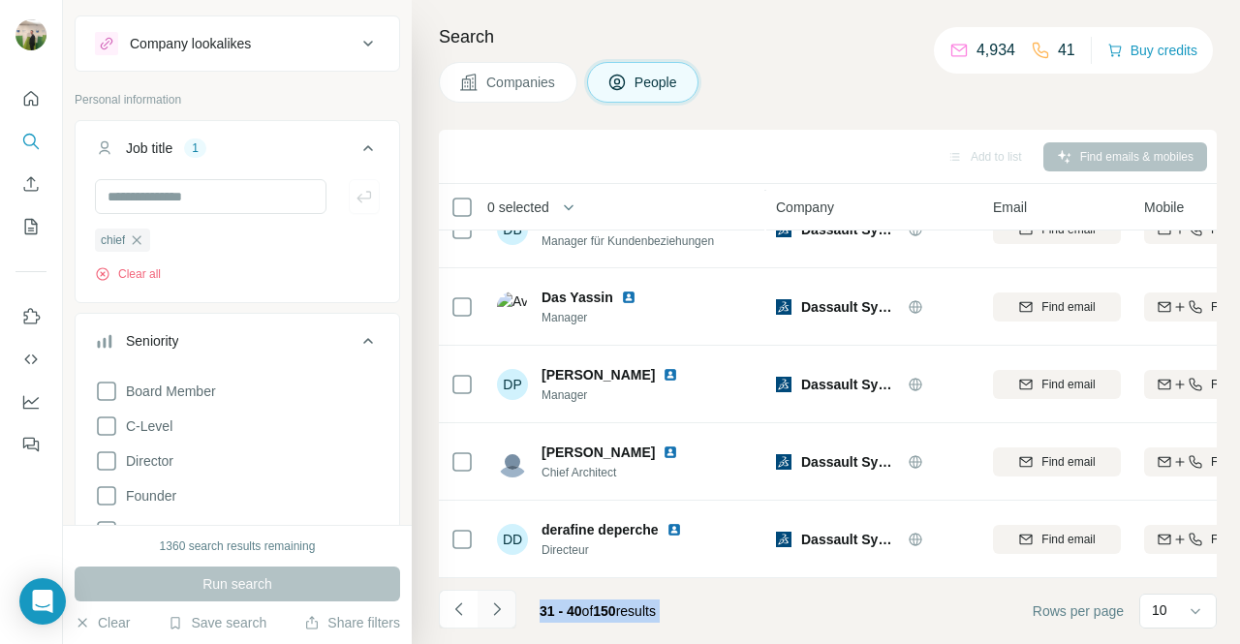
click at [487, 614] on icon "Navigate to next page" at bounding box center [496, 608] width 19 height 19
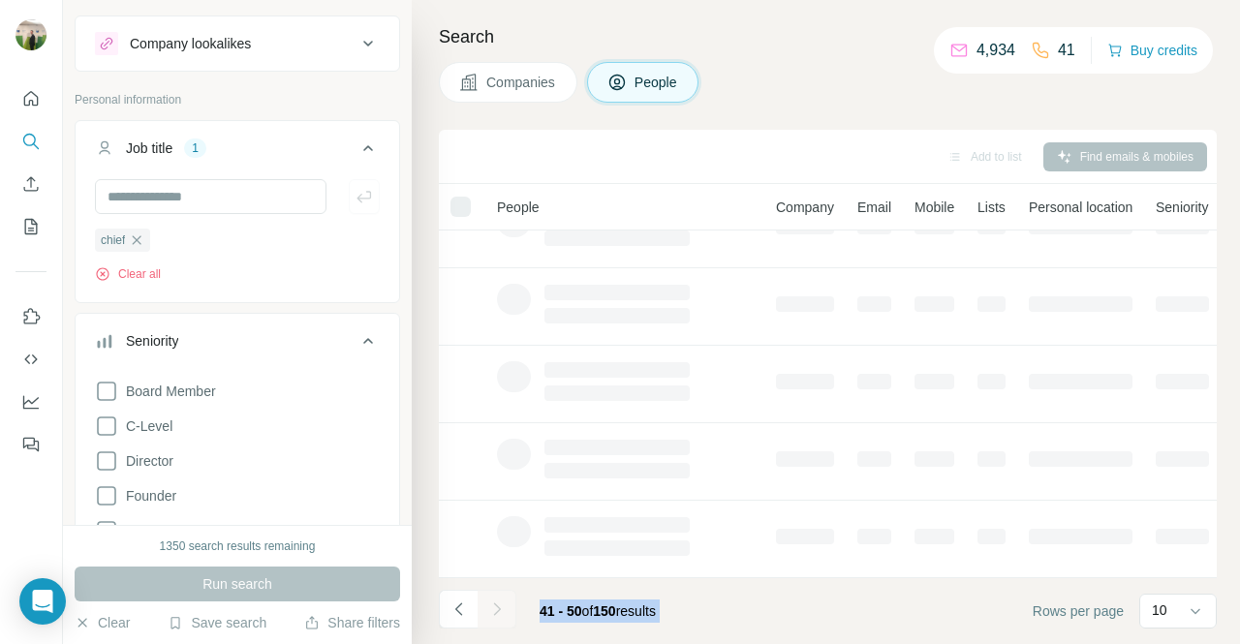
click at [486, 614] on div at bounding box center [496, 609] width 39 height 39
click at [487, 614] on icon "Navigate to next page" at bounding box center [496, 608] width 19 height 19
click at [486, 614] on div at bounding box center [496, 609] width 39 height 39
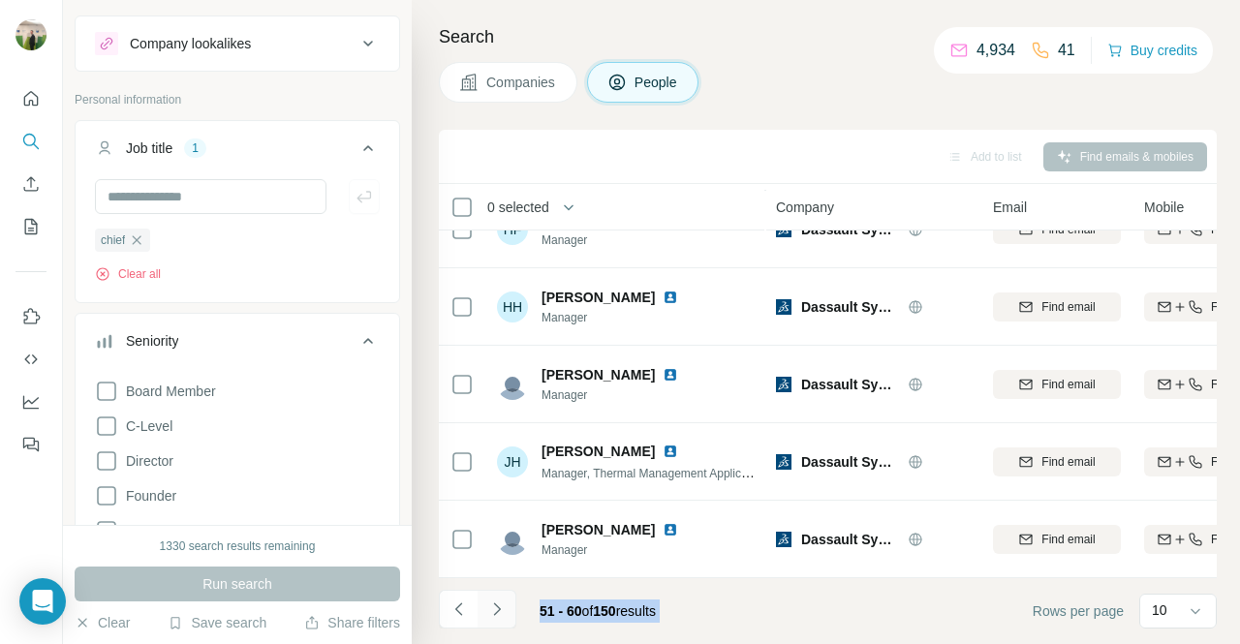
click at [487, 614] on icon "Navigate to next page" at bounding box center [496, 608] width 19 height 19
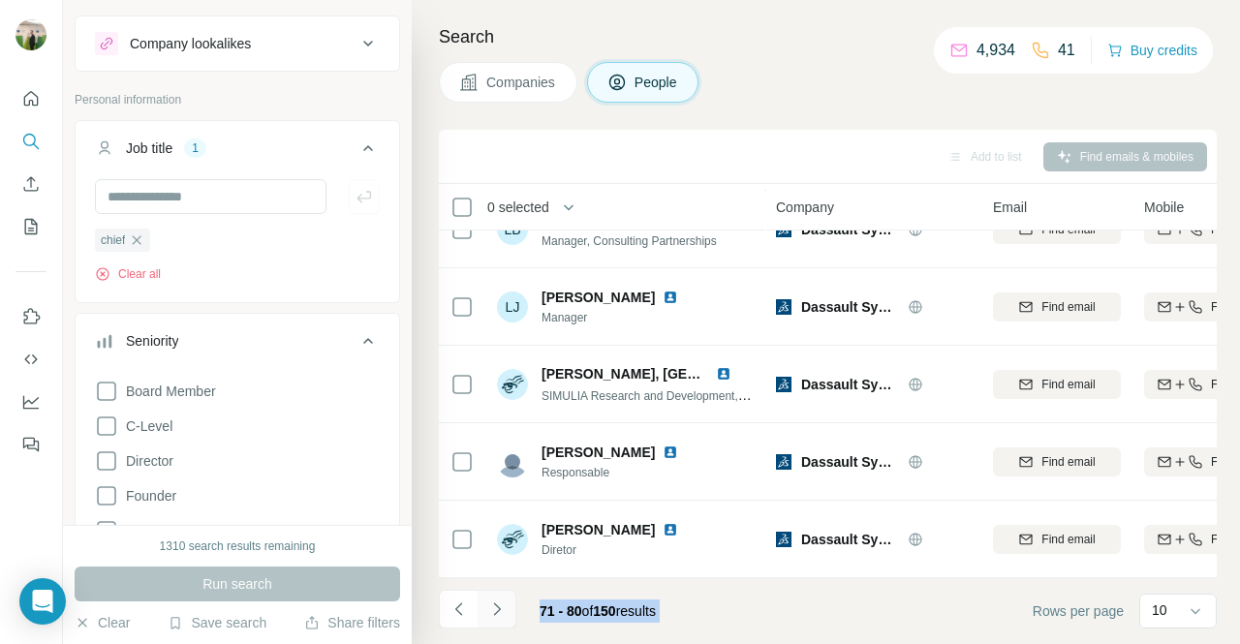
click at [487, 614] on icon "Navigate to next page" at bounding box center [496, 608] width 19 height 19
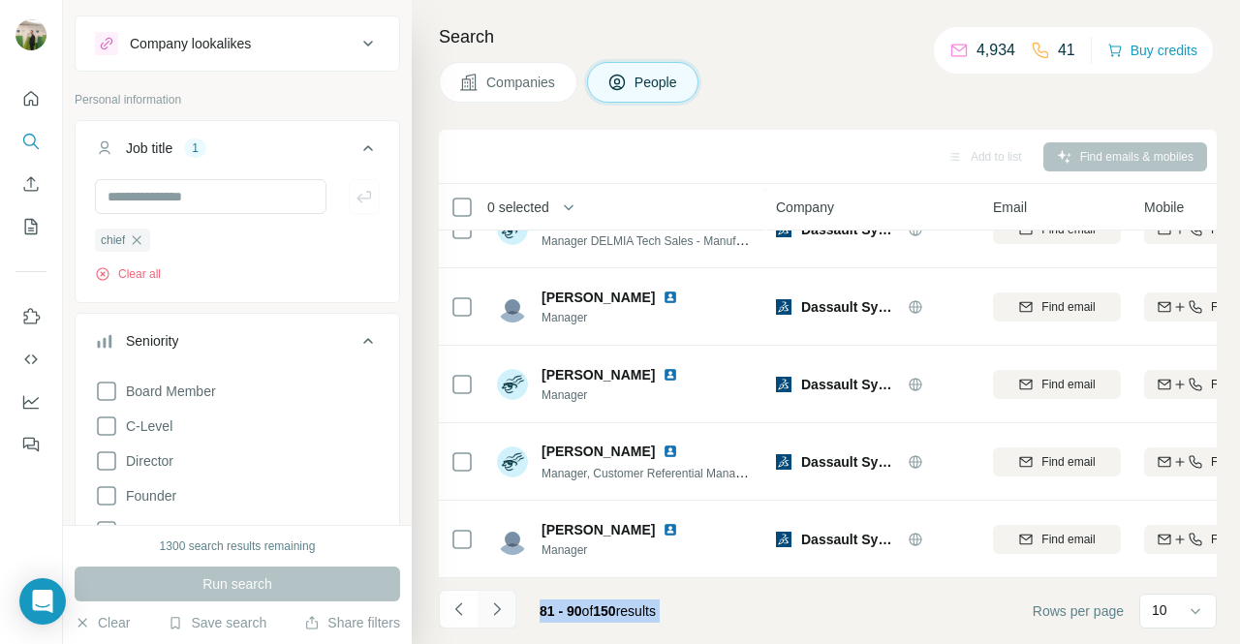
click at [487, 614] on icon "Navigate to next page" at bounding box center [496, 608] width 19 height 19
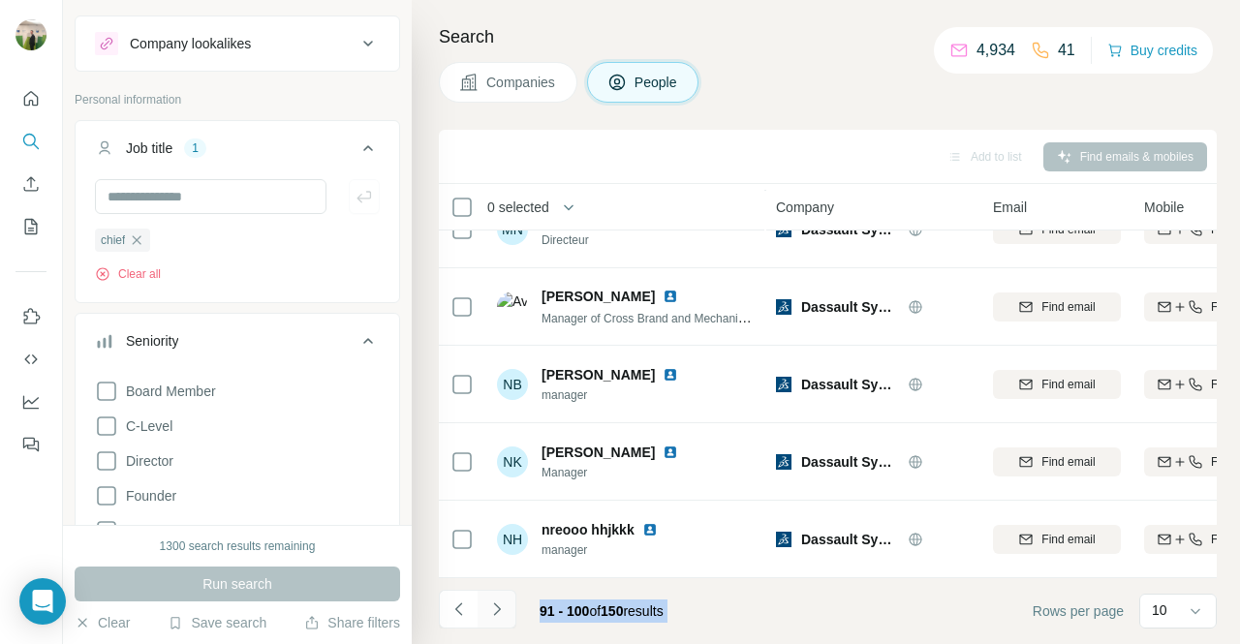
click at [487, 614] on icon "Navigate to next page" at bounding box center [496, 608] width 19 height 19
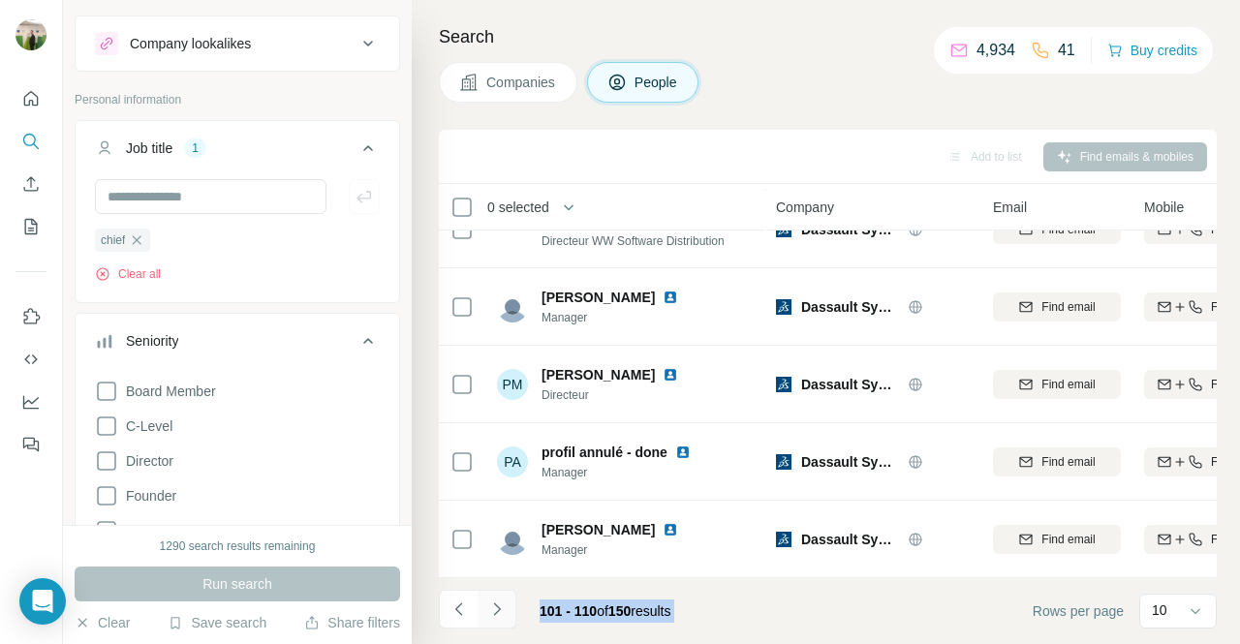
click at [487, 614] on icon "Navigate to next page" at bounding box center [496, 608] width 19 height 19
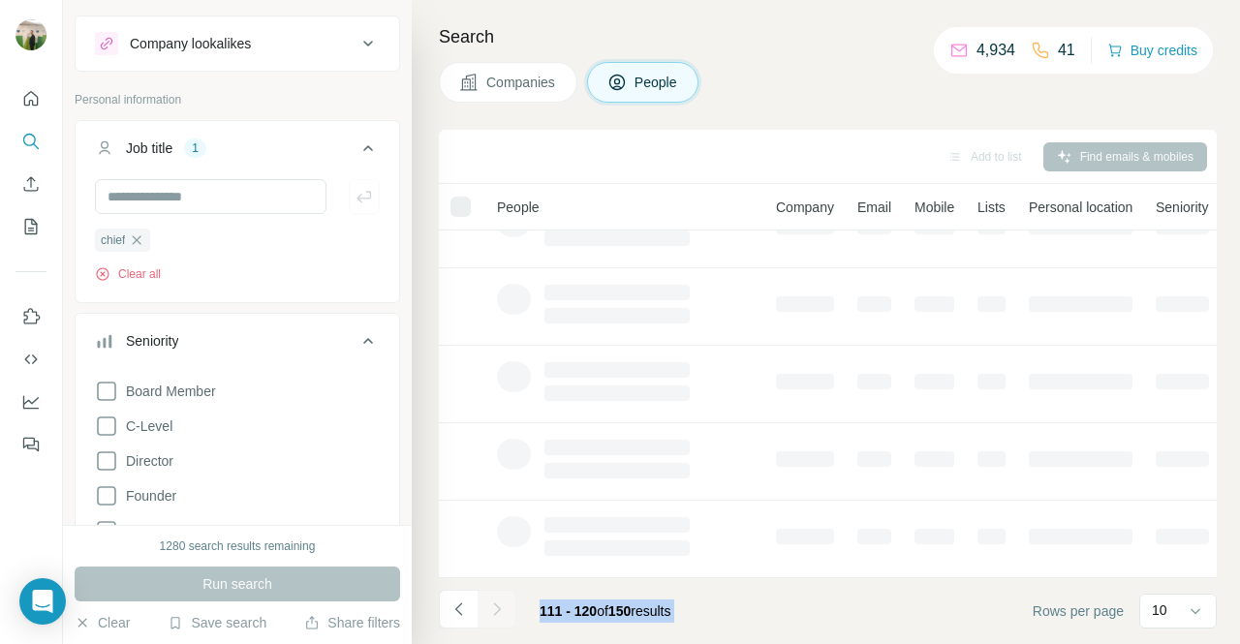
click at [486, 614] on div at bounding box center [496, 609] width 39 height 39
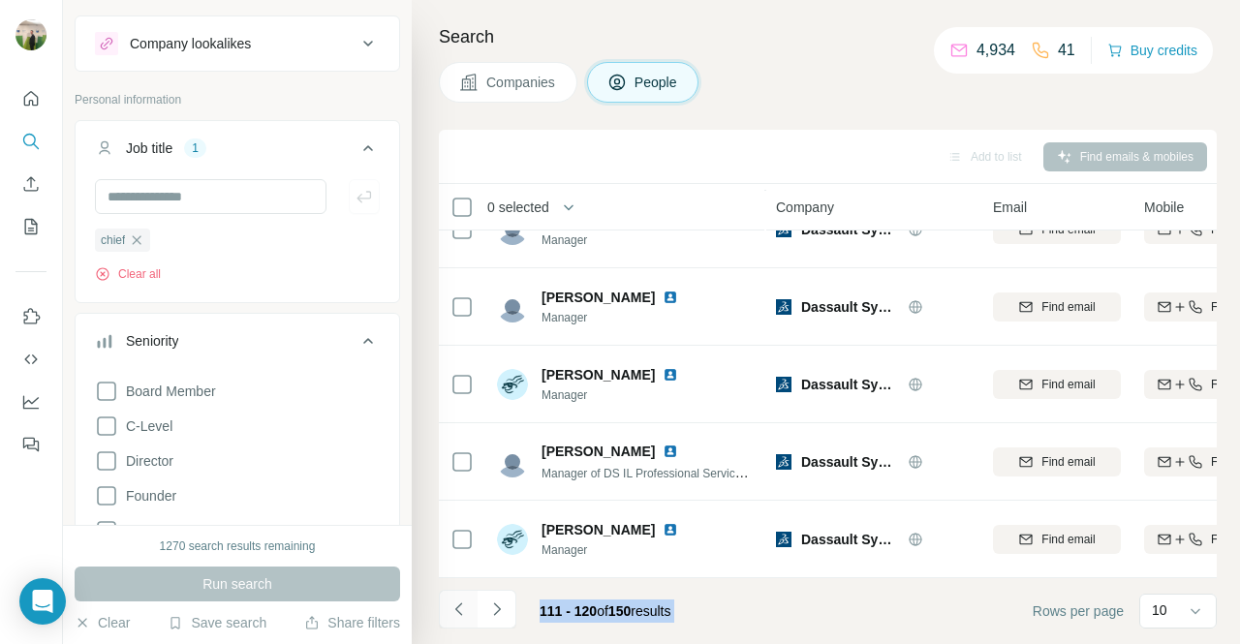
click at [445, 615] on button "Navigate to previous page" at bounding box center [458, 609] width 39 height 39
click at [455, 601] on icon "Navigate to previous page" at bounding box center [458, 608] width 19 height 19
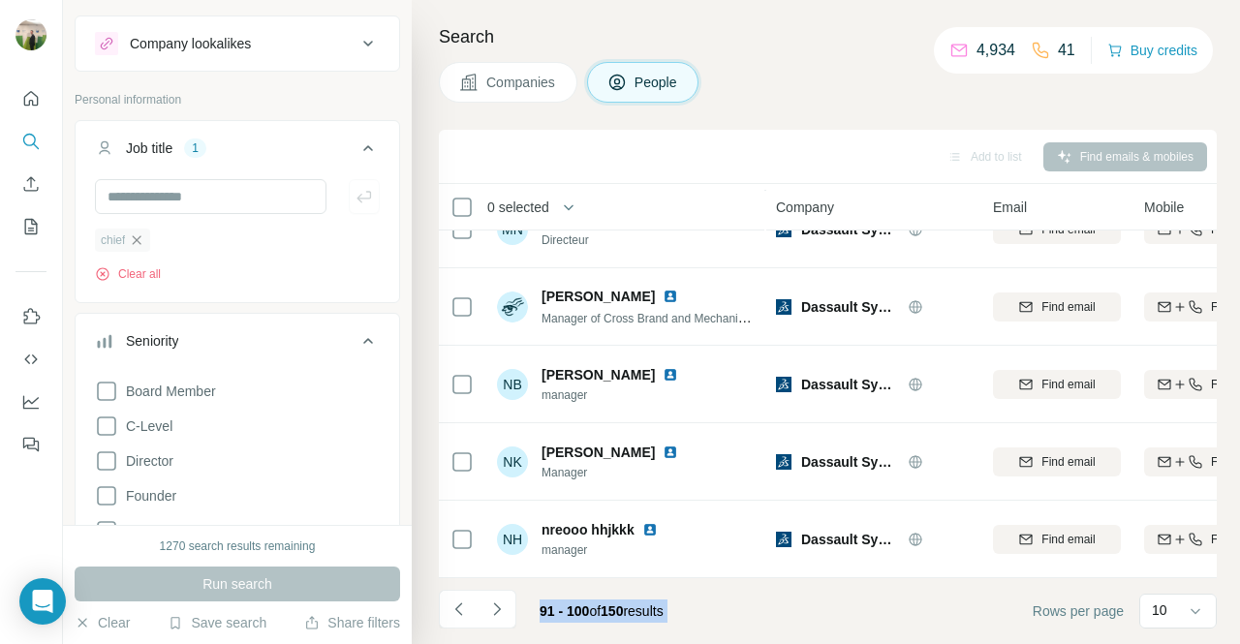
click at [138, 239] on icon "button" at bounding box center [137, 239] width 9 height 9
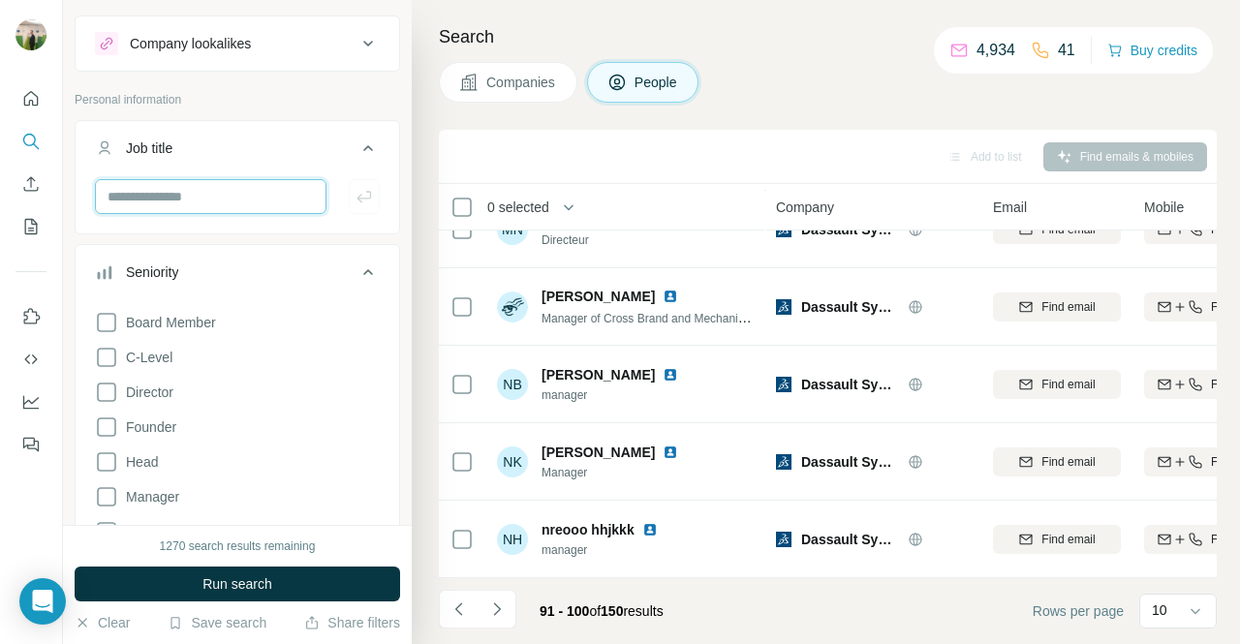
click at [160, 212] on input "text" at bounding box center [210, 196] width 231 height 35
type input "**********"
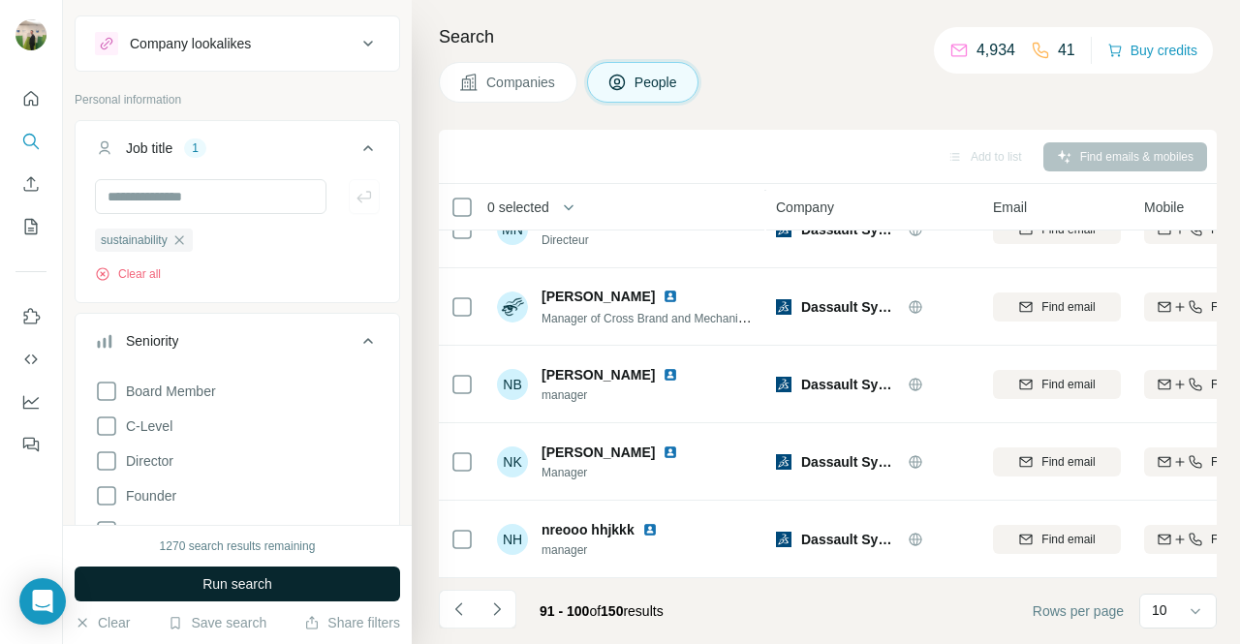
click at [265, 580] on span "Run search" at bounding box center [237, 583] width 70 height 19
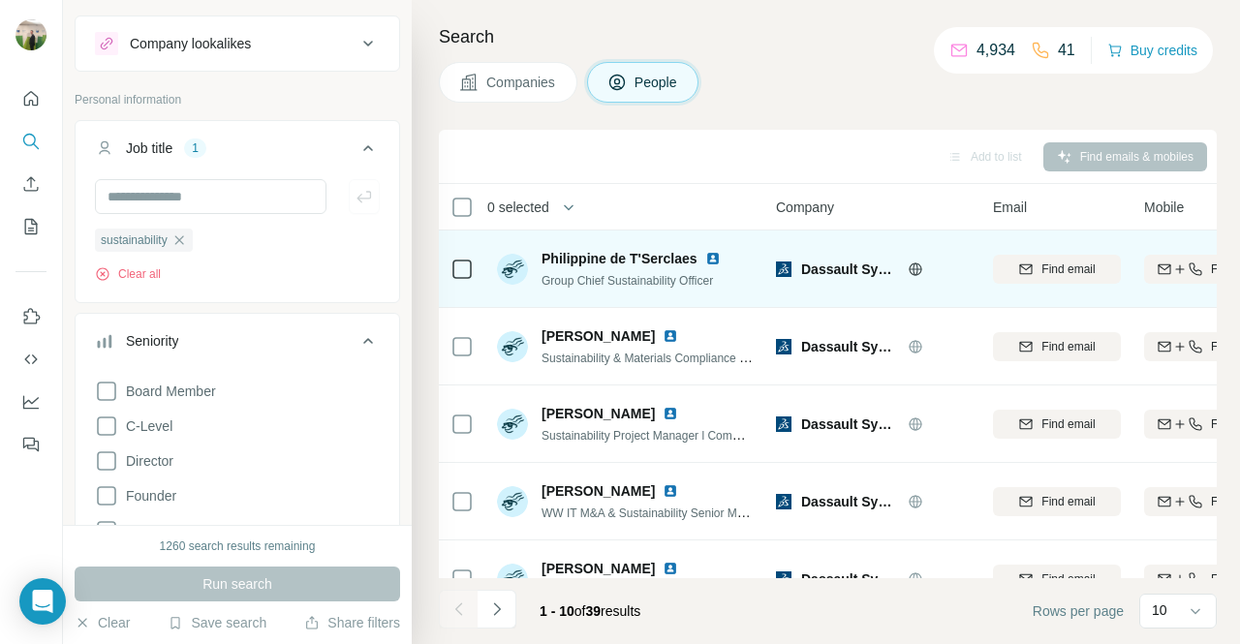
click at [659, 284] on span "Group Chief Sustainability Officer" at bounding box center [626, 281] width 171 height 14
click at [1071, 275] on span "Find email" at bounding box center [1067, 269] width 53 height 17
click at [629, 261] on span "Philippine de T'Serclaes" at bounding box center [619, 258] width 156 height 15
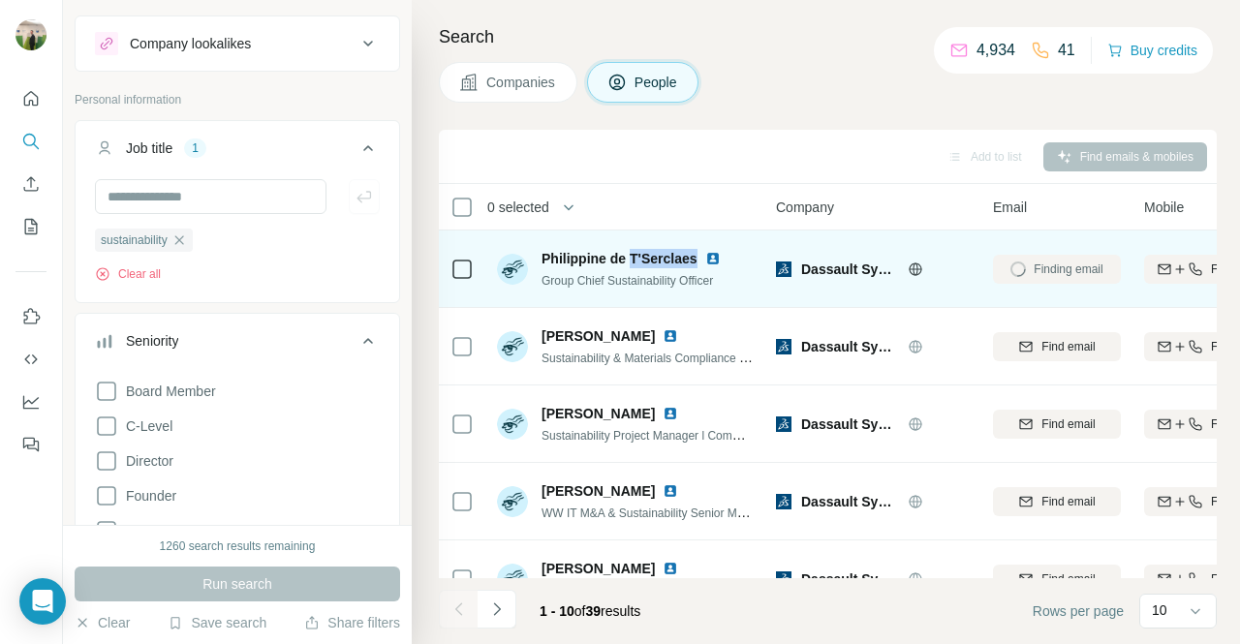
click at [629, 261] on span "Philippine de T'Serclaes" at bounding box center [619, 258] width 156 height 15
click at [634, 278] on span "Group Chief Sustainability Officer" at bounding box center [626, 281] width 171 height 14
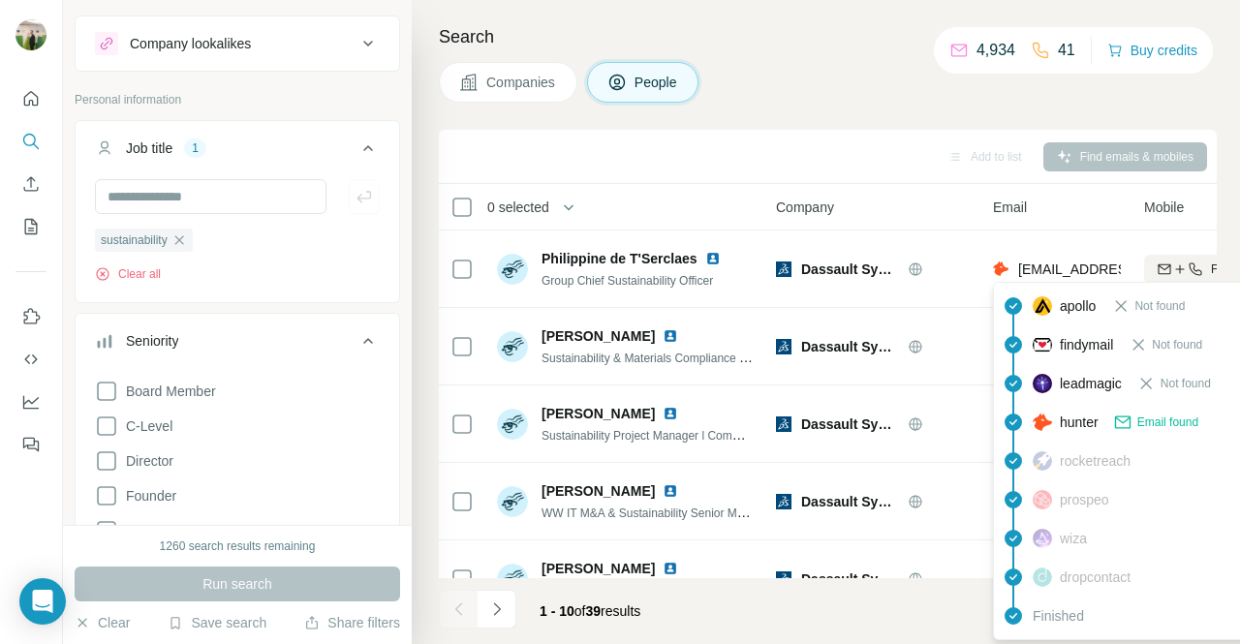
click at [1050, 267] on span "[EMAIL_ADDRESS][DOMAIN_NAME]" at bounding box center [1133, 268] width 230 height 15
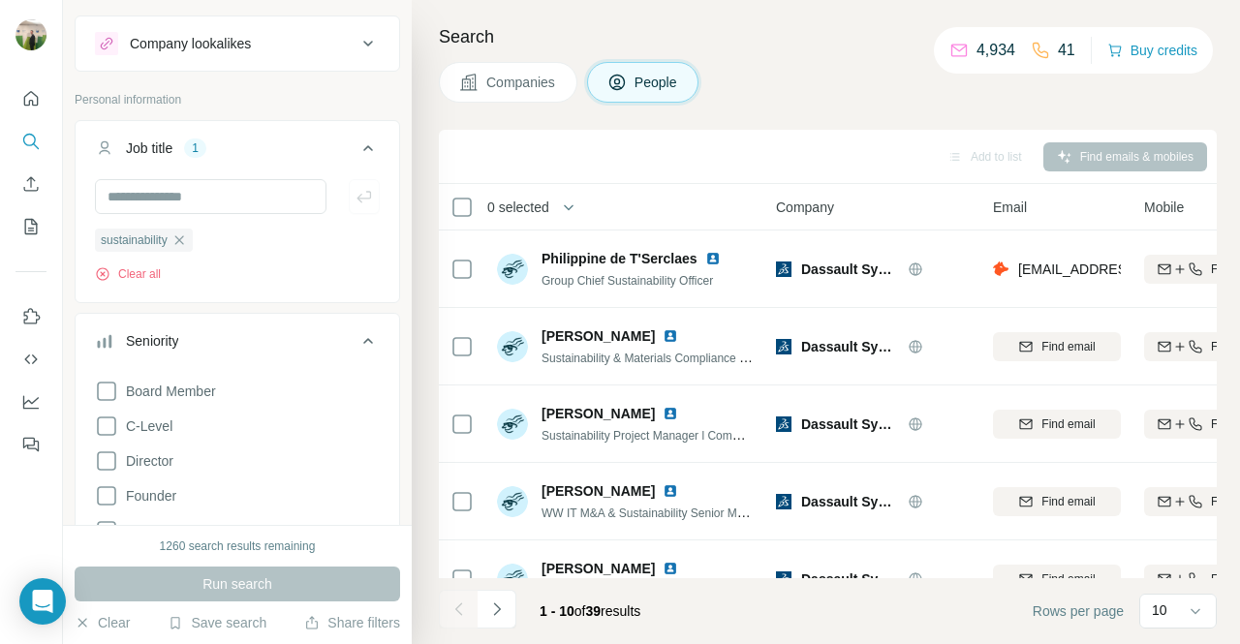
click at [199, 231] on ul "sustainability" at bounding box center [237, 240] width 285 height 24
click at [193, 232] on div "sustainability" at bounding box center [144, 240] width 98 height 23
click at [183, 237] on icon "button" at bounding box center [178, 239] width 9 height 9
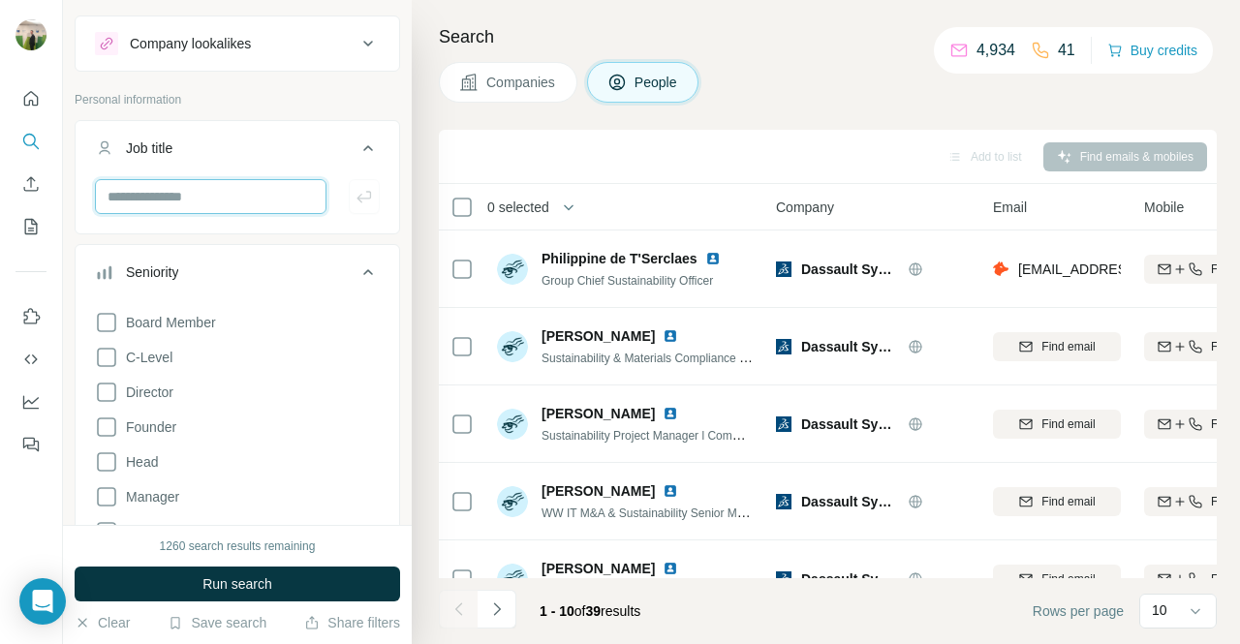
click at [201, 202] on input "text" at bounding box center [210, 196] width 231 height 35
type input "**********"
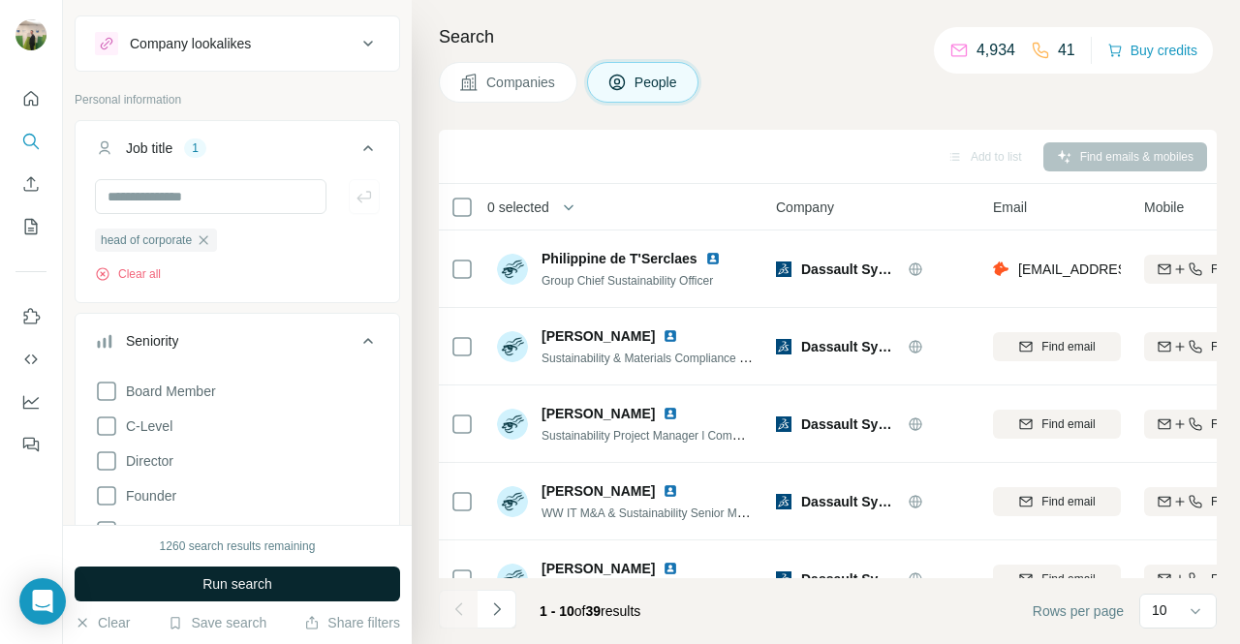
click at [289, 588] on button "Run search" at bounding box center [237, 584] width 325 height 35
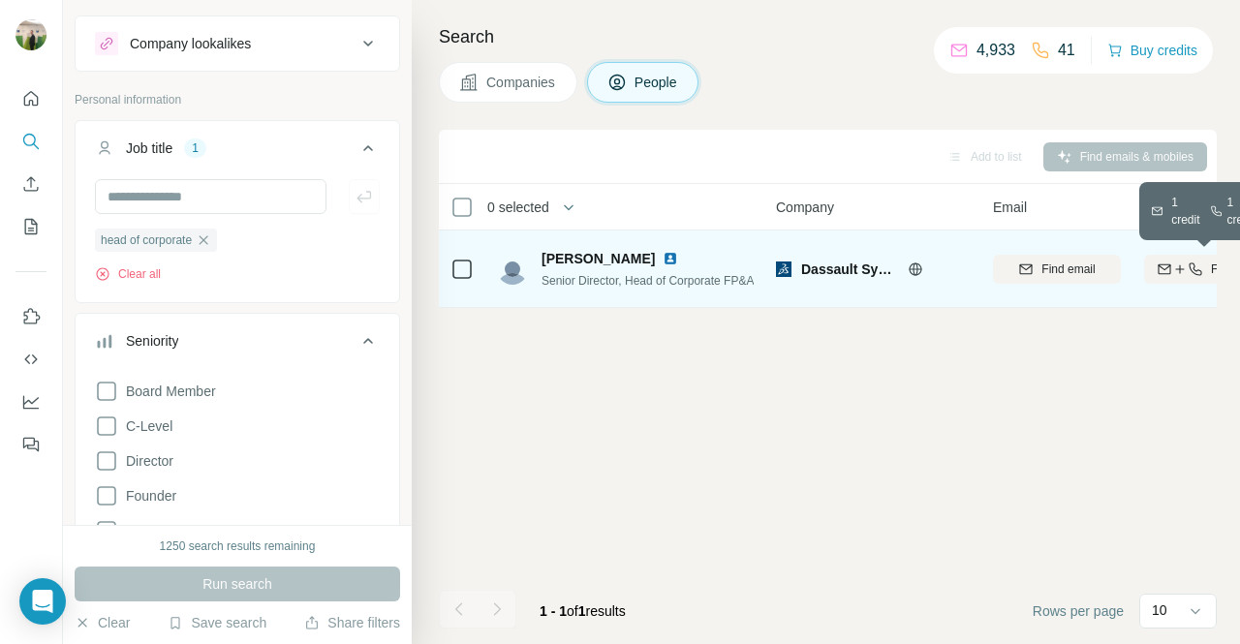
click at [1161, 270] on icon "button" at bounding box center [1163, 268] width 15 height 15
click at [604, 253] on span "[PERSON_NAME]" at bounding box center [597, 258] width 113 height 19
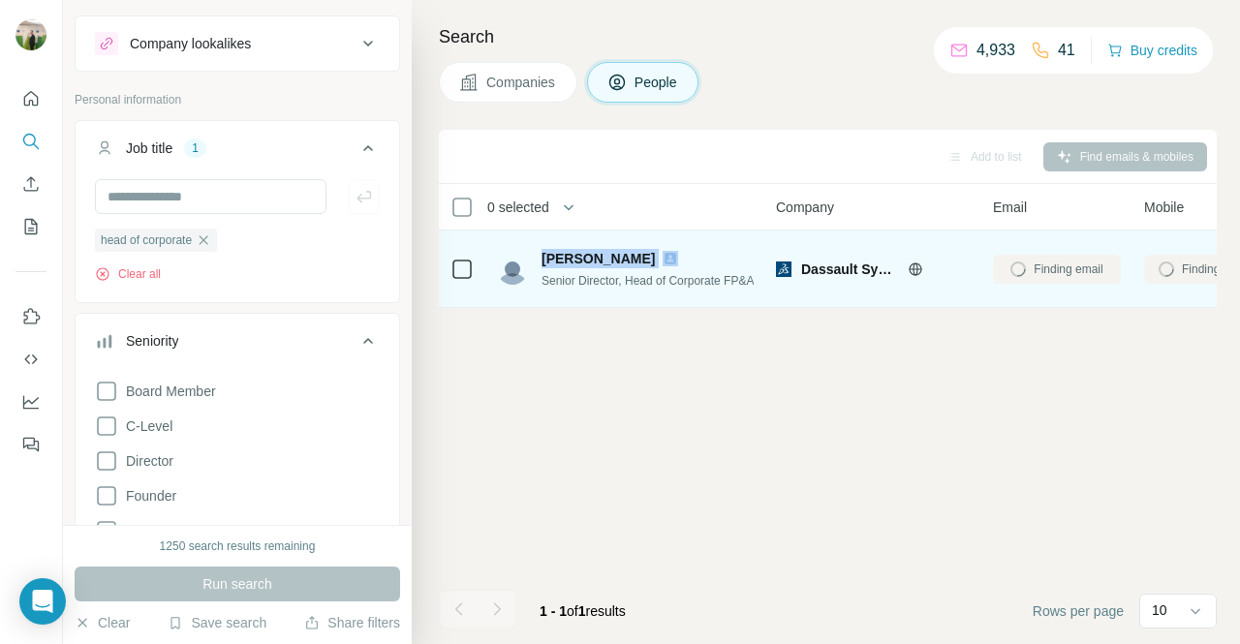
click at [604, 253] on span "[PERSON_NAME]" at bounding box center [597, 258] width 113 height 19
click at [674, 290] on div "[PERSON_NAME] Senior Director, Head of Corporate FP&A" at bounding box center [626, 268] width 258 height 53
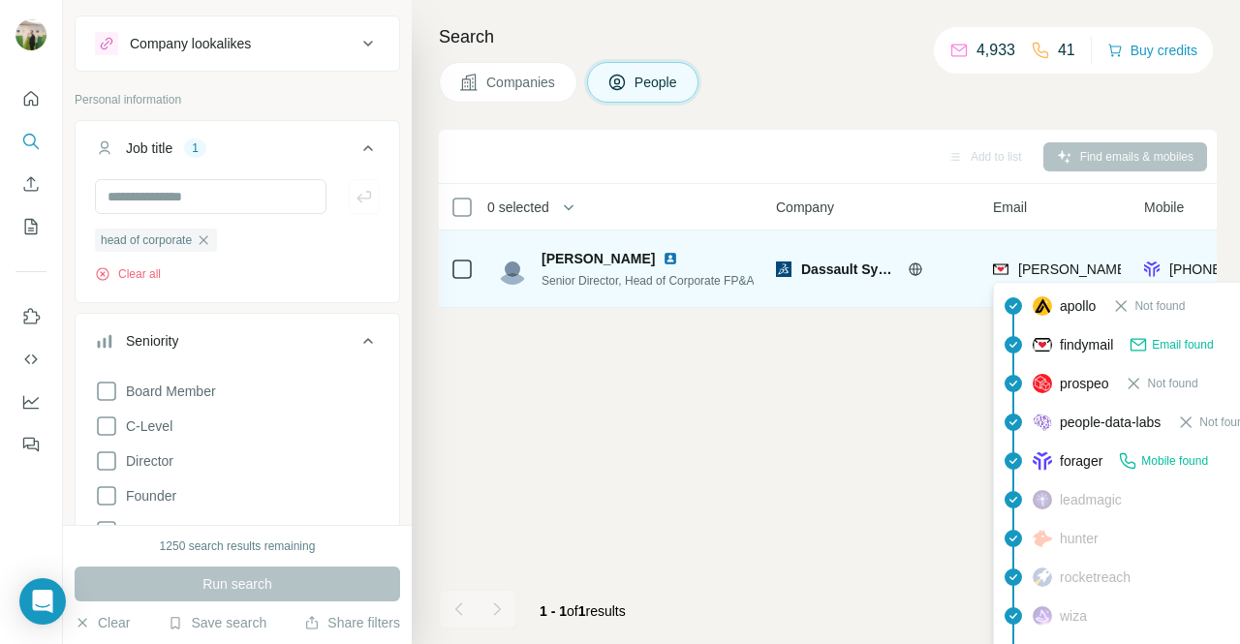
click at [1088, 264] on span "[PERSON_NAME][EMAIL_ADDRESS][DOMAIN_NAME]" at bounding box center [1188, 268] width 341 height 15
